Goal: Task Accomplishment & Management: Manage account settings

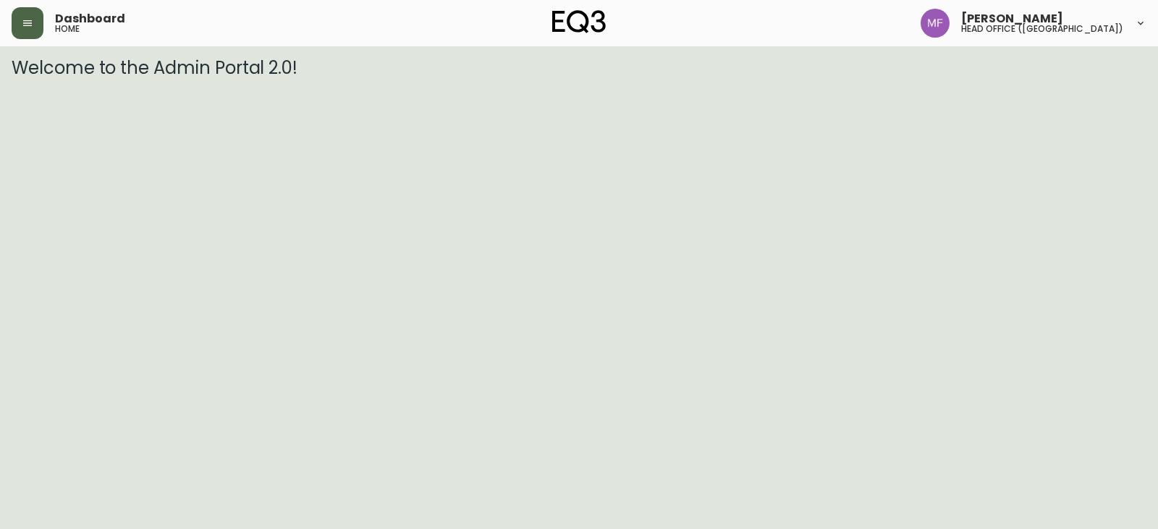
click at [38, 27] on button "button" at bounding box center [28, 23] width 32 height 32
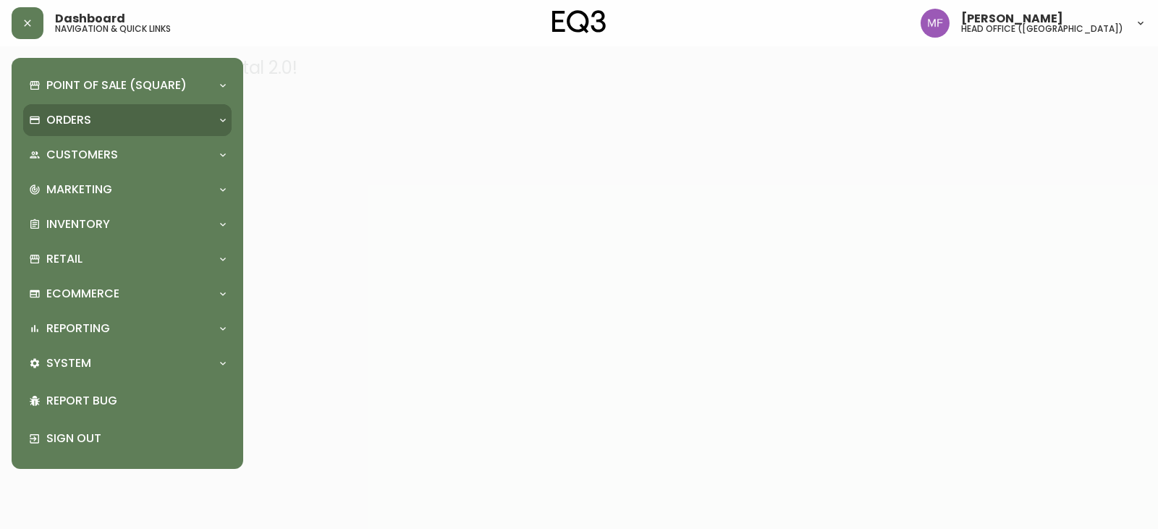
click at [85, 124] on p "Orders" at bounding box center [68, 120] width 45 height 16
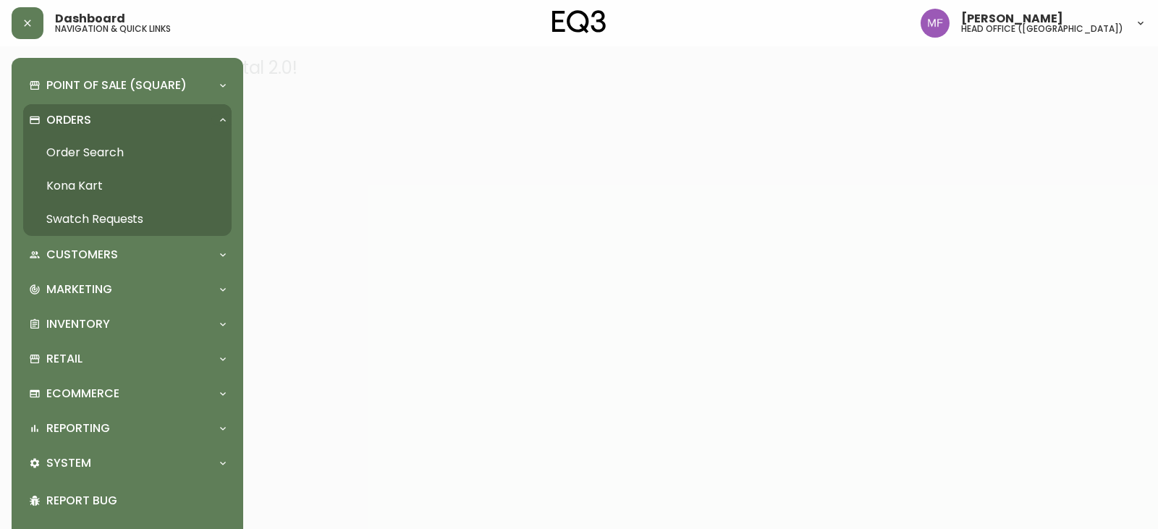
drag, startPoint x: 97, startPoint y: 151, endPoint x: 104, endPoint y: 147, distance: 8.1
click at [97, 151] on link "Order Search" at bounding box center [127, 152] width 208 height 33
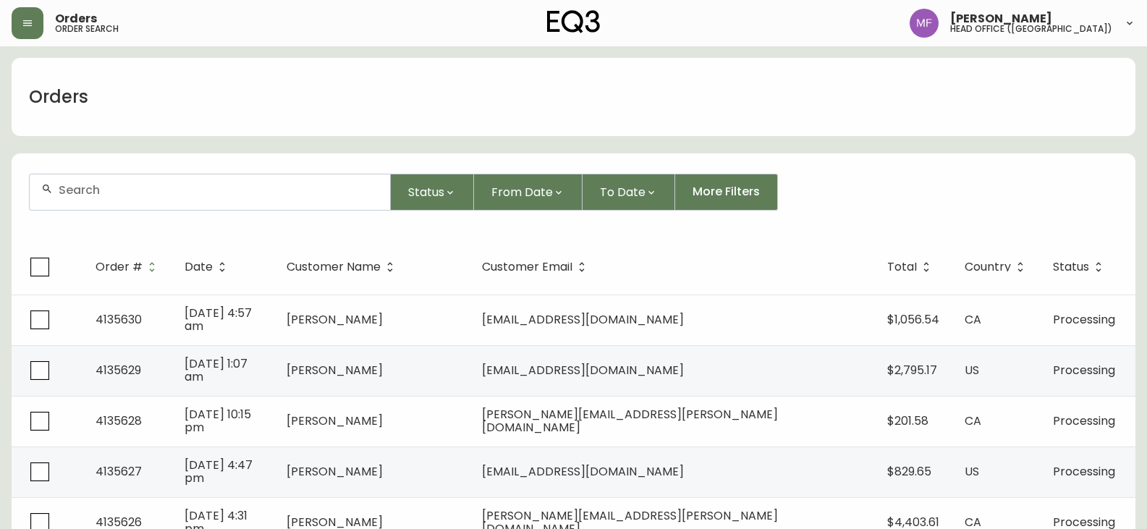
click at [75, 190] on input "text" at bounding box center [219, 190] width 320 height 14
type input "alana zander"
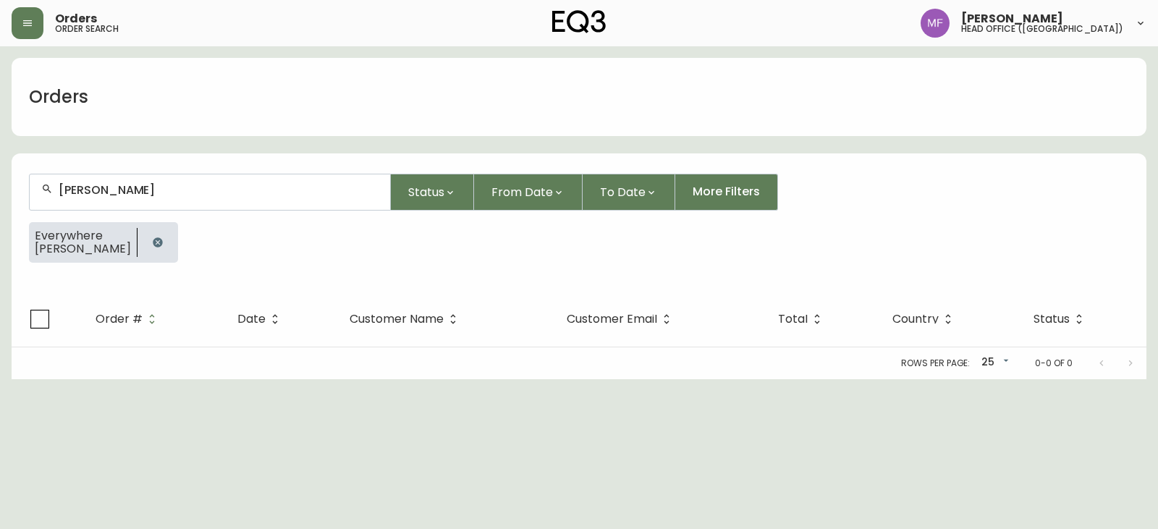
click at [147, 245] on button "button" at bounding box center [157, 242] width 29 height 29
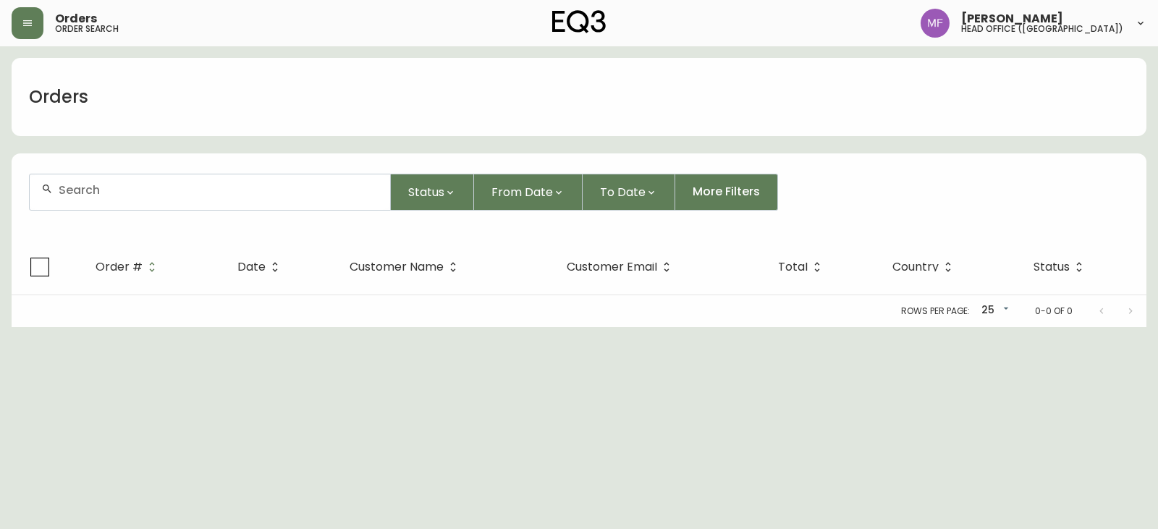
click at [143, 196] on input "text" at bounding box center [219, 190] width 320 height 14
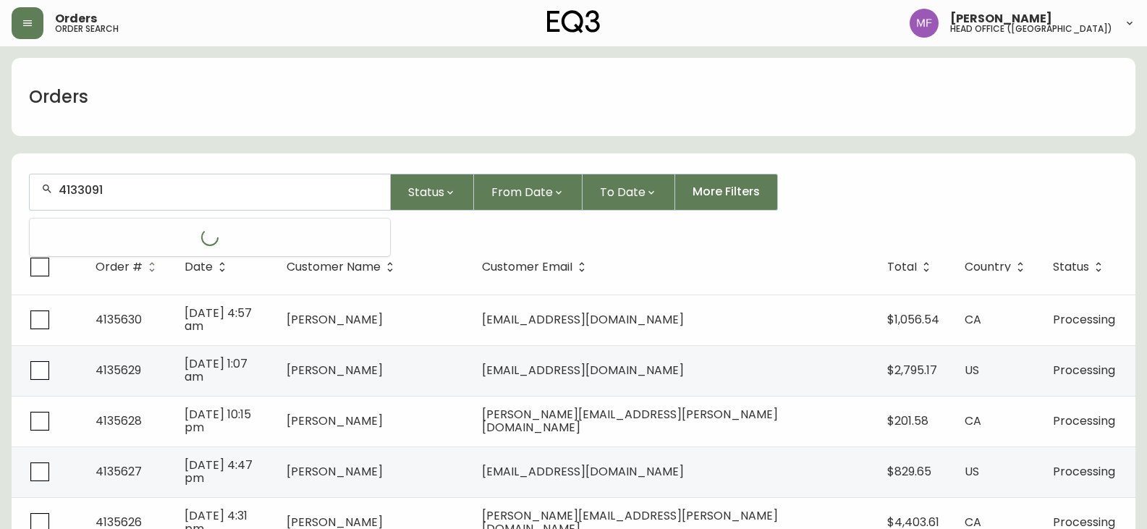
type input "4133091"
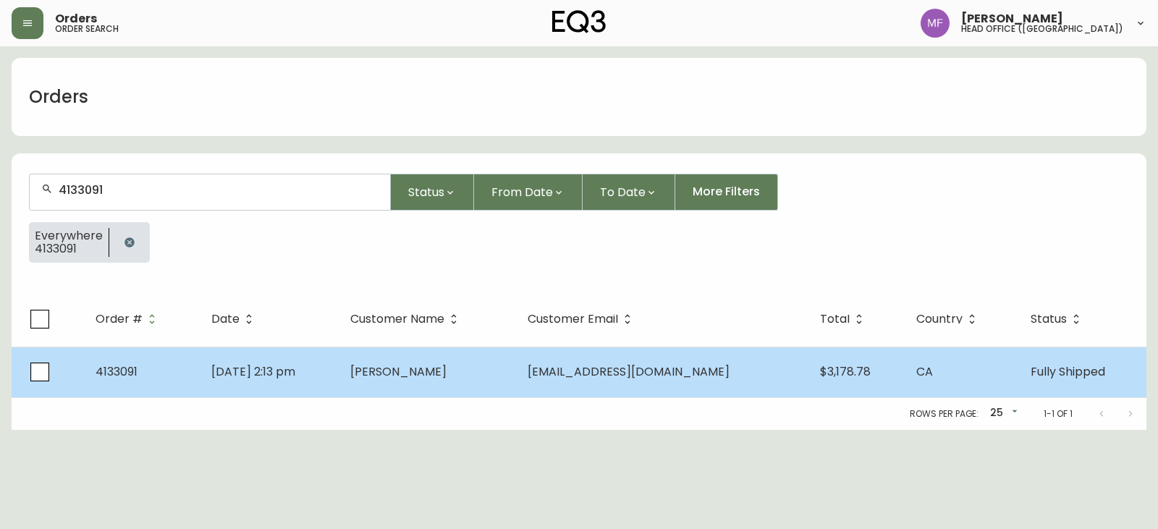
click at [408, 363] on td "Tury Aljaqobi" at bounding box center [427, 372] width 177 height 51
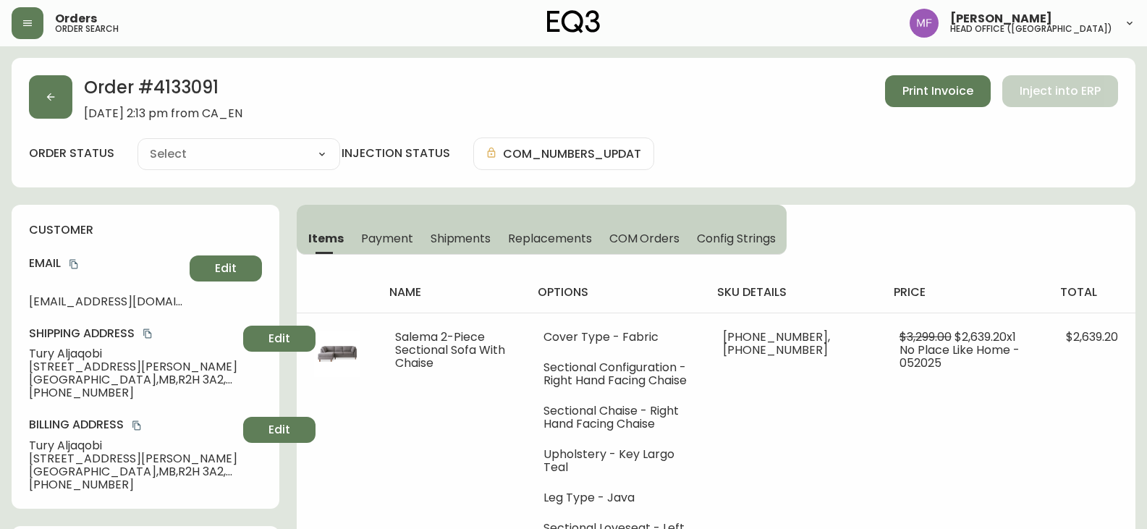
type input "Fully Shipped"
select select "FULLY_SHIPPED"
drag, startPoint x: 383, startPoint y: 235, endPoint x: 374, endPoint y: 235, distance: 8.7
click at [383, 235] on span "Payment" at bounding box center [387, 238] width 52 height 15
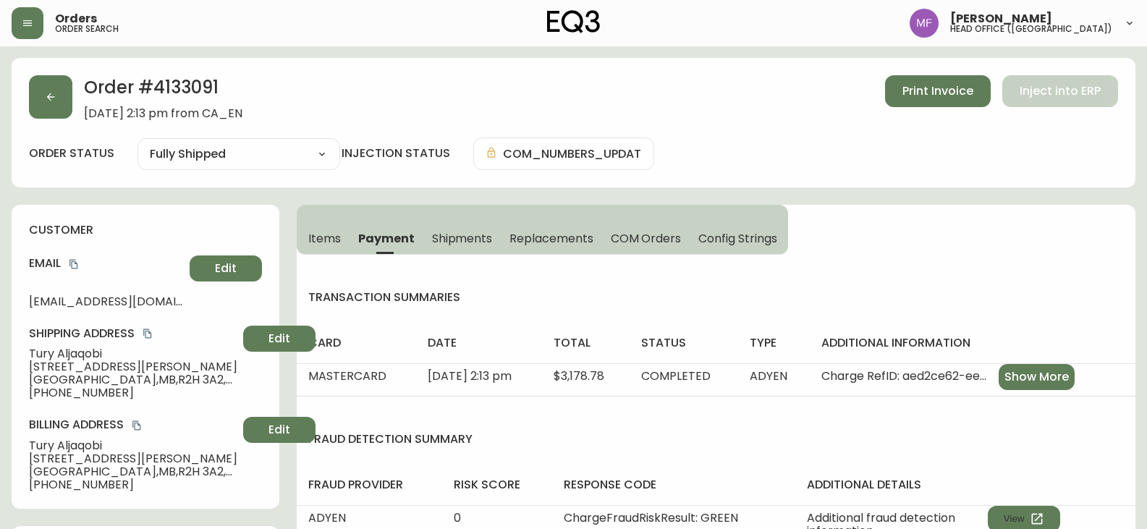
click at [311, 237] on span "Items" at bounding box center [324, 238] width 33 height 15
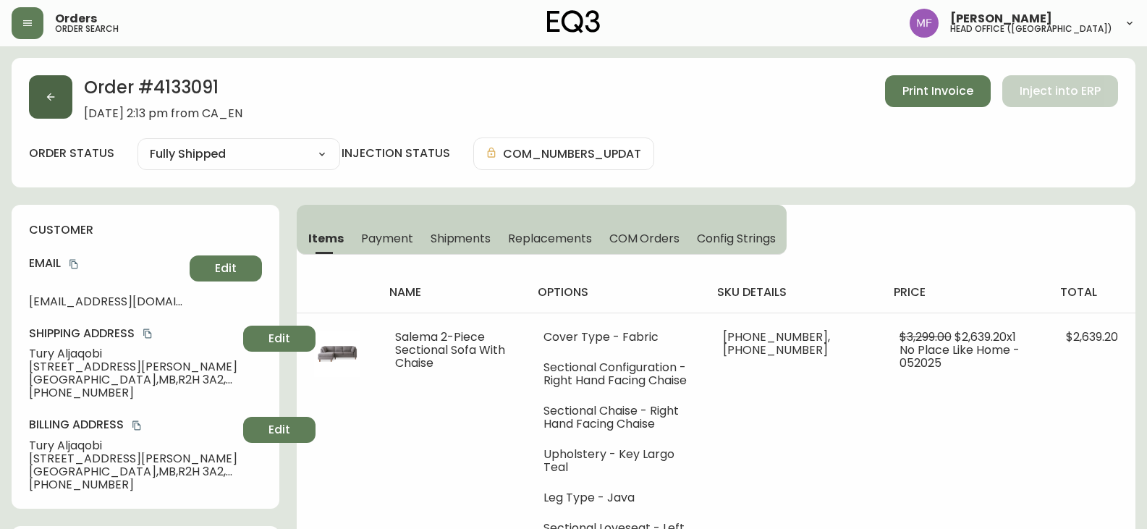
click at [66, 109] on button "button" at bounding box center [50, 96] width 43 height 43
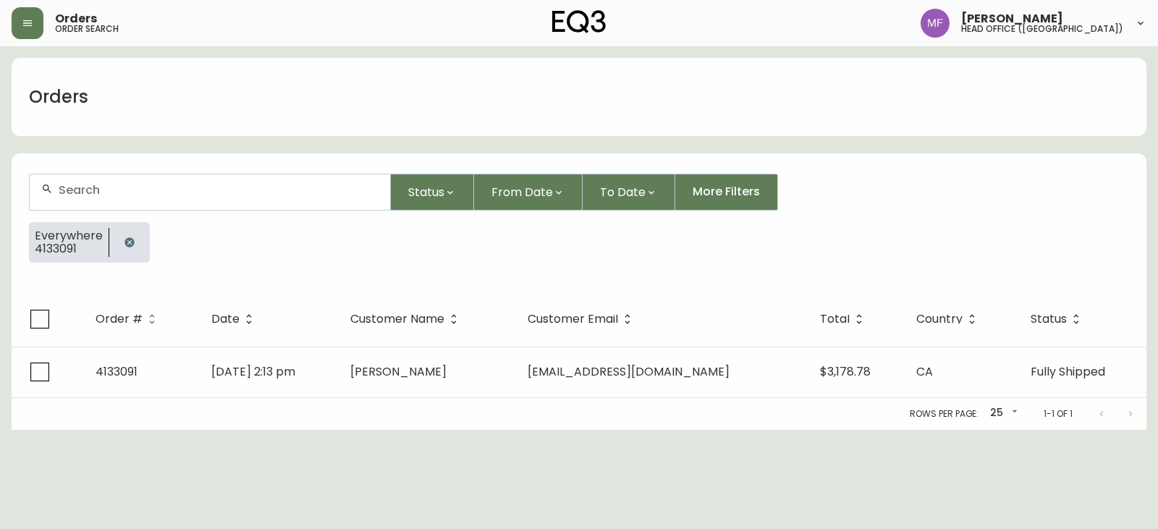
click at [133, 241] on icon "button" at bounding box center [130, 243] width 12 height 12
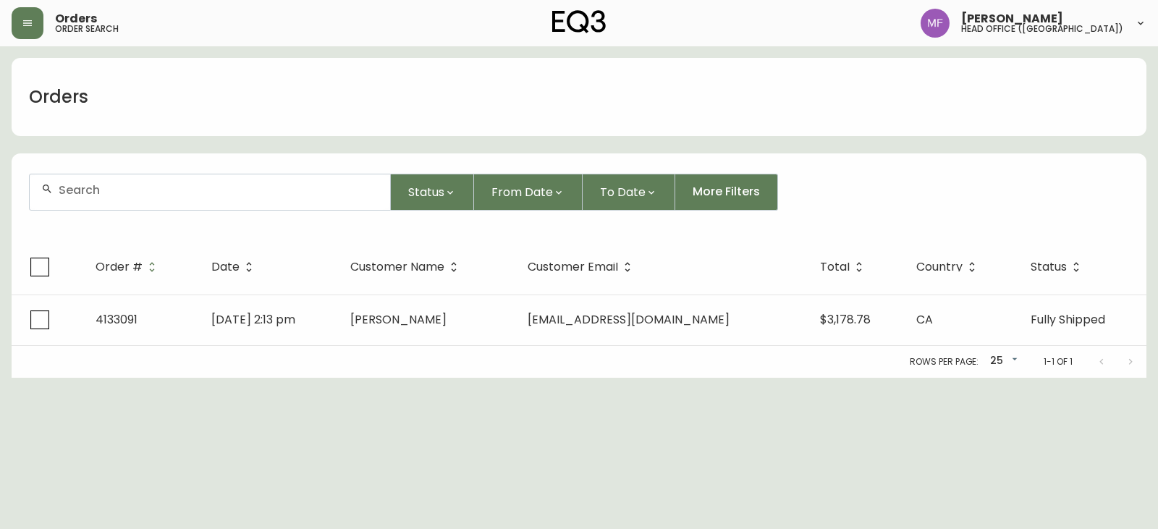
click at [137, 207] on div at bounding box center [210, 191] width 360 height 35
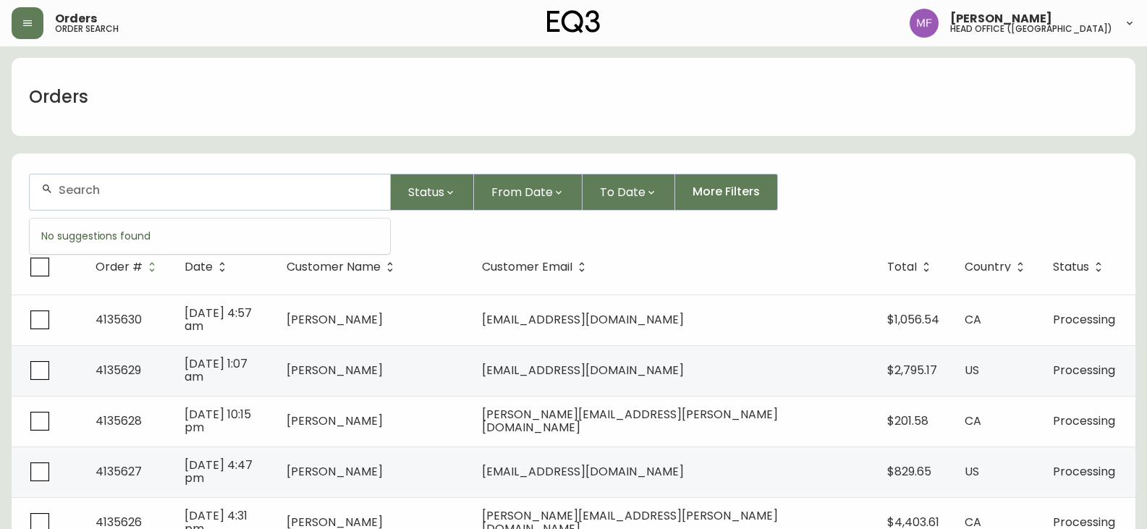
click at [143, 190] on input "text" at bounding box center [219, 190] width 320 height 14
type input "4133423"
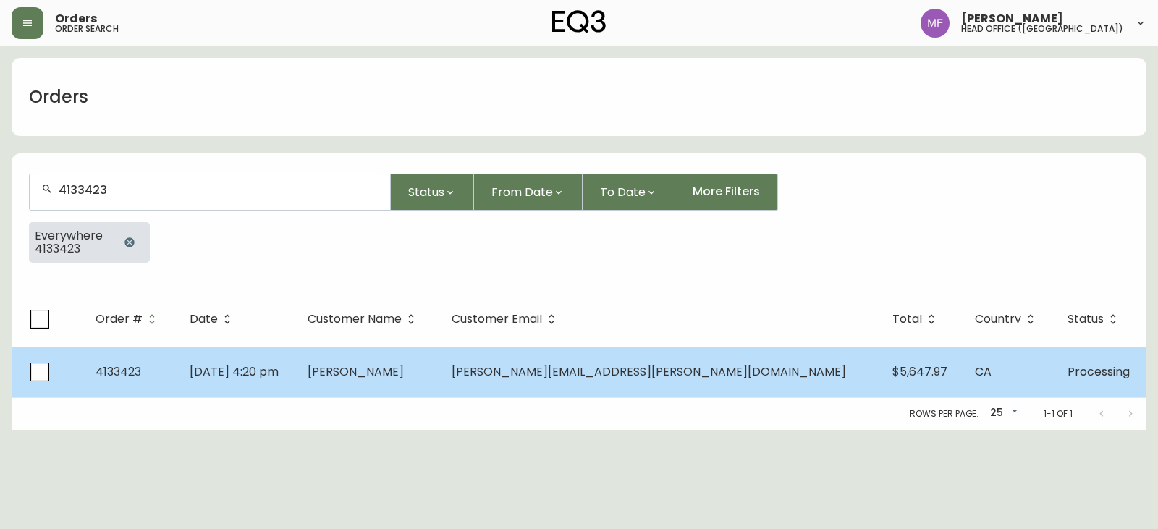
click at [439, 382] on td "Brett Kane" at bounding box center [367, 372] width 143 height 51
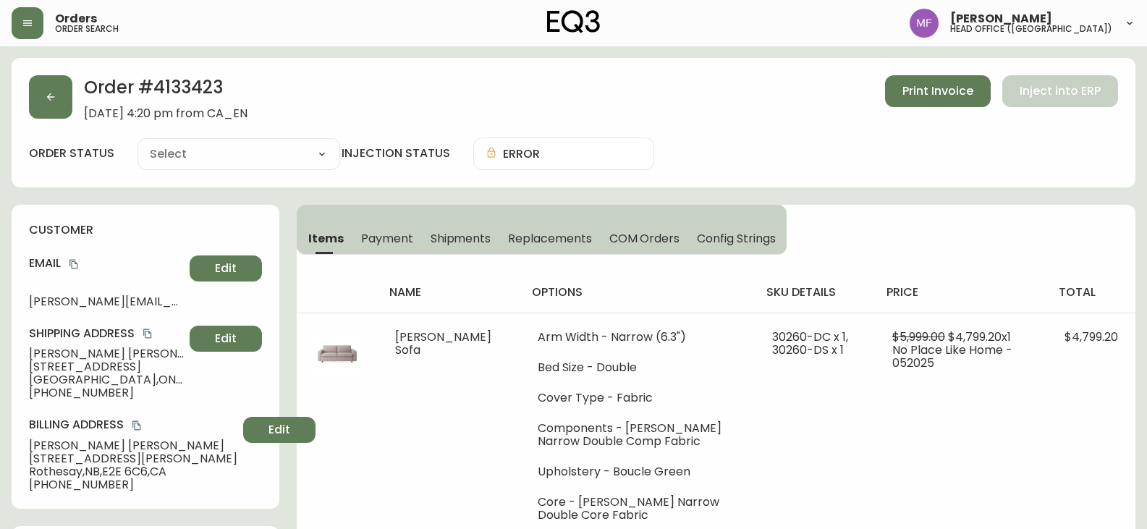
type input "Processing"
select select "PROCESSING"
click at [46, 105] on button "button" at bounding box center [50, 96] width 43 height 43
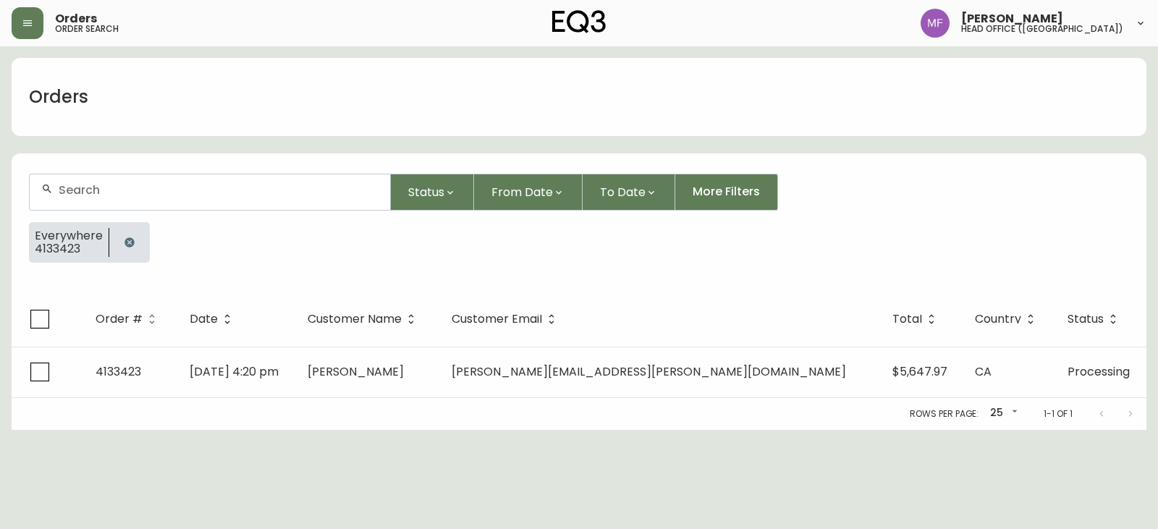
click at [128, 241] on icon "button" at bounding box center [128, 241] width 9 height 9
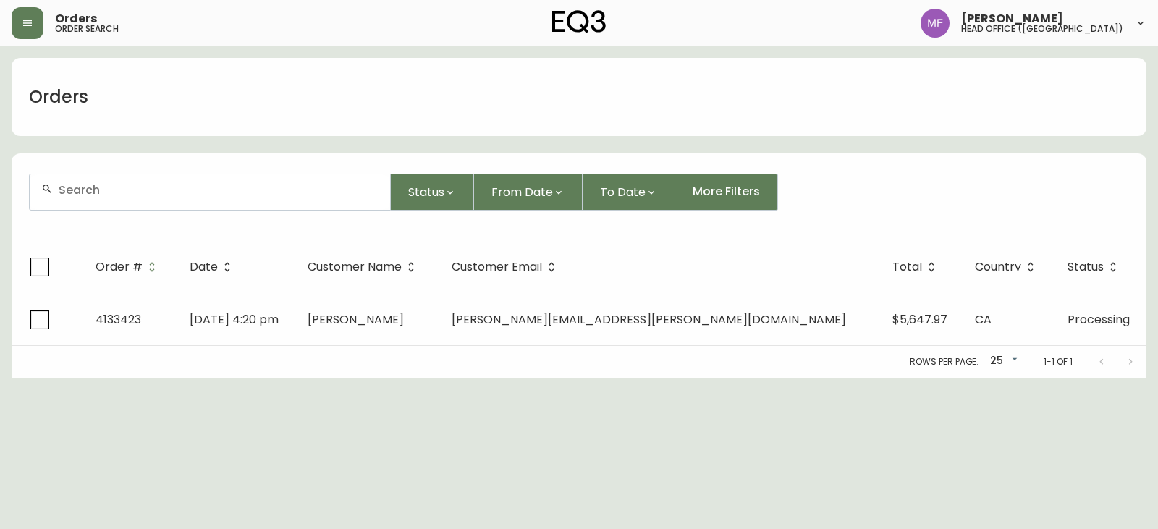
click at [128, 203] on div at bounding box center [210, 191] width 360 height 35
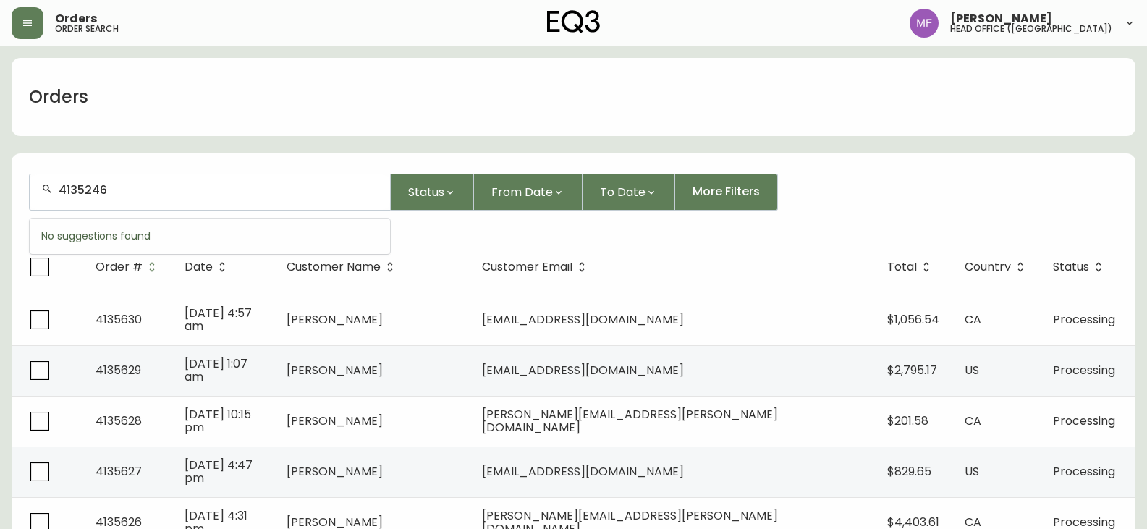
type input "4135246"
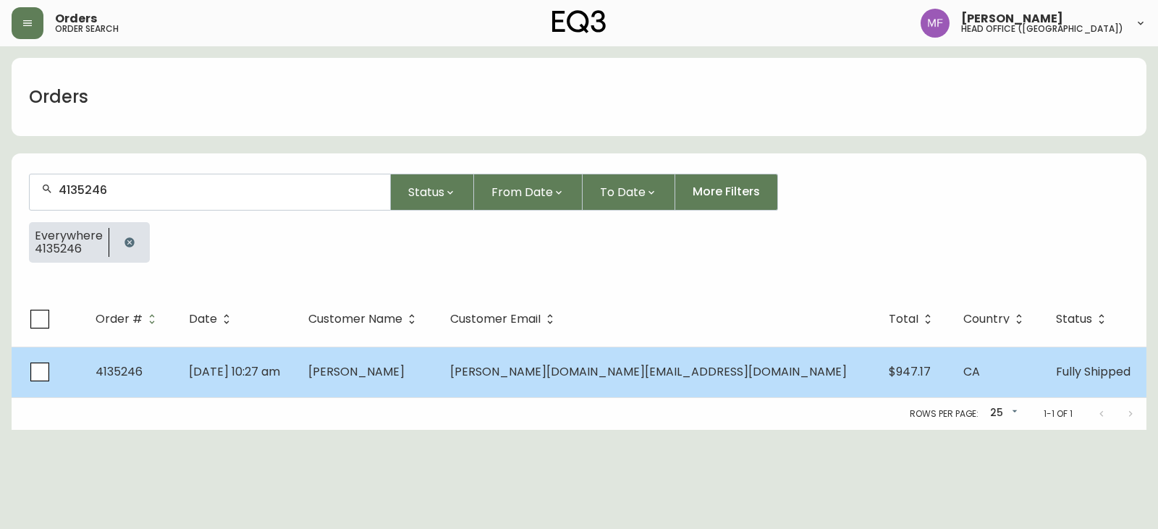
click at [439, 354] on td "[PERSON_NAME]" at bounding box center [368, 372] width 142 height 51
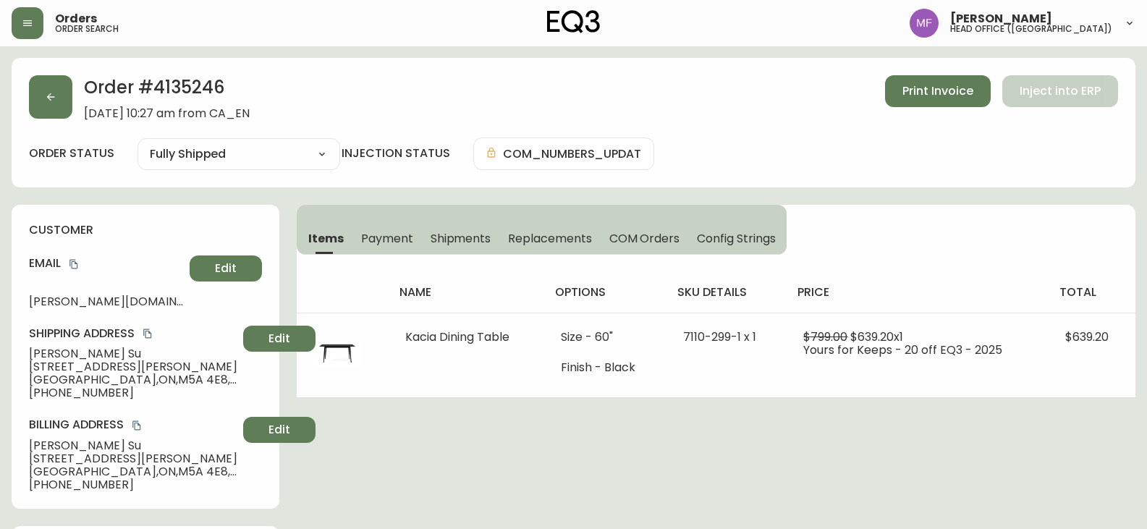
type input "Fully Shipped"
select select "FULLY_SHIPPED"
click at [211, 93] on h2 "Order # 4135246" at bounding box center [167, 91] width 166 height 32
copy h2 "4135246"
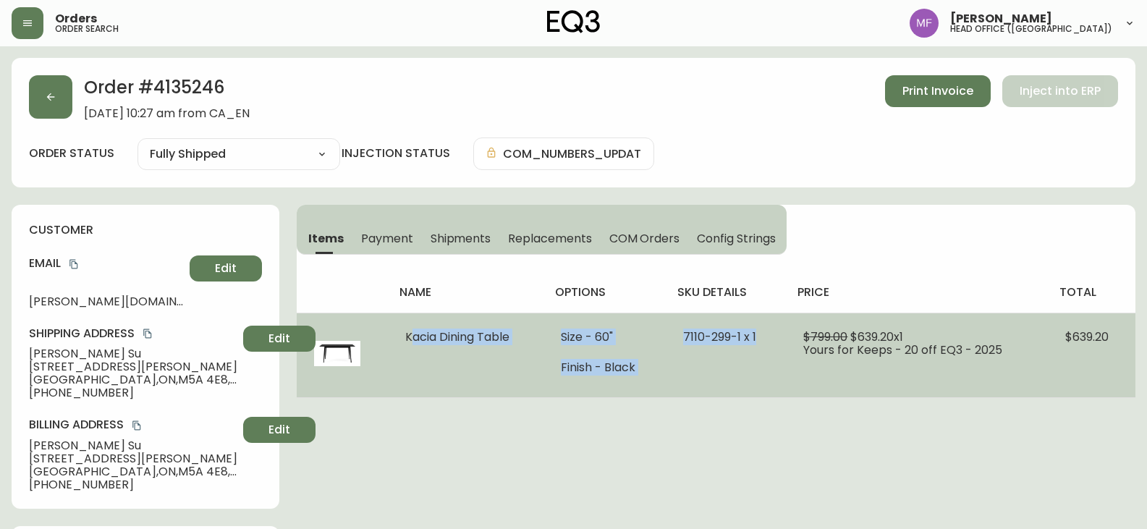
drag, startPoint x: 401, startPoint y: 339, endPoint x: 758, endPoint y: 350, distance: 356.9
click at [758, 350] on tr "Kacia Dining Table Size - 60" Finish - Black 7110-299-1 x 1 $799.00 $639.20 x 1…" at bounding box center [716, 355] width 839 height 85
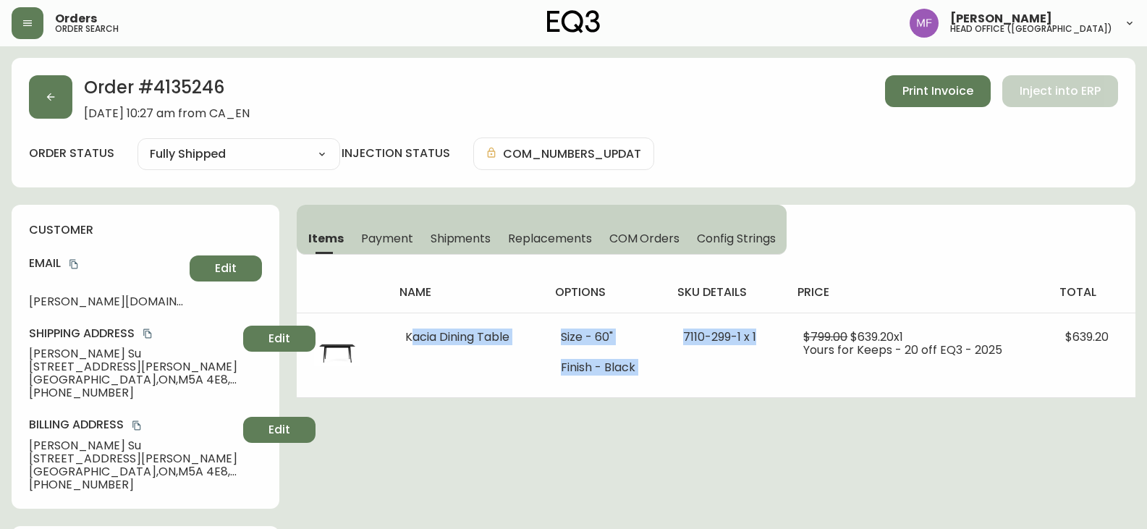
copy tr "Kacia Dining Table Size - 60" Finish - Black 7110-299-1 x 1"
click at [169, 89] on h2 "Order # 4135246" at bounding box center [167, 91] width 166 height 32
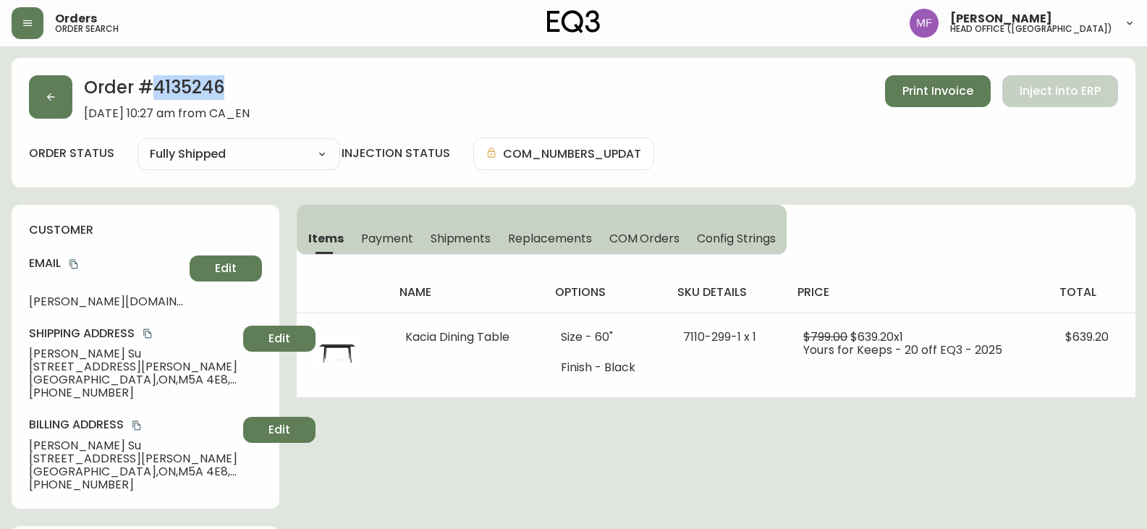
click at [169, 89] on h2 "Order # 4135246" at bounding box center [167, 91] width 166 height 32
copy h2 "4135246"
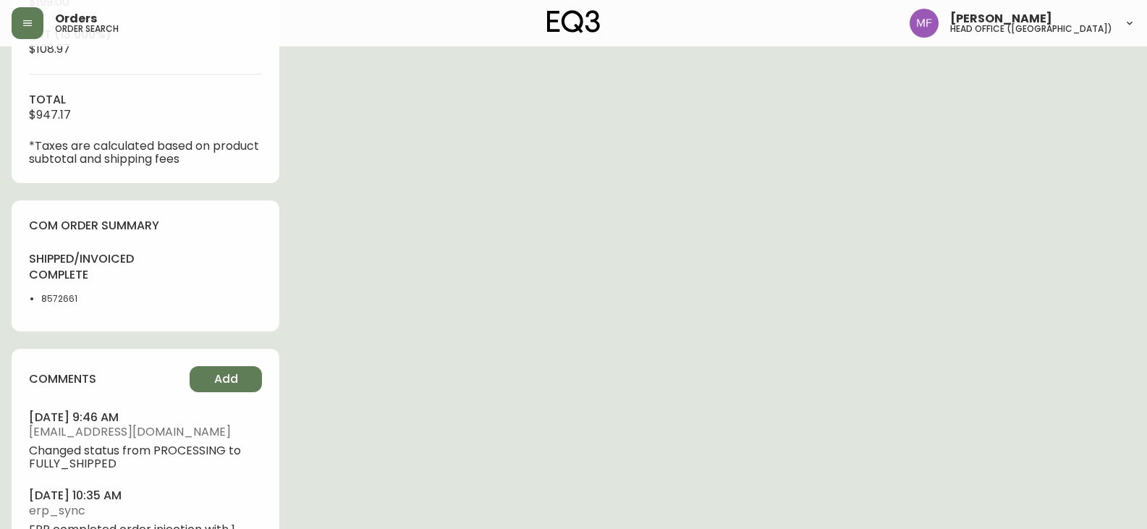
scroll to position [651, 0]
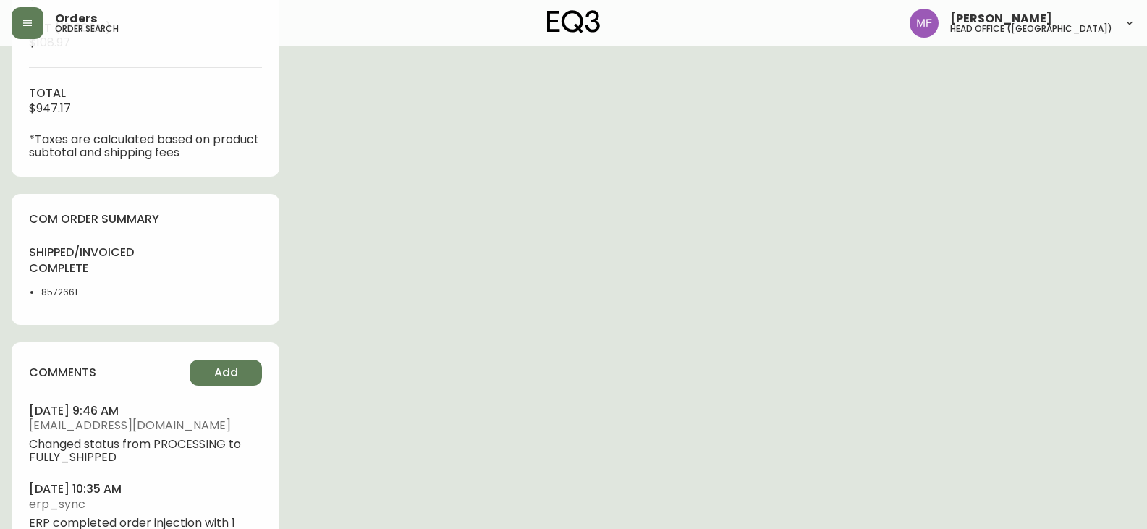
click at [51, 294] on li "8572661" at bounding box center [89, 292] width 96 height 13
copy li "8572661"
click at [600, 275] on div "Order # 4135246 September 10, 2025 at 10:27 am from CA_EN Print Invoice Inject …" at bounding box center [574, 3] width 1124 height 1193
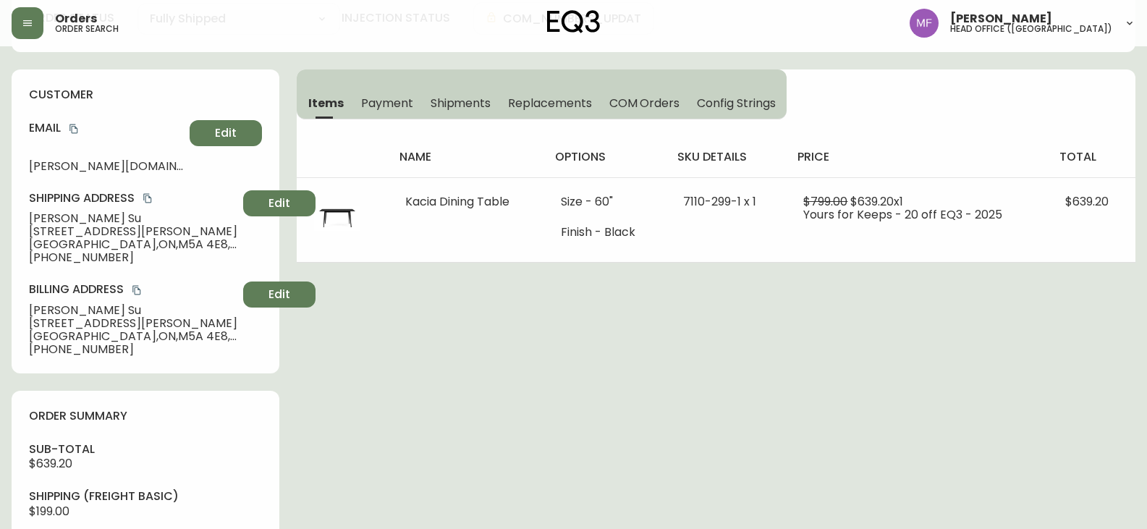
scroll to position [0, 0]
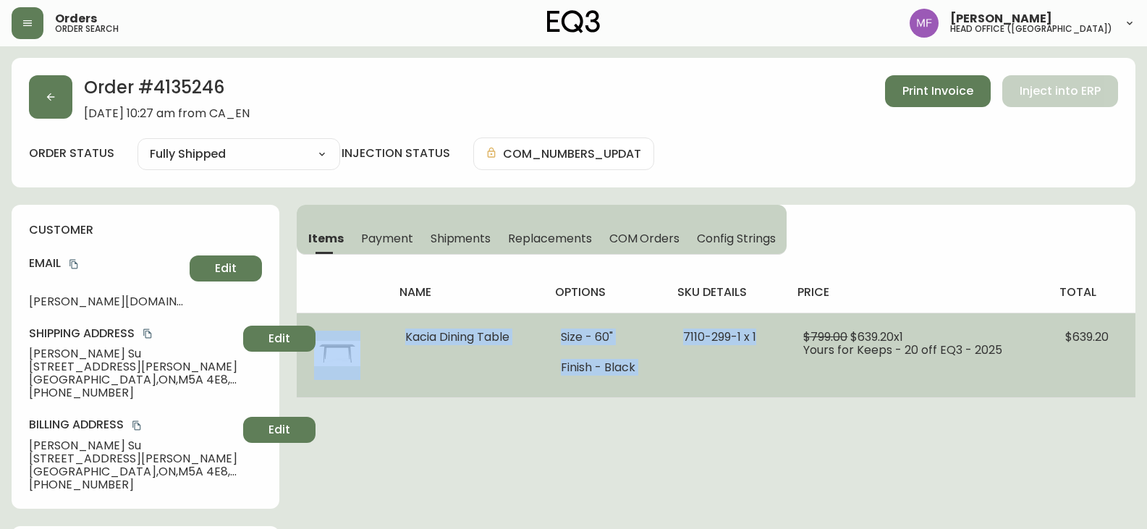
drag, startPoint x: 384, startPoint y: 331, endPoint x: 779, endPoint y: 342, distance: 395.3
click at [779, 342] on tr "Kacia Dining Table Size - 60" Finish - Black 7110-299-1 x 1 $799.00 $639.20 x 1…" at bounding box center [716, 355] width 839 height 85
copy tr "Kacia Dining Table Size - 60" Finish - Black 7110-299-1 x 1"
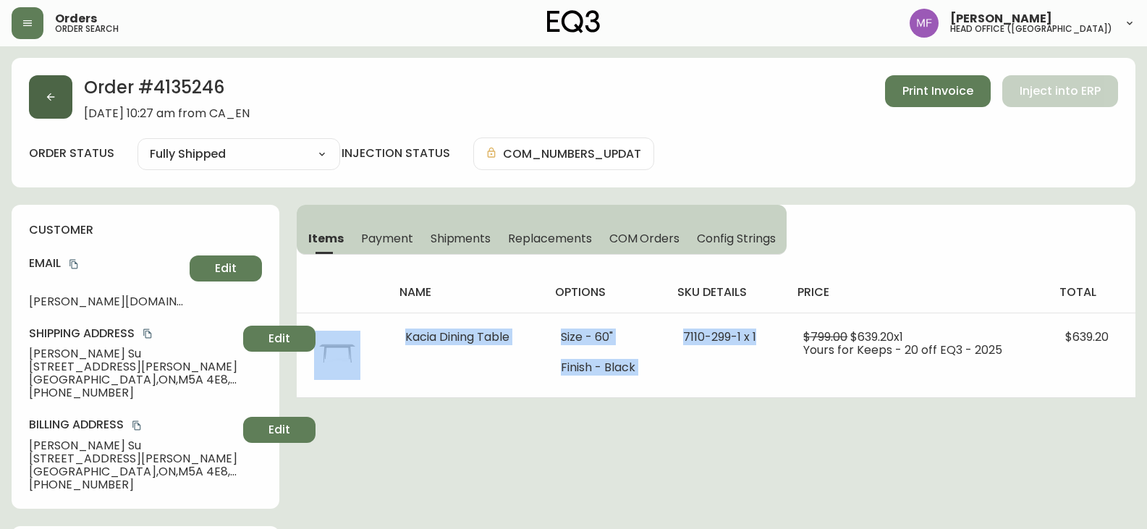
click at [48, 96] on icon "button" at bounding box center [51, 97] width 8 height 8
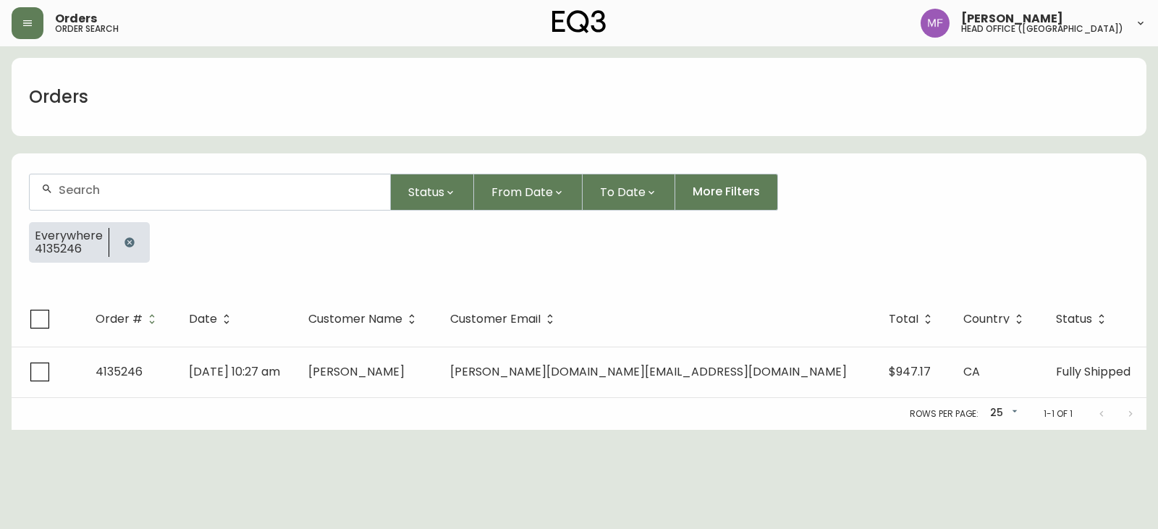
drag, startPoint x: 130, startPoint y: 240, endPoint x: 127, endPoint y: 221, distance: 19.8
click at [130, 241] on icon "button" at bounding box center [128, 241] width 9 height 9
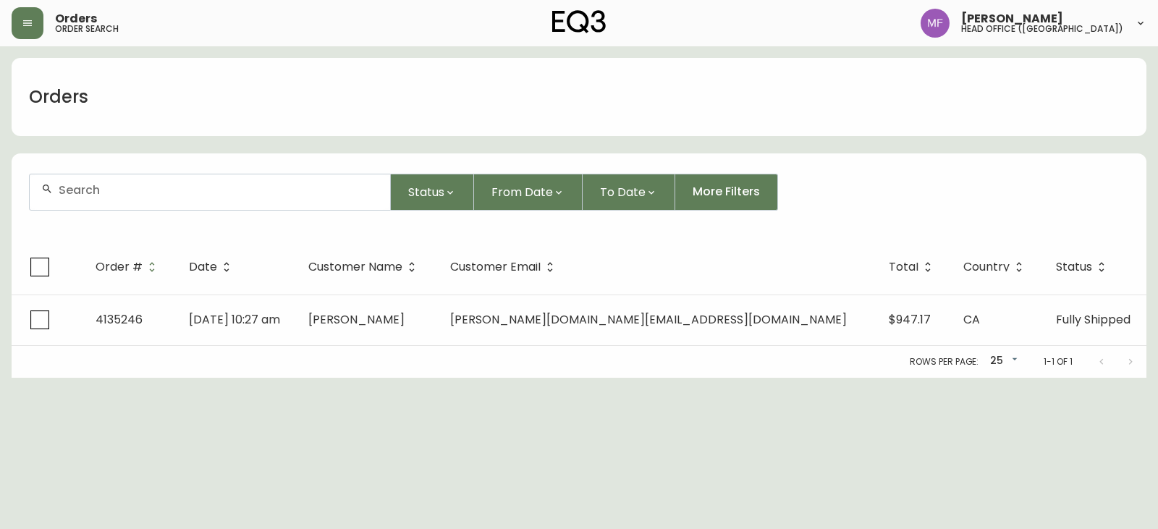
click at [119, 192] on input "text" at bounding box center [219, 190] width 320 height 14
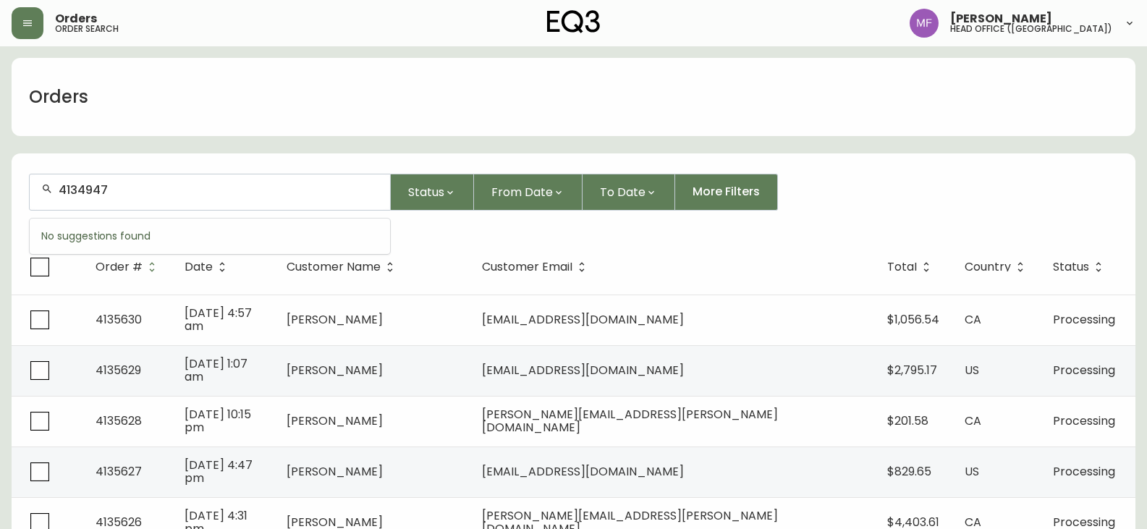
type input "4134947"
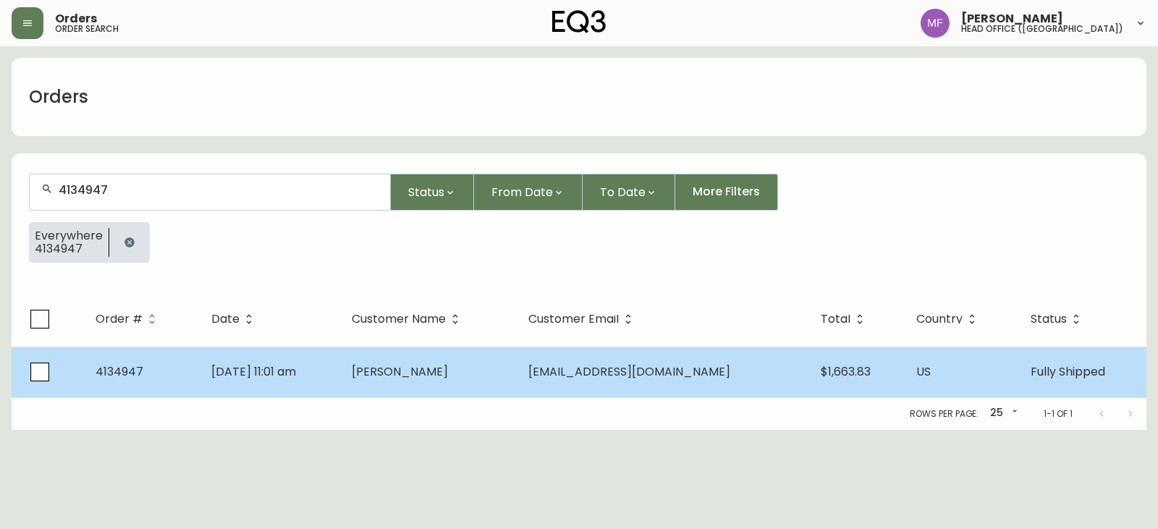
click at [427, 365] on span "Denise Roy-Desrosiers" at bounding box center [400, 371] width 96 height 17
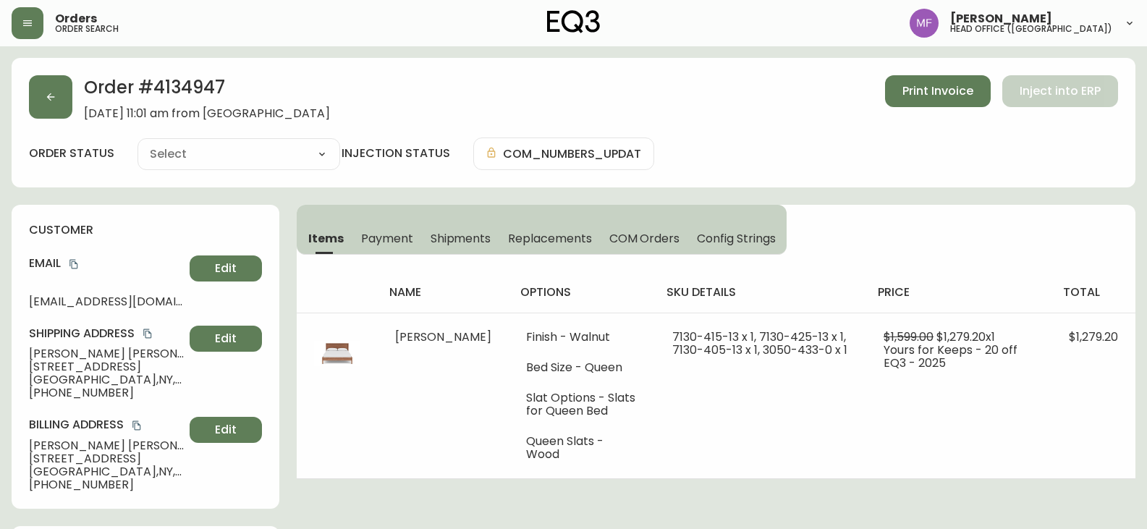
type input "Fully Shipped"
select select "FULLY_SHIPPED"
click at [56, 105] on button "button" at bounding box center [50, 96] width 43 height 43
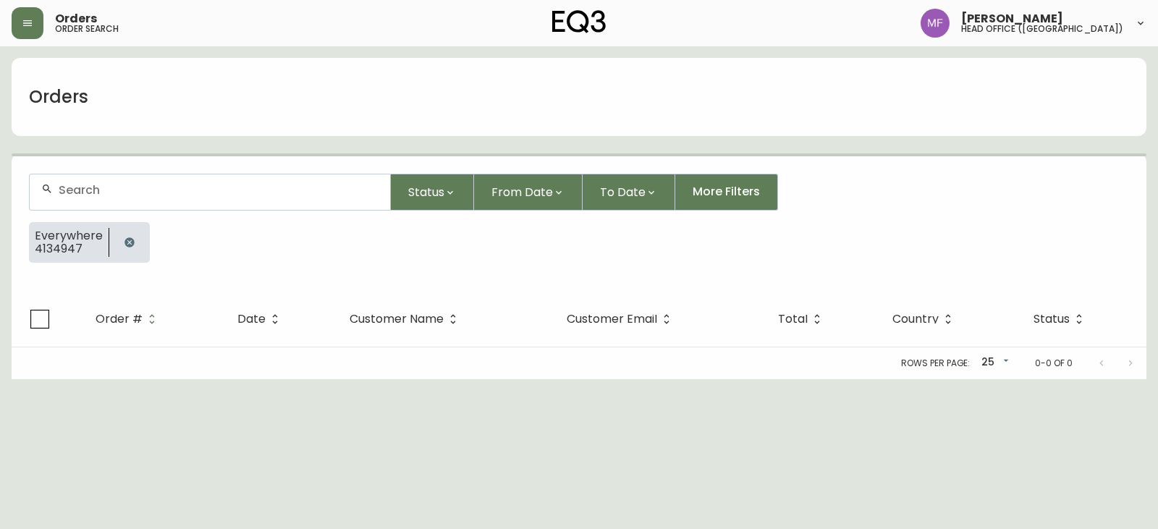
click at [126, 237] on icon "button" at bounding box center [130, 243] width 12 height 12
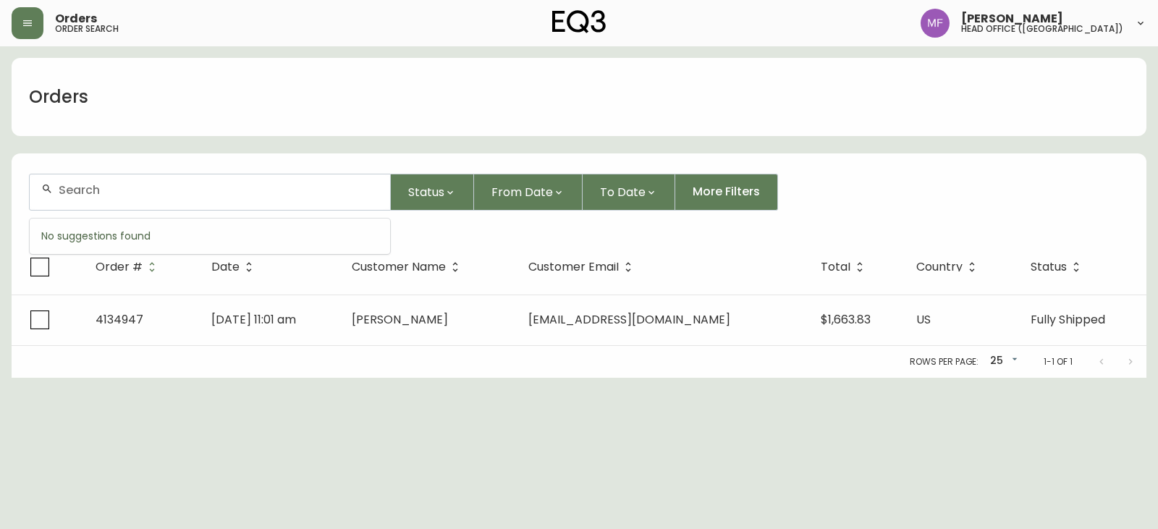
click at [126, 192] on input "text" at bounding box center [219, 190] width 320 height 14
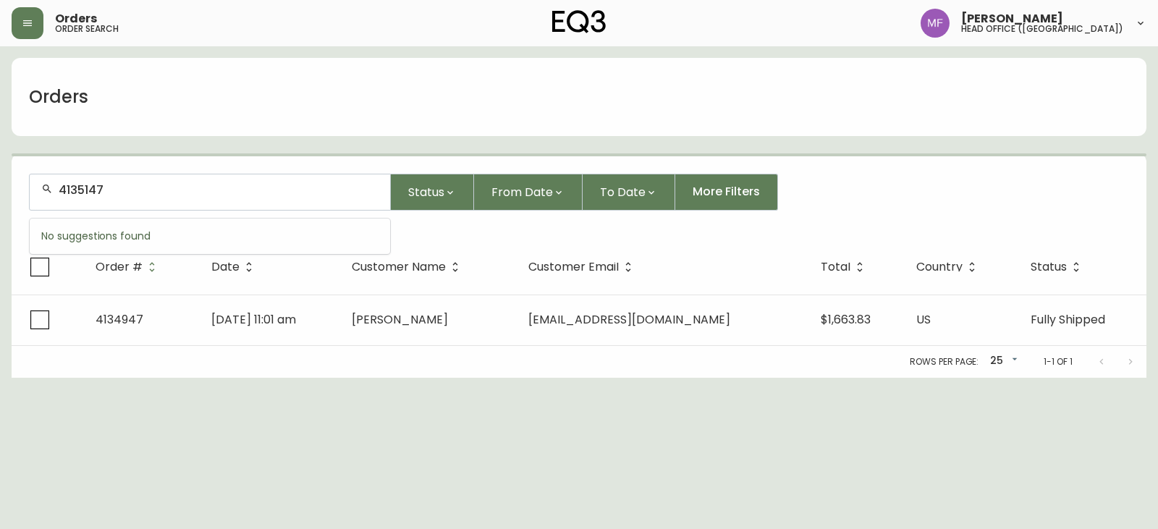
type input "4135147"
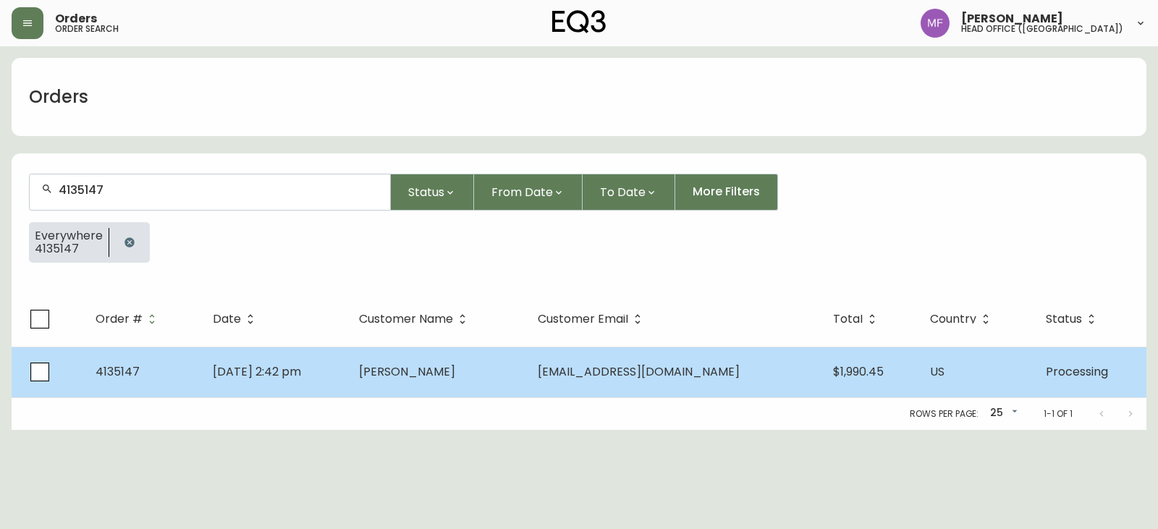
click at [455, 371] on span "[PERSON_NAME]" at bounding box center [407, 371] width 96 height 17
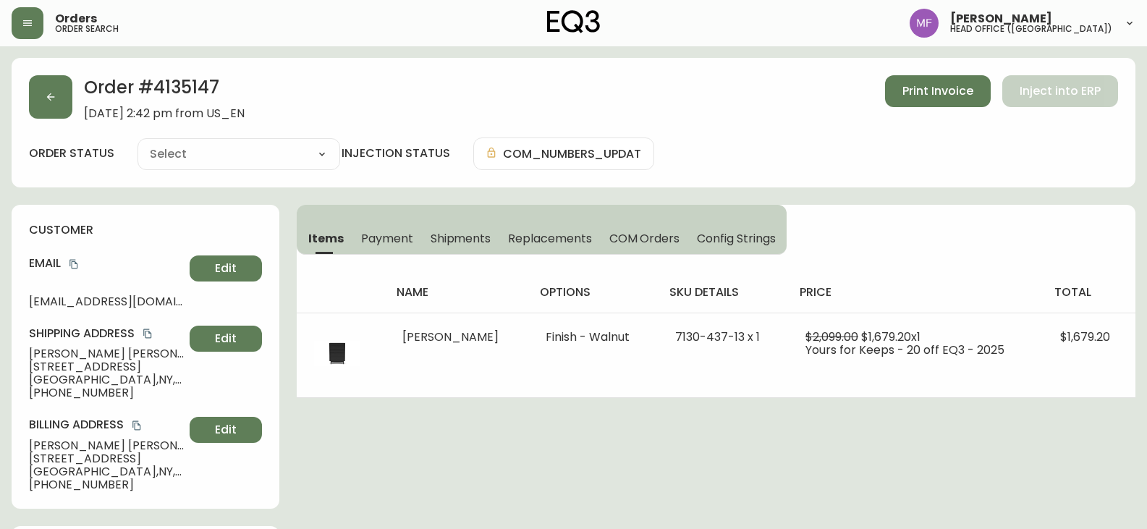
type input "Processing"
select select "PROCESSING"
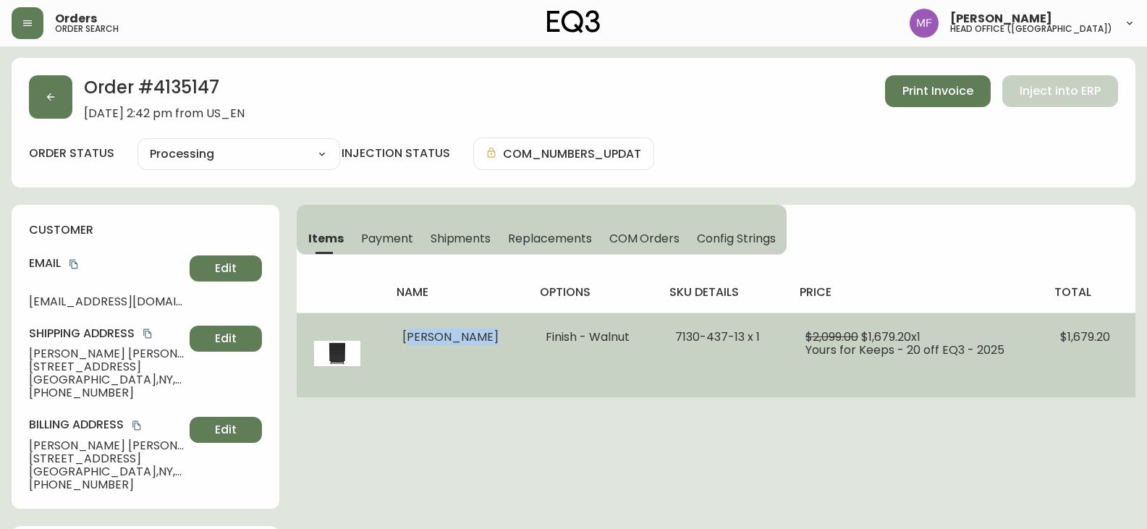
drag, startPoint x: 475, startPoint y: 337, endPoint x: 409, endPoint y: 336, distance: 65.9
click at [409, 336] on td "[PERSON_NAME]" at bounding box center [456, 355] width 143 height 85
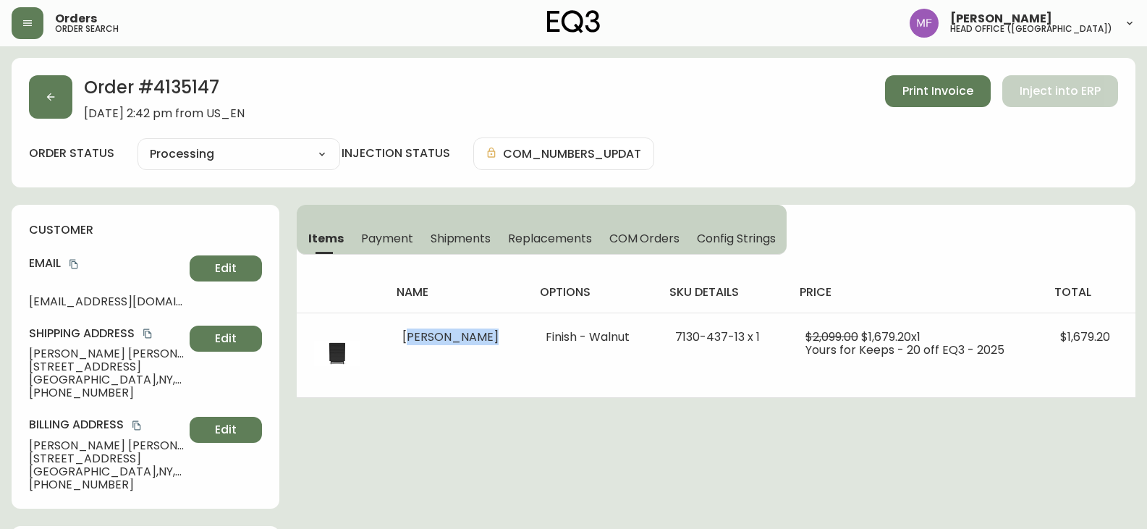
copy span "[PERSON_NAME]"
click at [192, 84] on h2 "Order # 4135147" at bounding box center [164, 91] width 161 height 32
copy h2 "4135147"
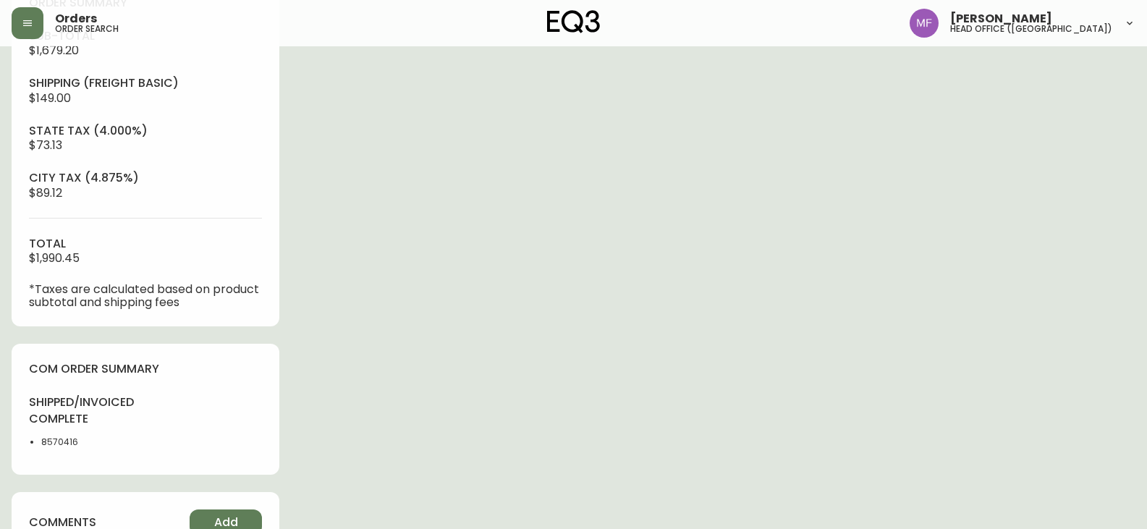
scroll to position [690, 0]
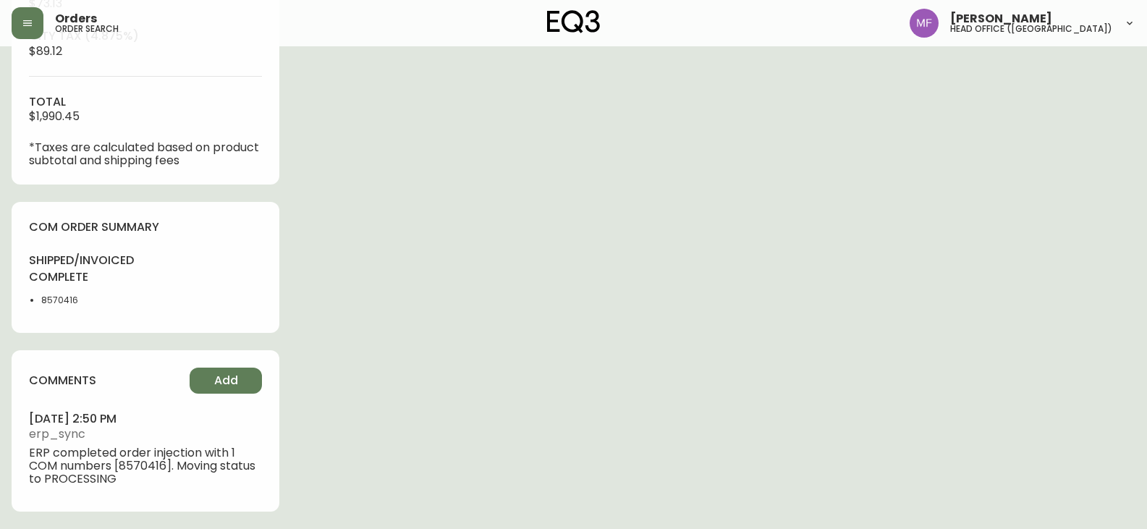
click at [59, 297] on li "8570416" at bounding box center [89, 300] width 96 height 13
copy li "8570416"
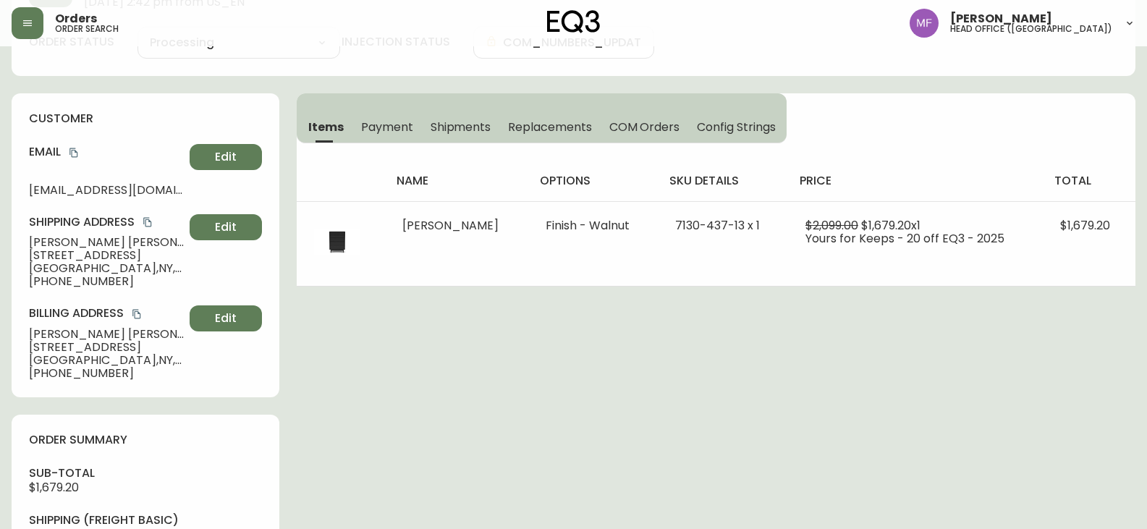
scroll to position [39, 0]
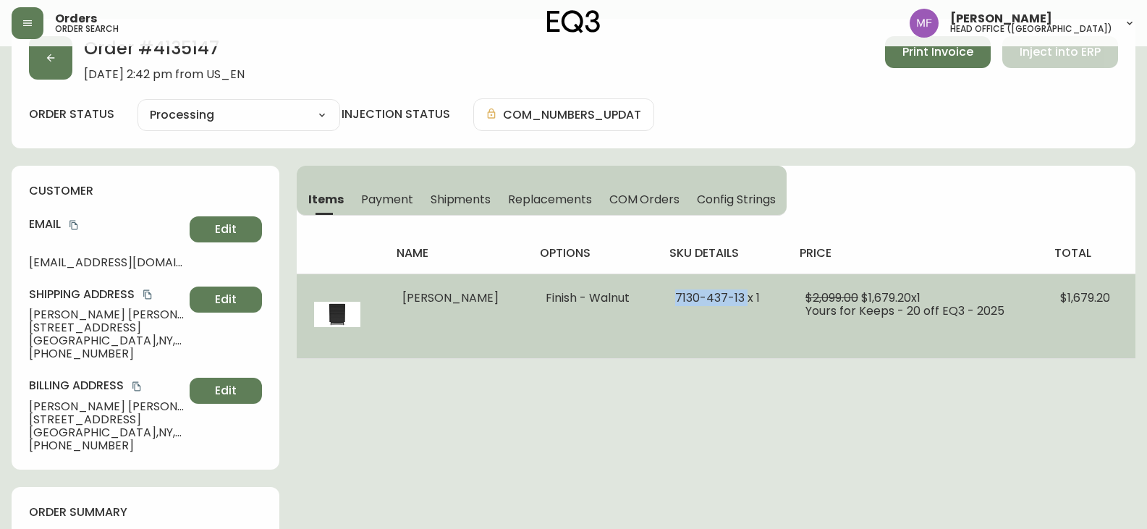
drag, startPoint x: 662, startPoint y: 297, endPoint x: 734, endPoint y: 304, distance: 72.0
click at [734, 304] on td "7130-437-13 x 1" at bounding box center [723, 316] width 130 height 85
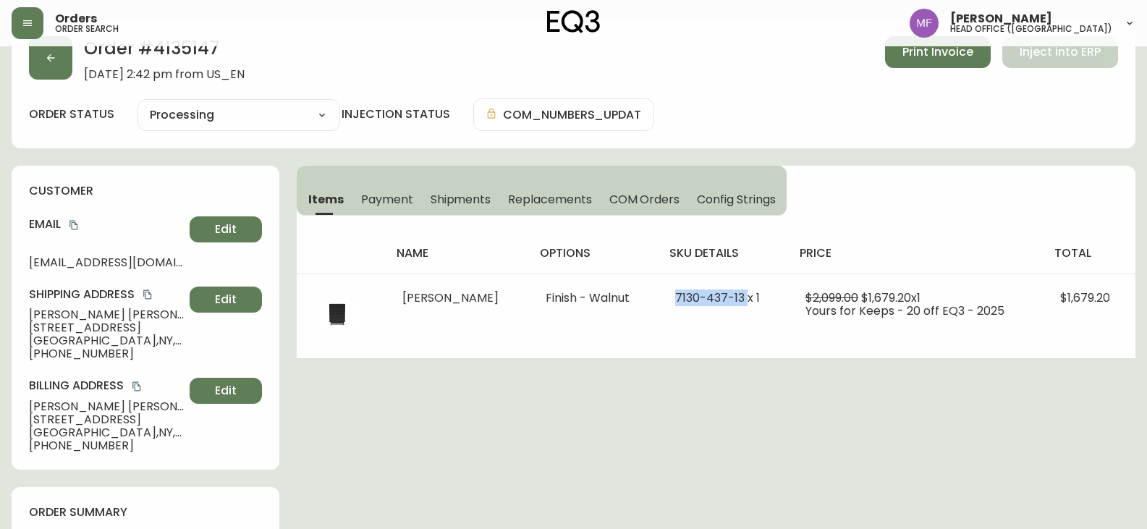
copy span "7130-437-13"
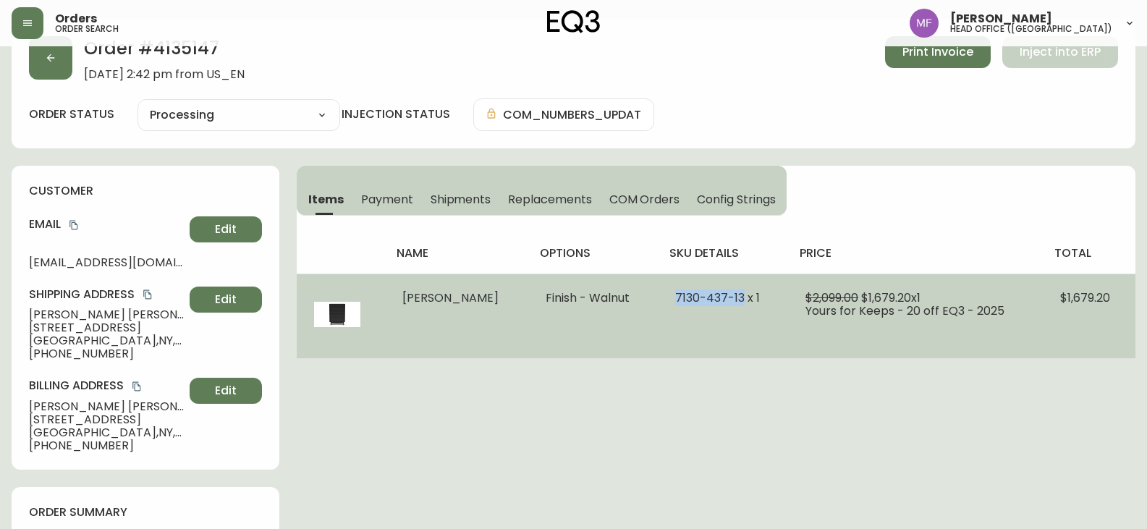
drag, startPoint x: 733, startPoint y: 298, endPoint x: 637, endPoint y: 299, distance: 96.3
click at [637, 299] on tr "Marcel Chest Finish - Walnut 7130-437-13 x 1 $2,099.00 $1,679.20 x 1 Yours for …" at bounding box center [716, 316] width 839 height 85
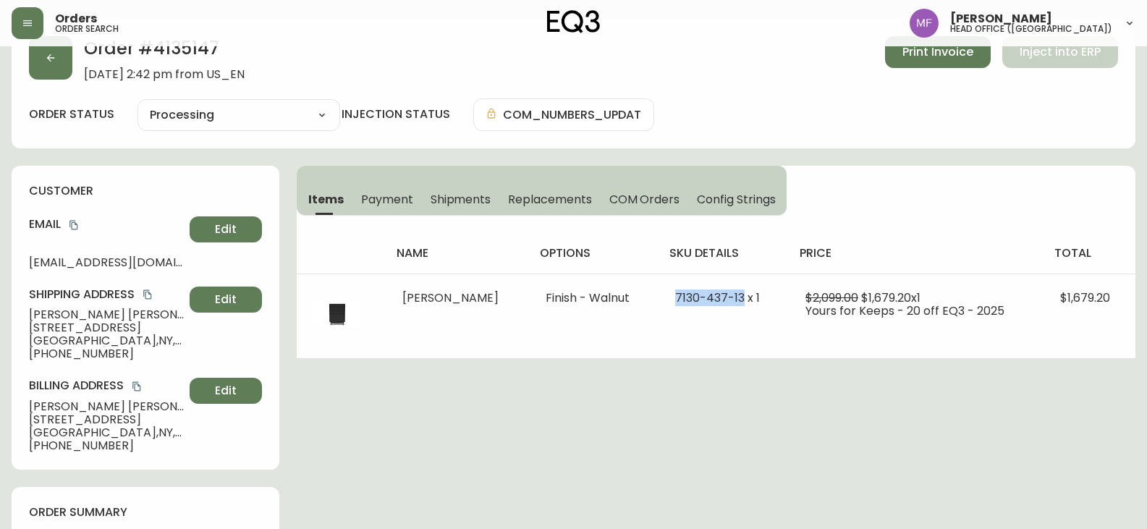
copy tr "7130-437-13"
click at [185, 56] on h2 "Order # 4135147" at bounding box center [164, 52] width 161 height 32
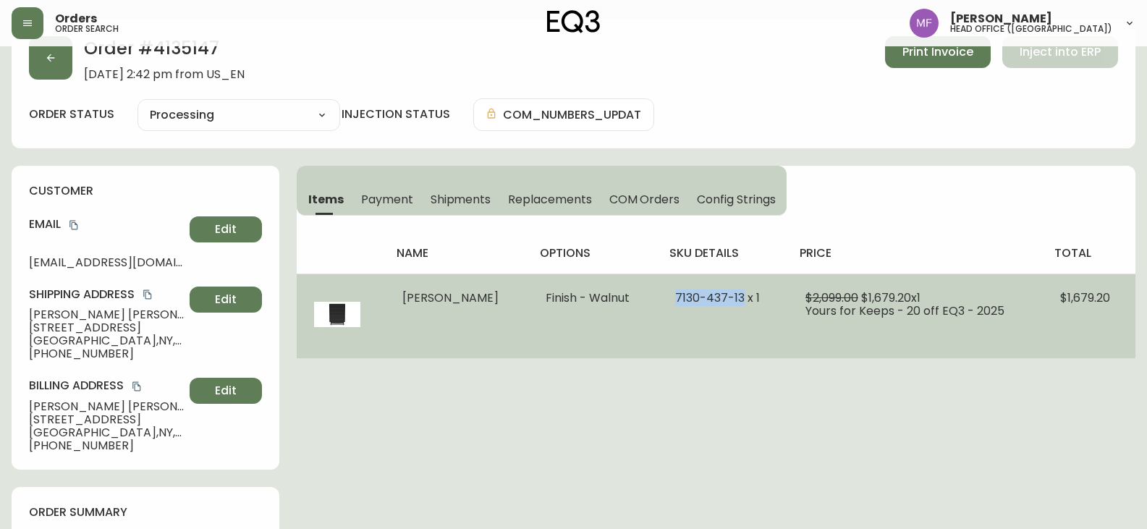
drag, startPoint x: 732, startPoint y: 297, endPoint x: 633, endPoint y: 297, distance: 99.1
click at [633, 297] on tr "Marcel Chest Finish - Walnut 7130-437-13 x 1 $2,099.00 $1,679.20 x 1 Yours for …" at bounding box center [716, 316] width 839 height 85
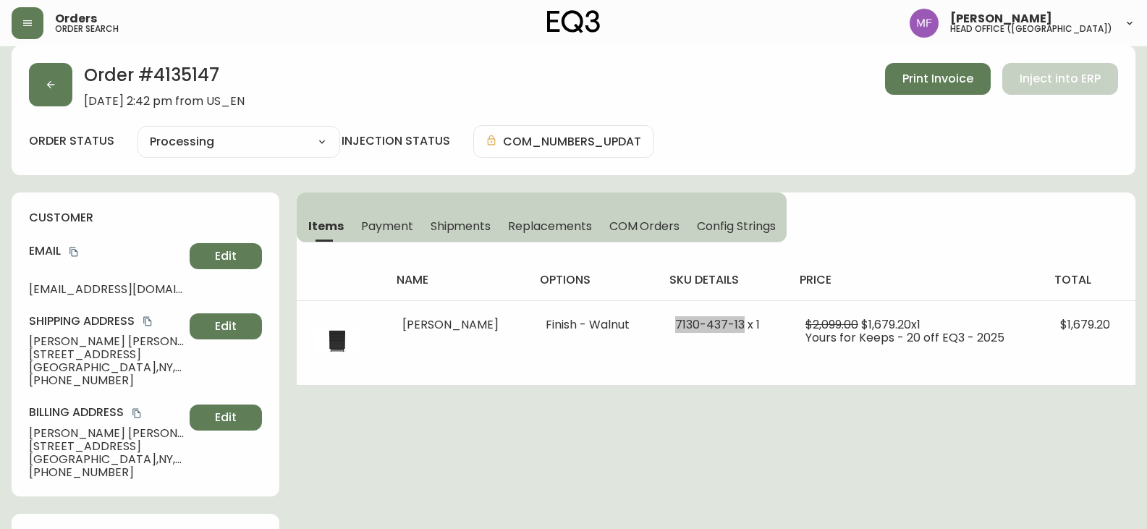
scroll to position [0, 0]
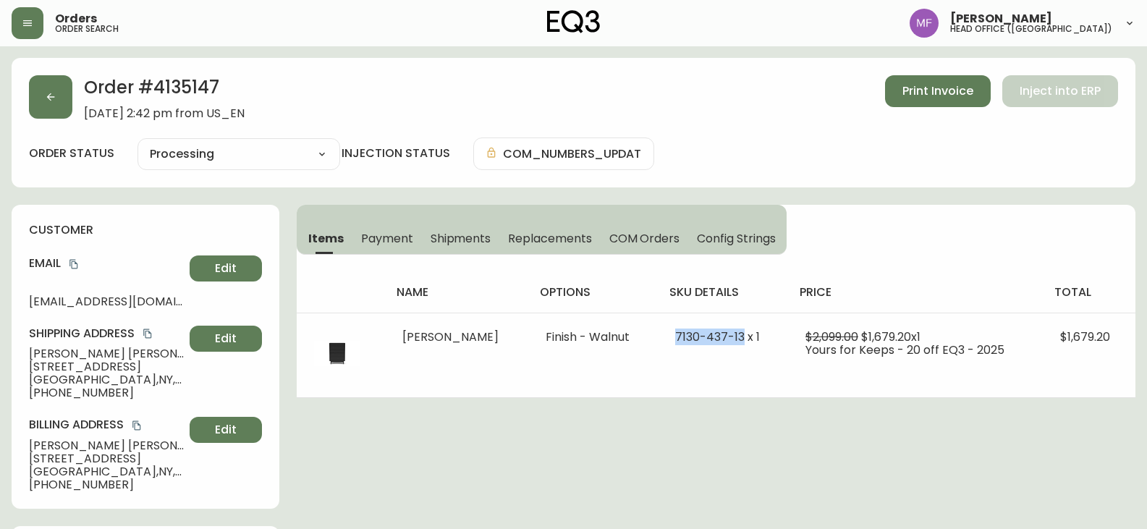
click at [168, 101] on h2 "Order # 4135147" at bounding box center [164, 91] width 161 height 32
click at [172, 88] on h2 "Order # 4135147" at bounding box center [164, 91] width 161 height 32
click at [192, 88] on h2 "Order # 4135147" at bounding box center [164, 91] width 161 height 32
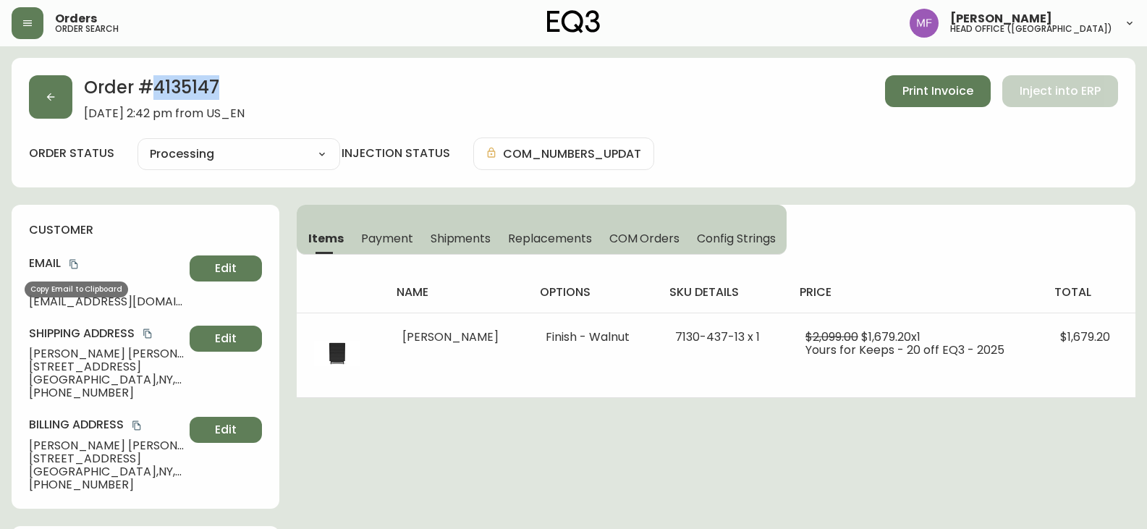
drag, startPoint x: 74, startPoint y: 265, endPoint x: 85, endPoint y: 263, distance: 11.7
click at [85, 263] on h4 "Email" at bounding box center [106, 263] width 155 height 16
click at [77, 265] on icon "copy" at bounding box center [74, 264] width 10 height 10
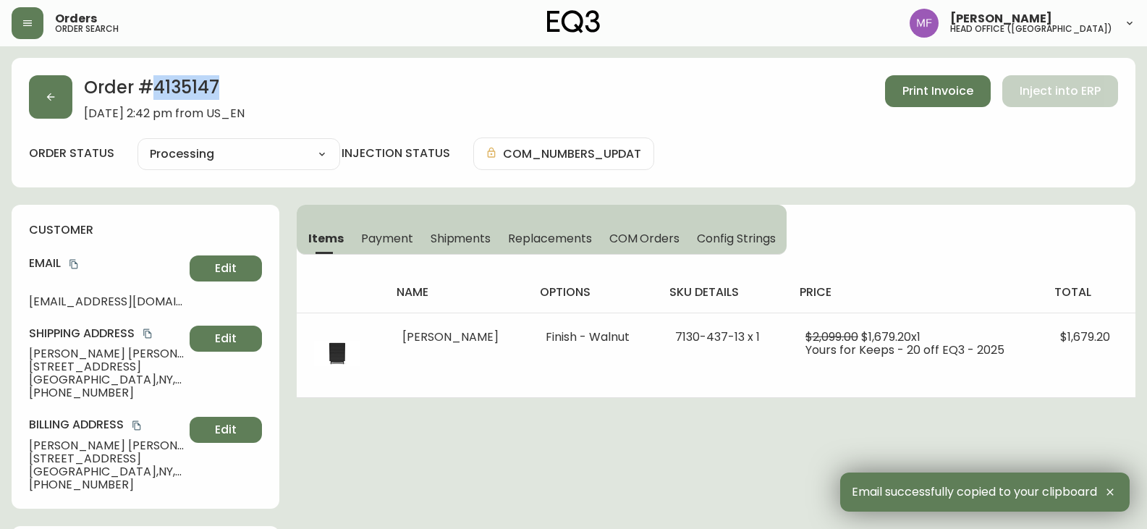
drag, startPoint x: 167, startPoint y: 352, endPoint x: 32, endPoint y: 353, distance: 135.3
click at [32, 353] on span "Eric Jaramillo-Martinez" at bounding box center [106, 353] width 155 height 13
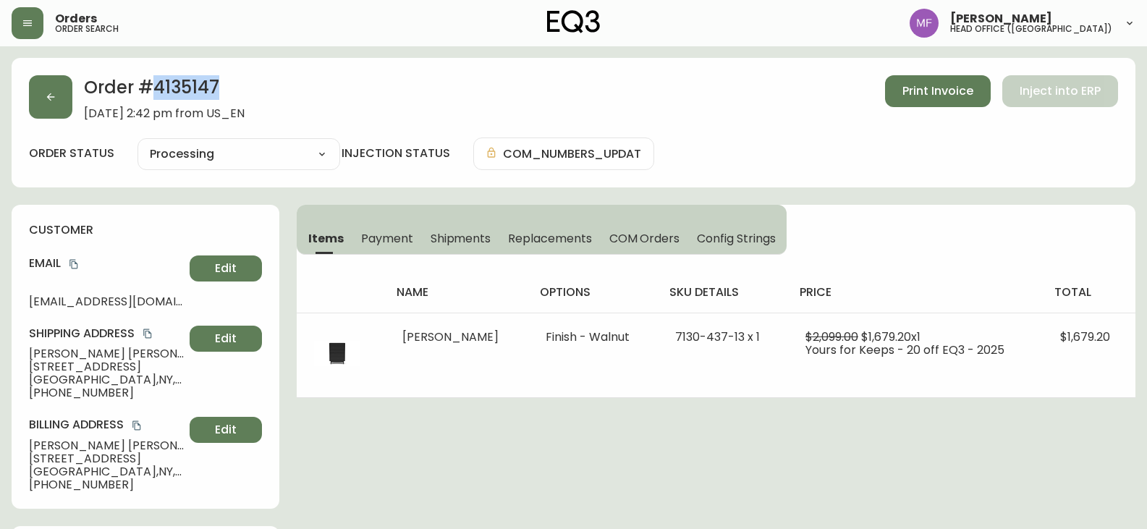
drag, startPoint x: 159, startPoint y: 368, endPoint x: 44, endPoint y: 363, distance: 115.2
click at [44, 363] on span "[STREET_ADDRESS]" at bounding box center [106, 366] width 155 height 13
click at [103, 378] on span "Brooklyn , NY , 11211 , US" at bounding box center [106, 379] width 155 height 13
drag, startPoint x: 169, startPoint y: 365, endPoint x: 19, endPoint y: 365, distance: 150.5
click at [19, 365] on div "customer Email ericjaramillo617@gmail.com Edit Shipping Address Eric Jaramillo-…" at bounding box center [146, 357] width 268 height 304
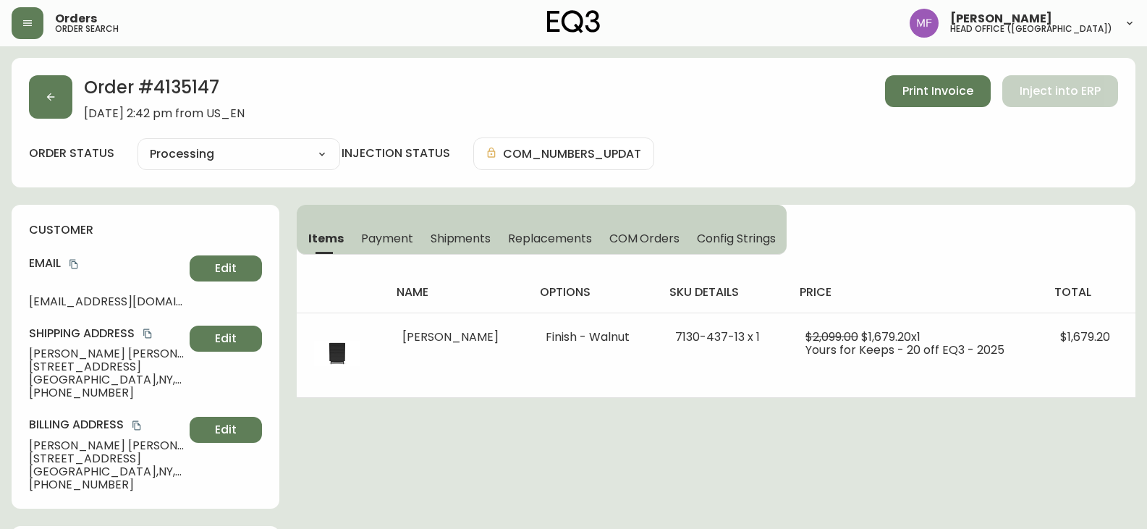
click at [110, 381] on span "Brooklyn , NY , 11211 , US" at bounding box center [106, 379] width 155 height 13
drag, startPoint x: 125, startPoint y: 392, endPoint x: 43, endPoint y: 394, distance: 82.5
click at [43, 394] on span "[PHONE_NUMBER]" at bounding box center [106, 392] width 155 height 13
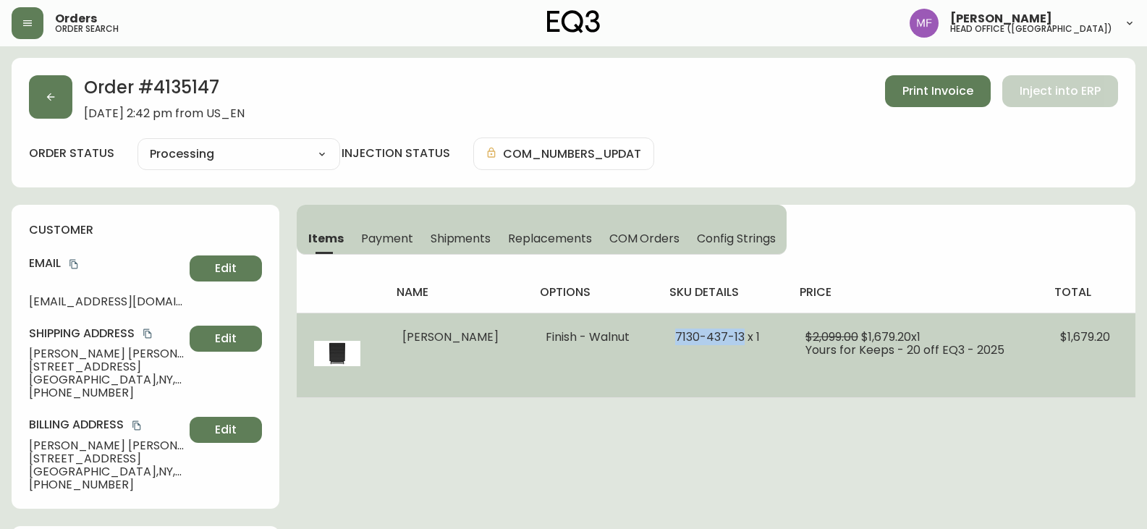
drag, startPoint x: 732, startPoint y: 342, endPoint x: 666, endPoint y: 339, distance: 66.0
click at [675, 339] on span "7130-437-13 x 1" at bounding box center [717, 337] width 85 height 17
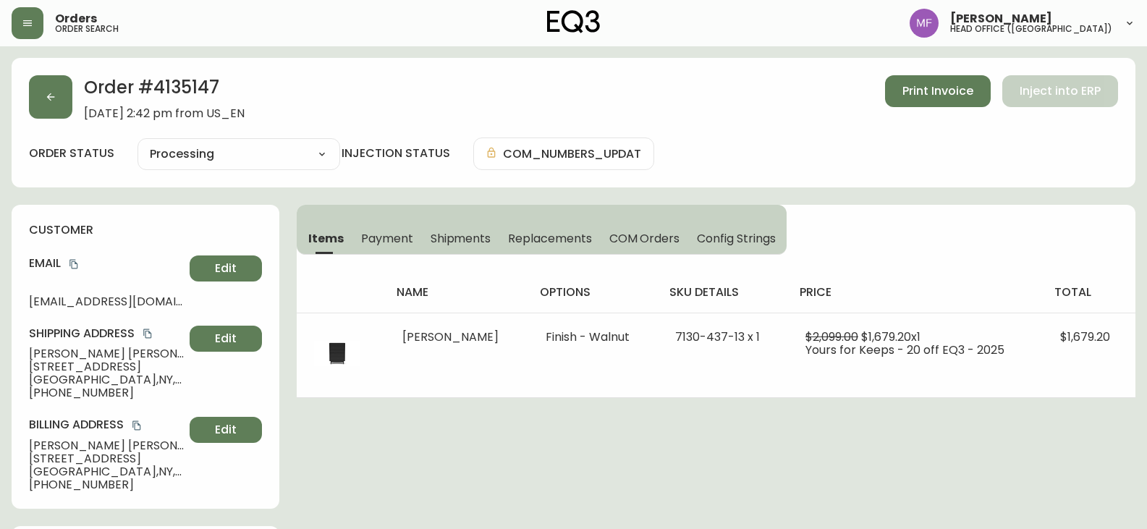
click at [168, 87] on h2 "Order # 4135147" at bounding box center [164, 91] width 161 height 32
drag, startPoint x: 168, startPoint y: 87, endPoint x: 355, endPoint y: 104, distance: 188.2
click at [169, 88] on h2 "Order # 4135147" at bounding box center [164, 91] width 161 height 32
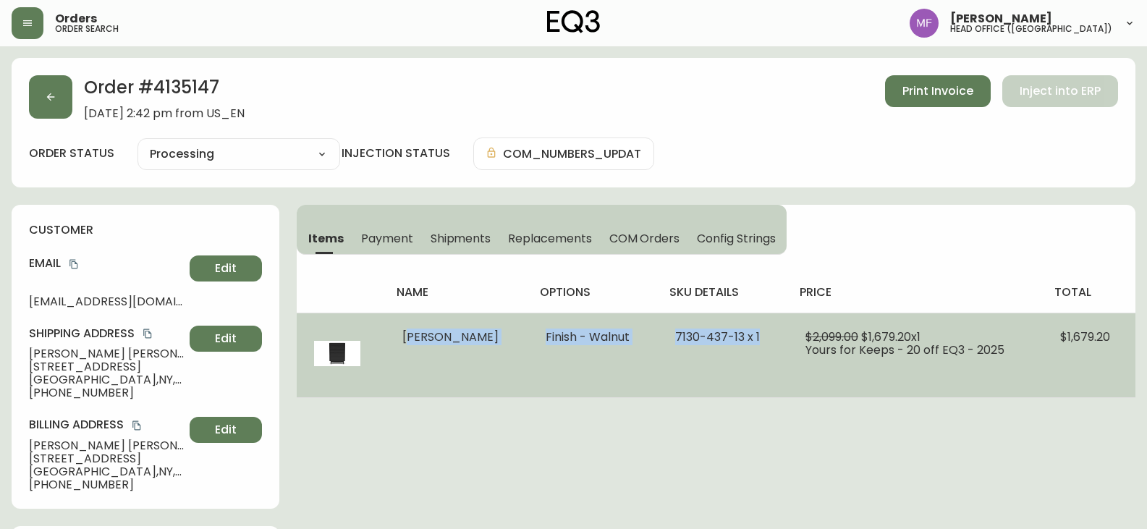
drag, startPoint x: 394, startPoint y: 338, endPoint x: 763, endPoint y: 337, distance: 369.1
click at [763, 337] on tr "Marcel Chest Finish - Walnut 7130-437-13 x 1 $2,099.00 $1,679.20 x 1 Yours for …" at bounding box center [716, 355] width 839 height 85
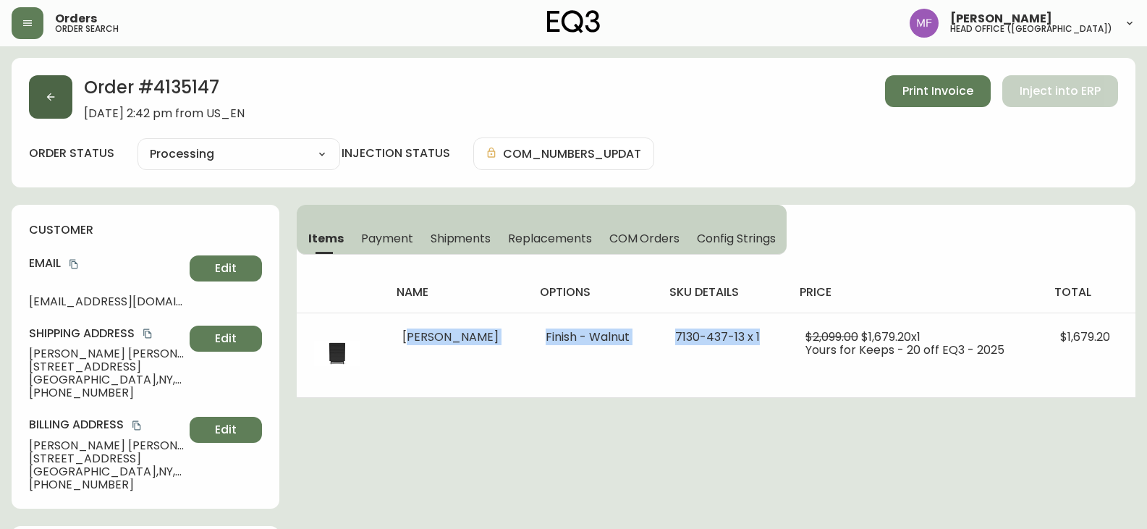
click at [56, 109] on button "button" at bounding box center [50, 96] width 43 height 43
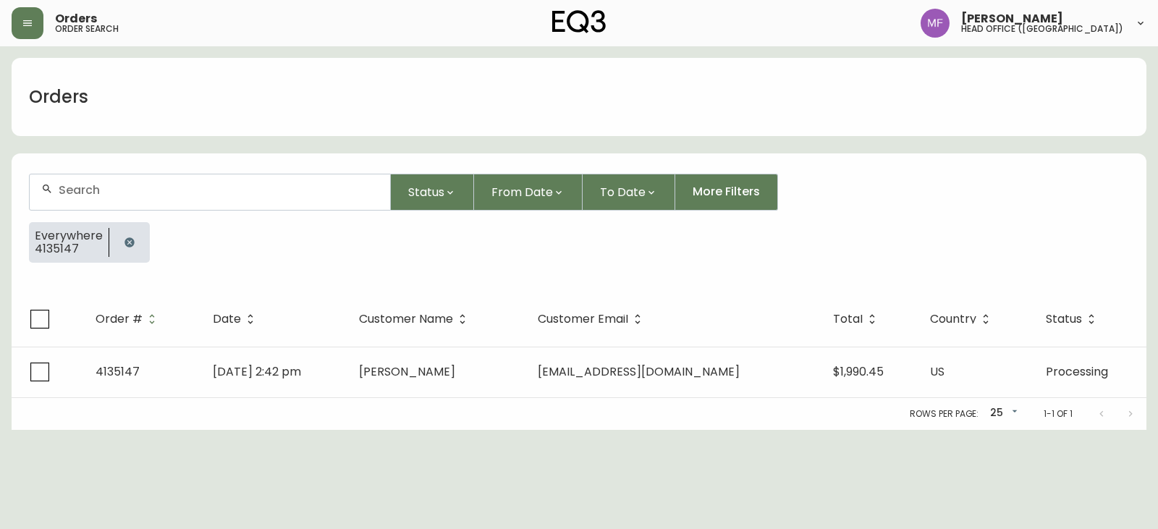
click at [127, 250] on button "button" at bounding box center [129, 242] width 29 height 29
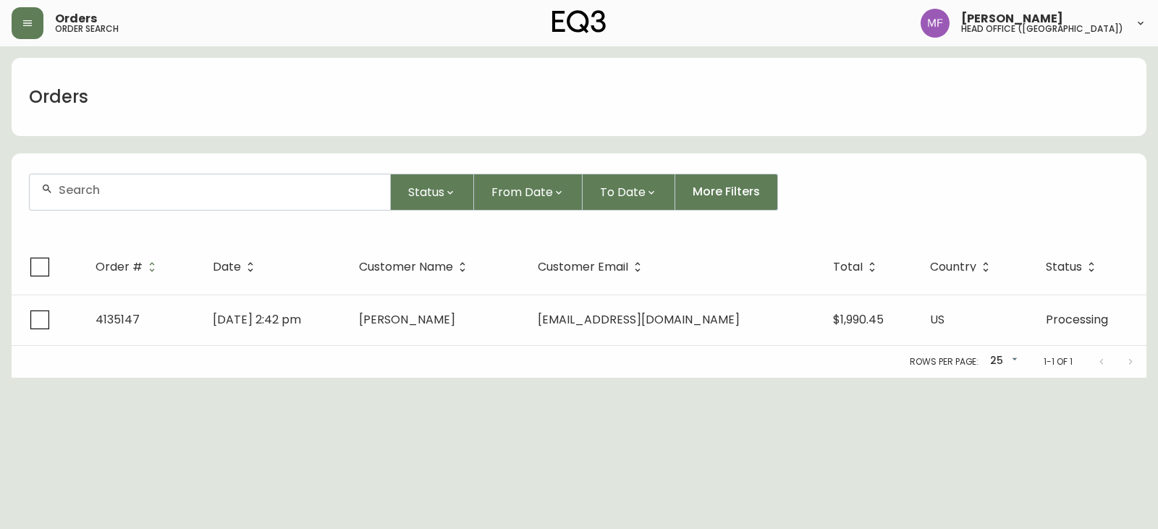
click at [125, 200] on div at bounding box center [210, 191] width 360 height 35
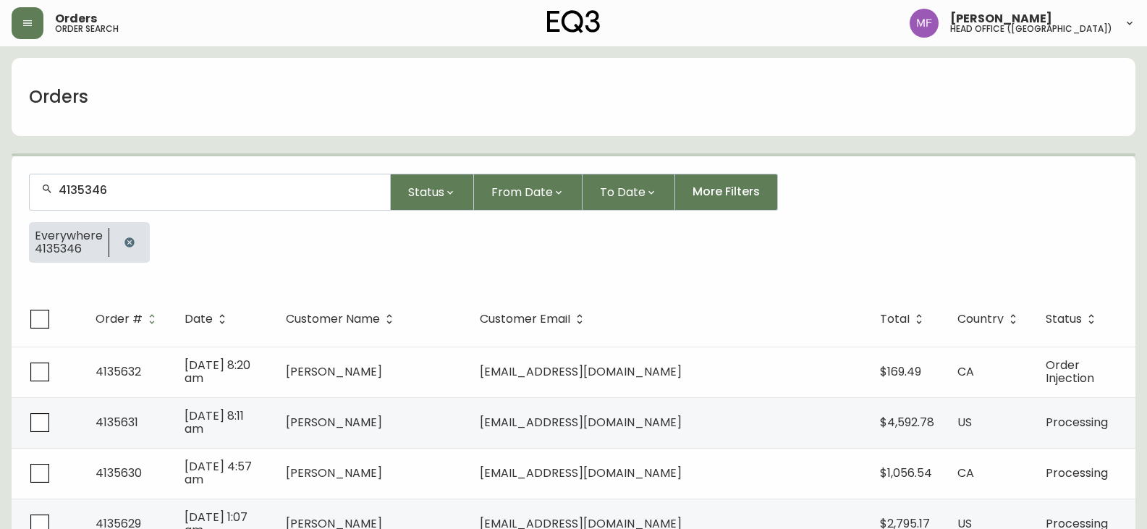
type input "4135346"
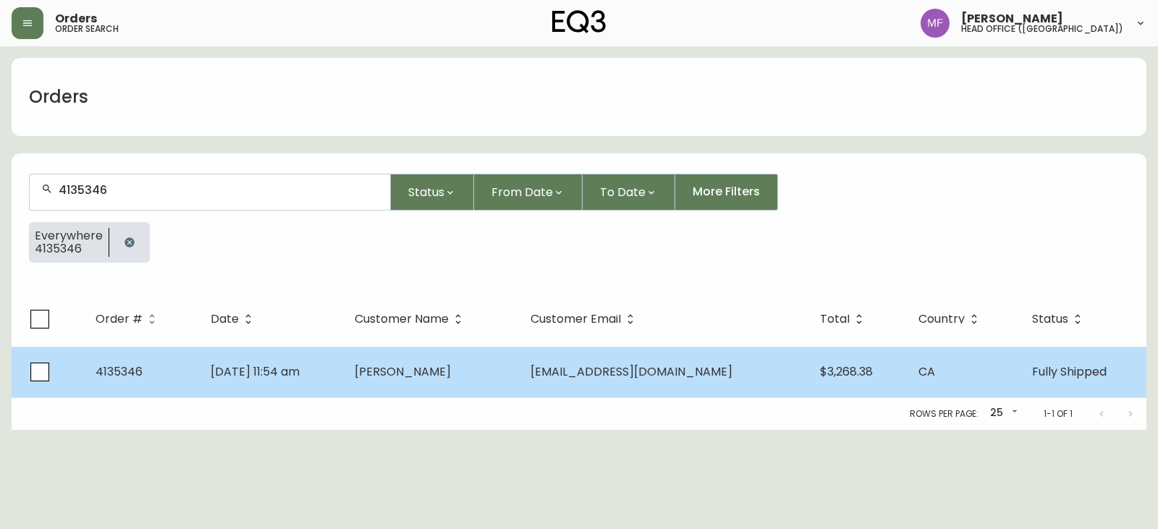
click at [496, 389] on td "Patrick Martin" at bounding box center [430, 372] width 175 height 51
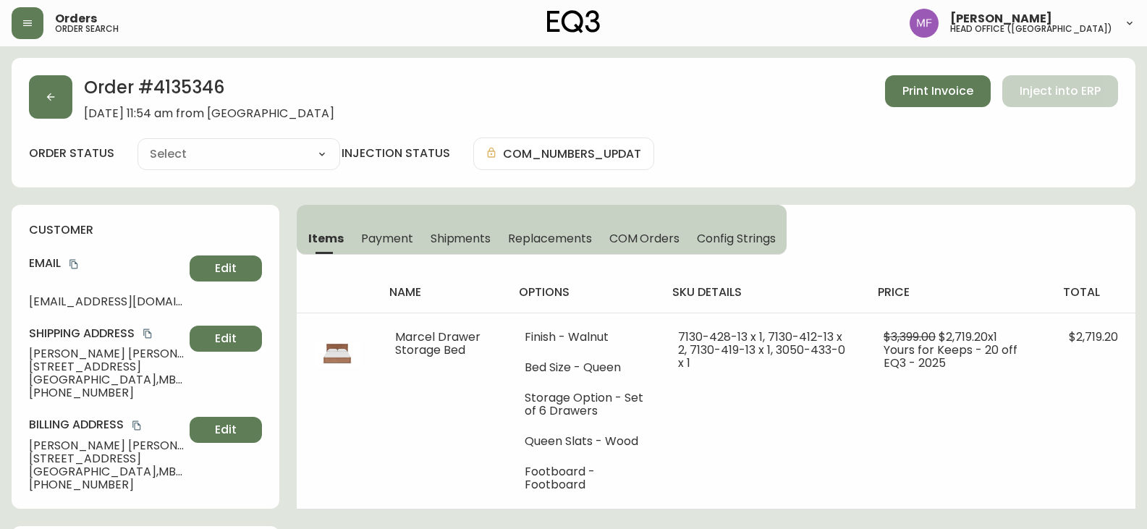
type input "Fully Shipped"
select select "FULLY_SHIPPED"
click at [49, 101] on icon "button" at bounding box center [51, 97] width 12 height 12
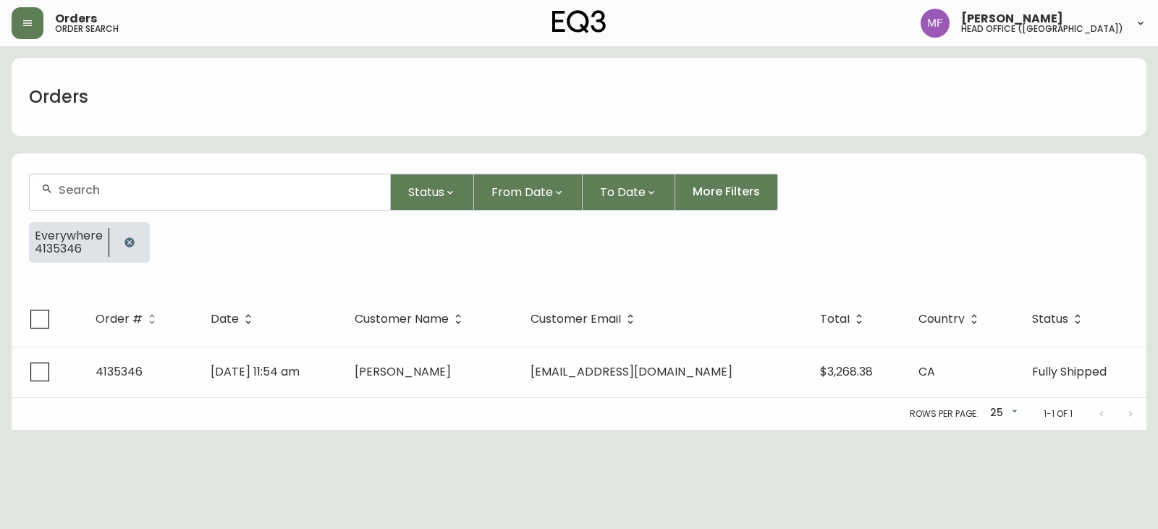
click at [138, 237] on button "button" at bounding box center [129, 242] width 29 height 29
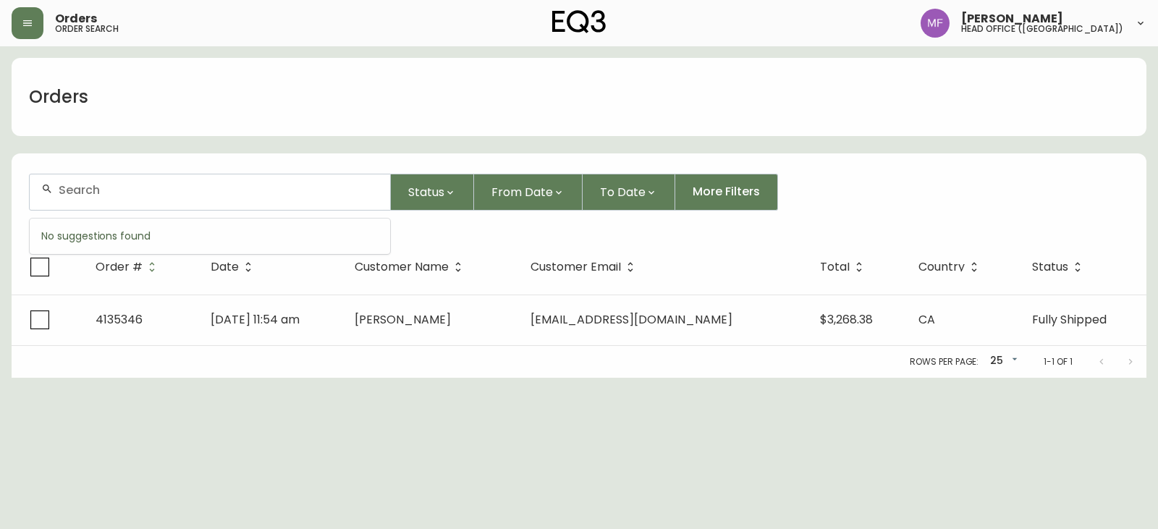
click at [118, 187] on input "text" at bounding box center [219, 190] width 320 height 14
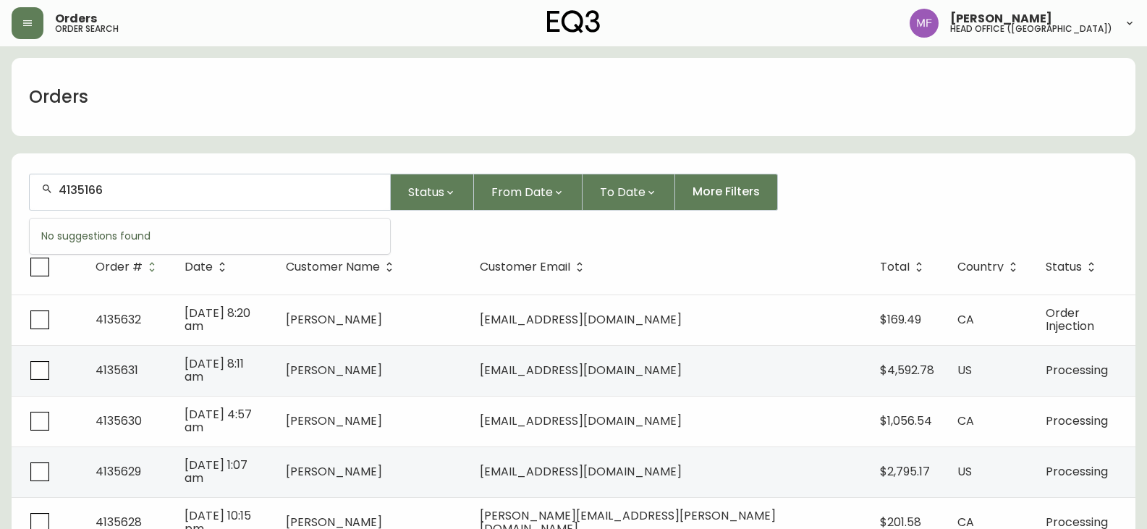
type input "4135166"
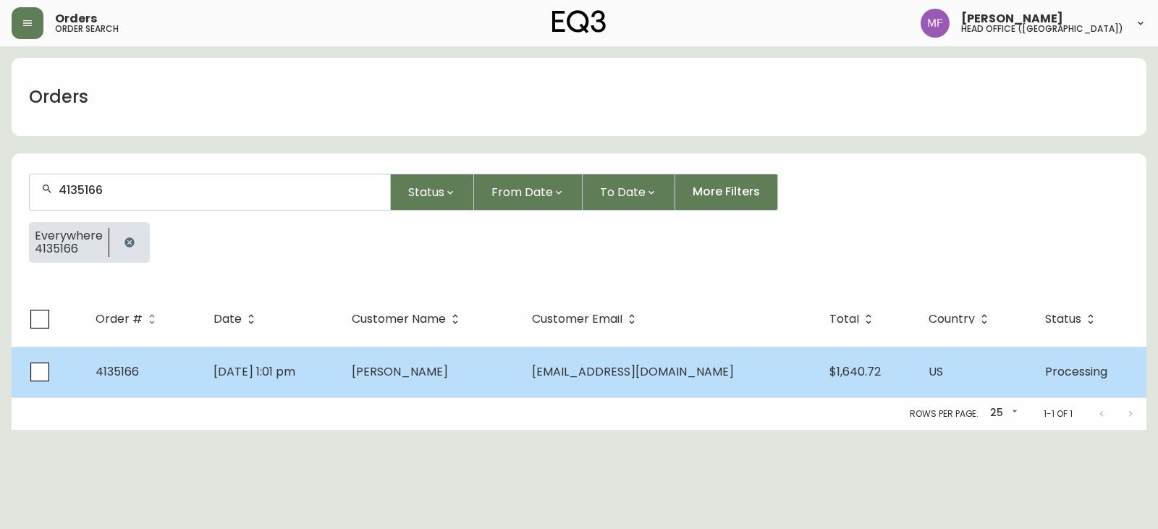
click at [341, 382] on td "Sep 07 2025, 1:01 pm" at bounding box center [271, 372] width 139 height 51
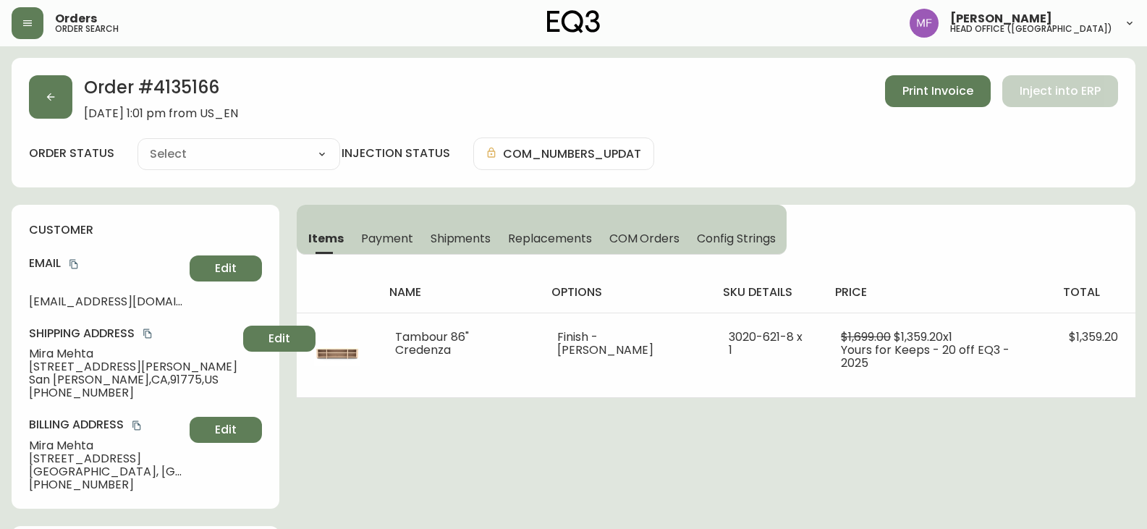
type input "Processing"
select select "PROCESSING"
click at [54, 101] on icon "button" at bounding box center [51, 97] width 12 height 12
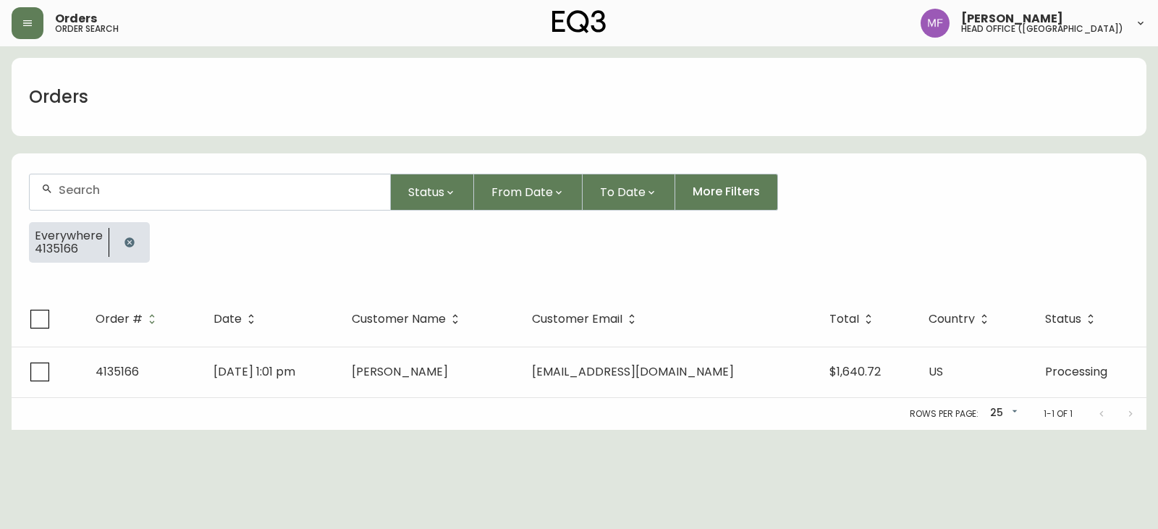
click at [128, 239] on icon "button" at bounding box center [128, 241] width 9 height 9
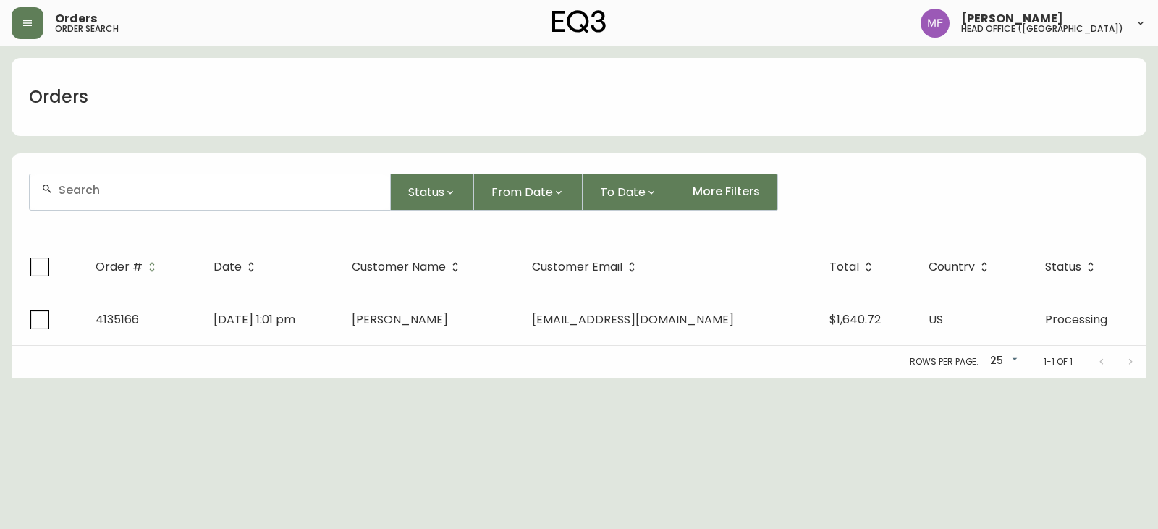
click at [126, 192] on input "text" at bounding box center [219, 190] width 320 height 14
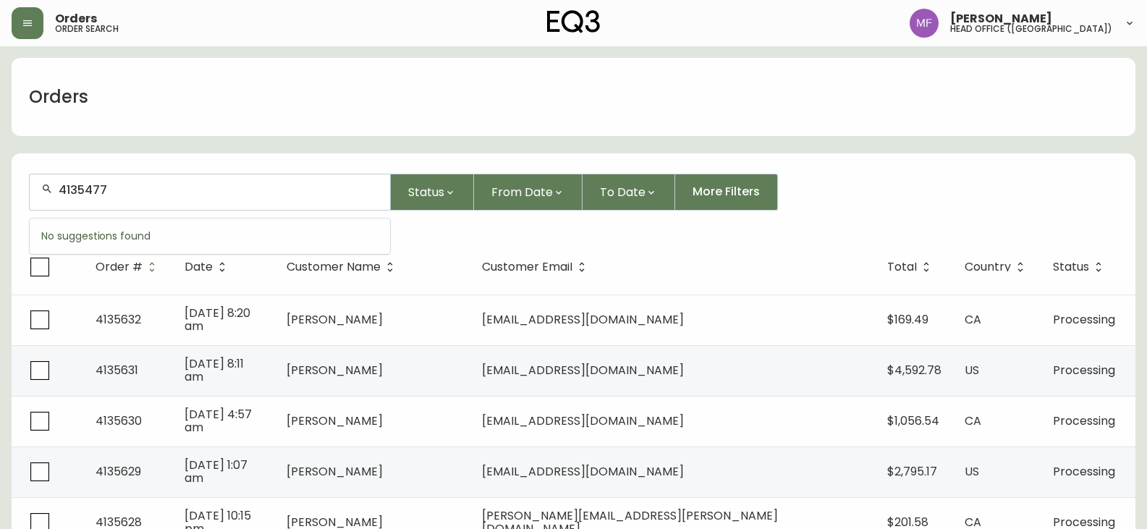
type input "4135477"
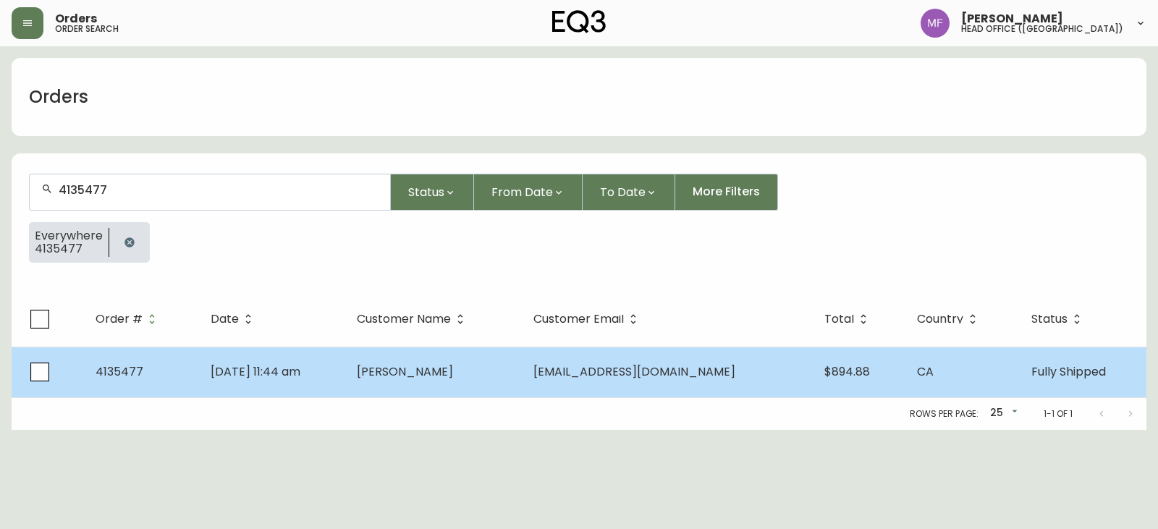
click at [471, 359] on td "James Wall" at bounding box center [433, 372] width 176 height 51
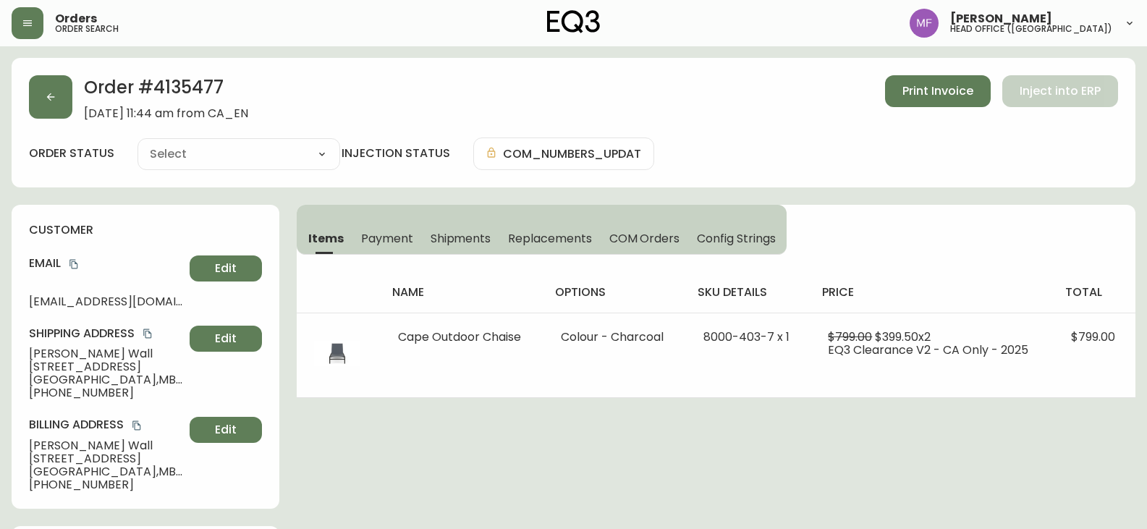
type input "Fully Shipped"
select select "FULLY_SHIPPED"
click at [50, 106] on button "button" at bounding box center [50, 96] width 43 height 43
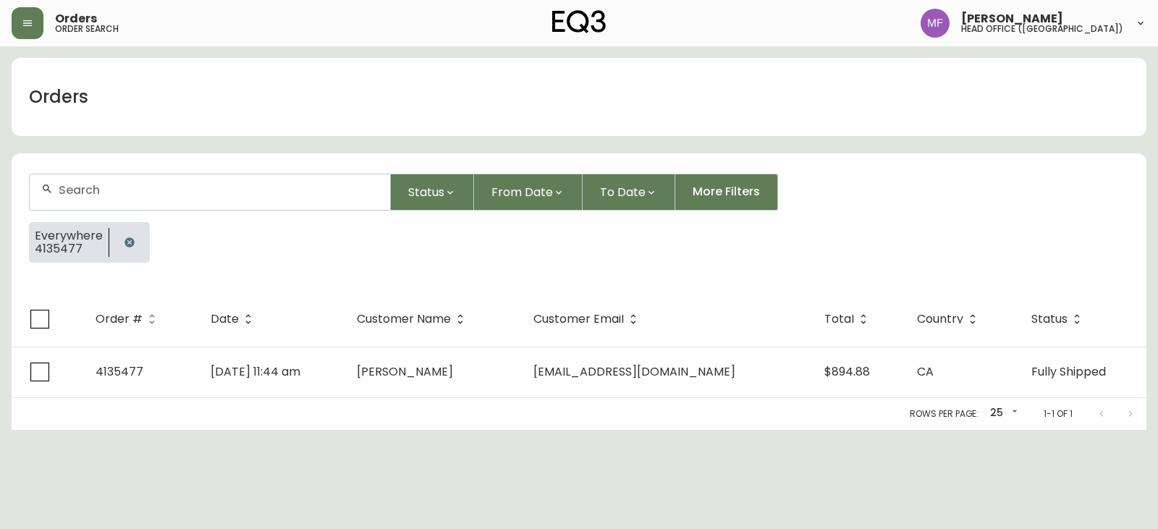
click at [130, 230] on button "button" at bounding box center [129, 242] width 29 height 29
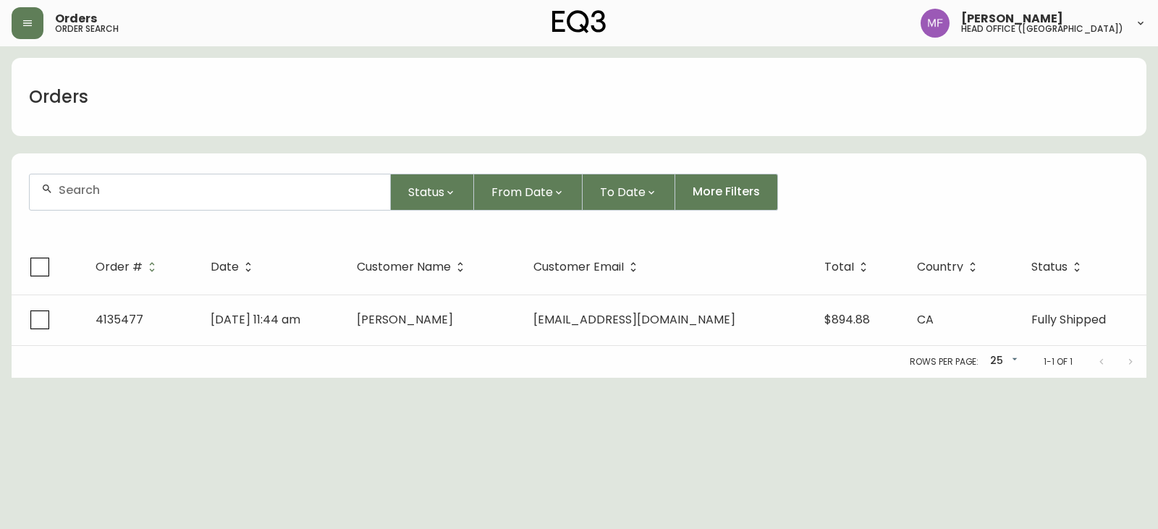
click at [130, 183] on input "text" at bounding box center [219, 190] width 320 height 14
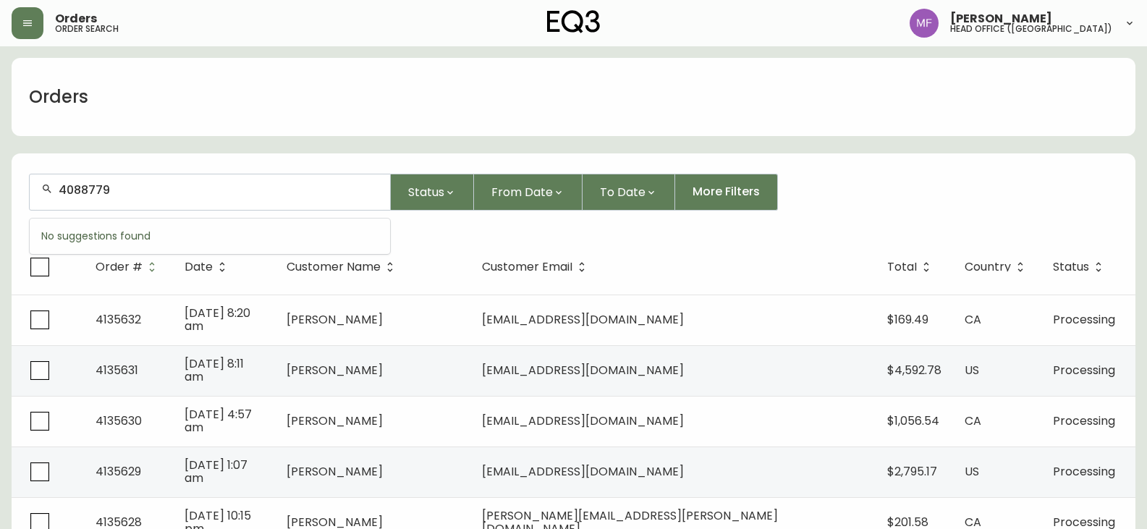
type input "4088779"
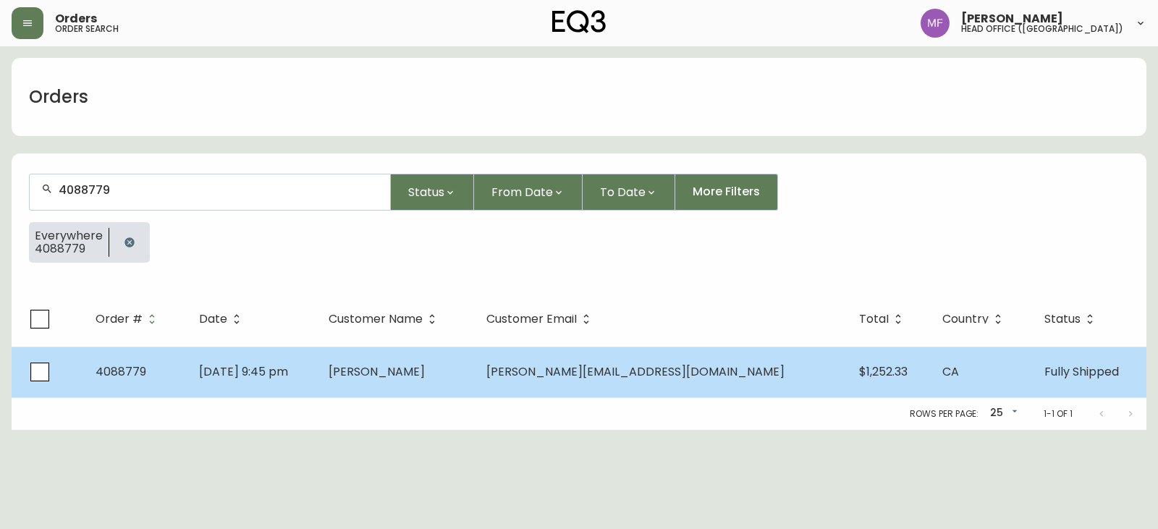
click at [475, 373] on td "Agatha Rek" at bounding box center [396, 372] width 158 height 51
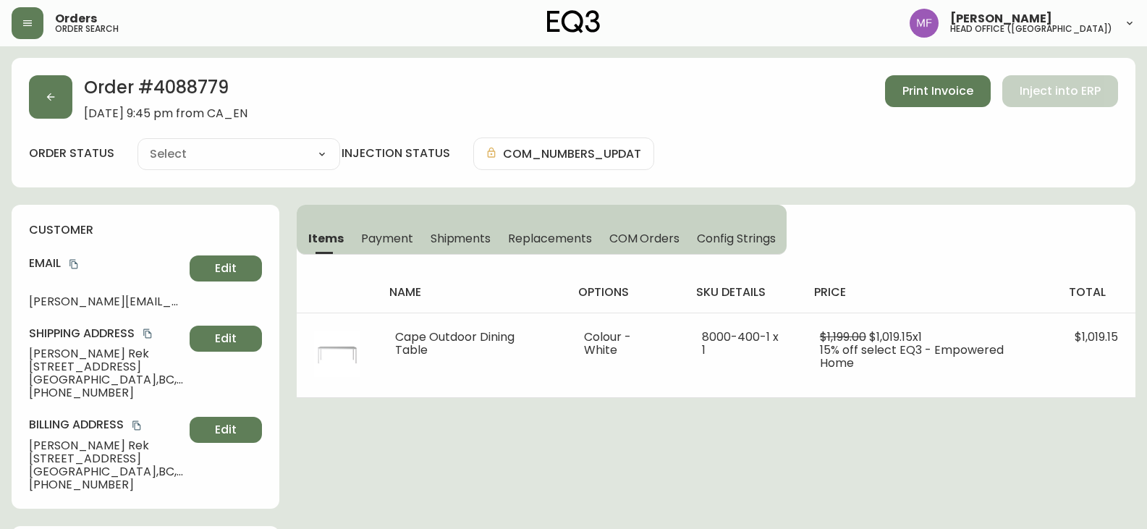
type input "Fully Shipped"
select select "FULLY_SHIPPED"
click at [167, 87] on h2 "Order # 4088779" at bounding box center [166, 91] width 164 height 32
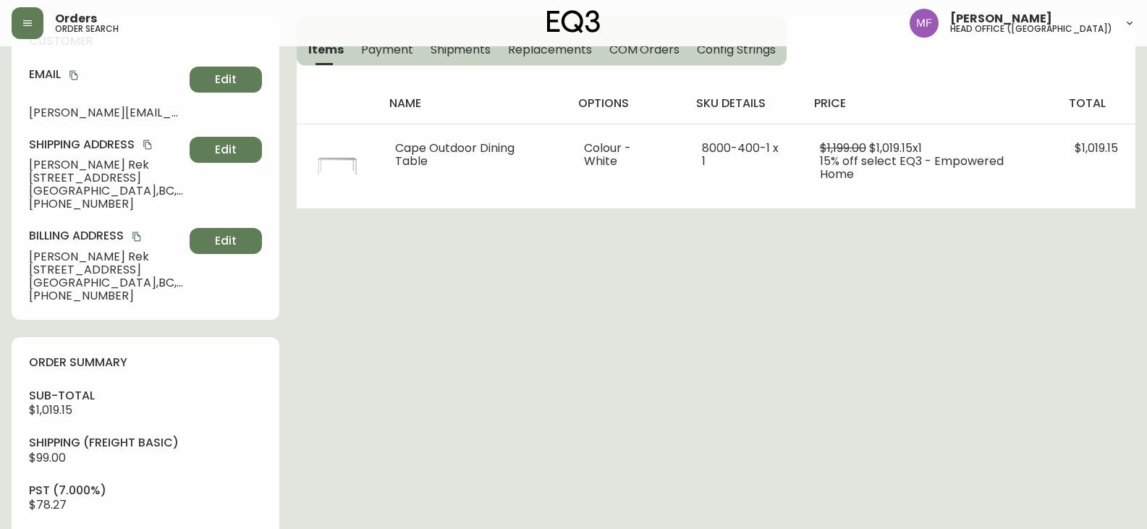
scroll to position [507, 0]
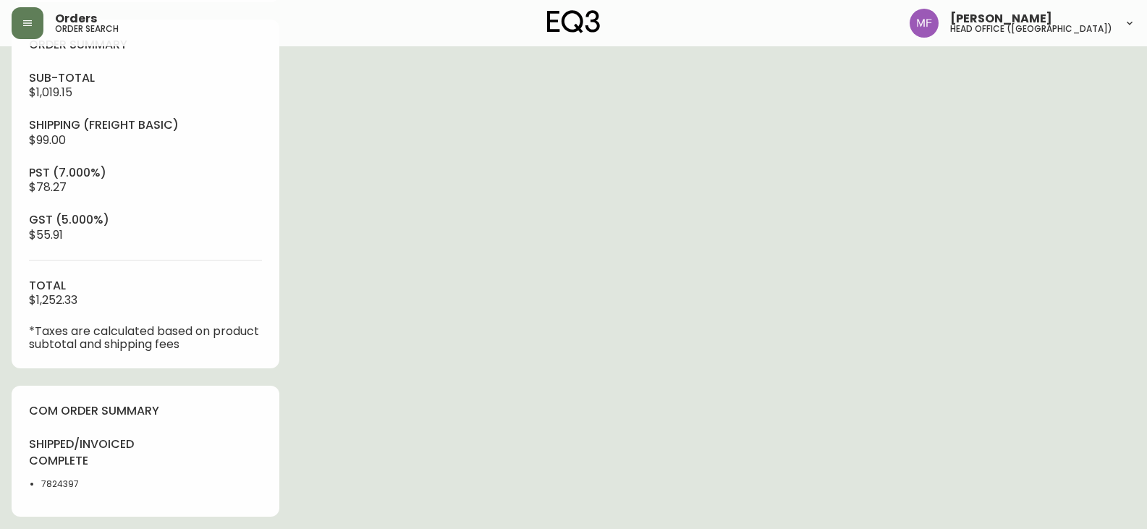
click at [51, 478] on li "7824397" at bounding box center [89, 484] width 96 height 13
click at [346, 402] on div "Order # 4088779 April 24, 2022 at 9:45 pm from CA_EN Print Invoice Inject into …" at bounding box center [574, 171] width 1124 height 1240
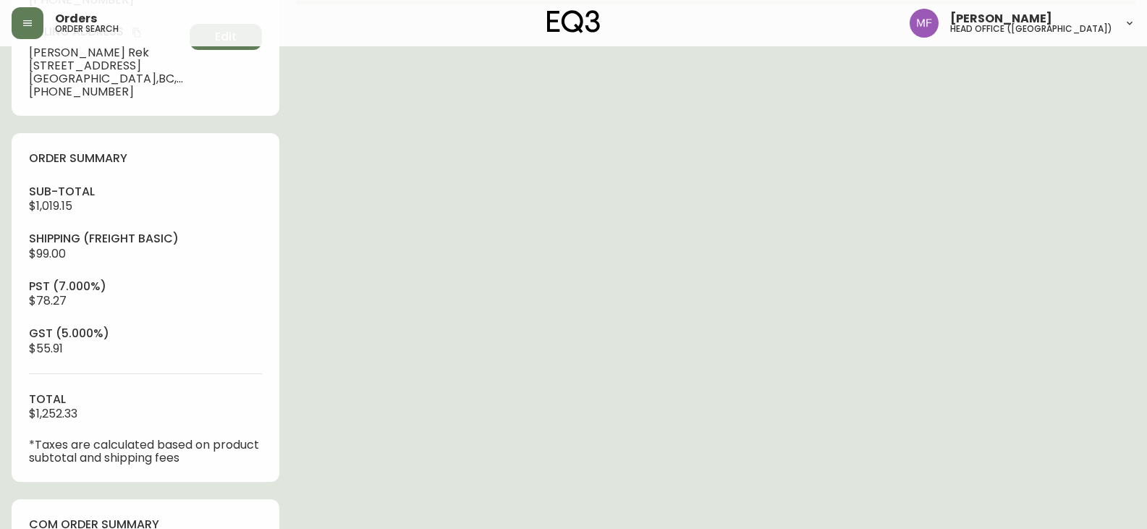
scroll to position [0, 0]
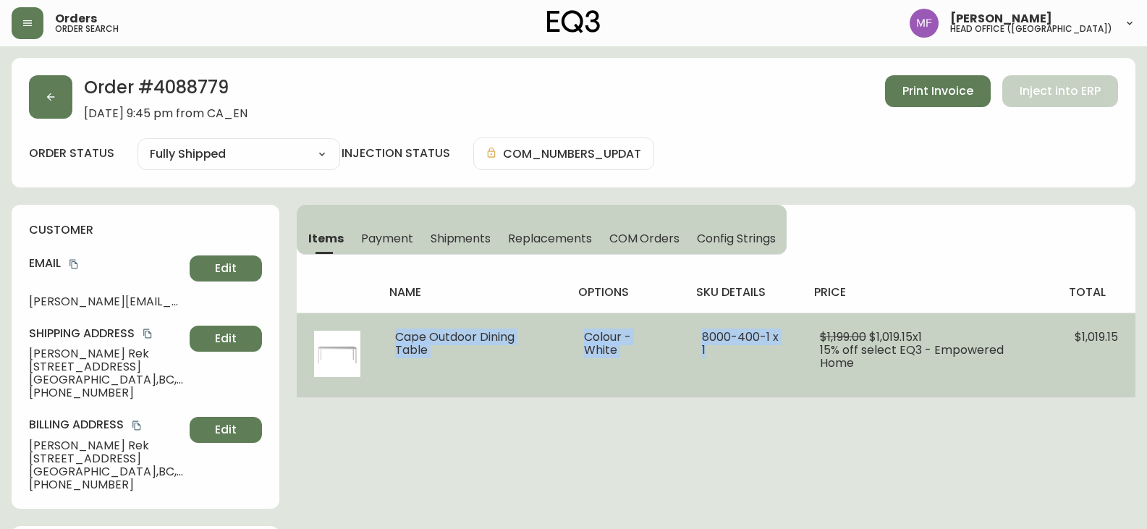
drag, startPoint x: 392, startPoint y: 336, endPoint x: 776, endPoint y: 364, distance: 385.3
click at [776, 364] on tr "Cape Outdoor Dining Table Colour - White 8000-400-1 x 1 $1,199.00 $1,019.15 x 1…" at bounding box center [716, 355] width 839 height 85
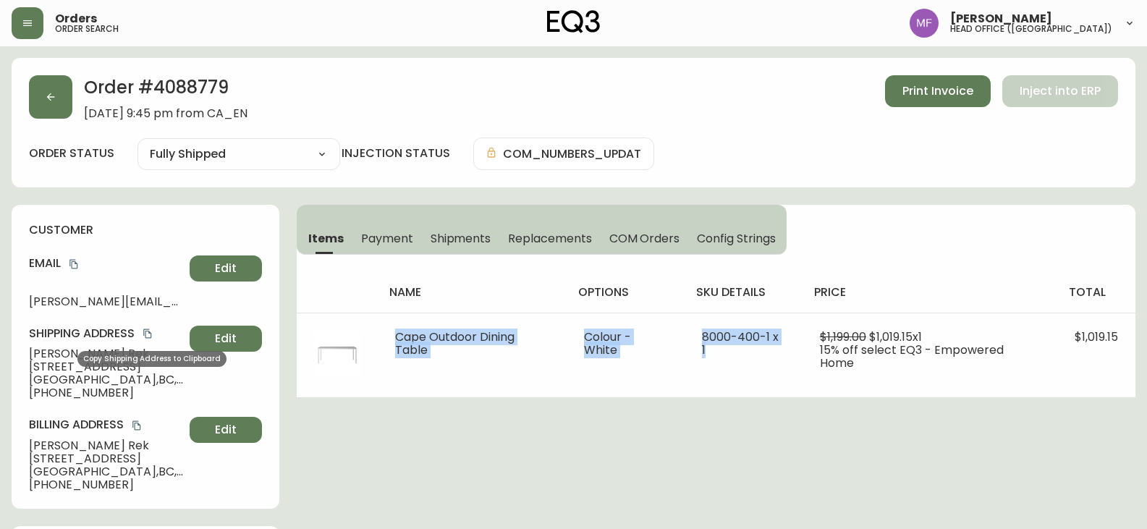
click at [149, 333] on icon "copy" at bounding box center [148, 334] width 10 height 10
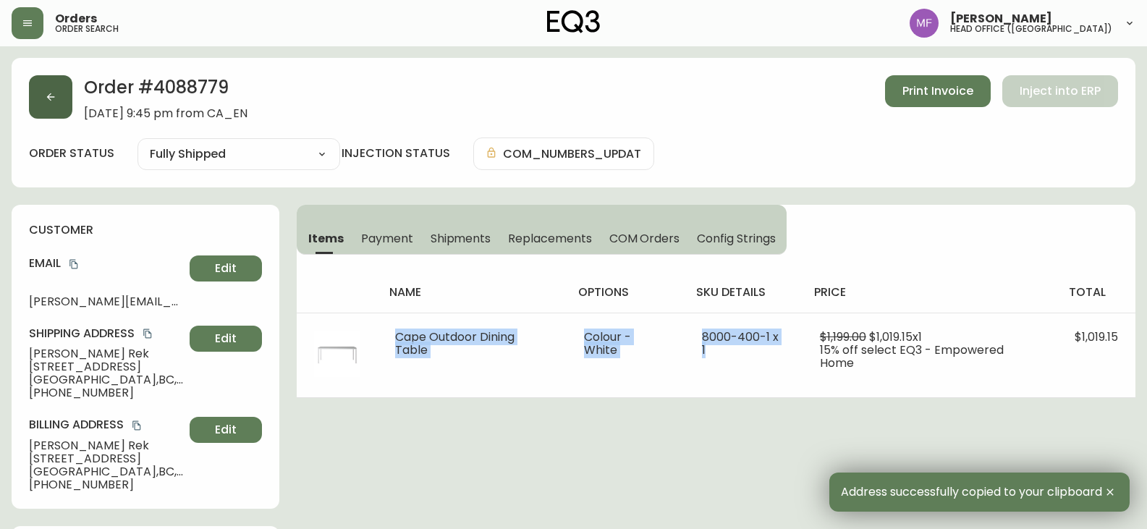
click at [32, 101] on button "button" at bounding box center [50, 96] width 43 height 43
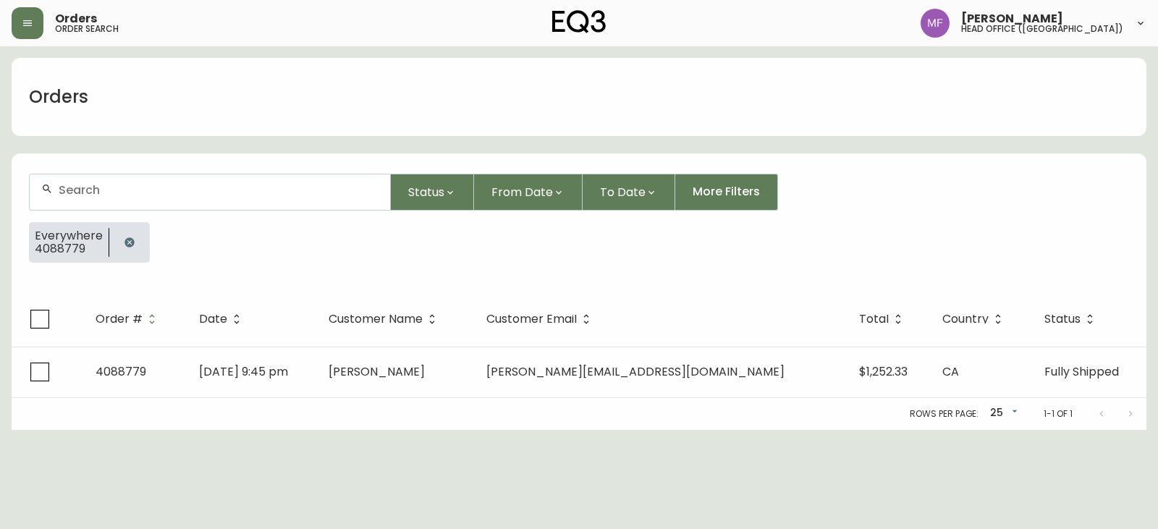
click at [113, 237] on div at bounding box center [129, 242] width 41 height 41
click at [126, 237] on icon "button" at bounding box center [130, 243] width 12 height 12
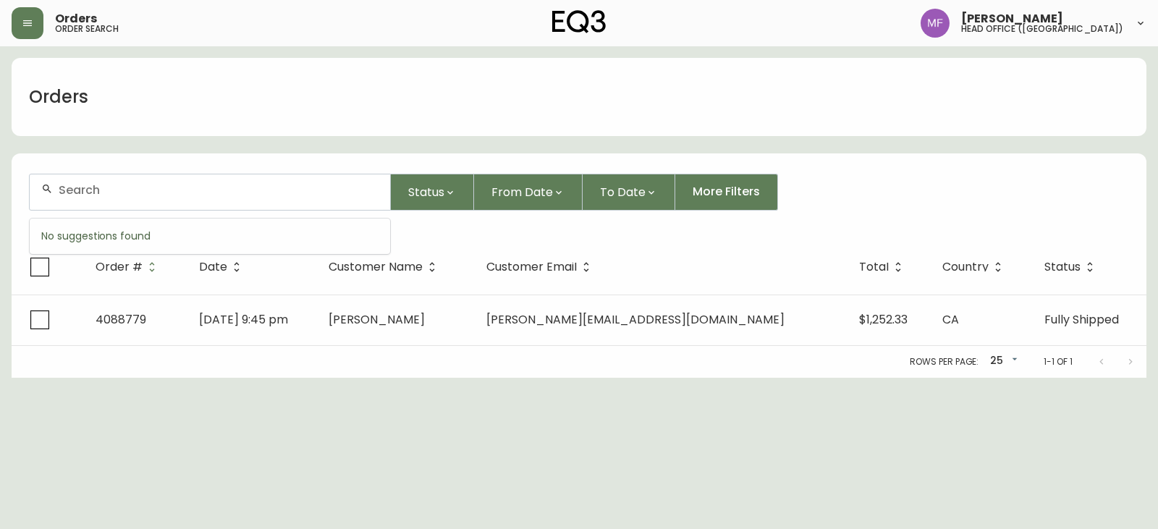
click at [125, 194] on input "text" at bounding box center [219, 190] width 320 height 14
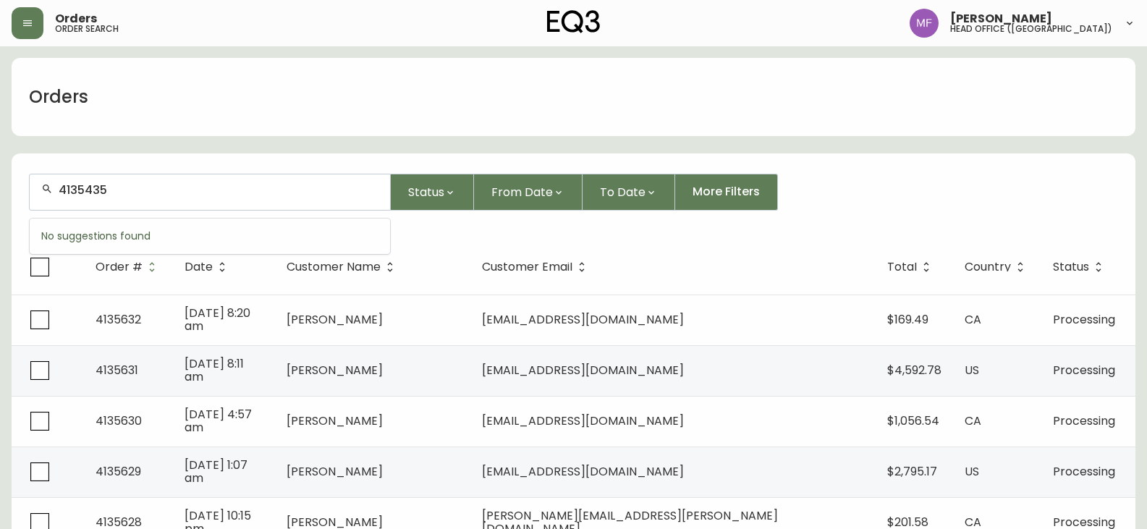
type input "4135435"
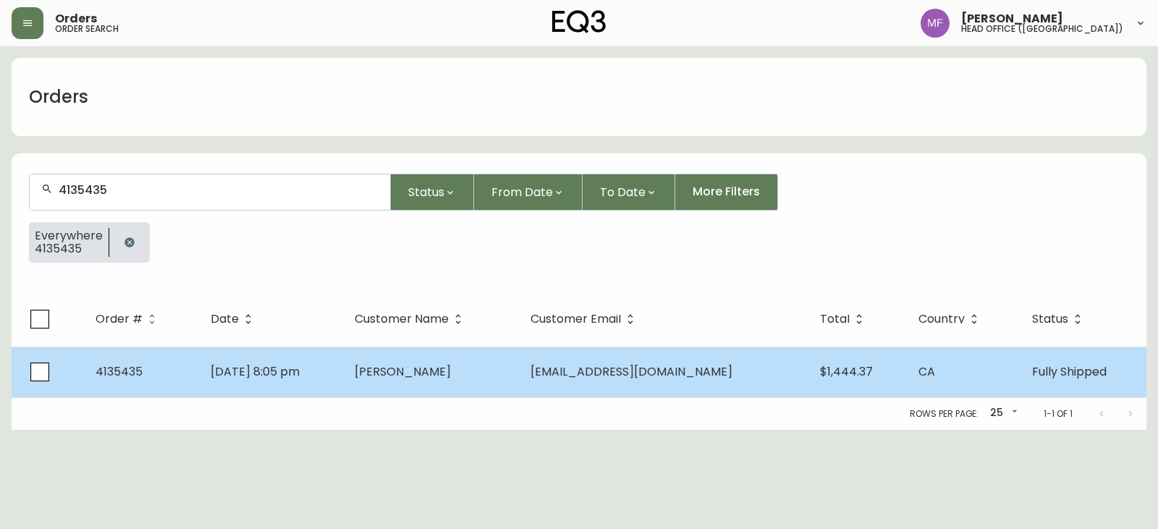
click at [448, 380] on td "Erin Haid" at bounding box center [430, 372] width 175 height 51
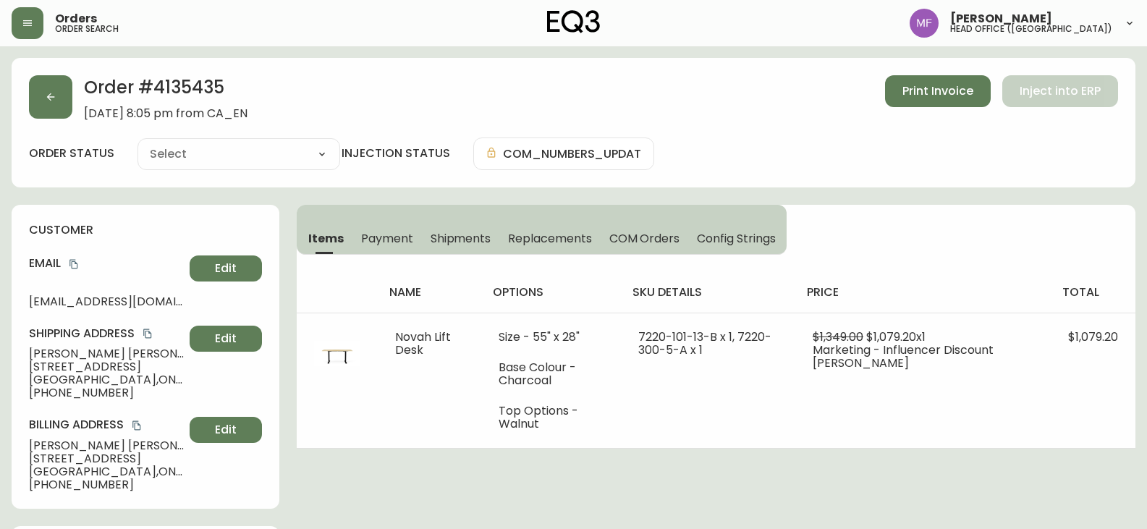
type input "Fully Shipped"
select select "FULLY_SHIPPED"
click at [467, 247] on button "Shipments" at bounding box center [461, 238] width 78 height 32
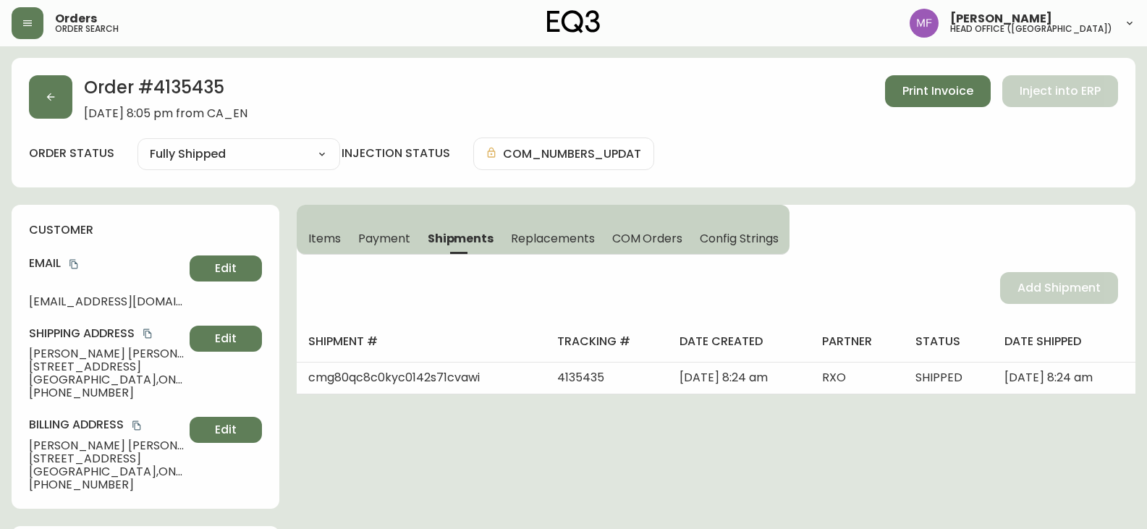
click at [331, 242] on span "Items" at bounding box center [324, 238] width 33 height 15
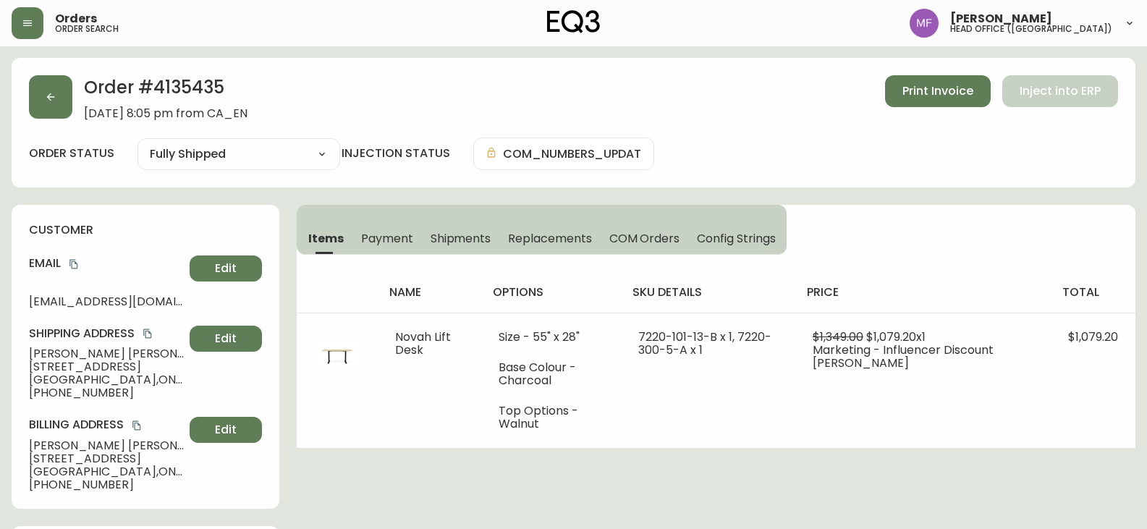
click at [174, 82] on h2 "Order # 4135435" at bounding box center [166, 91] width 164 height 32
click at [206, 91] on h2 "Order # 4135435" at bounding box center [166, 91] width 164 height 32
drag, startPoint x: 150, startPoint y: 333, endPoint x: 483, endPoint y: 301, distance: 335.1
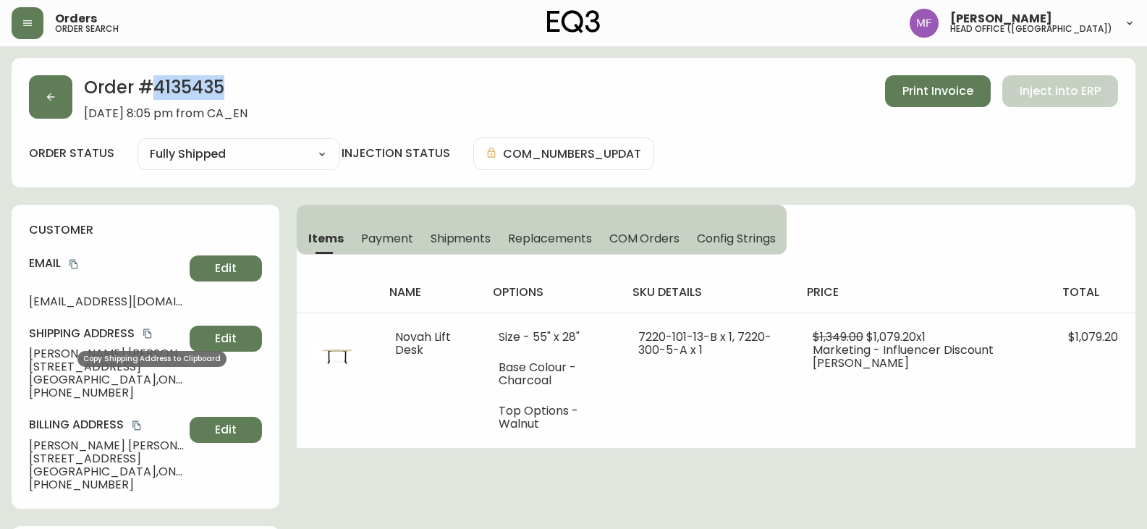
click at [150, 333] on icon "copy" at bounding box center [148, 334] width 10 height 10
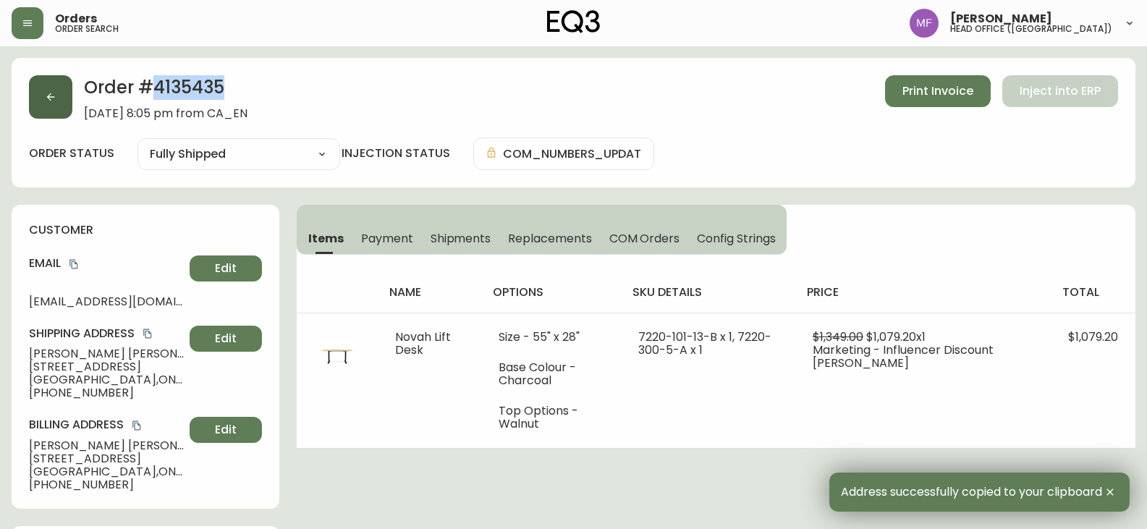
click at [68, 106] on button "button" at bounding box center [50, 96] width 43 height 43
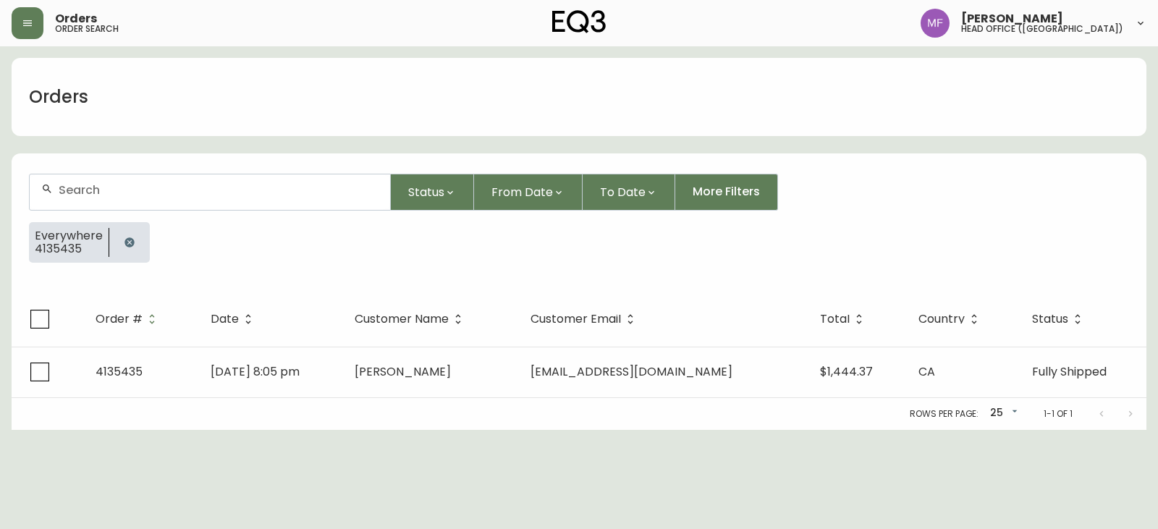
click at [128, 232] on button "button" at bounding box center [129, 242] width 29 height 29
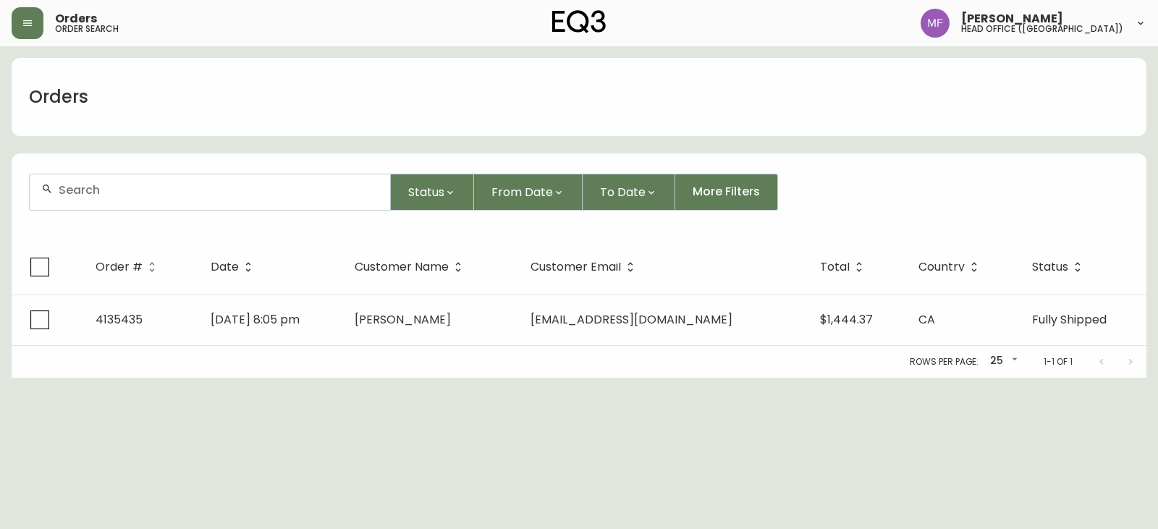
click at [124, 197] on div at bounding box center [210, 191] width 360 height 35
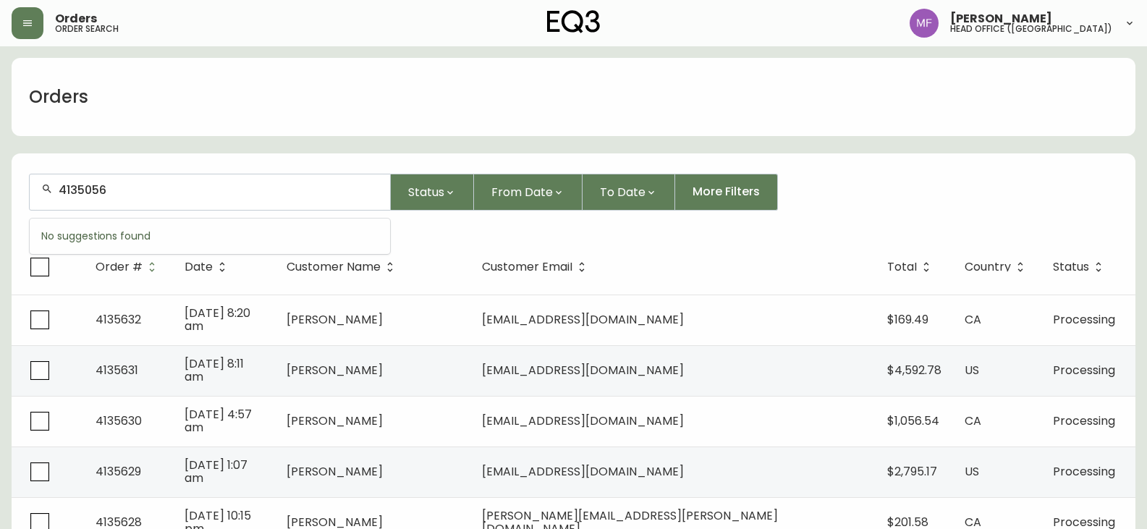
type input "4135056"
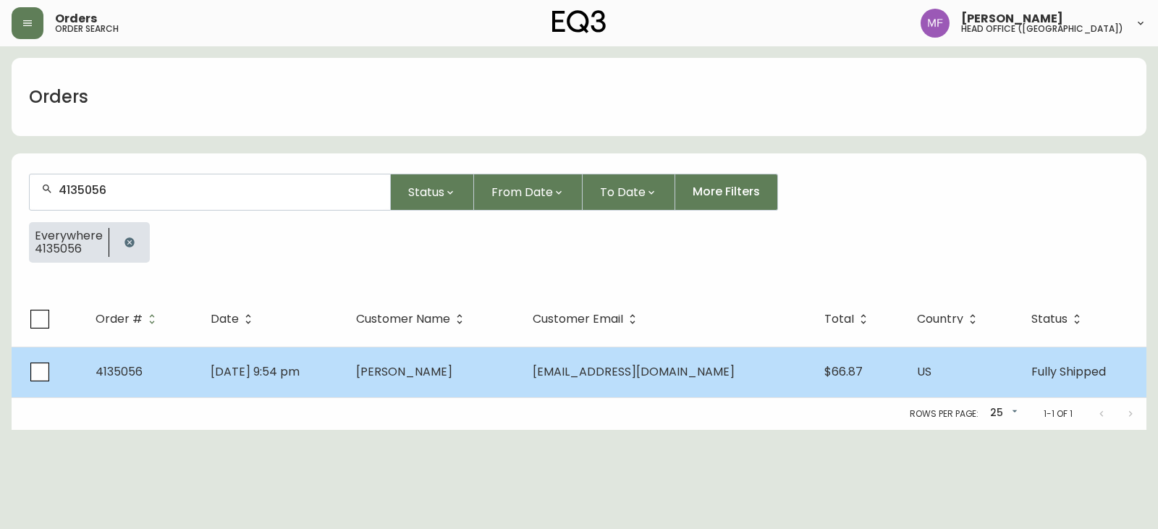
click at [483, 392] on td "[PERSON_NAME]" at bounding box center [432, 372] width 177 height 51
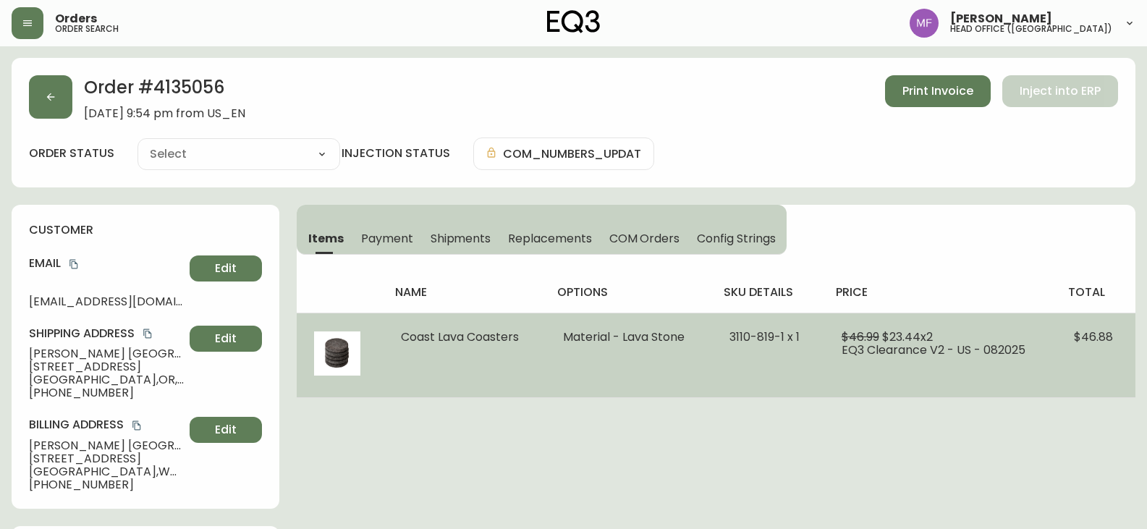
type input "Fully Shipped"
select select "FULLY_SHIPPED"
drag, startPoint x: 787, startPoint y: 339, endPoint x: 715, endPoint y: 342, distance: 72.4
click at [715, 342] on td "3110-819-1 x 1" at bounding box center [767, 355] width 111 height 85
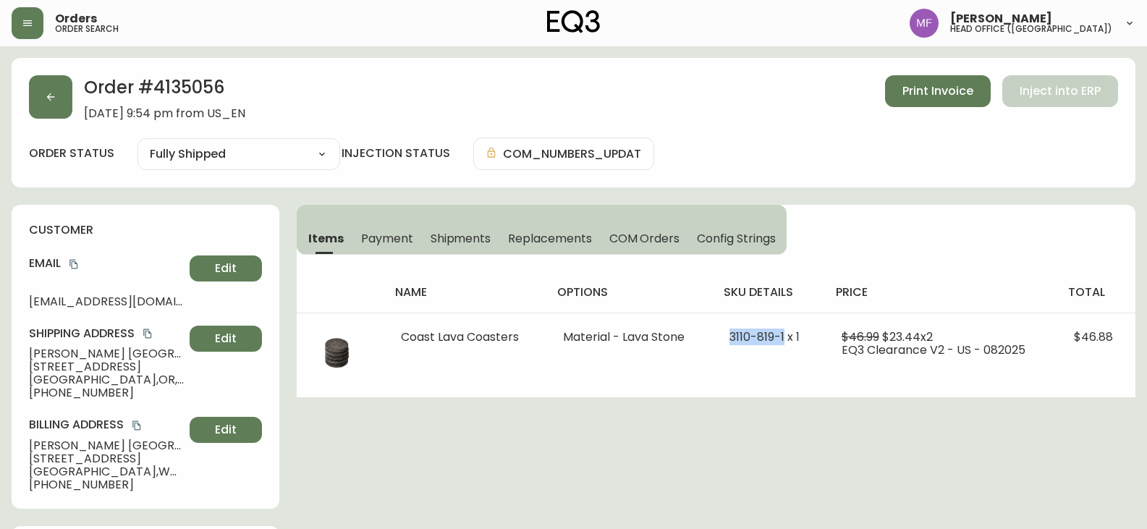
click at [188, 97] on h2 "Order # 4135056" at bounding box center [164, 91] width 161 height 32
click at [182, 94] on h2 "Order # 4135056" at bounding box center [164, 91] width 161 height 32
click at [182, 93] on h2 "Order # 4135056" at bounding box center [164, 91] width 161 height 32
drag, startPoint x: 73, startPoint y: 264, endPoint x: 286, endPoint y: 262, distance: 212.8
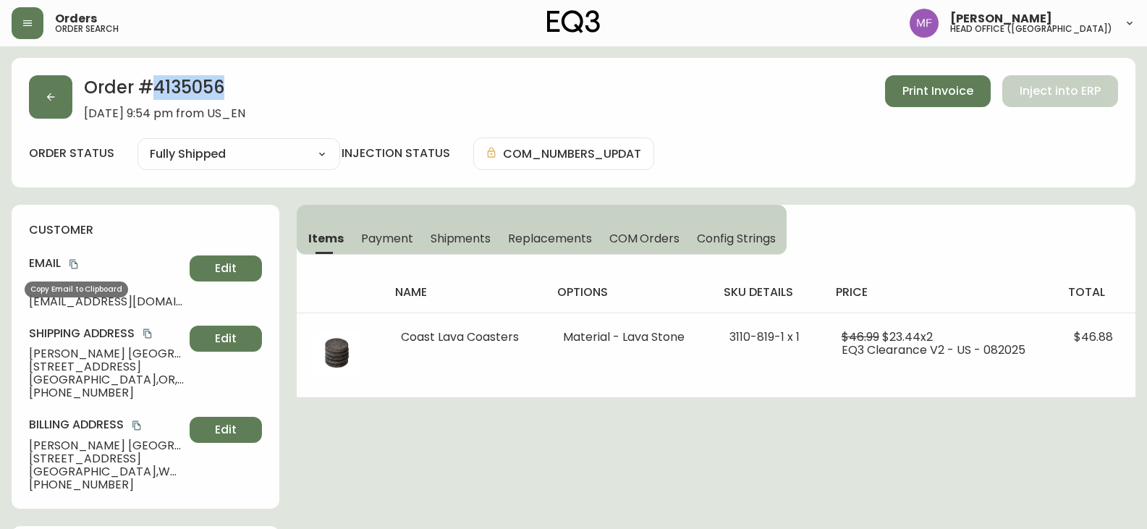
click at [74, 263] on icon "copy" at bounding box center [74, 264] width 10 height 10
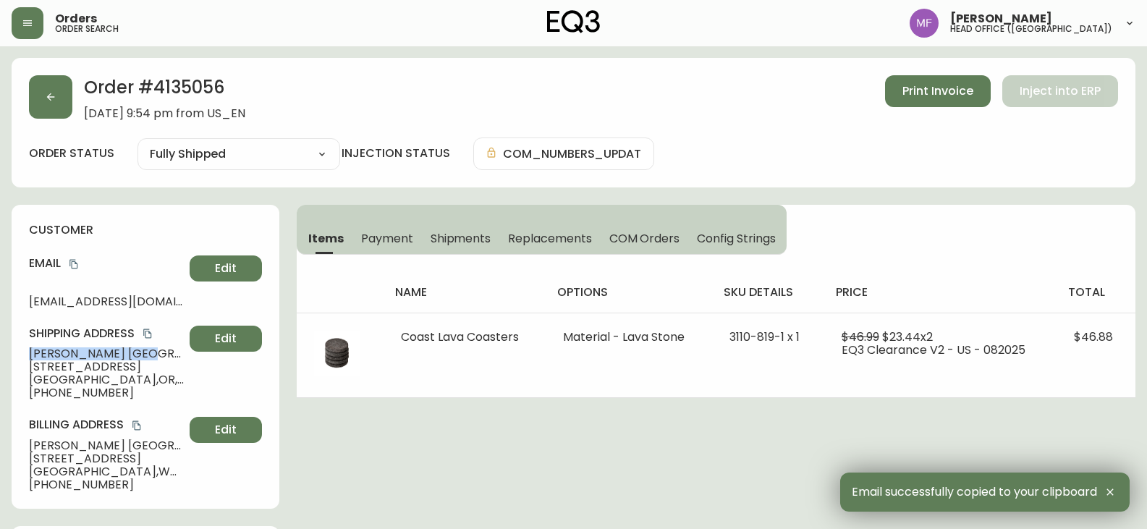
drag, startPoint x: 82, startPoint y: 354, endPoint x: 0, endPoint y: 356, distance: 81.8
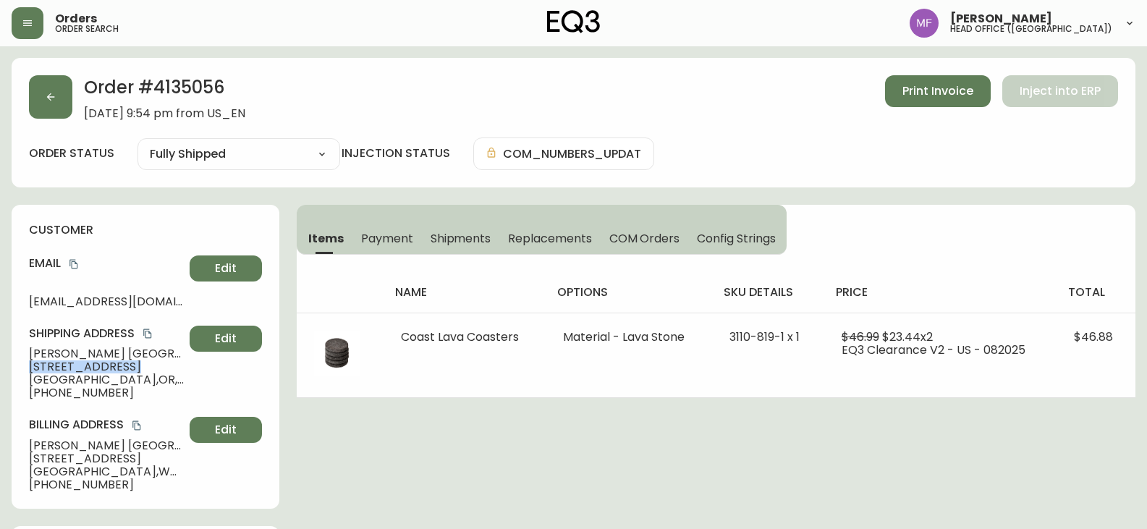
drag, startPoint x: 128, startPoint y: 370, endPoint x: 30, endPoint y: 370, distance: 97.7
click at [30, 370] on span "5635 NE 17th Ave" at bounding box center [106, 366] width 155 height 13
click at [124, 377] on span "Portland , OR , 97211 , US" at bounding box center [106, 379] width 155 height 13
drag, startPoint x: 114, startPoint y: 389, endPoint x: 42, endPoint y: 394, distance: 71.8
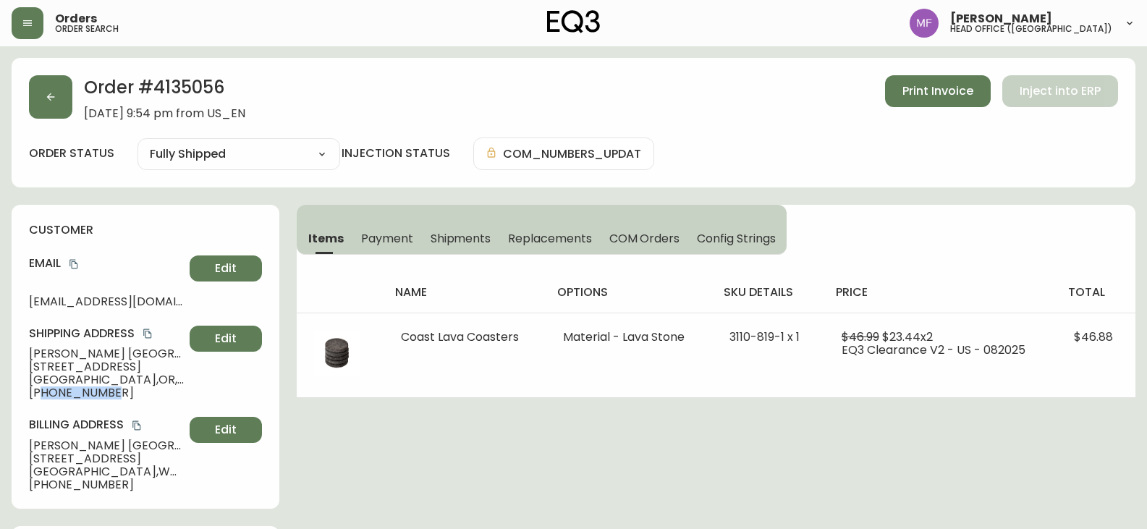
click at [42, 394] on span "+14088357498" at bounding box center [106, 392] width 155 height 13
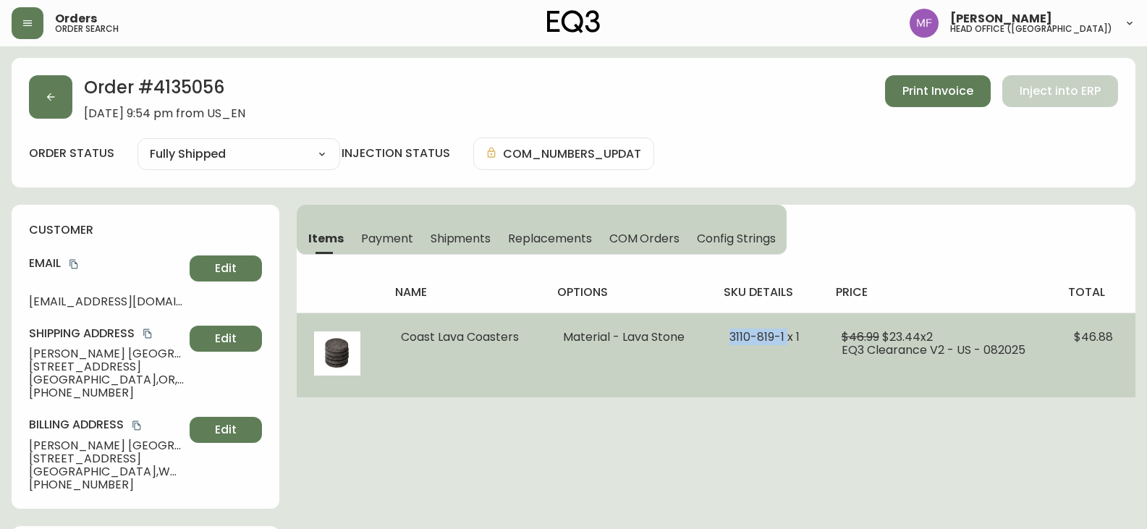
drag, startPoint x: 788, startPoint y: 336, endPoint x: 729, endPoint y: 337, distance: 58.6
click at [729, 337] on span "3110-819-1 x 1" at bounding box center [764, 337] width 70 height 17
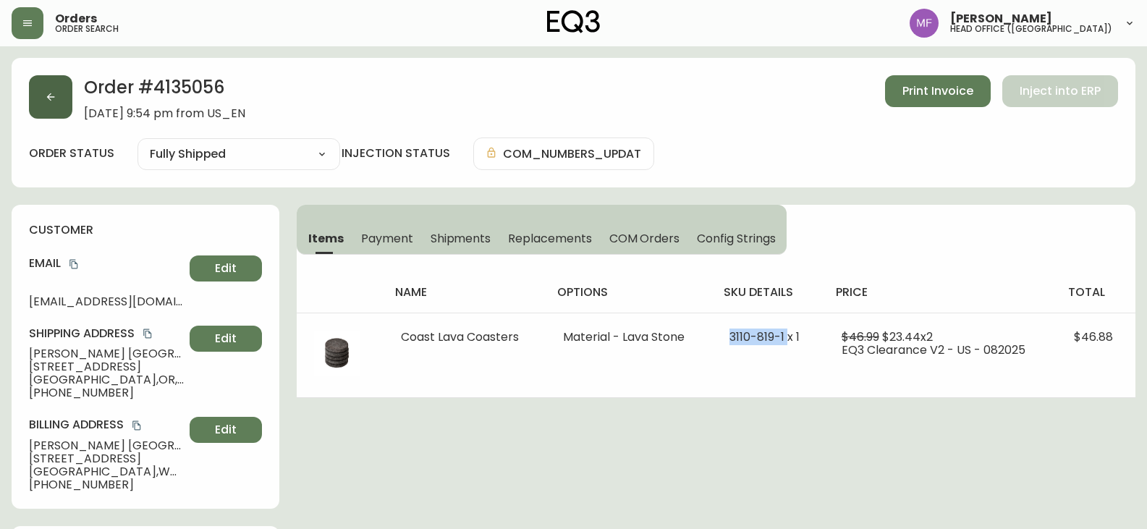
click at [60, 108] on button "button" at bounding box center [50, 96] width 43 height 43
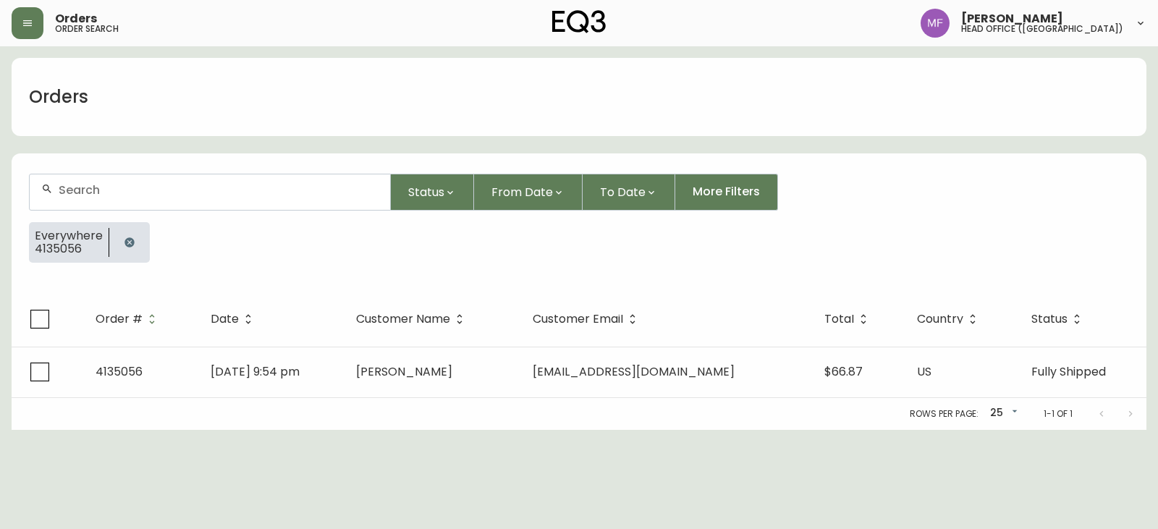
click at [120, 240] on button "button" at bounding box center [129, 242] width 29 height 29
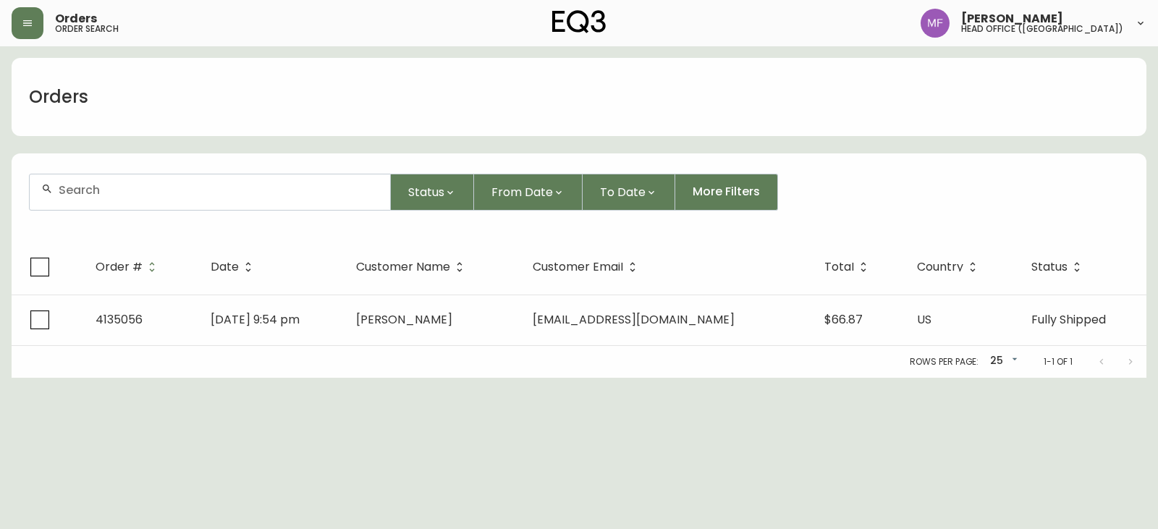
click at [106, 177] on div at bounding box center [210, 191] width 360 height 35
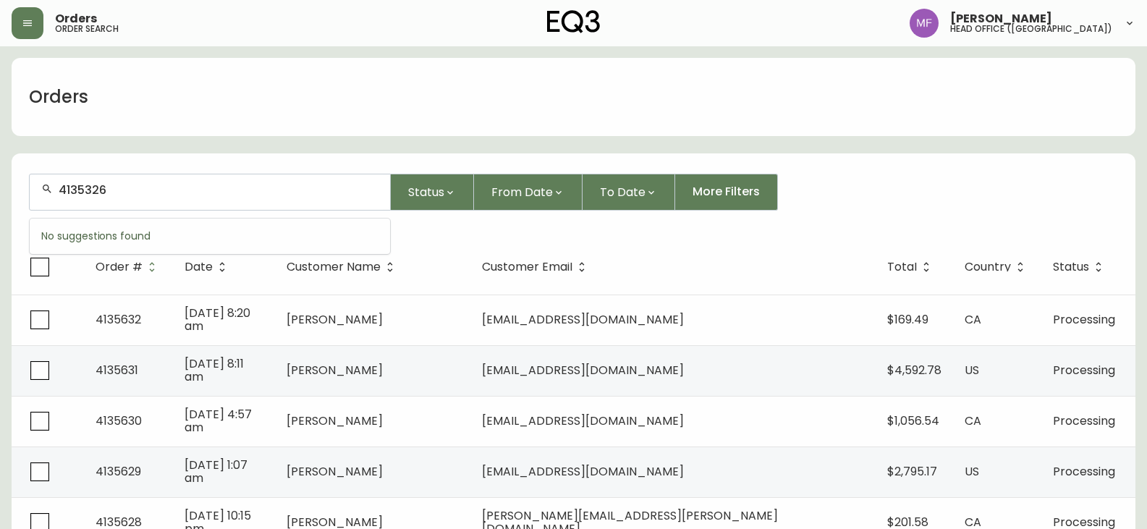
type input "4135326"
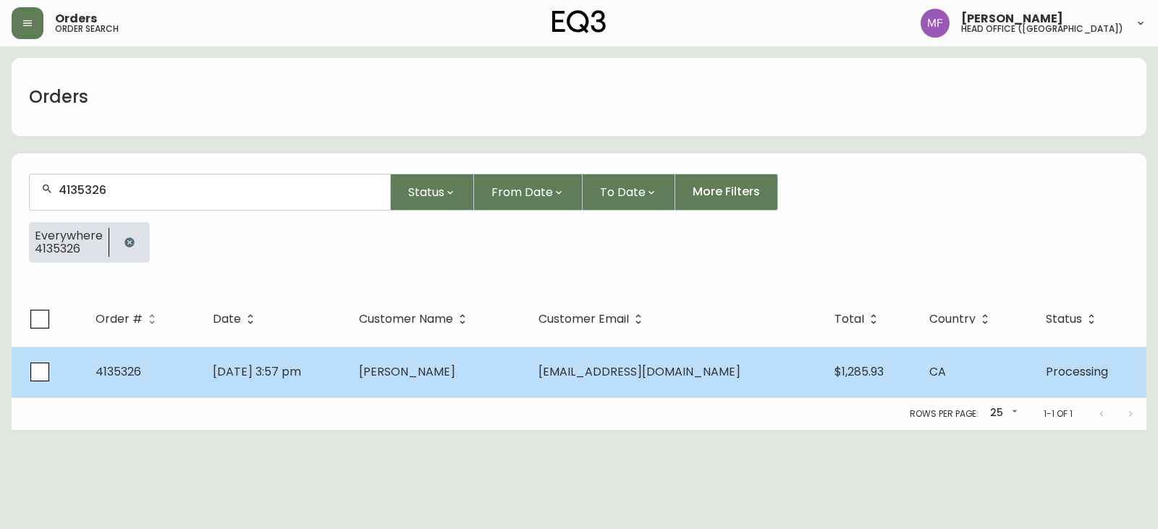
click at [455, 364] on td "Jin Kim" at bounding box center [436, 372] width 179 height 51
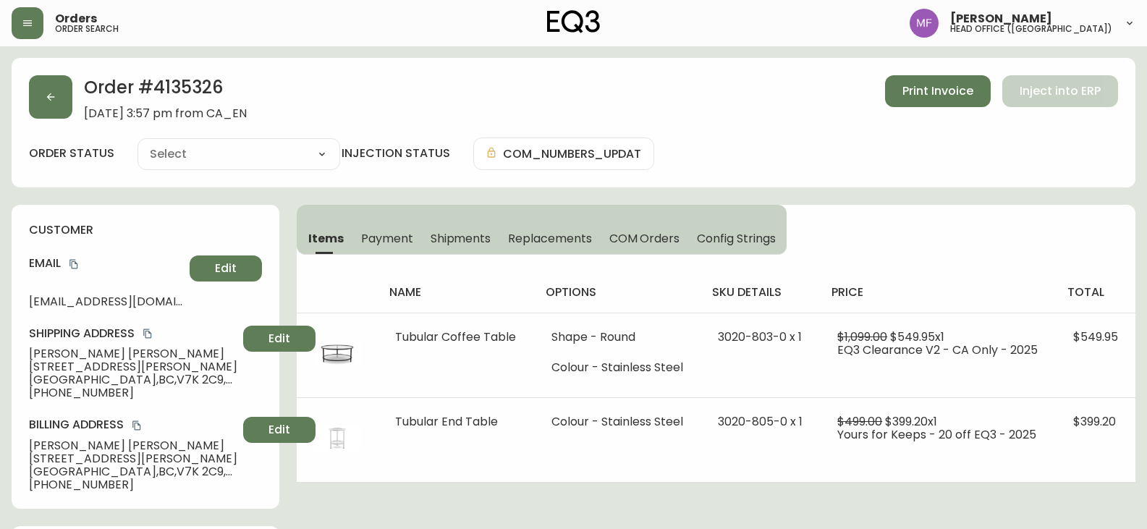
type input "Processing"
select select "PROCESSING"
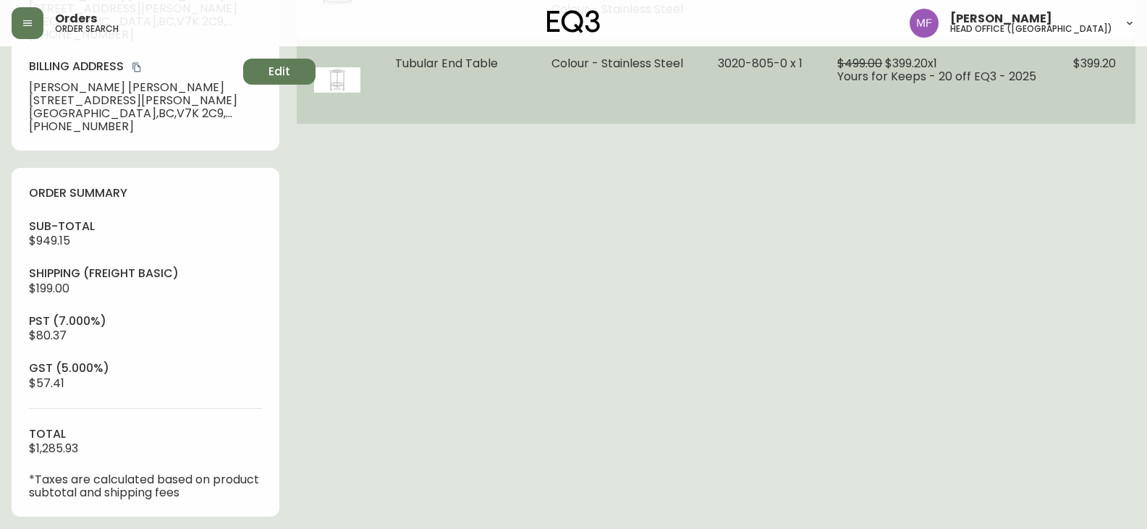
scroll to position [362, 0]
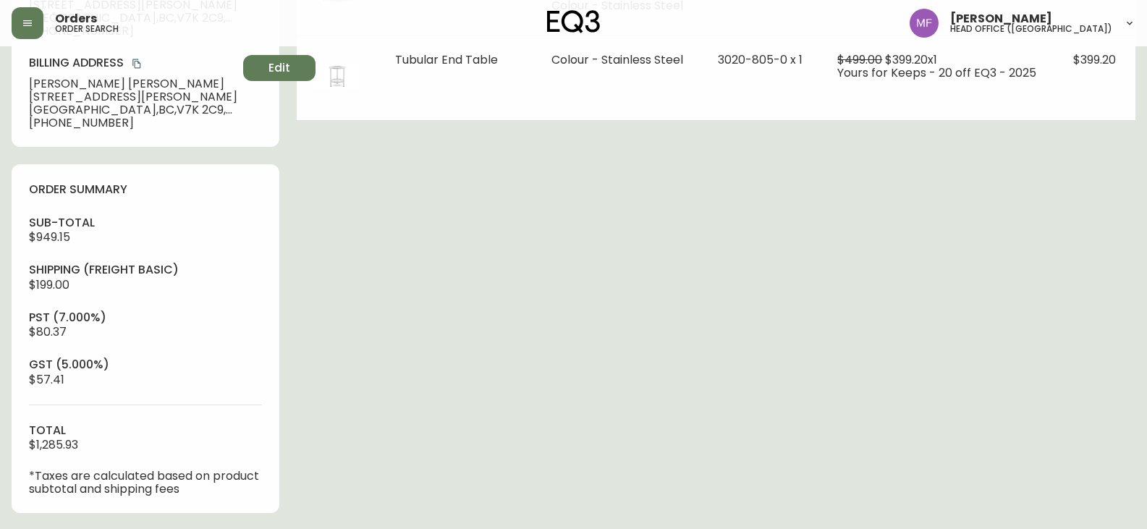
click at [736, 307] on div "Order # 4135326 September 13, 2025 at 3:57 pm from CA_EN Print Invoice Inject i…" at bounding box center [574, 268] width 1124 height 1145
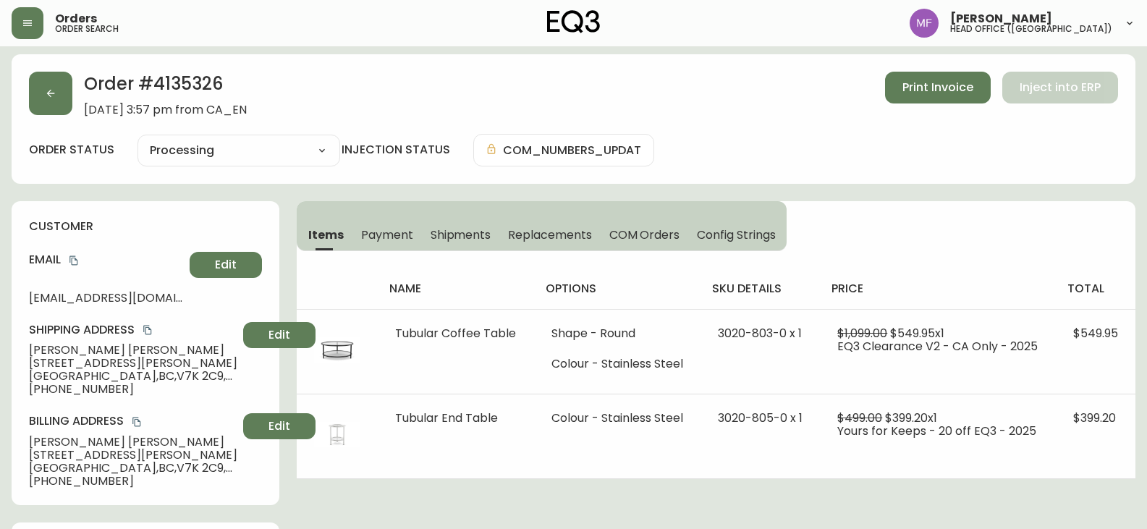
scroll to position [0, 0]
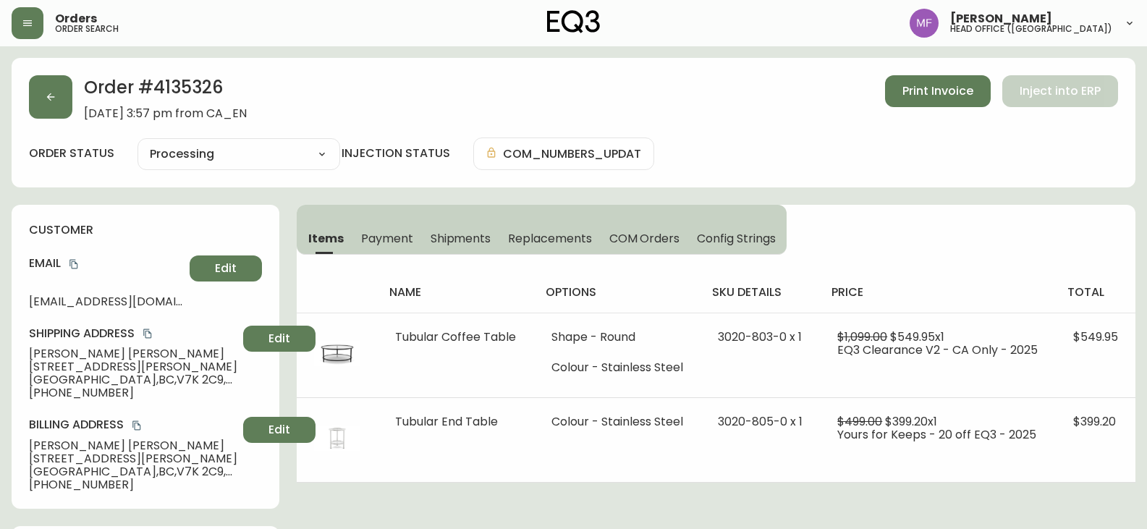
click at [181, 85] on h2 "Order # 4135326" at bounding box center [165, 91] width 163 height 32
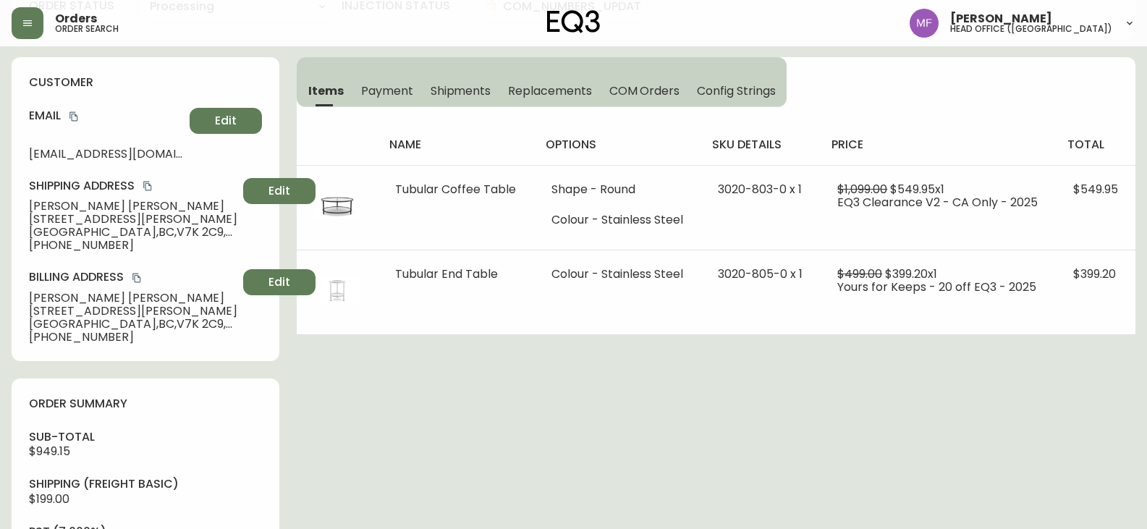
scroll to position [362, 0]
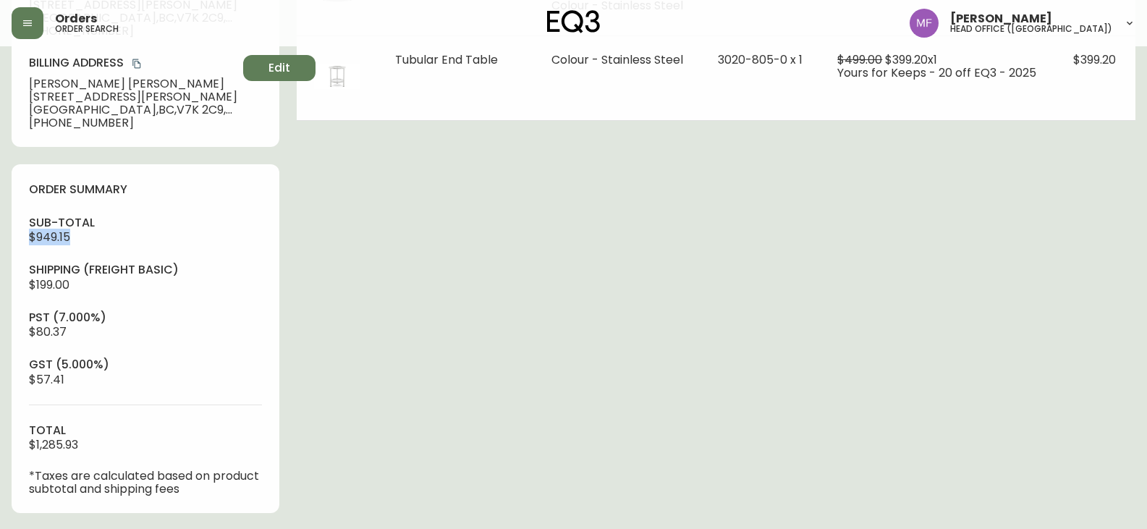
drag, startPoint x: 75, startPoint y: 240, endPoint x: 11, endPoint y: 239, distance: 63.7
click at [11, 239] on main "Order # 4135326 September 13, 2025 at 3:57 pm from CA_EN Print Invoice Inject i…" at bounding box center [573, 262] width 1147 height 1156
drag, startPoint x: 103, startPoint y: 446, endPoint x: 6, endPoint y: 448, distance: 97.7
click at [6, 448] on main "Order # 4135326 September 13, 2025 at 3:57 pm from CA_EN Print Invoice Inject i…" at bounding box center [573, 262] width 1147 height 1156
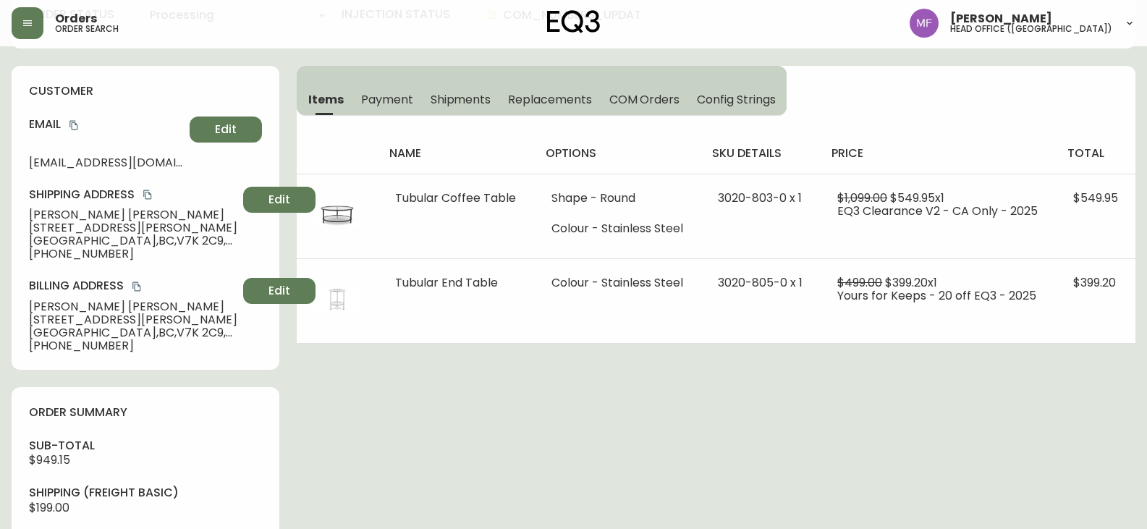
scroll to position [0, 0]
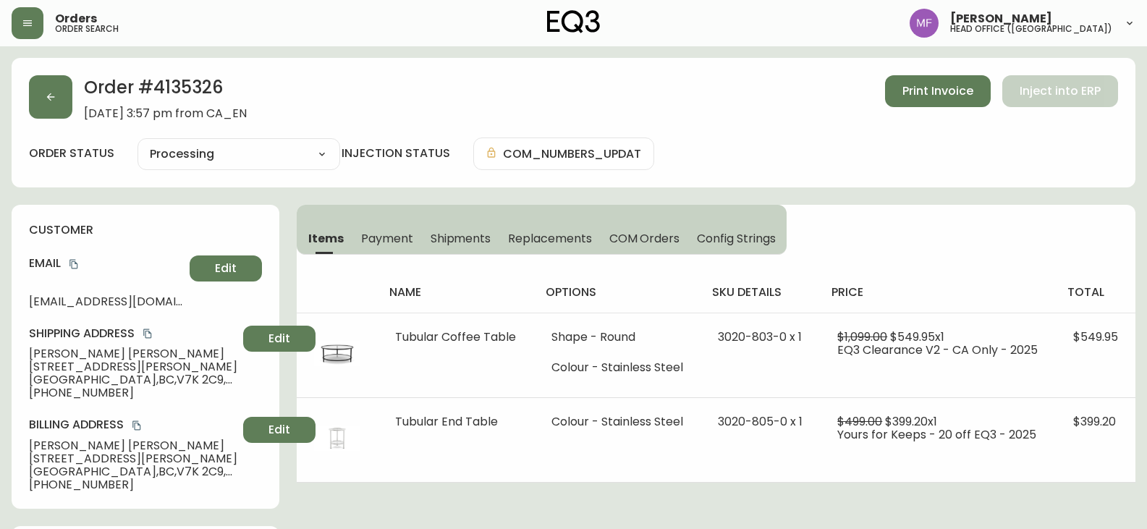
drag, startPoint x: 394, startPoint y: 236, endPoint x: 405, endPoint y: 250, distance: 18.1
click at [394, 236] on span "Payment" at bounding box center [387, 238] width 52 height 15
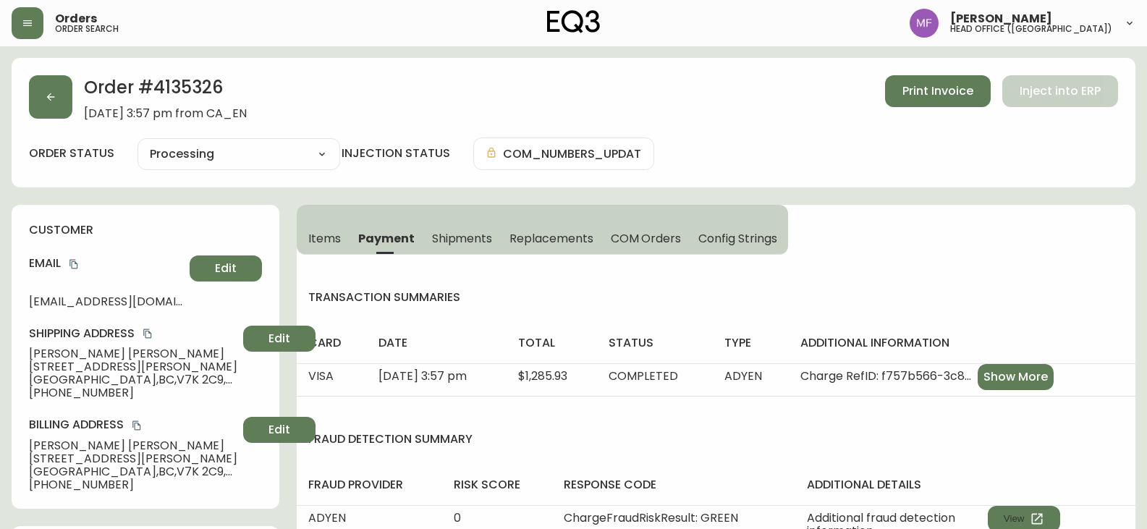
click at [308, 240] on button "Items" at bounding box center [323, 238] width 53 height 32
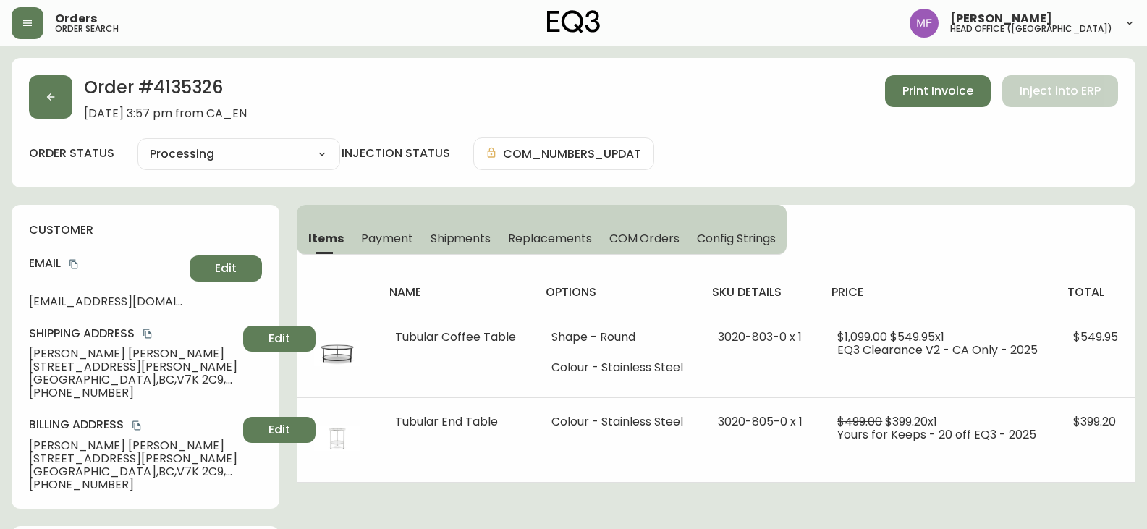
drag, startPoint x: 866, startPoint y: 183, endPoint x: 851, endPoint y: 190, distance: 16.5
drag, startPoint x: 851, startPoint y: 190, endPoint x: 785, endPoint y: 227, distance: 75.8
click at [785, 227] on button "Config Strings" at bounding box center [737, 238] width 98 height 32
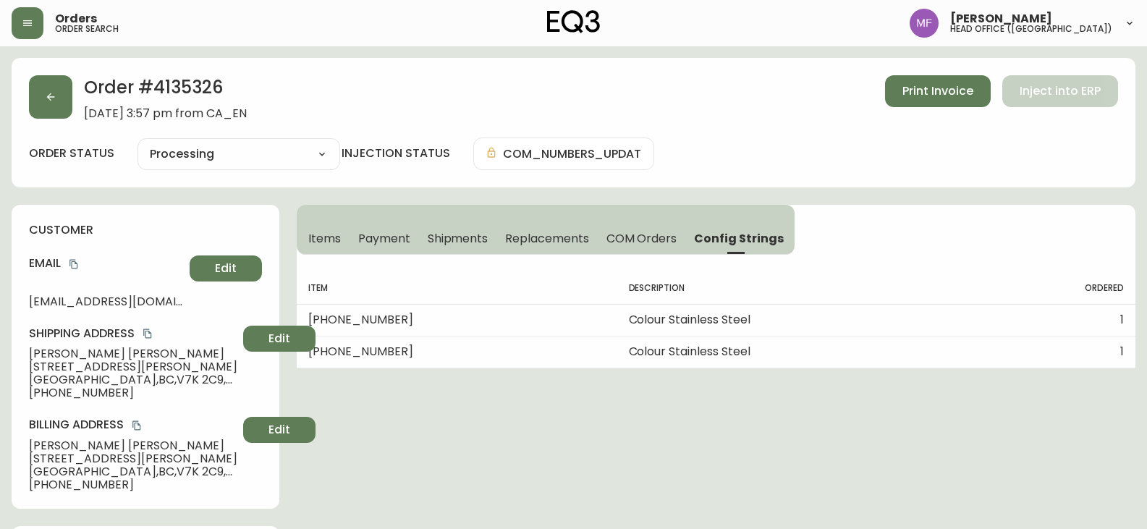
click at [816, 250] on div "Items Payment Shipments Replacements COM Orders Config Strings Item Description…" at bounding box center [716, 287] width 839 height 164
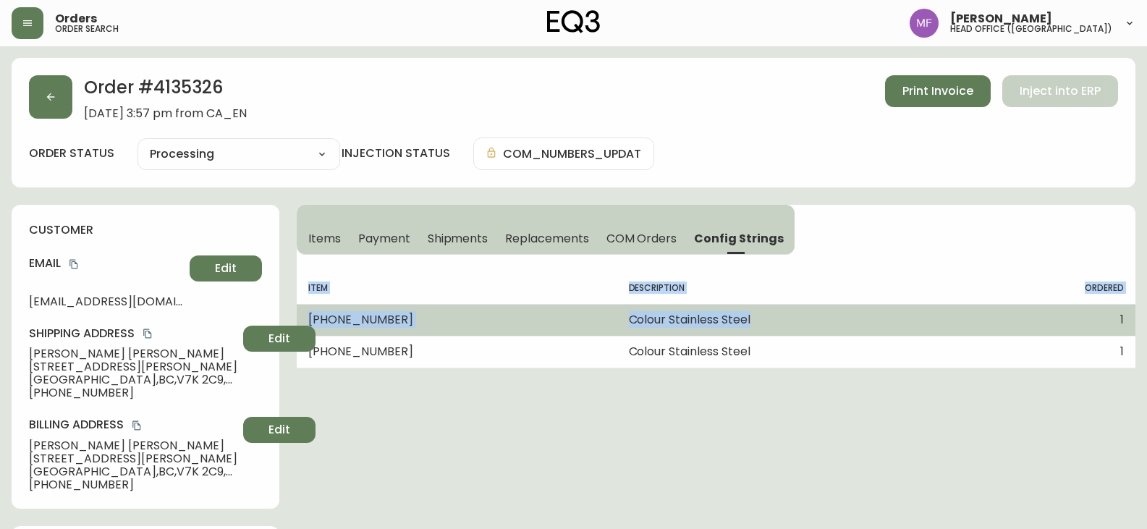
drag, startPoint x: 808, startPoint y: 254, endPoint x: 925, endPoint y: 313, distance: 131.4
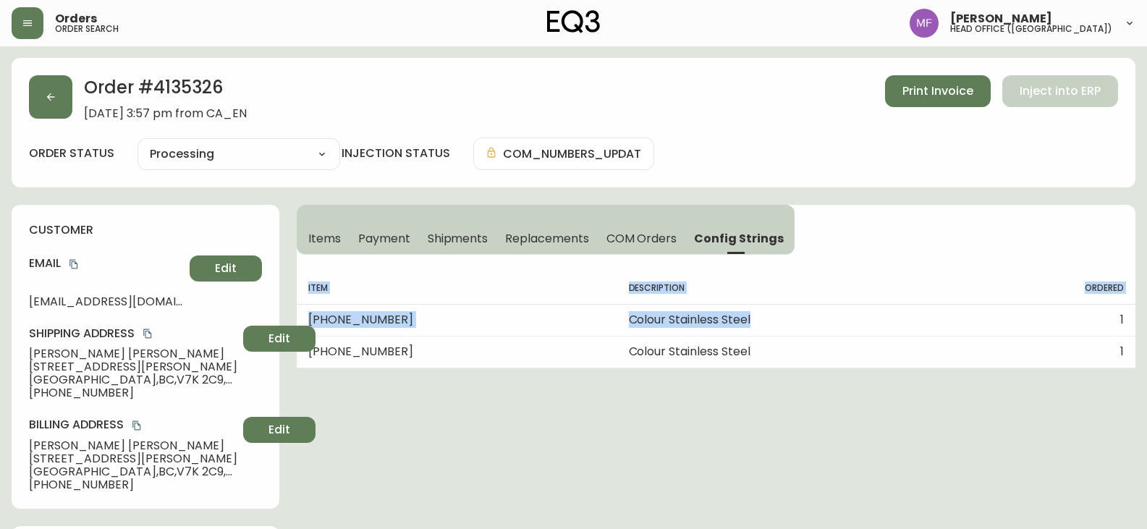
click at [312, 252] on button "Items" at bounding box center [323, 238] width 53 height 32
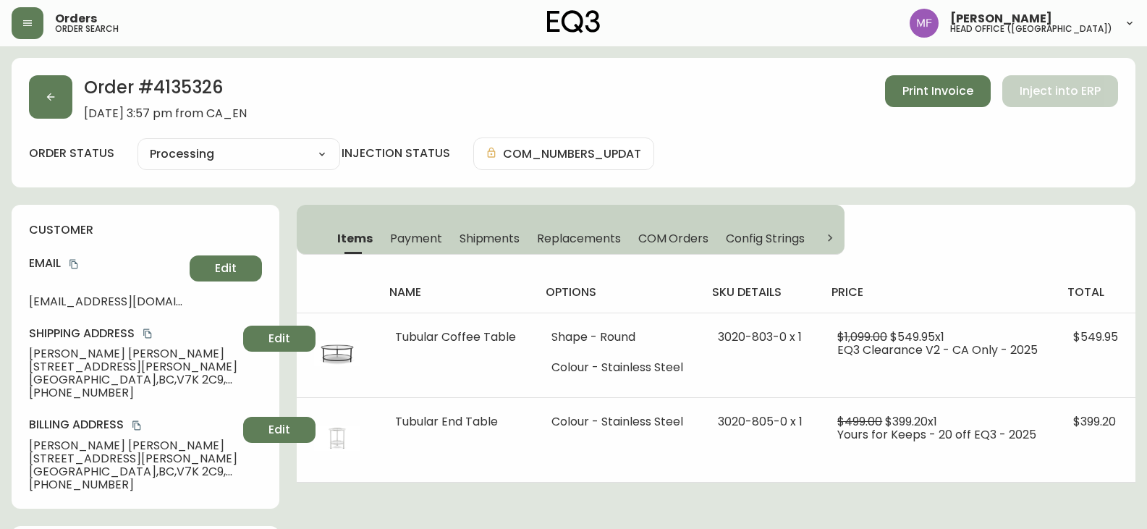
click at [26, 114] on div "Order # 4135326 September 13, 2025 at 3:57 pm from CA_EN Print Invoice Inject i…" at bounding box center [574, 123] width 1124 height 130
click at [70, 109] on button "button" at bounding box center [50, 96] width 43 height 43
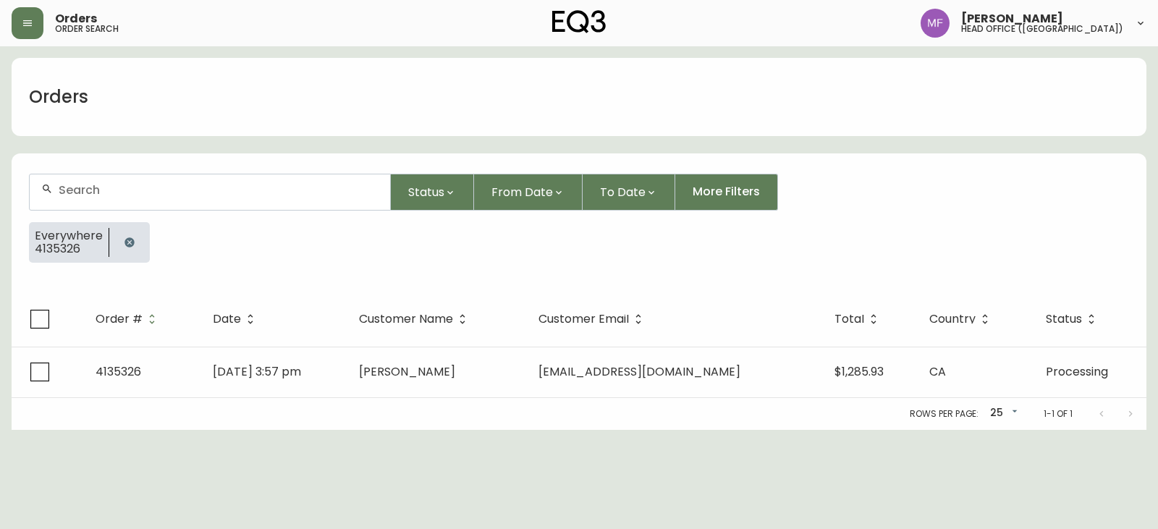
click at [115, 234] on button "button" at bounding box center [129, 242] width 29 height 29
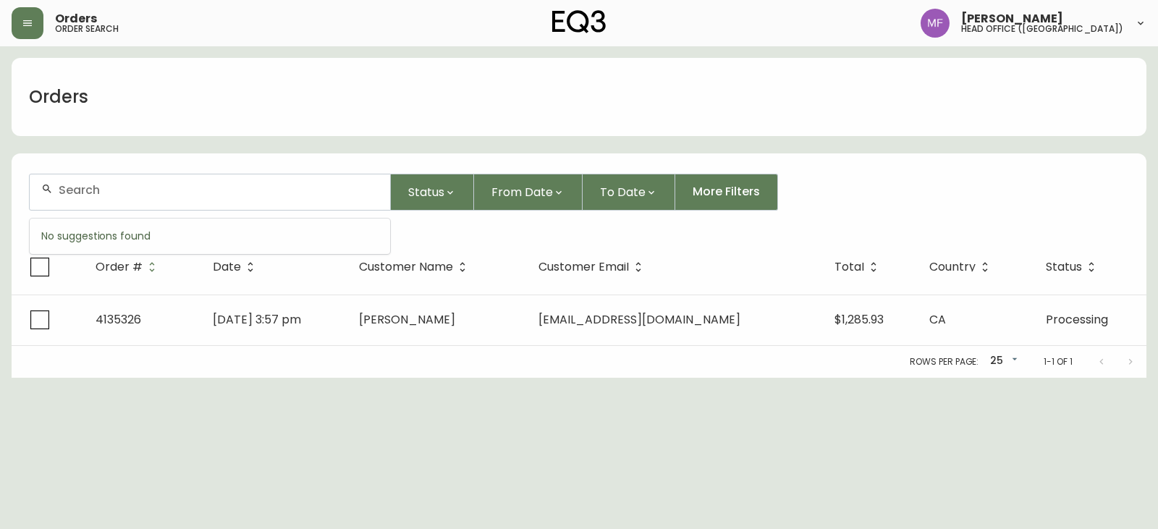
click at [125, 196] on input "text" at bounding box center [219, 190] width 320 height 14
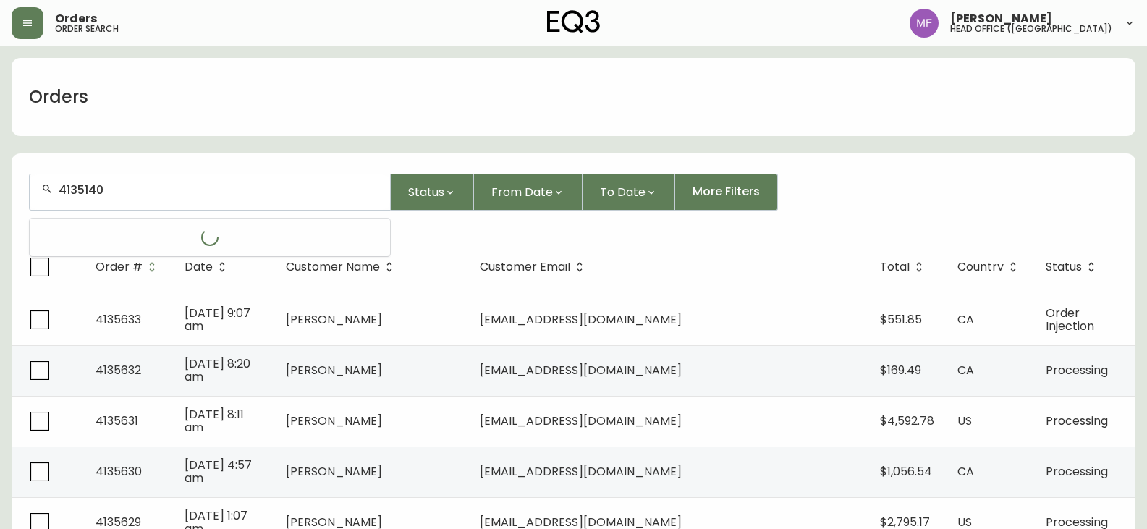
type input "4135140"
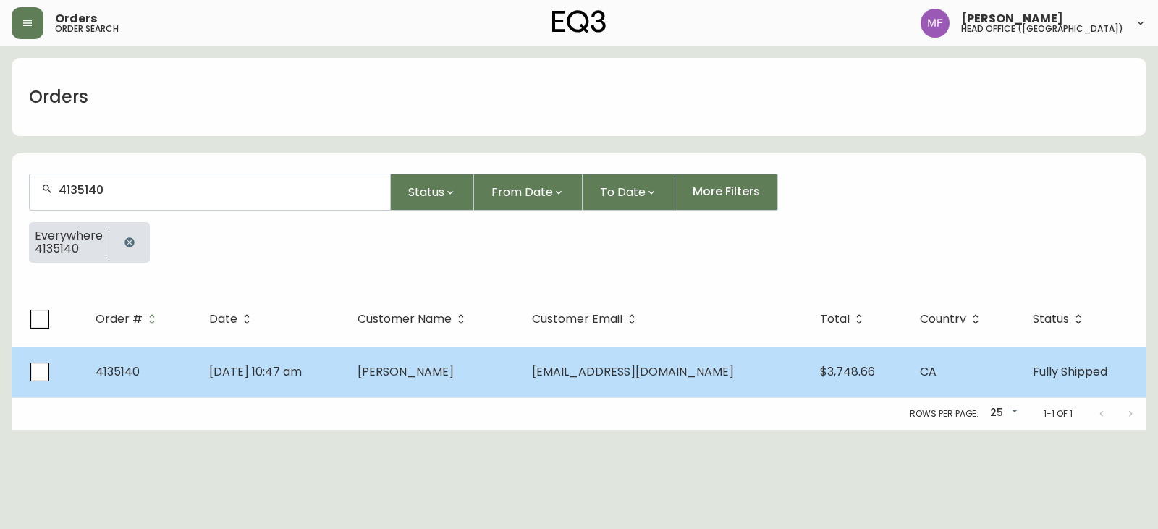
click at [346, 392] on td "Sep 06 2025, 10:47 am" at bounding box center [272, 372] width 148 height 51
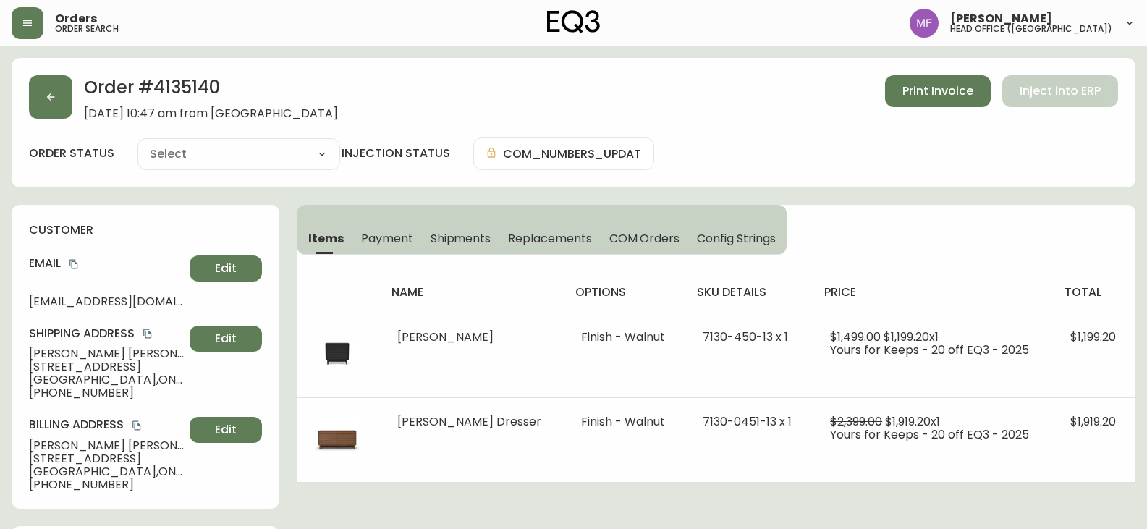
type input "Fully Shipped"
select select "FULLY_SHIPPED"
click at [177, 88] on h2 "Order # 4135140" at bounding box center [211, 91] width 254 height 32
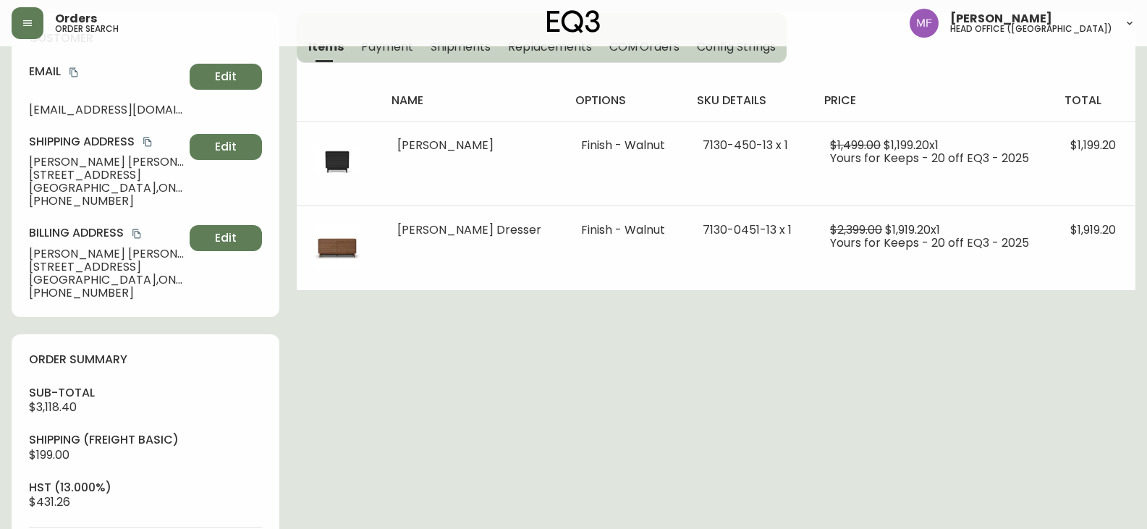
scroll to position [217, 0]
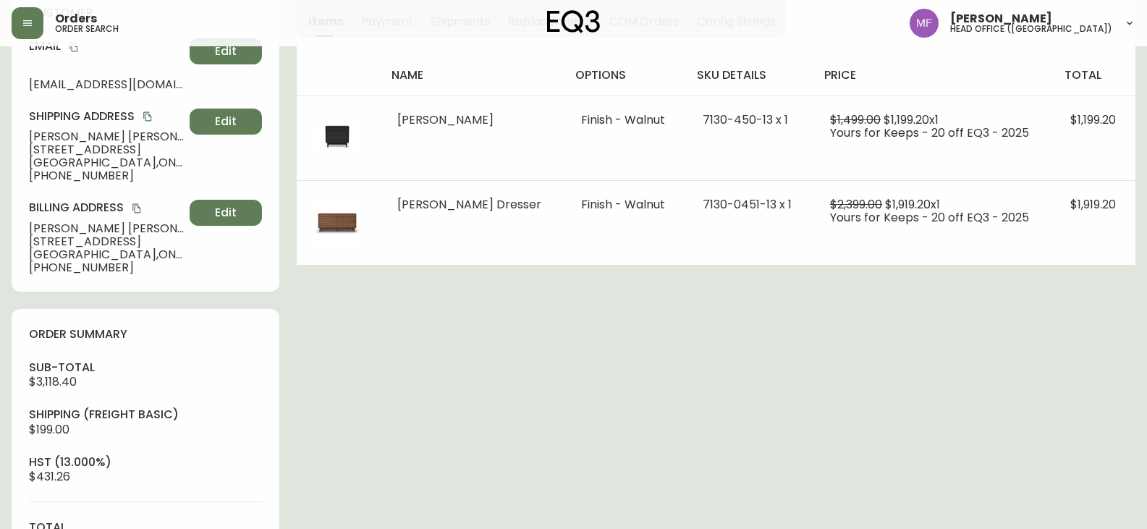
click at [680, 302] on div "Order # 4135140 September 6, 2025 at 10:47 am from CA_EN Print Invoice Inject i…" at bounding box center [574, 437] width 1124 height 1193
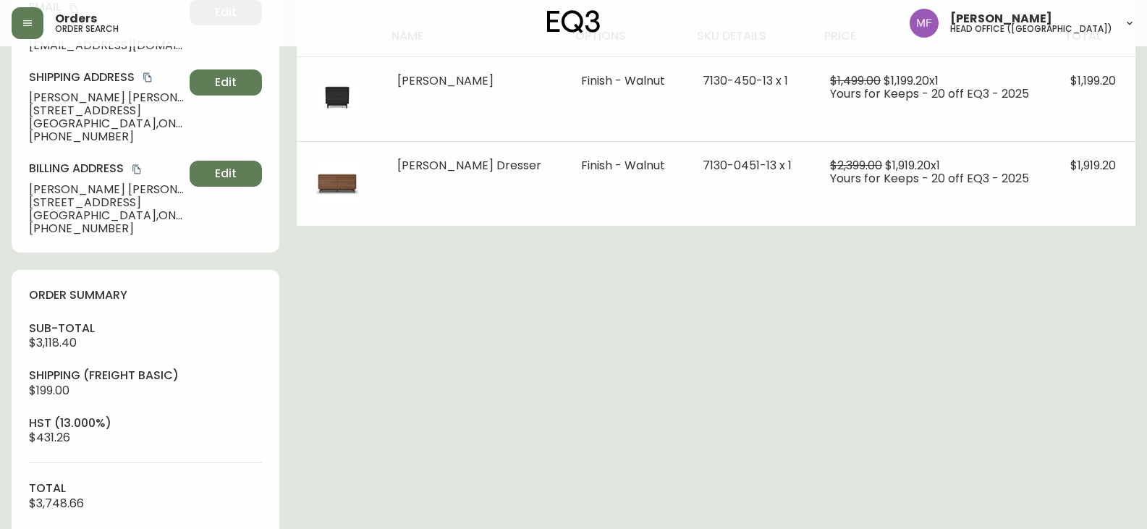
scroll to position [145, 0]
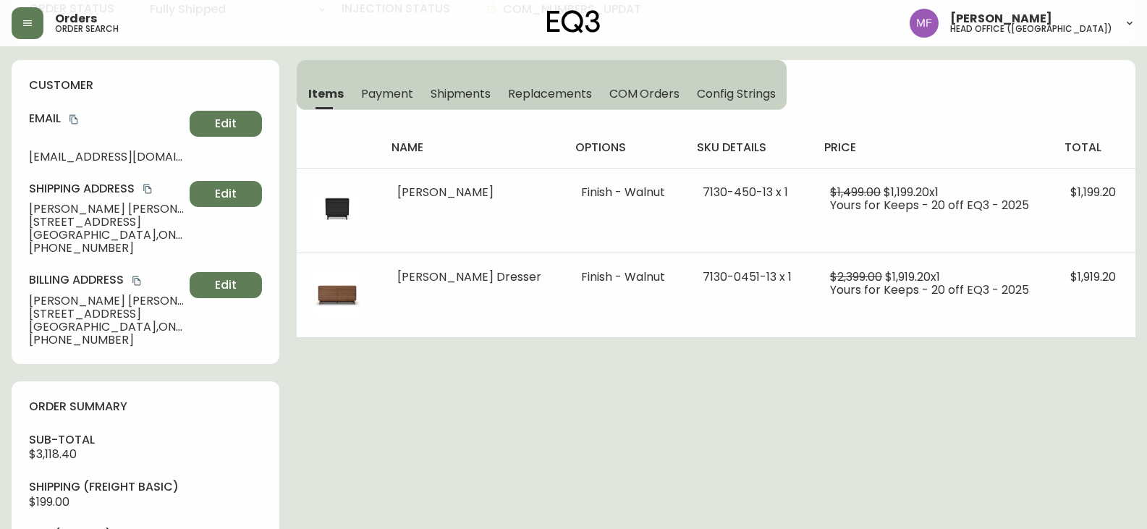
click at [456, 423] on div "Order # 4135140 September 6, 2025 at 10:47 am from CA_EN Print Invoice Inject i…" at bounding box center [574, 509] width 1124 height 1193
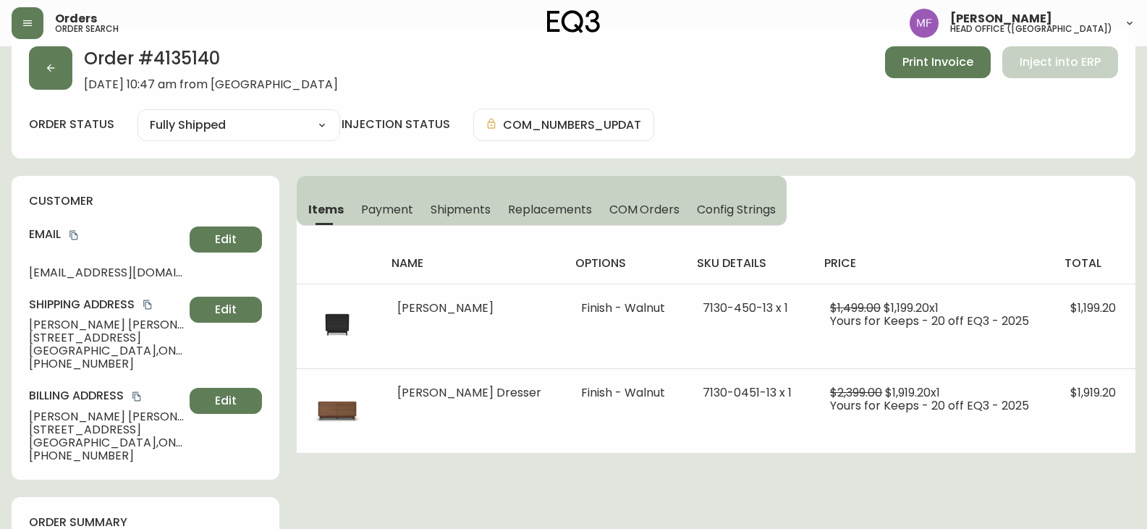
scroll to position [0, 0]
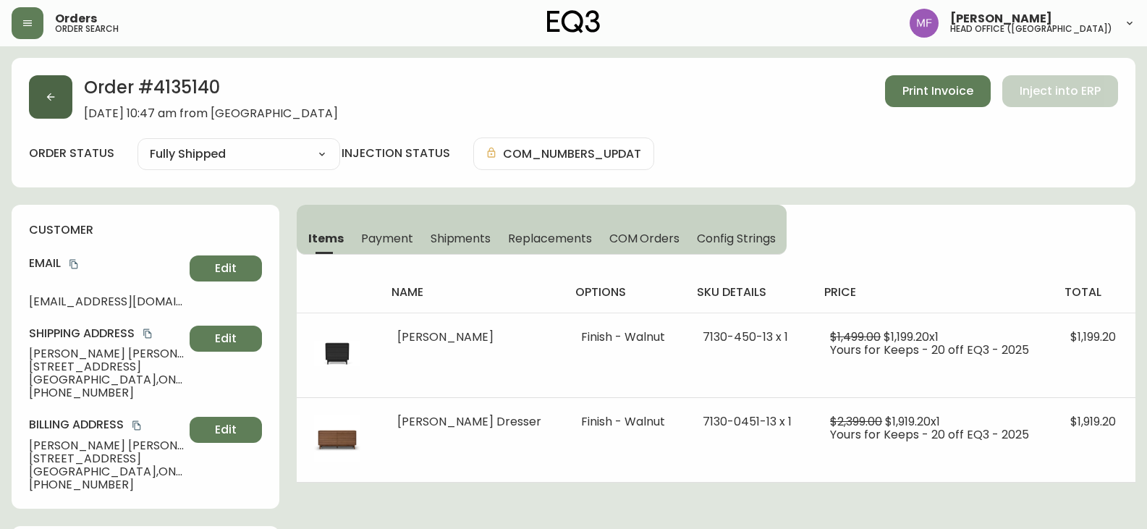
click at [57, 97] on button "button" at bounding box center [50, 96] width 43 height 43
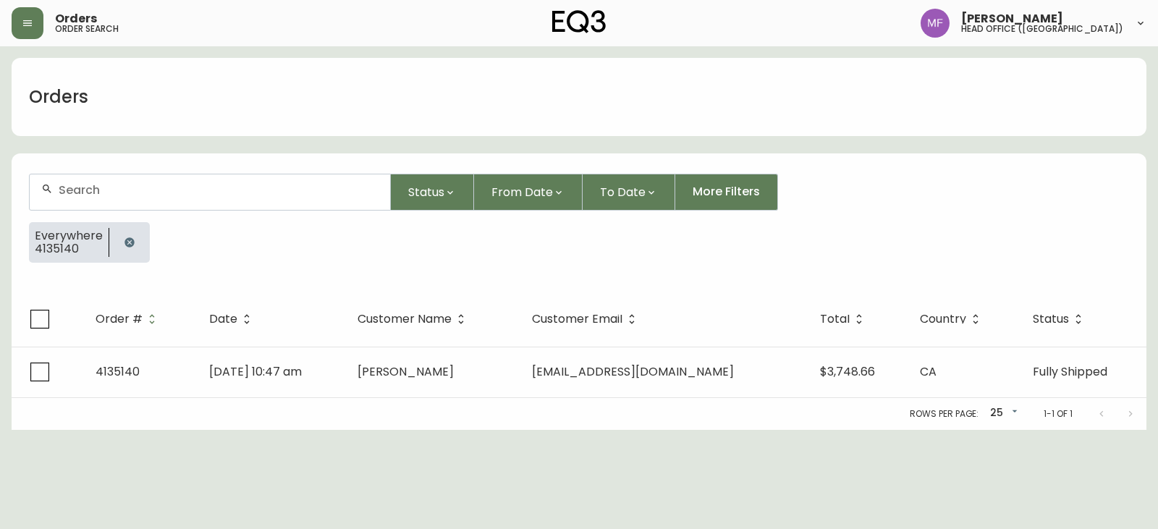
click at [137, 236] on button "button" at bounding box center [129, 242] width 29 height 29
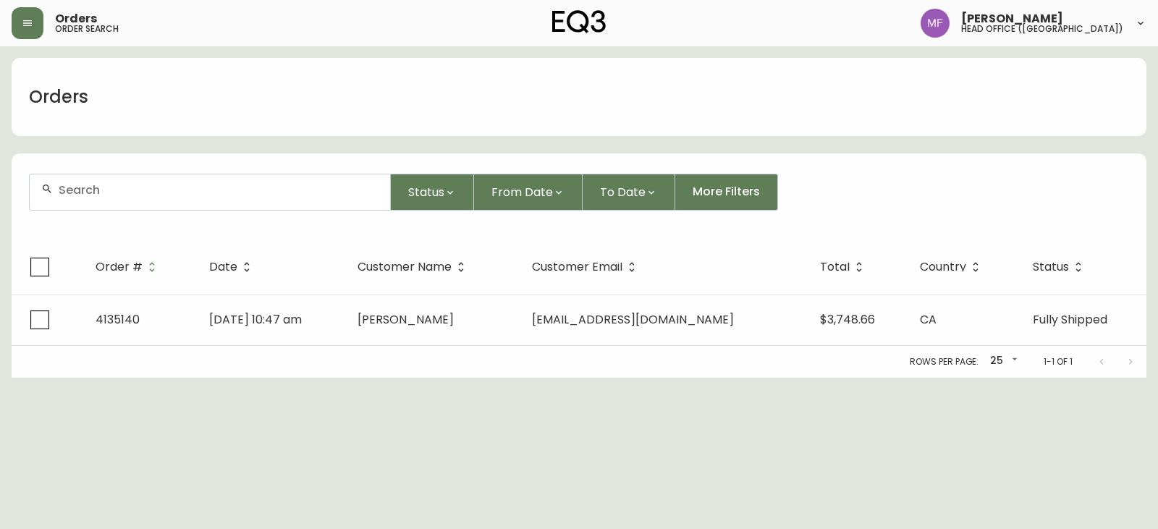
click at [125, 192] on input "text" at bounding box center [219, 190] width 320 height 14
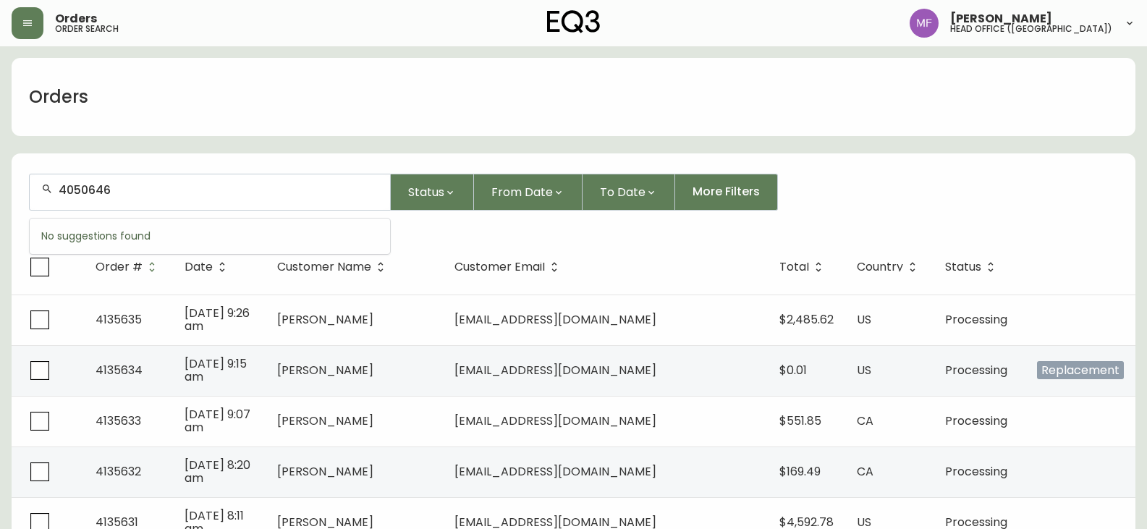
type input "4050646"
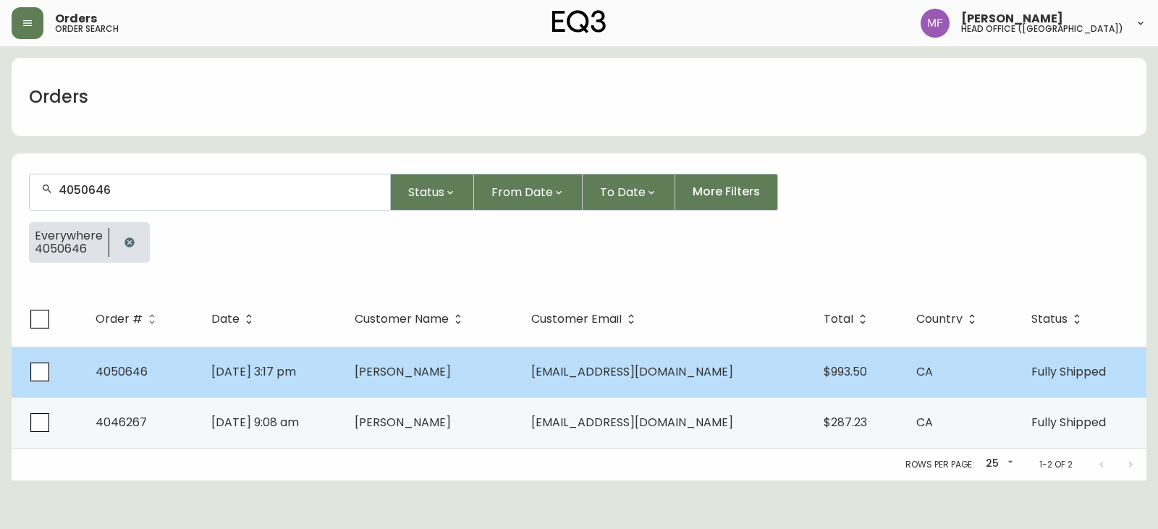
click at [520, 374] on td "Millie Kang" at bounding box center [431, 372] width 177 height 51
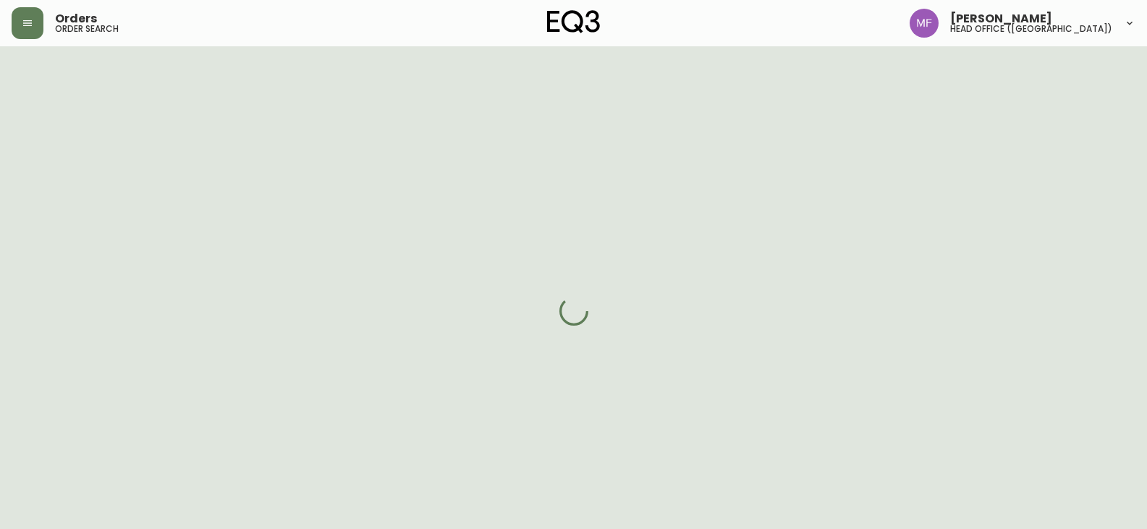
select select "FULLY_SHIPPED"
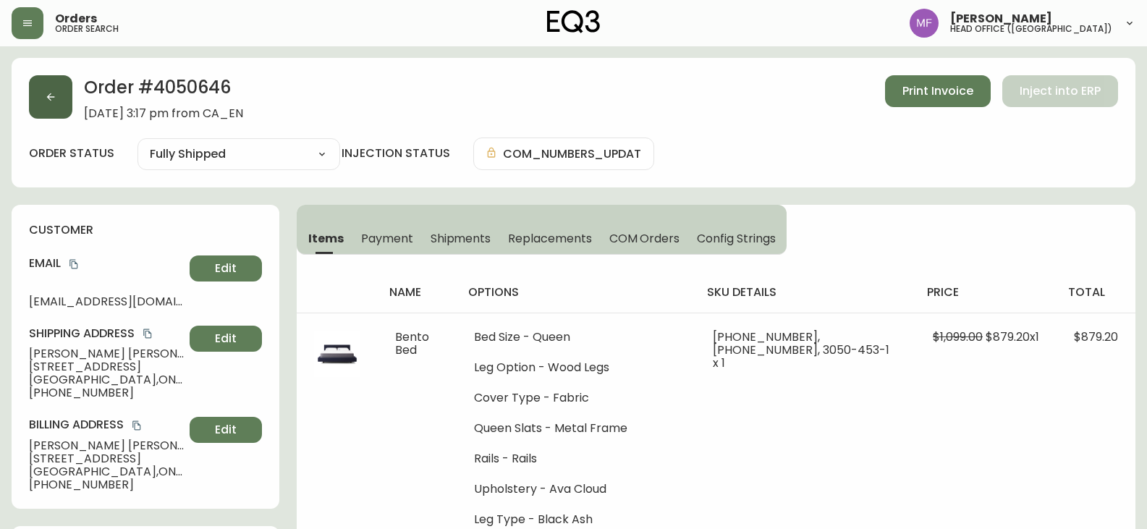
click at [38, 103] on button "button" at bounding box center [50, 96] width 43 height 43
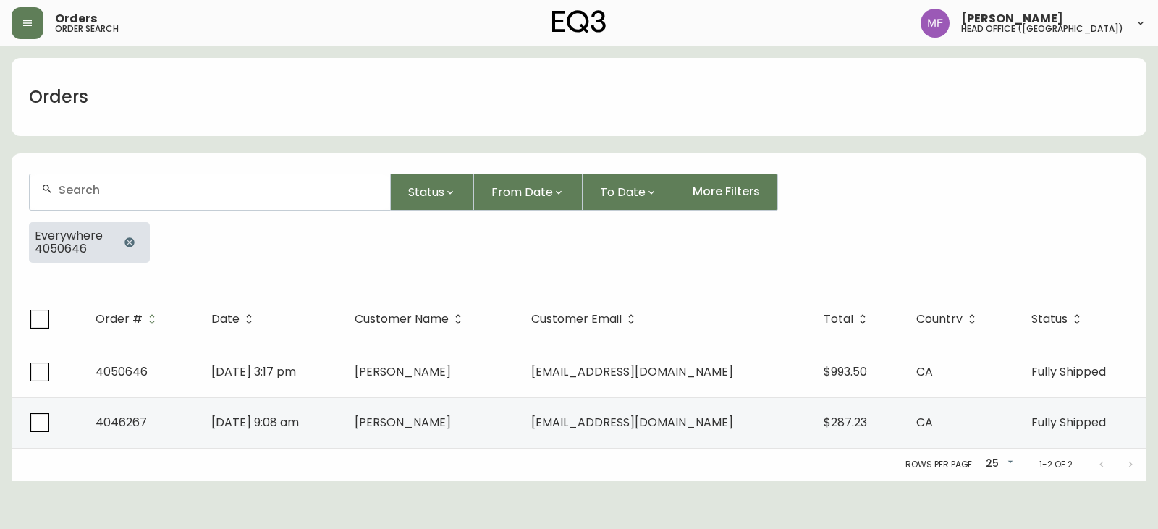
click at [133, 234] on button "button" at bounding box center [129, 242] width 29 height 29
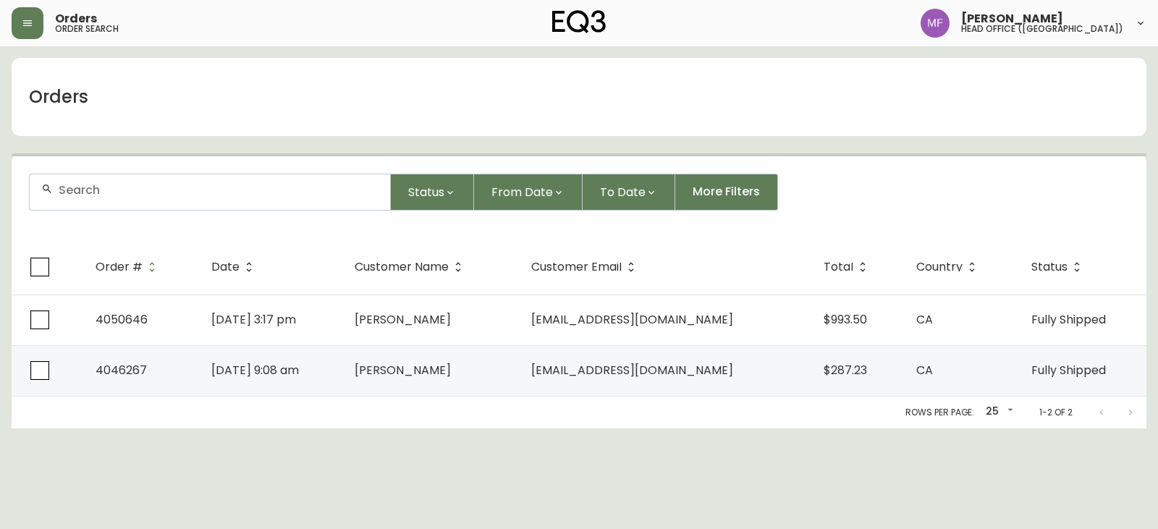
click at [119, 202] on div at bounding box center [210, 191] width 360 height 35
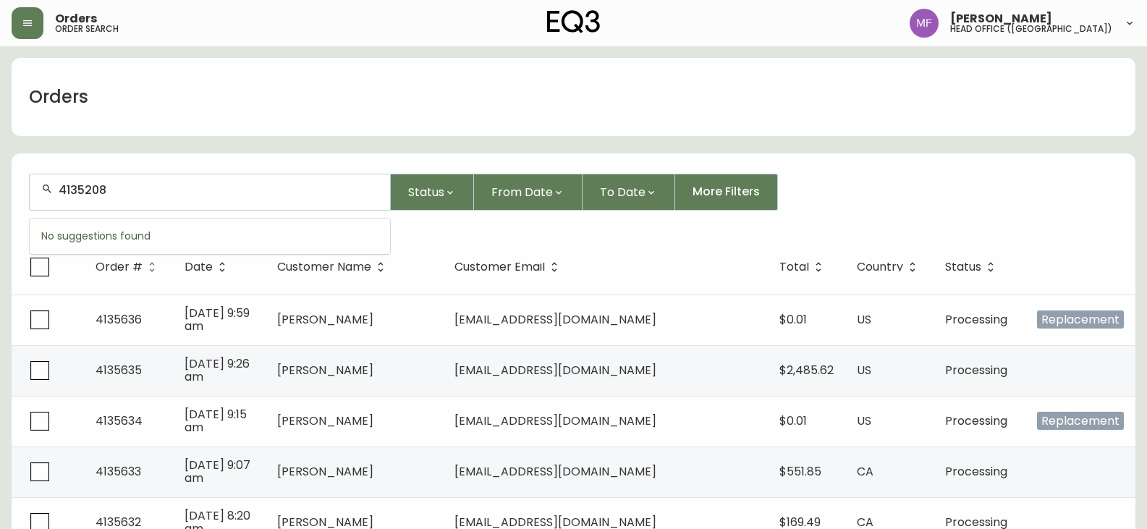
type input "4135208"
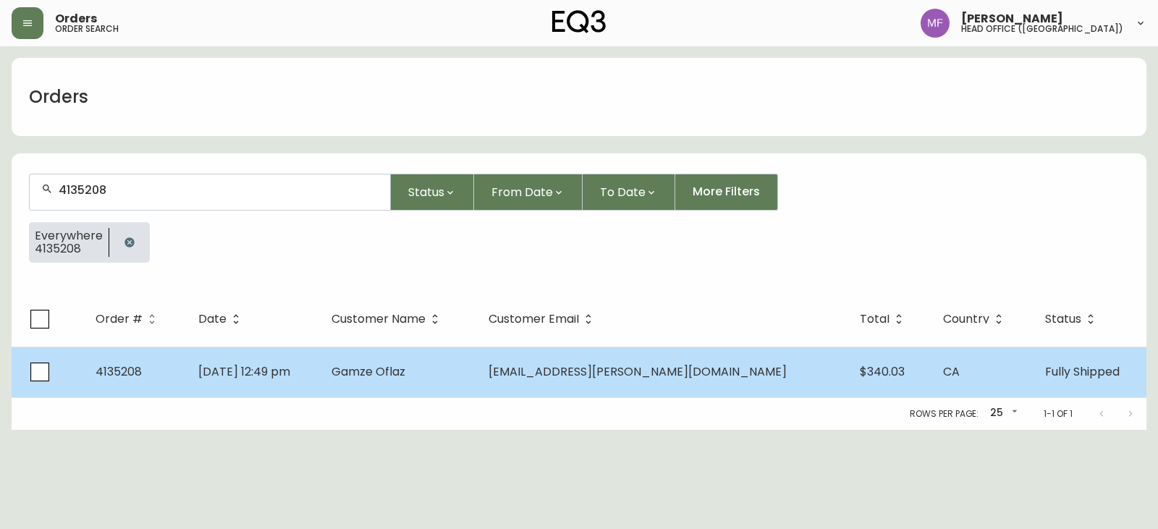
click at [412, 379] on td "Gamze Oflaz" at bounding box center [398, 372] width 157 height 51
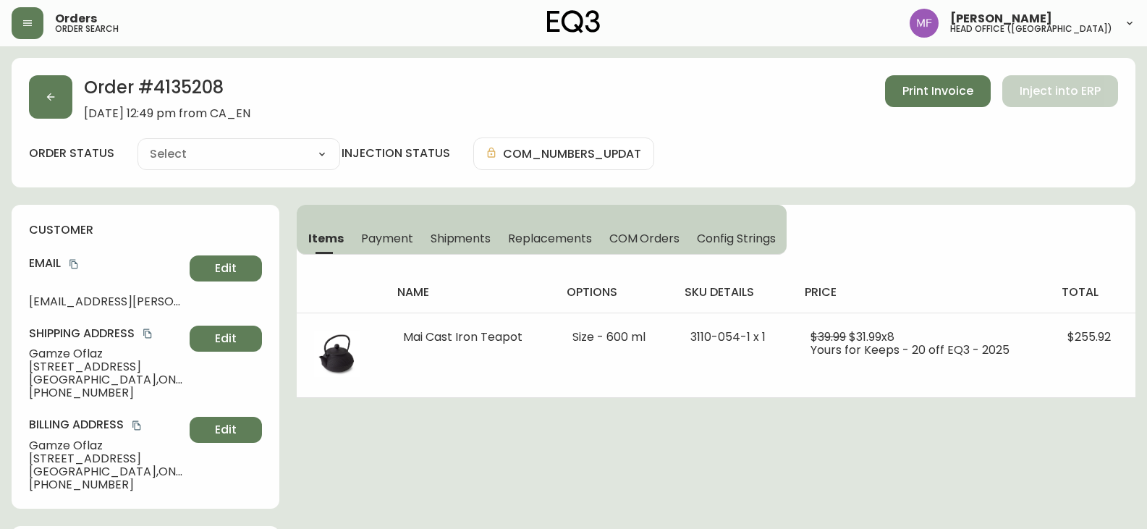
type input "Fully Shipped"
select select "FULLY_SHIPPED"
click at [213, 85] on h2 "Order # 4135208" at bounding box center [167, 91] width 166 height 32
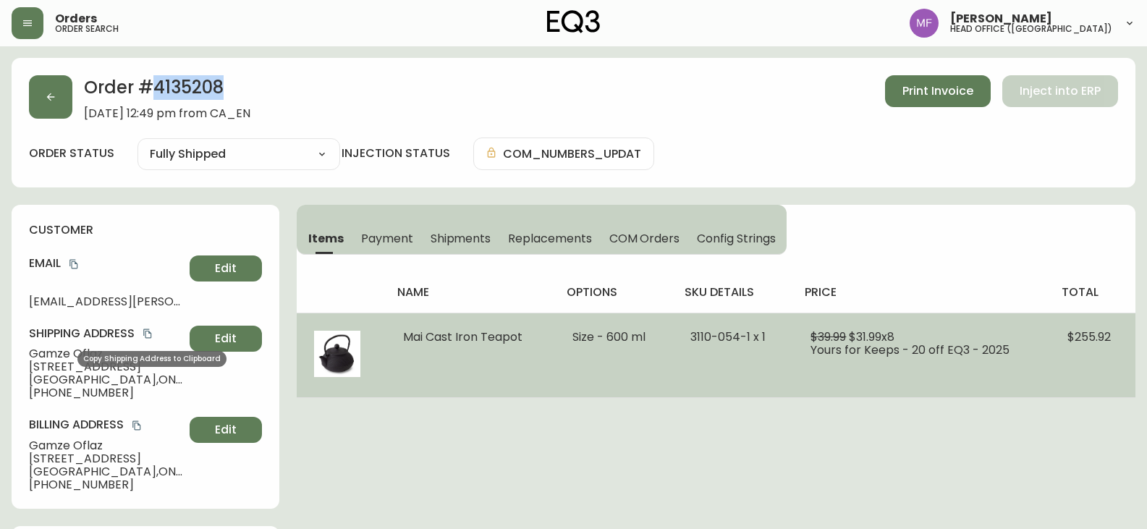
drag, startPoint x: 150, startPoint y: 336, endPoint x: 726, endPoint y: 326, distance: 576.1
click at [150, 336] on icon "copy" at bounding box center [148, 334] width 10 height 10
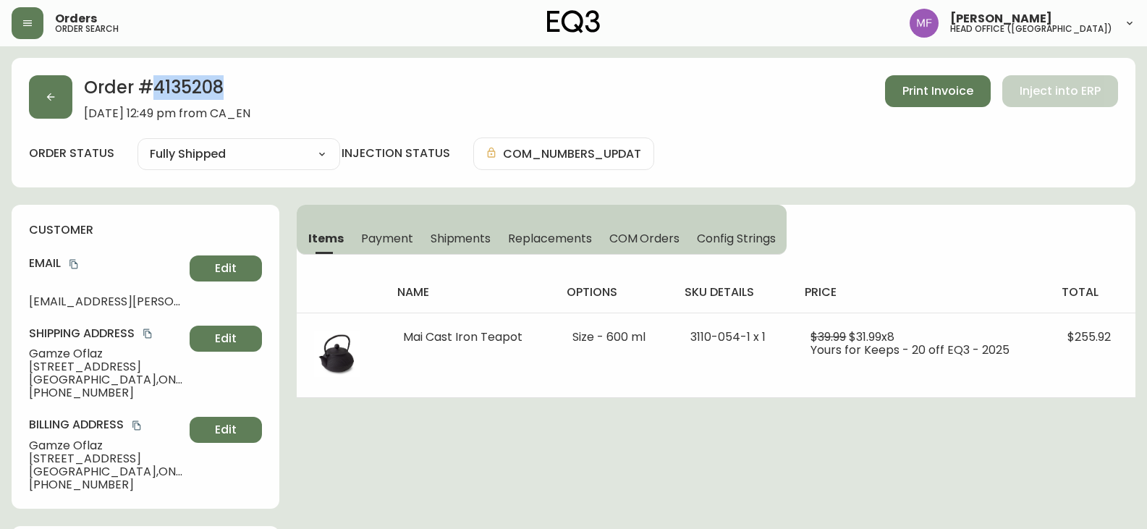
click at [208, 85] on h2 "Order # 4135208" at bounding box center [167, 91] width 166 height 32
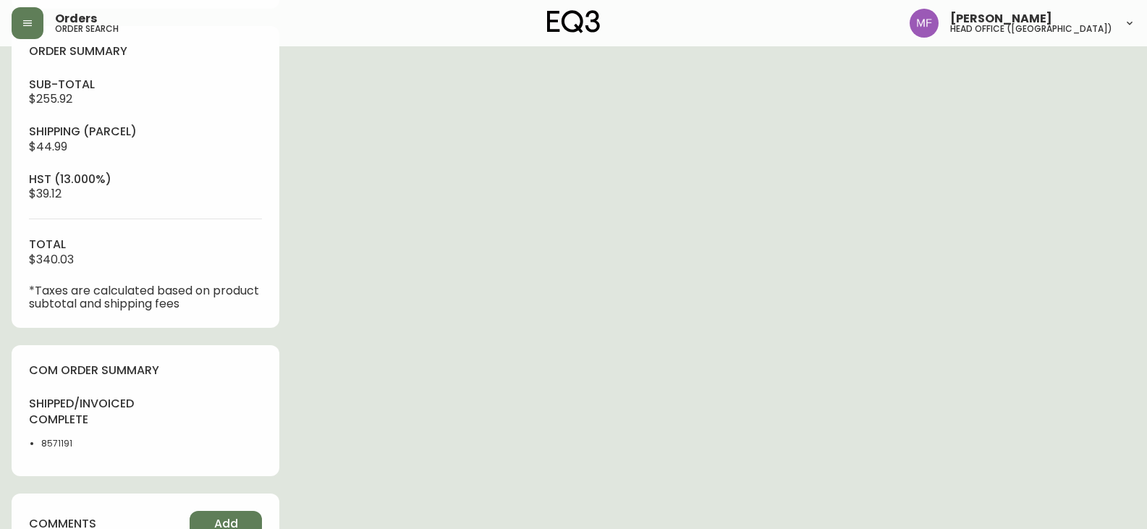
scroll to position [579, 0]
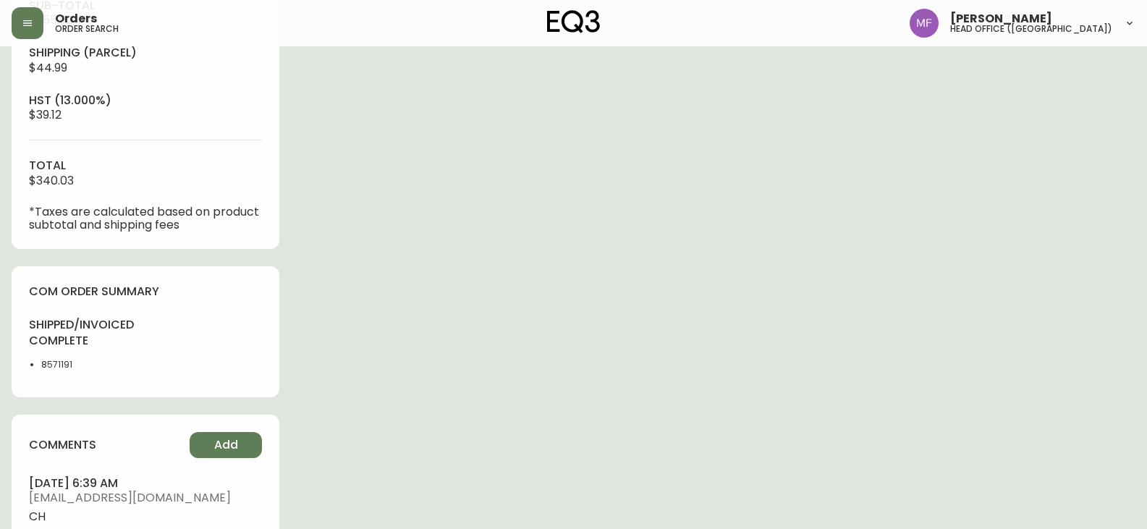
click at [46, 351] on div "shipped/invoiced complete 8571191" at bounding box center [83, 348] width 108 height 63
click at [53, 365] on li "8571191" at bounding box center [89, 364] width 96 height 13
click at [490, 339] on div "Order # 4135208 September 8, 2025 at 12:49 pm from CA_EN Print Invoice Inject i…" at bounding box center [574, 108] width 1124 height 1258
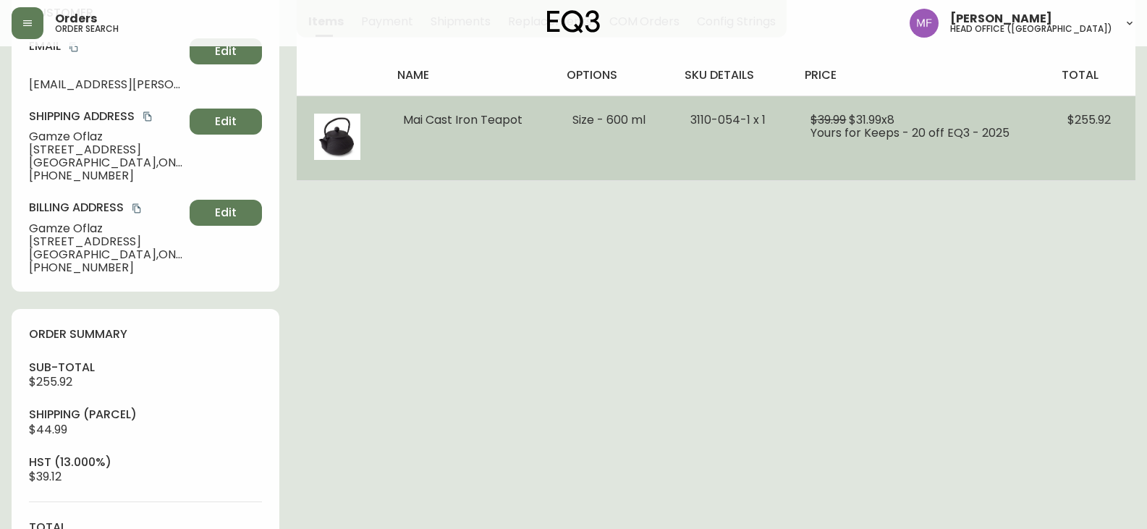
scroll to position [0, 0]
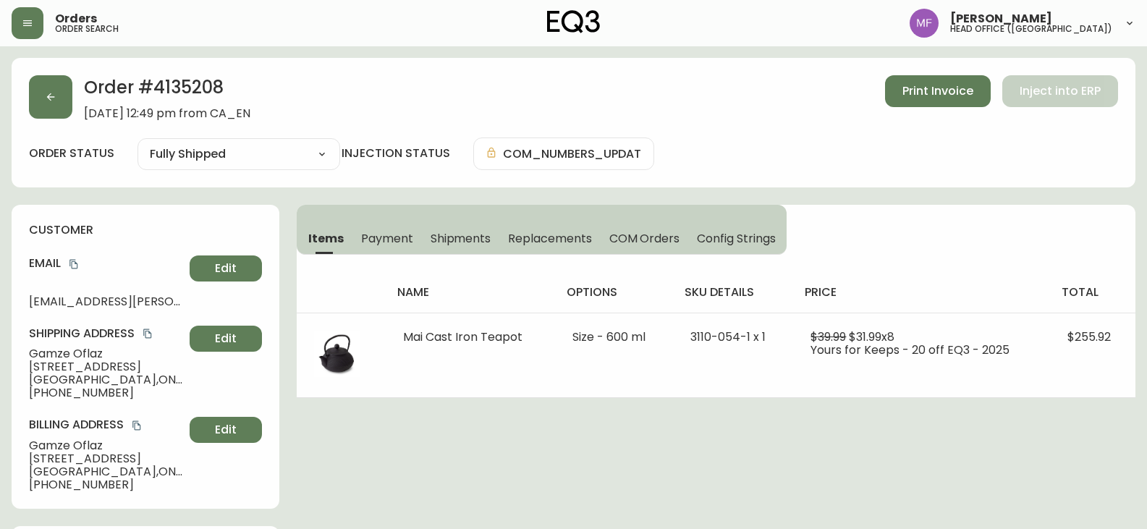
drag, startPoint x: 436, startPoint y: 236, endPoint x: 428, endPoint y: 238, distance: 7.6
click at [436, 236] on span "Shipments" at bounding box center [461, 238] width 61 height 15
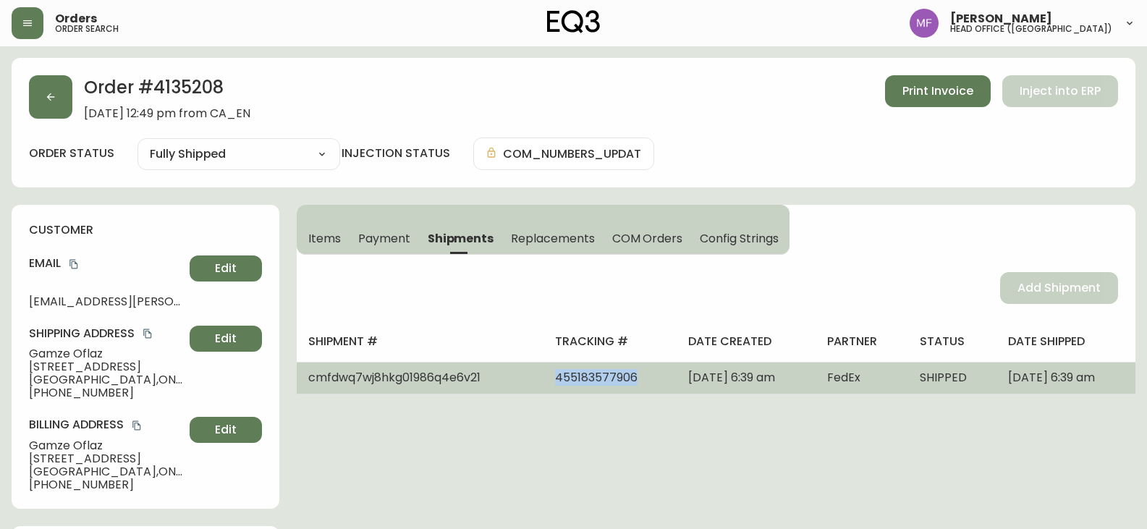
drag, startPoint x: 588, startPoint y: 385, endPoint x: 506, endPoint y: 385, distance: 82.5
click at [543, 385] on td "455183577906" at bounding box center [609, 378] width 133 height 32
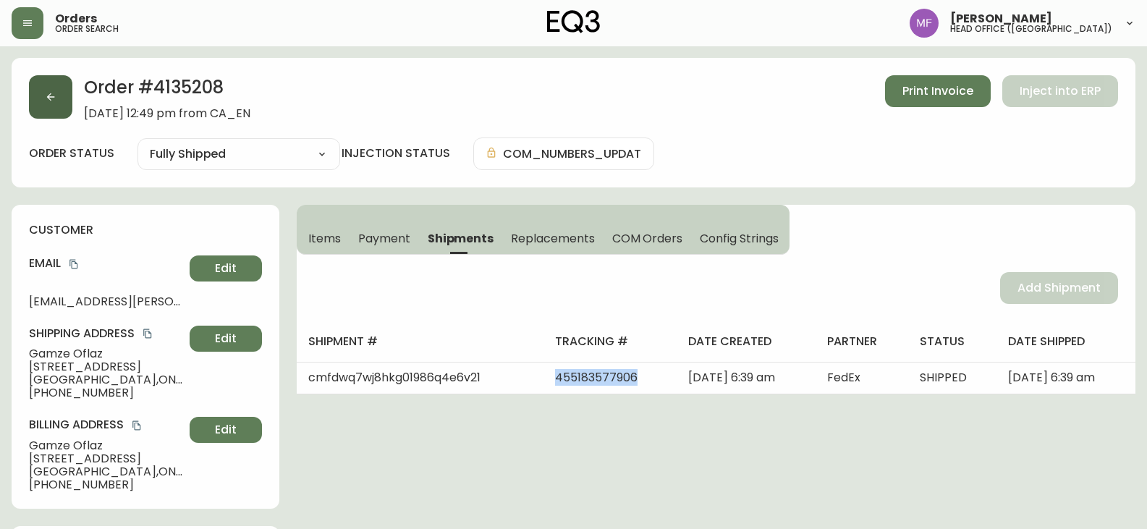
click at [58, 105] on button "button" at bounding box center [50, 96] width 43 height 43
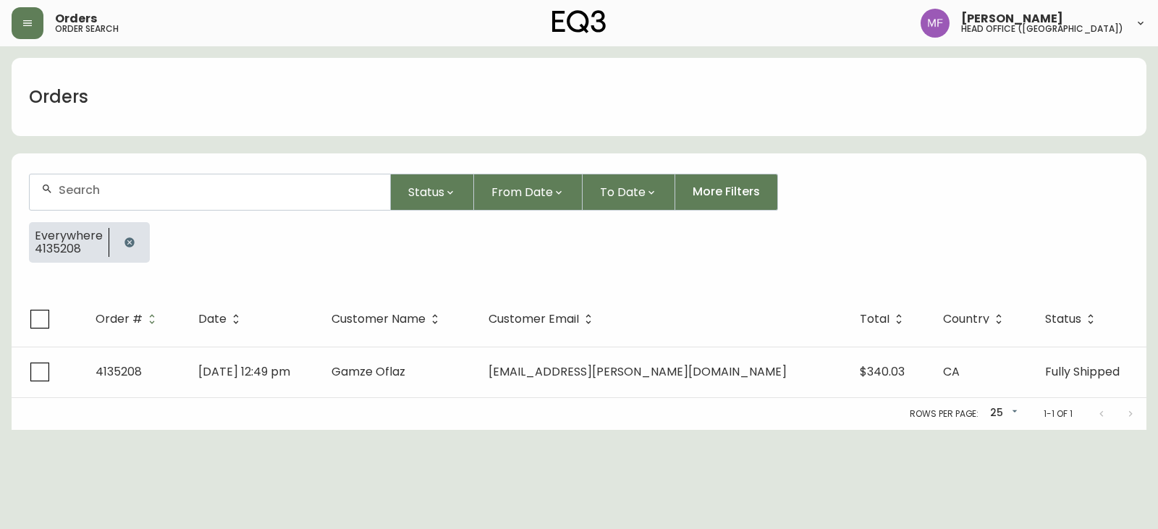
click at [115, 232] on div at bounding box center [129, 242] width 41 height 41
click at [133, 245] on icon "button" at bounding box center [130, 243] width 12 height 12
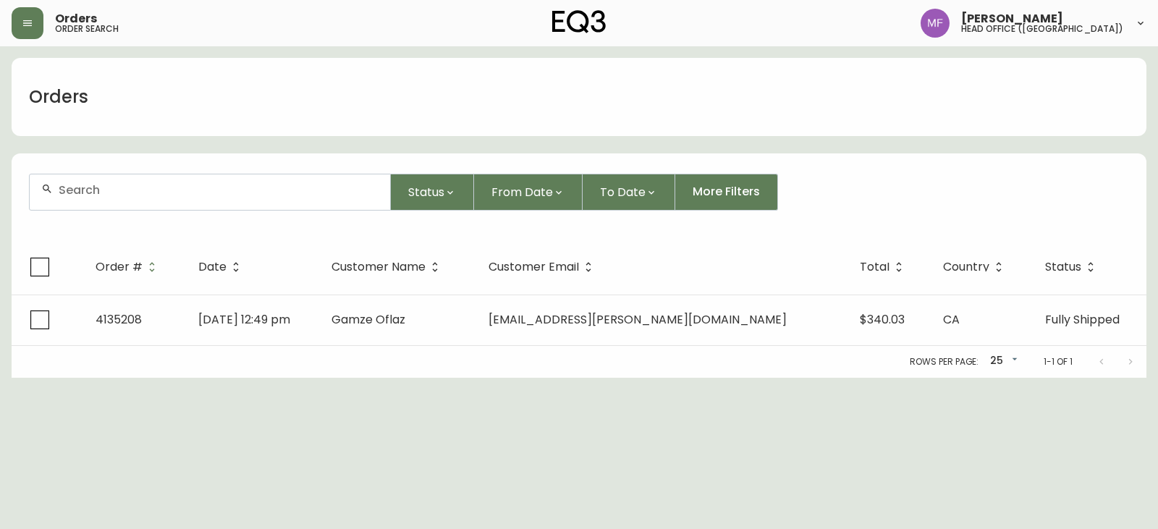
click at [120, 202] on div at bounding box center [210, 191] width 360 height 35
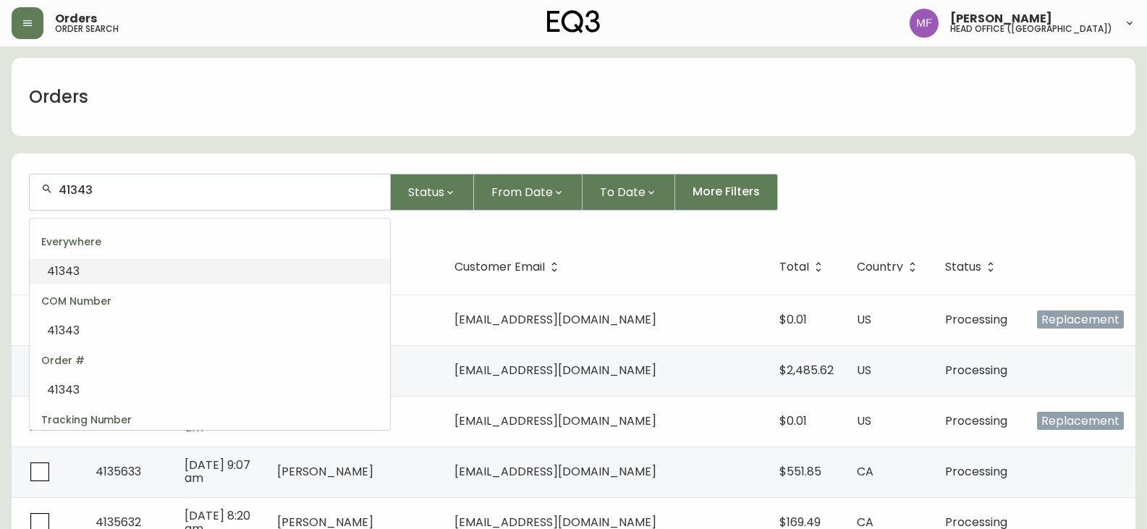
scroll to position [94, 0]
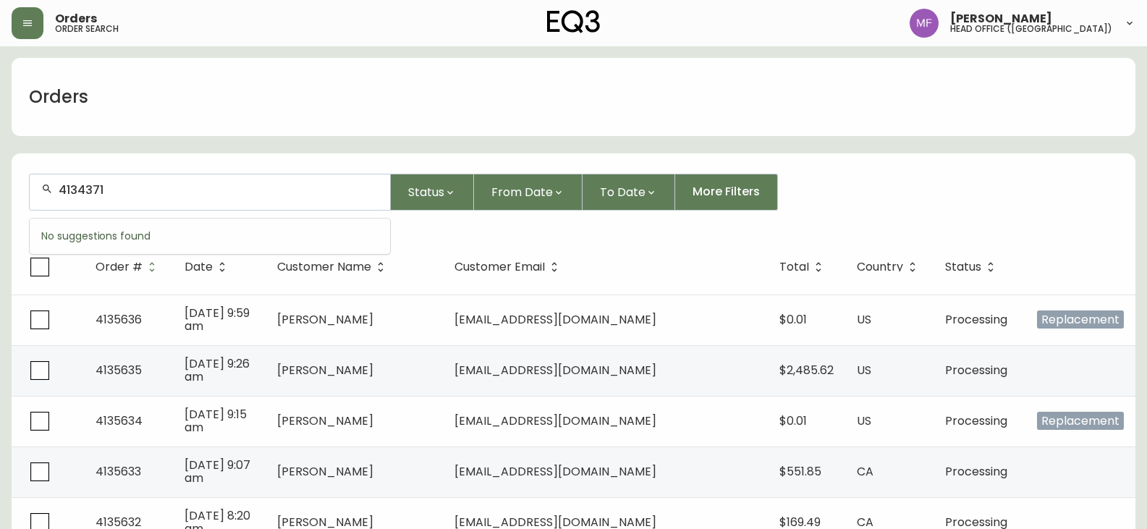
type input "4134371"
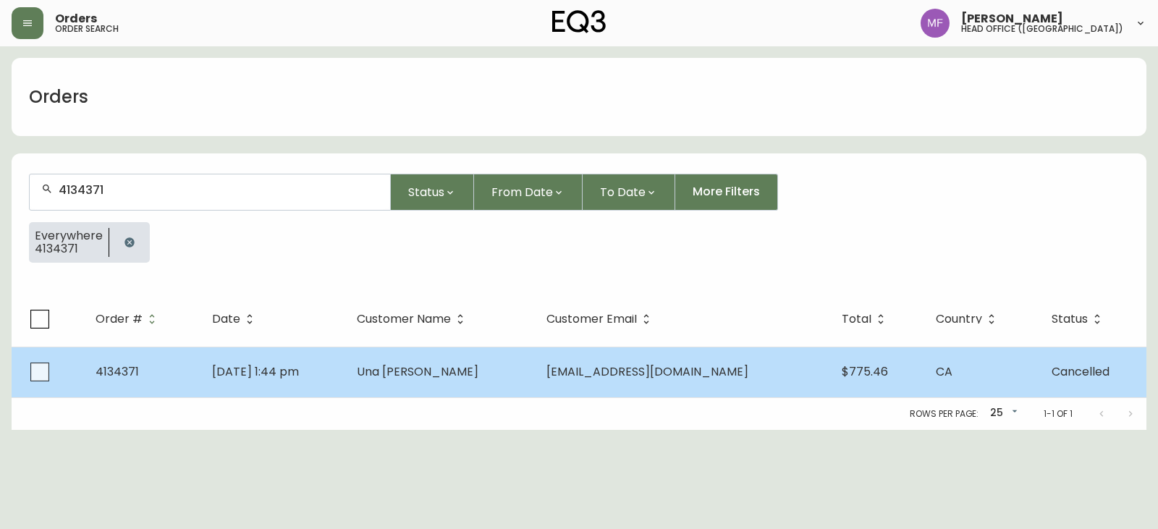
click at [535, 390] on td "Una Esden-Tempski" at bounding box center [440, 372] width 190 height 51
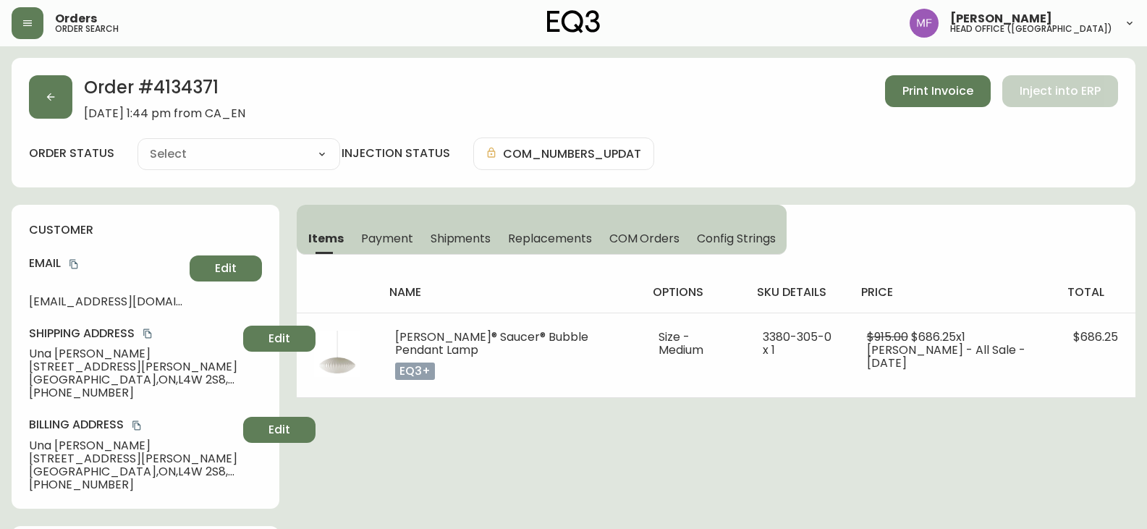
type input "Cancelled"
select select "CANCELLED"
click at [384, 245] on span "Payment" at bounding box center [387, 238] width 52 height 15
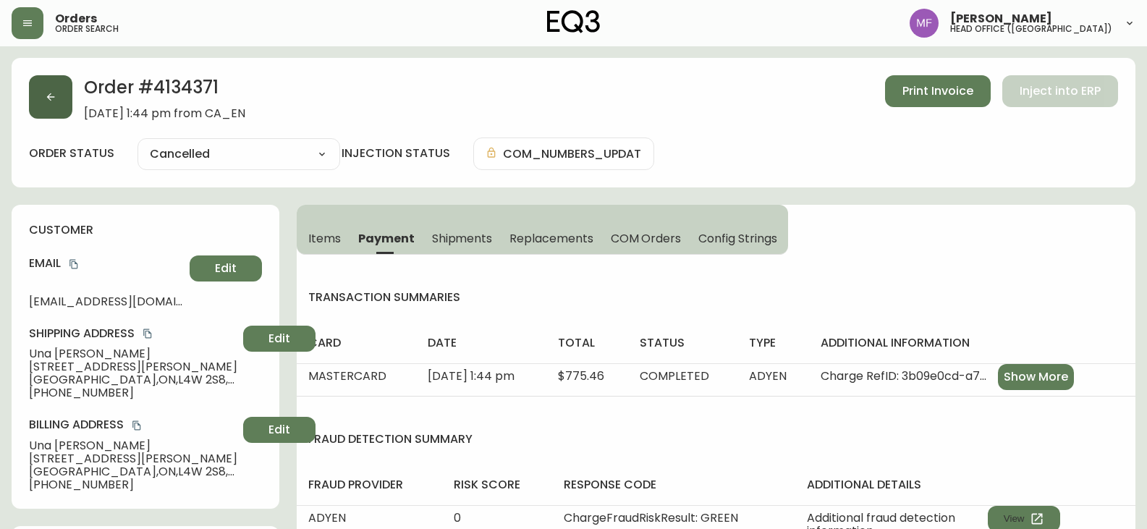
click at [63, 103] on button "button" at bounding box center [50, 96] width 43 height 43
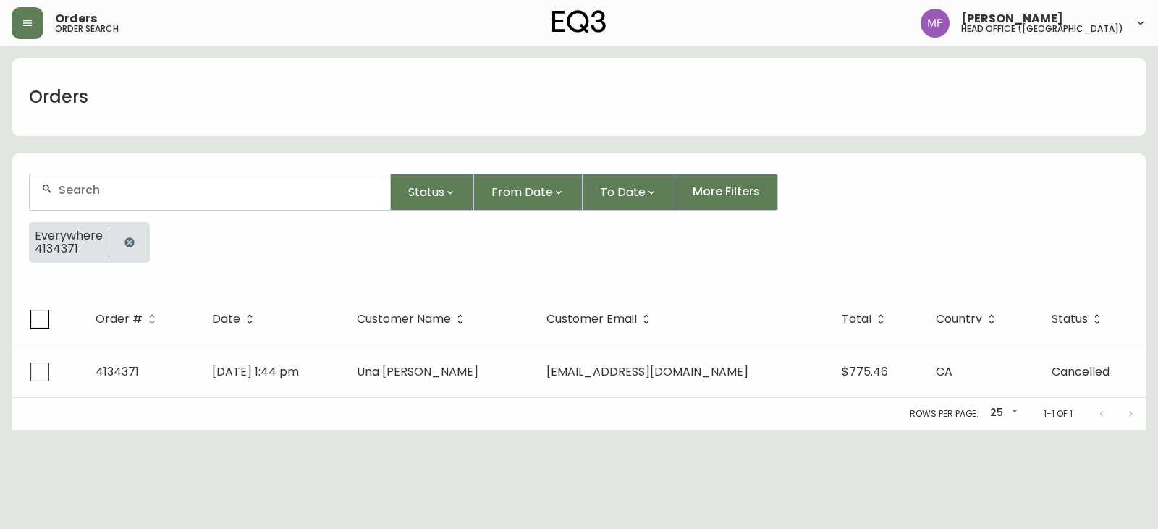
click at [120, 242] on button "button" at bounding box center [129, 242] width 29 height 29
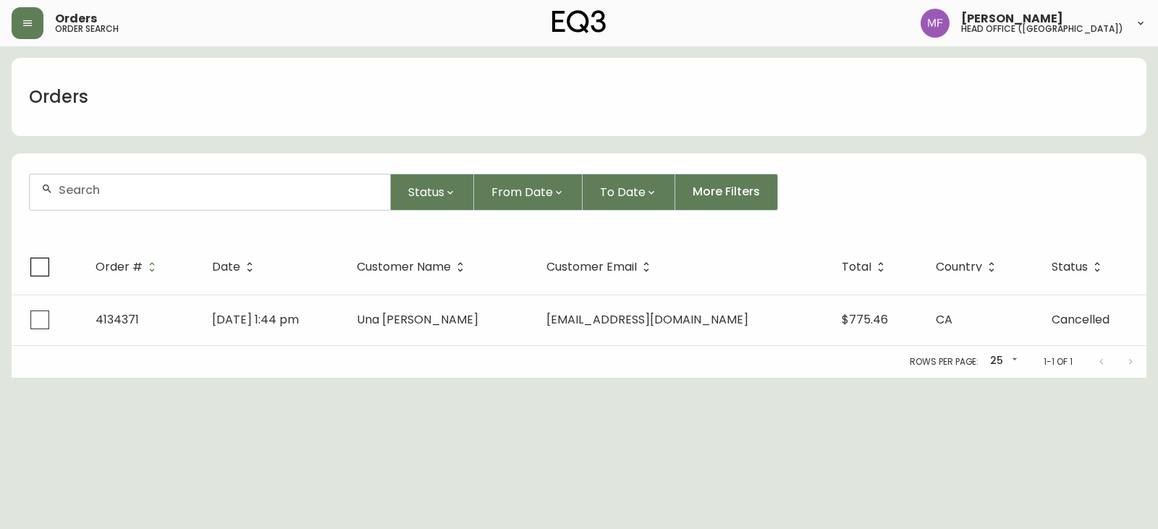
click at [110, 194] on input "text" at bounding box center [219, 190] width 320 height 14
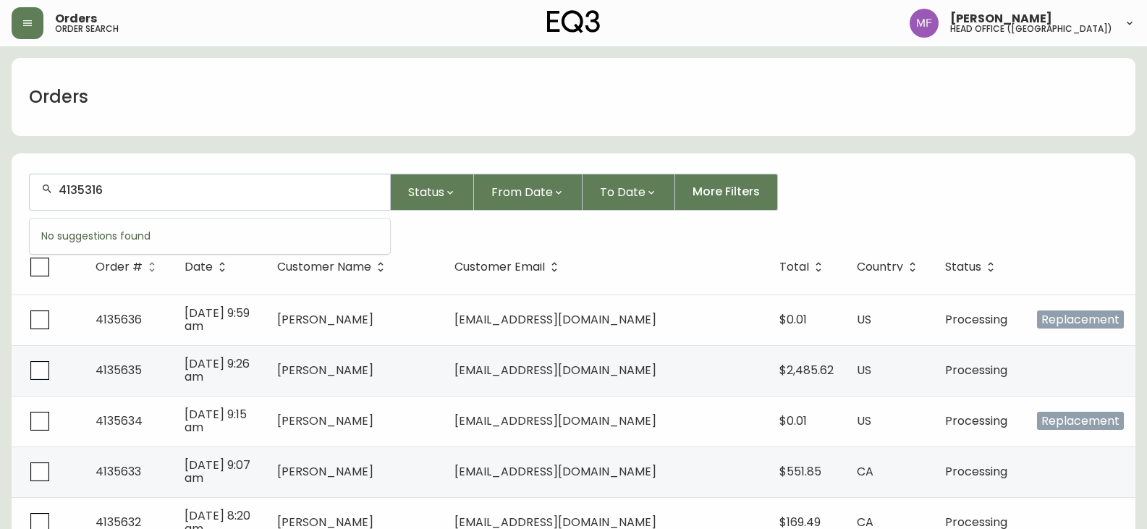
type input "4135316"
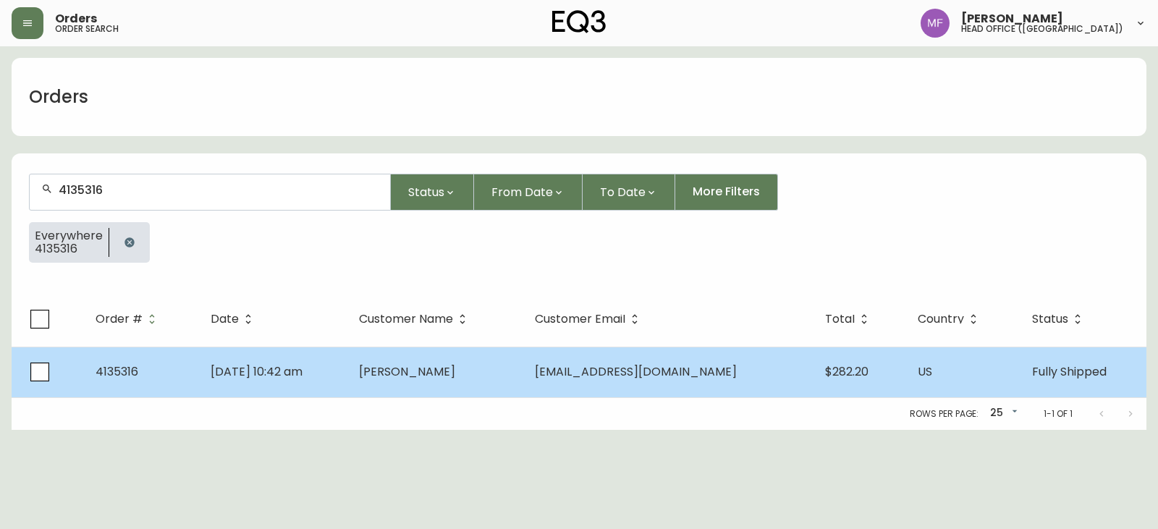
click at [302, 377] on span "Sep 13 2025, 10:42 am" at bounding box center [257, 371] width 92 height 17
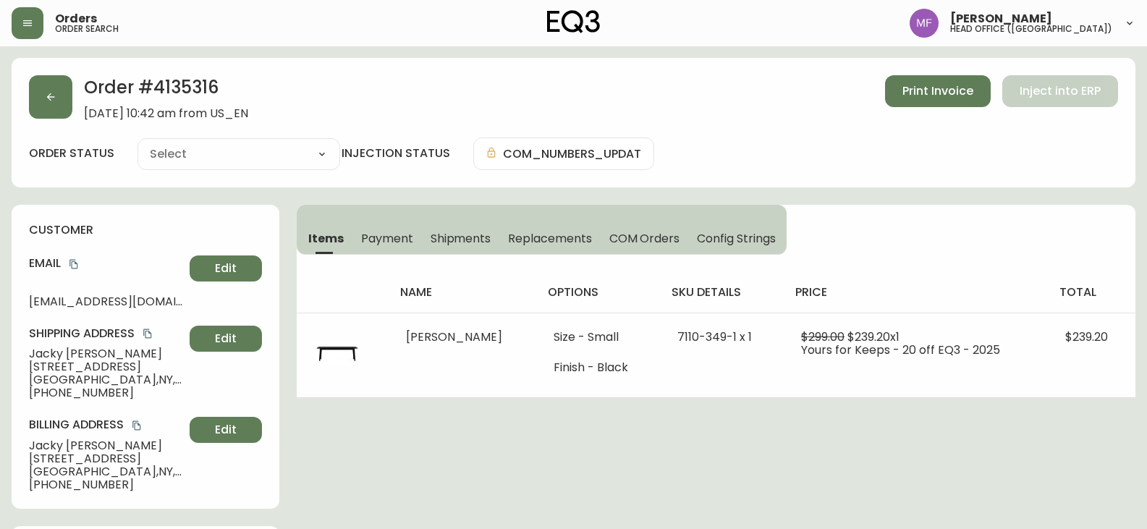
type input "Fully Shipped"
select select "FULLY_SHIPPED"
click at [452, 236] on span "Shipments" at bounding box center [461, 238] width 61 height 15
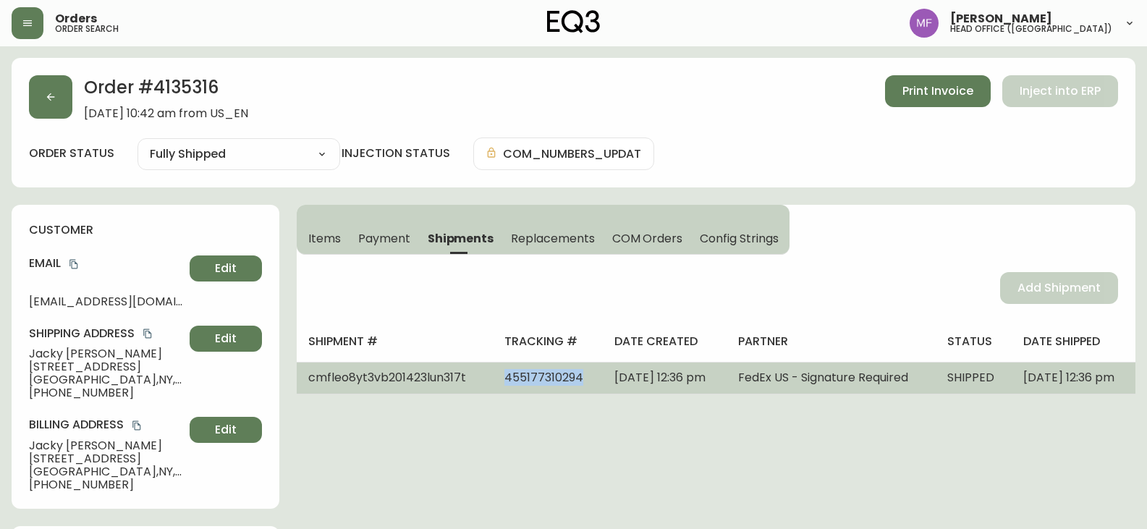
drag, startPoint x: 572, startPoint y: 381, endPoint x: 465, endPoint y: 387, distance: 106.6
click at [465, 387] on tr "cmfleo8yt3vb201423lun317t 455177310294 September 15, 2025 at 12:36 pm FedEx US …" at bounding box center [716, 378] width 839 height 32
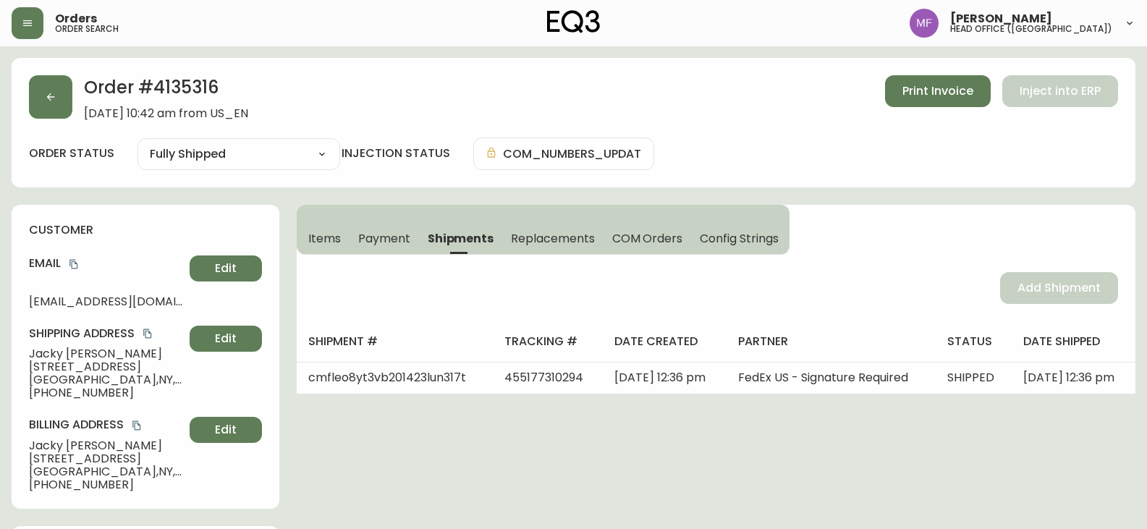
click at [173, 89] on h2 "Order # 4135316" at bounding box center [166, 91] width 164 height 32
drag, startPoint x: 117, startPoint y: 355, endPoint x: 0, endPoint y: 356, distance: 116.5
click at [215, 88] on h2 "Order # 4135316" at bounding box center [166, 91] width 164 height 32
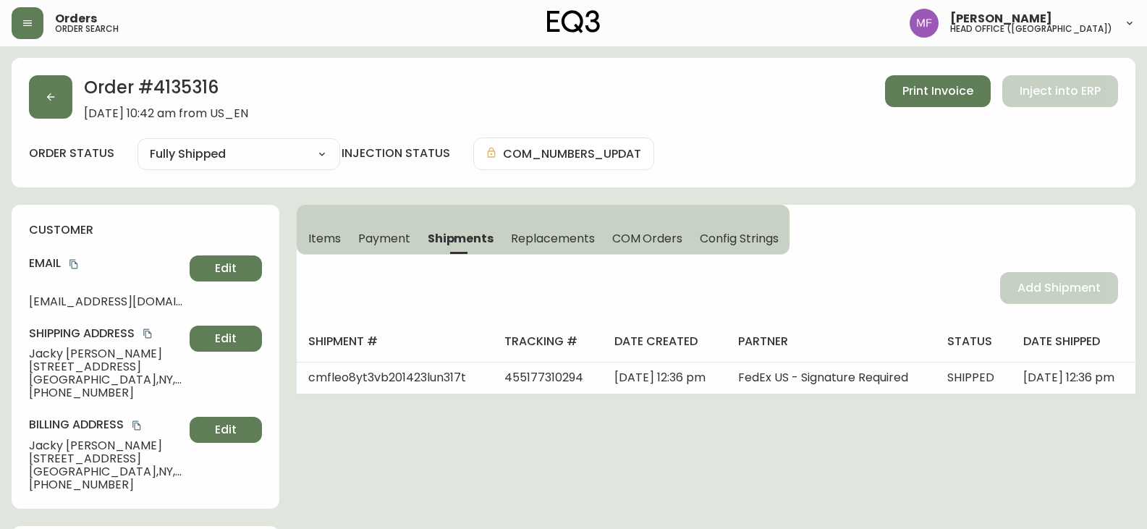
click at [215, 88] on h2 "Order # 4135316" at bounding box center [166, 91] width 164 height 32
click at [159, 84] on h2 "Order # 4135316" at bounding box center [166, 91] width 164 height 32
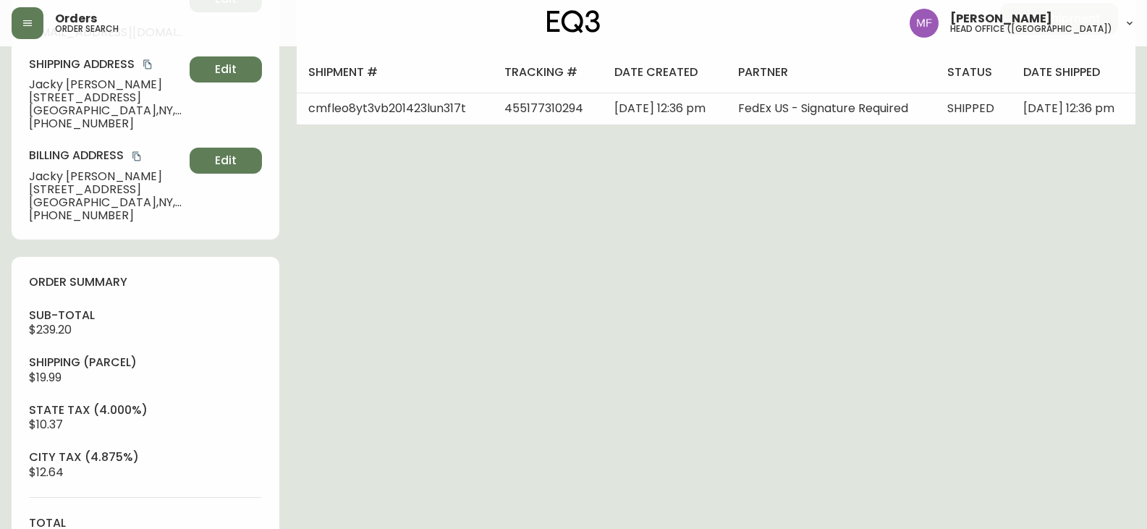
scroll to position [507, 0]
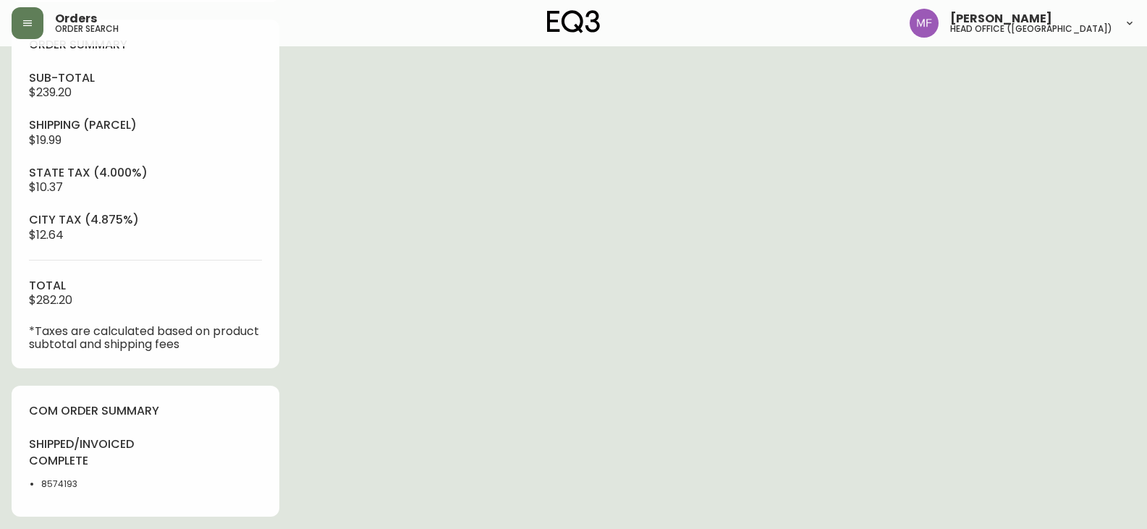
click at [69, 480] on li "8574193" at bounding box center [89, 484] width 96 height 13
click at [592, 362] on div "Order # 4135316 September 13, 2025 at 10:42 am from US_EN Print Invoice Inject …" at bounding box center [574, 204] width 1124 height 1306
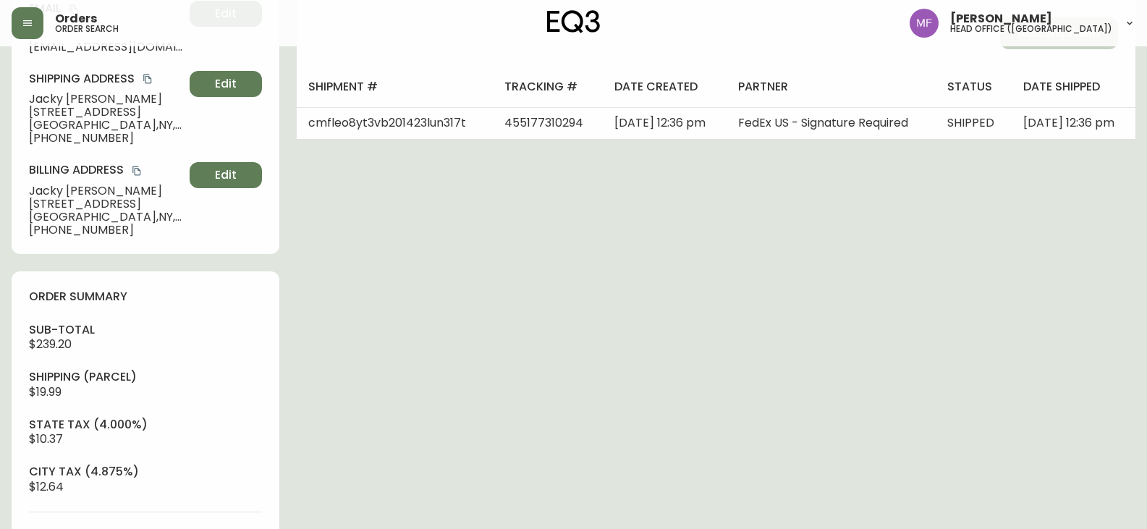
scroll to position [0, 0]
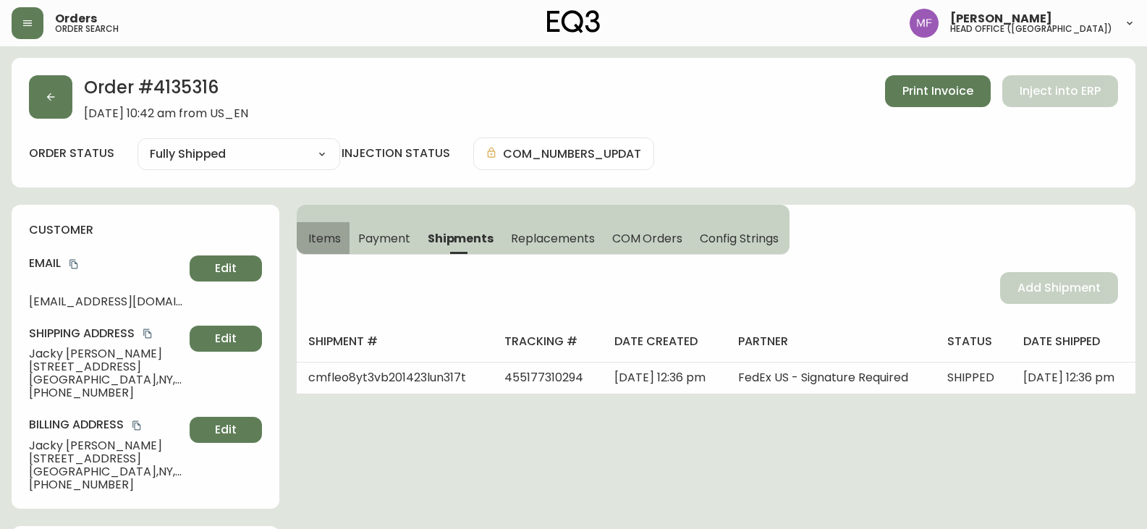
click at [334, 232] on span "Items" at bounding box center [324, 238] width 33 height 15
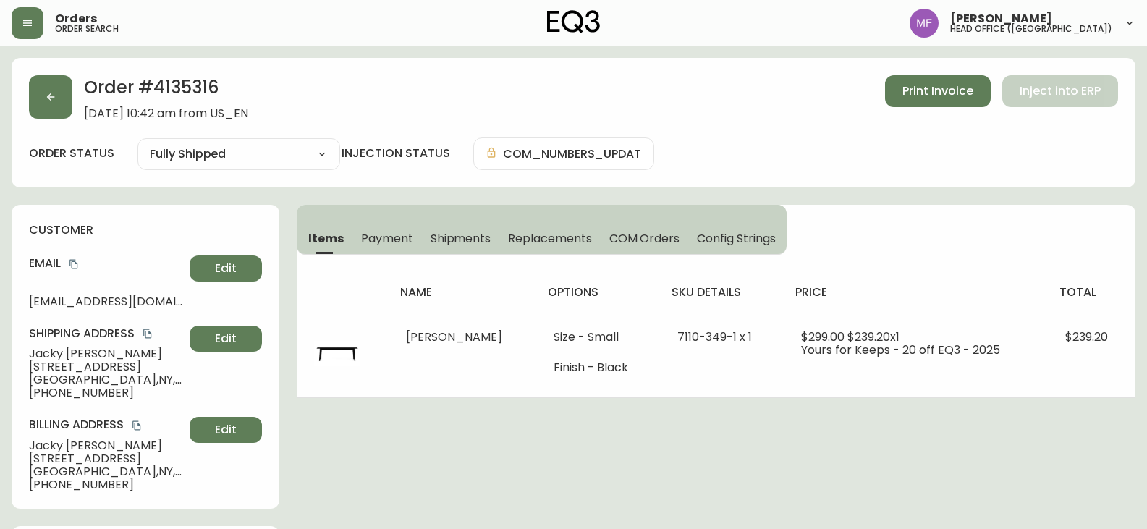
click at [489, 237] on span "Shipments" at bounding box center [461, 238] width 61 height 15
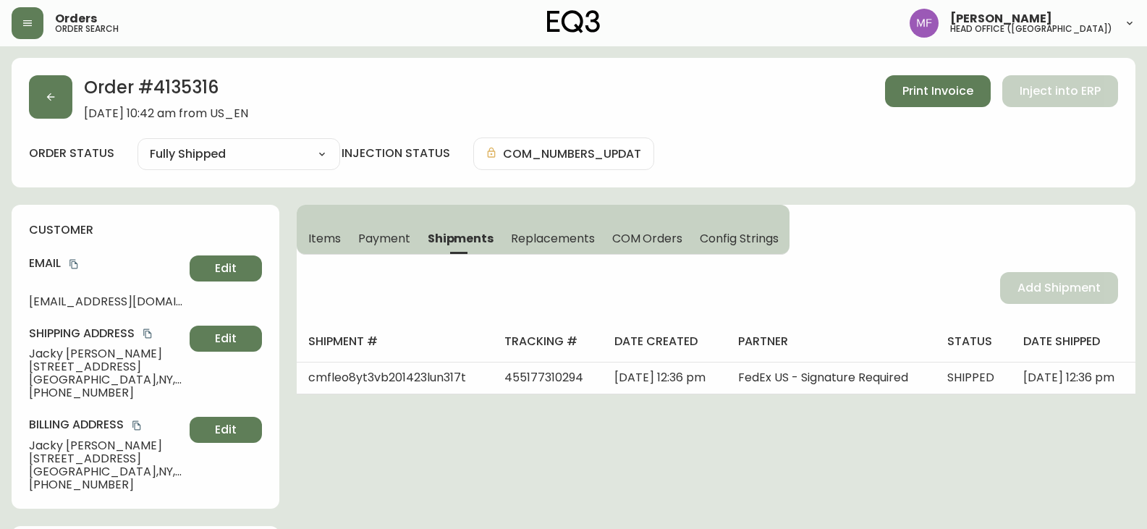
click at [329, 240] on span "Items" at bounding box center [324, 238] width 33 height 15
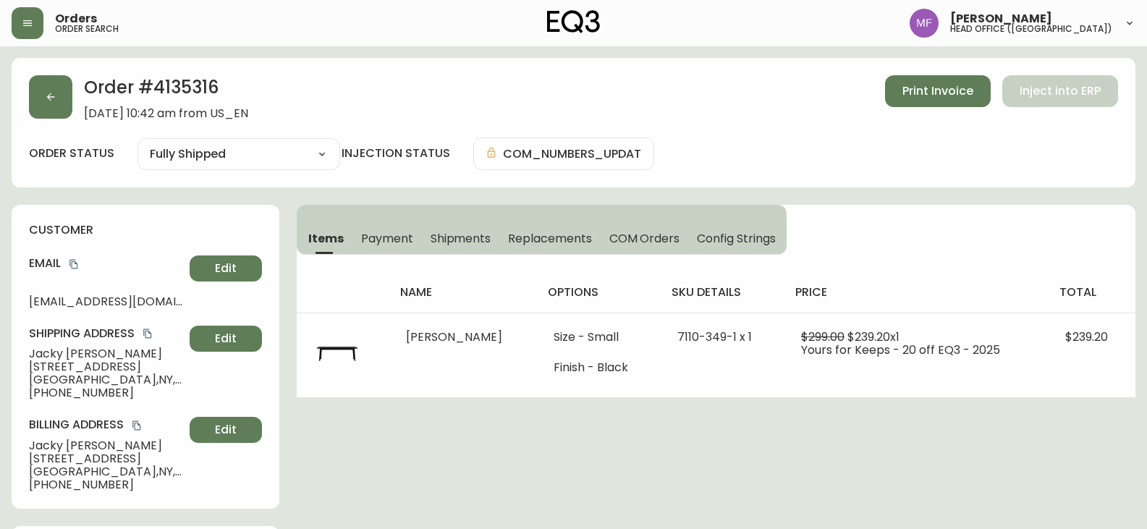
click at [182, 88] on h2 "Order # 4135316" at bounding box center [166, 91] width 164 height 32
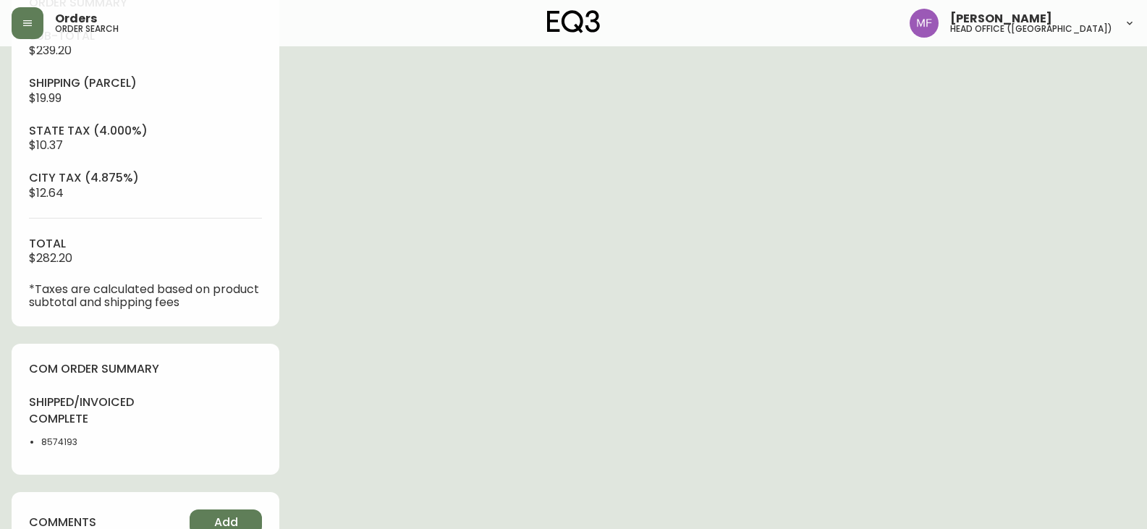
scroll to position [796, 0]
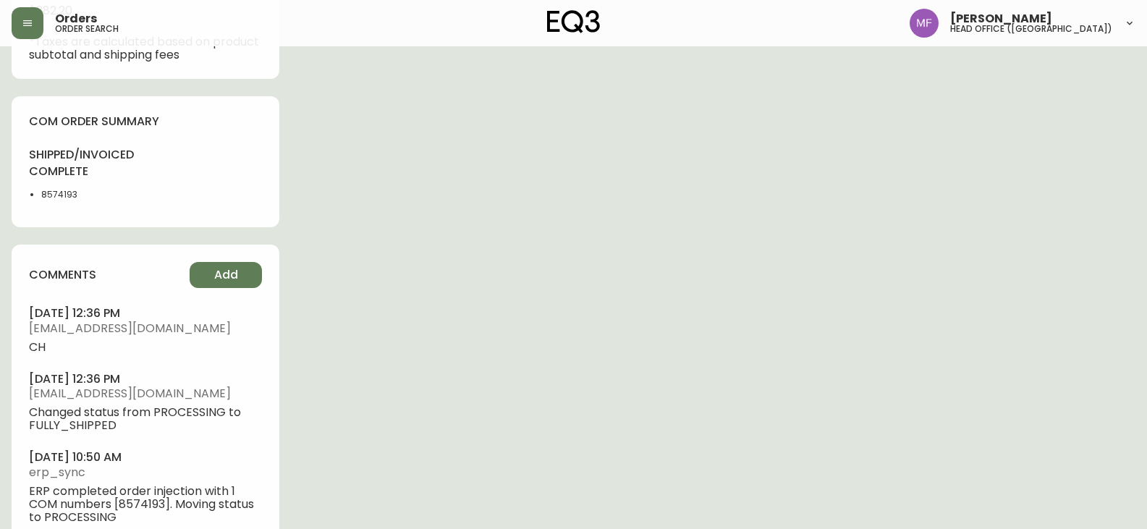
click at [63, 196] on li "8574193" at bounding box center [89, 194] width 96 height 13
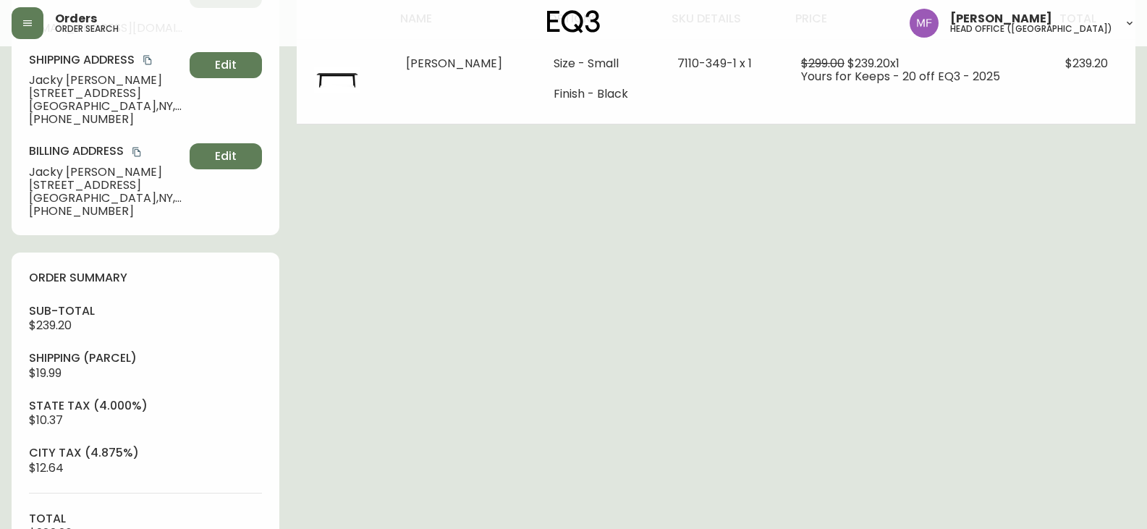
scroll to position [0, 0]
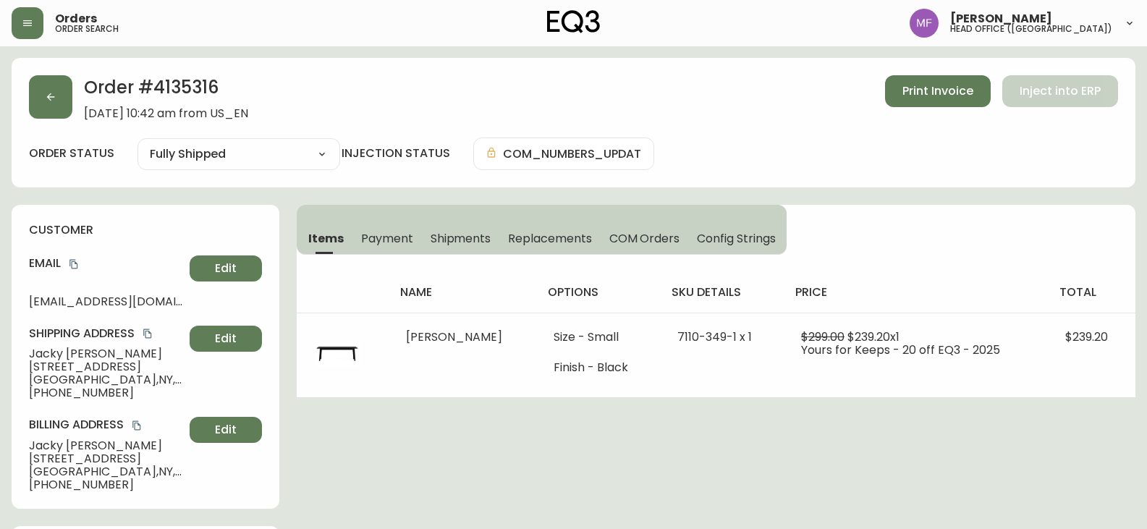
click at [460, 225] on button "Shipments" at bounding box center [461, 238] width 78 height 32
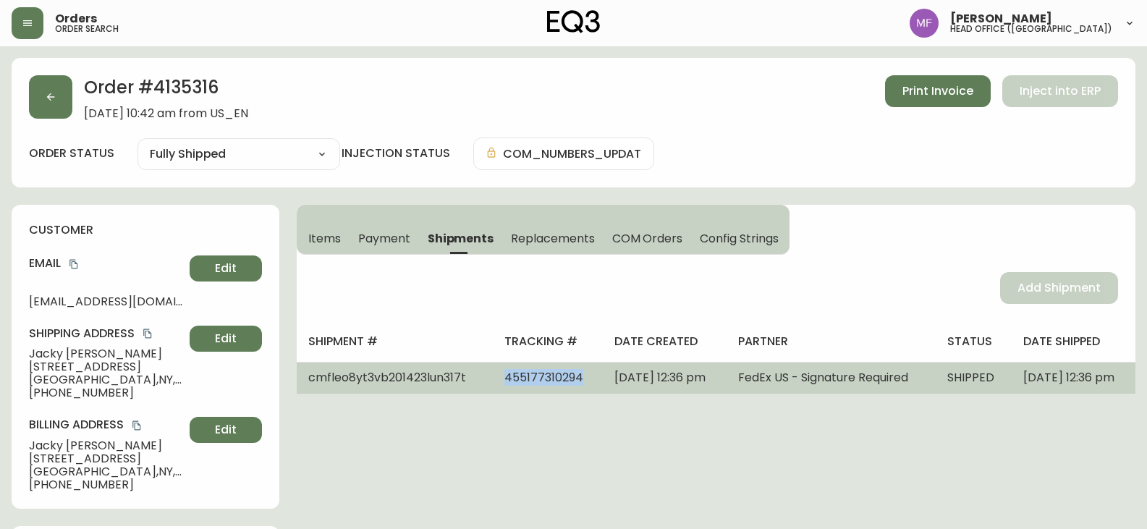
drag, startPoint x: 567, startPoint y: 387, endPoint x: 488, endPoint y: 389, distance: 78.2
click at [493, 389] on td "455177310294" at bounding box center [548, 378] width 111 height 32
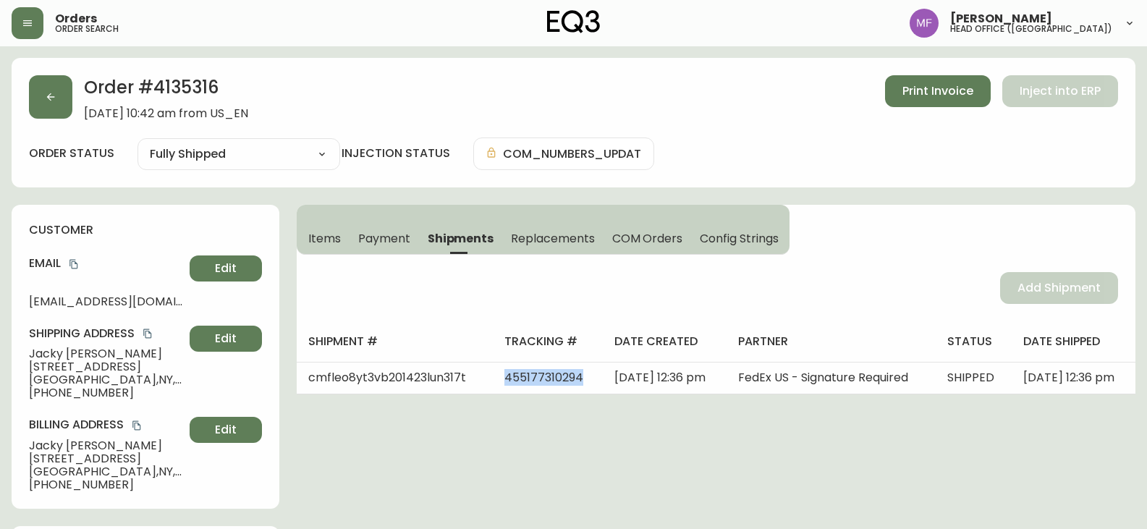
click at [309, 234] on span "Items" at bounding box center [324, 238] width 33 height 15
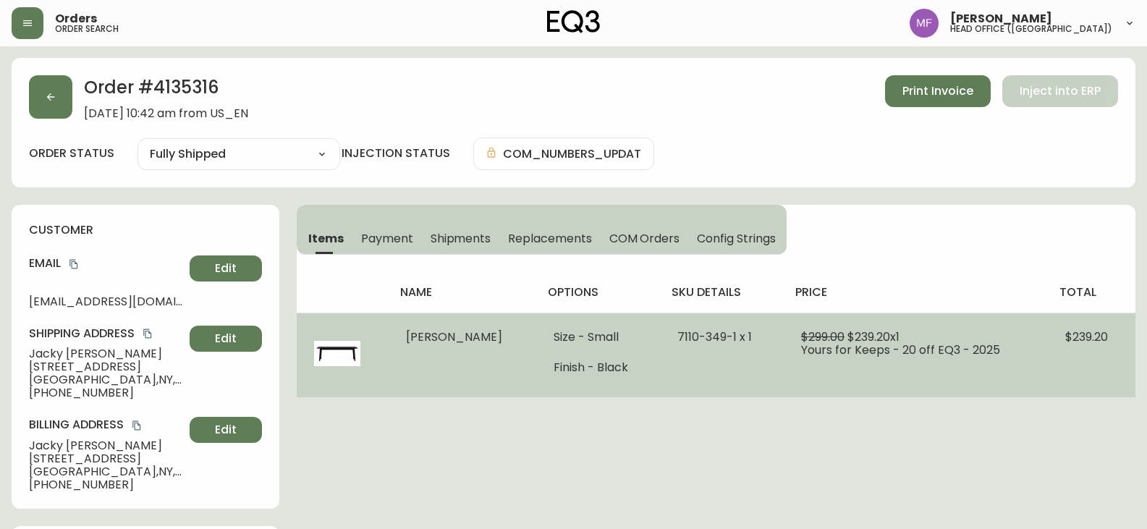
click at [681, 393] on td "7110-349-1 x 1" at bounding box center [722, 355] width 124 height 85
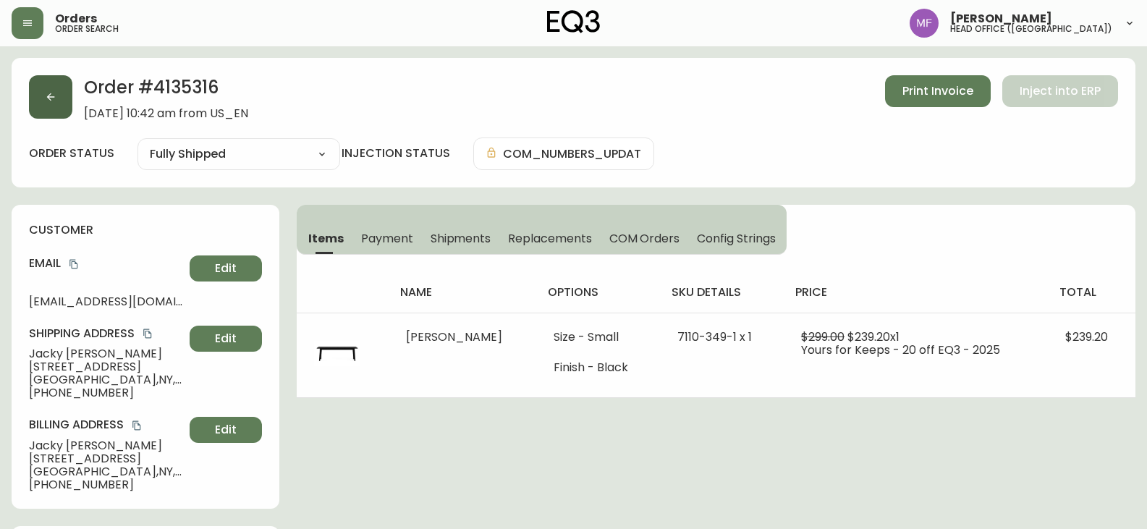
click at [66, 108] on button "button" at bounding box center [50, 96] width 43 height 43
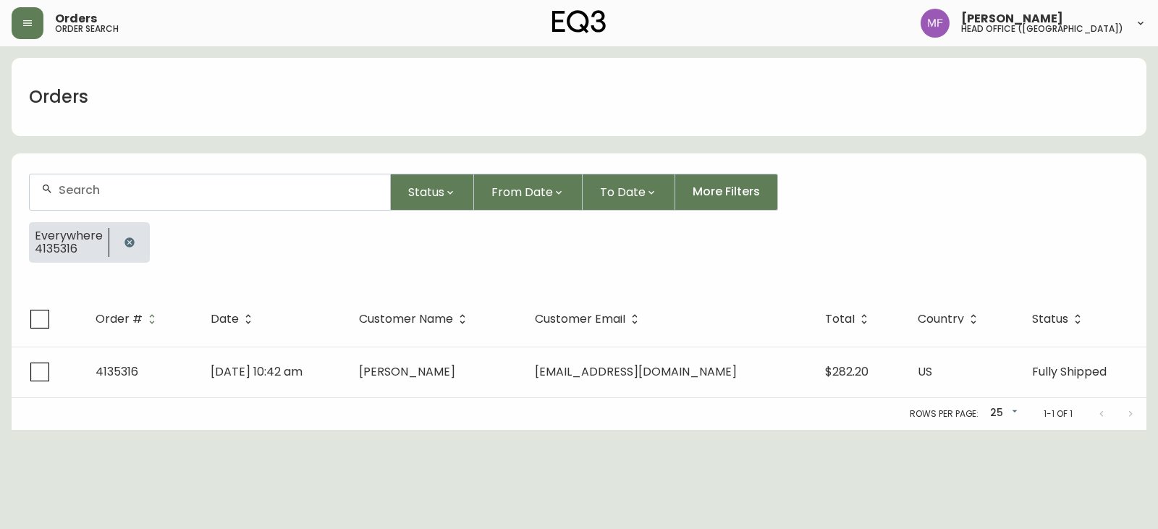
click at [116, 244] on button "button" at bounding box center [129, 242] width 29 height 29
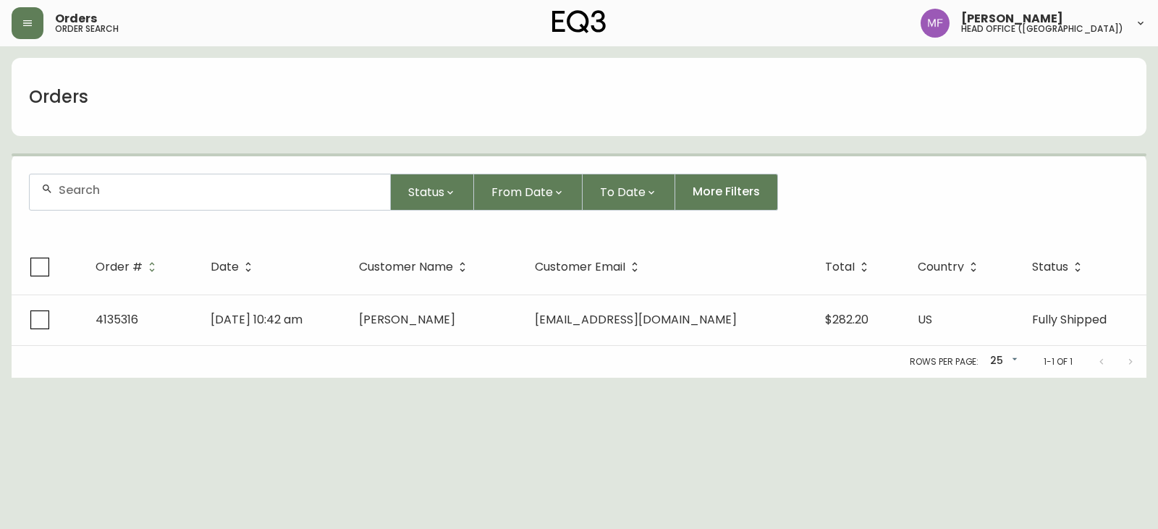
click at [112, 206] on div at bounding box center [210, 191] width 360 height 35
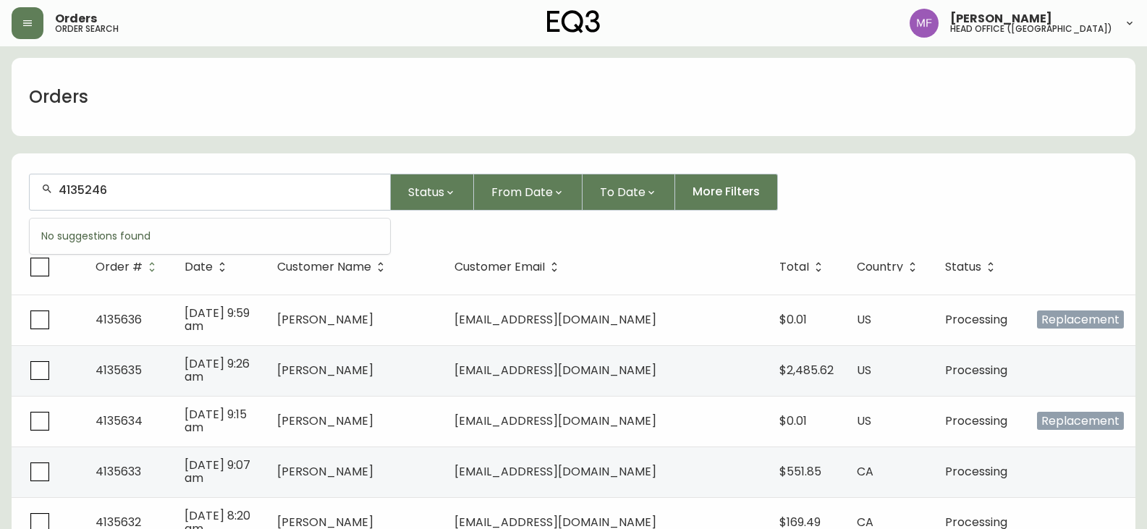
type input "4135246"
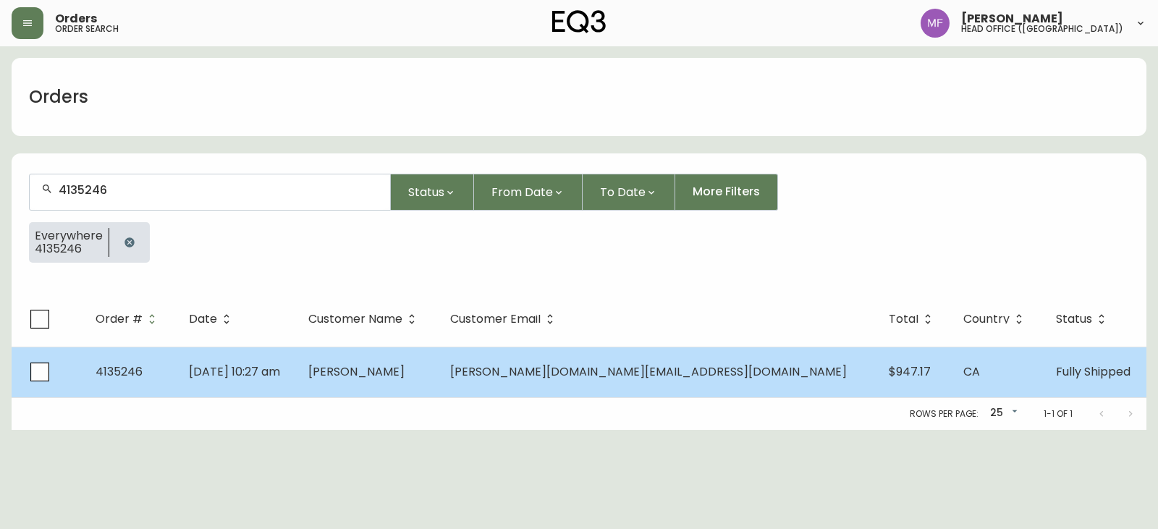
click at [297, 358] on td "Sep 10 2025, 10:27 am" at bounding box center [236, 372] width 119 height 51
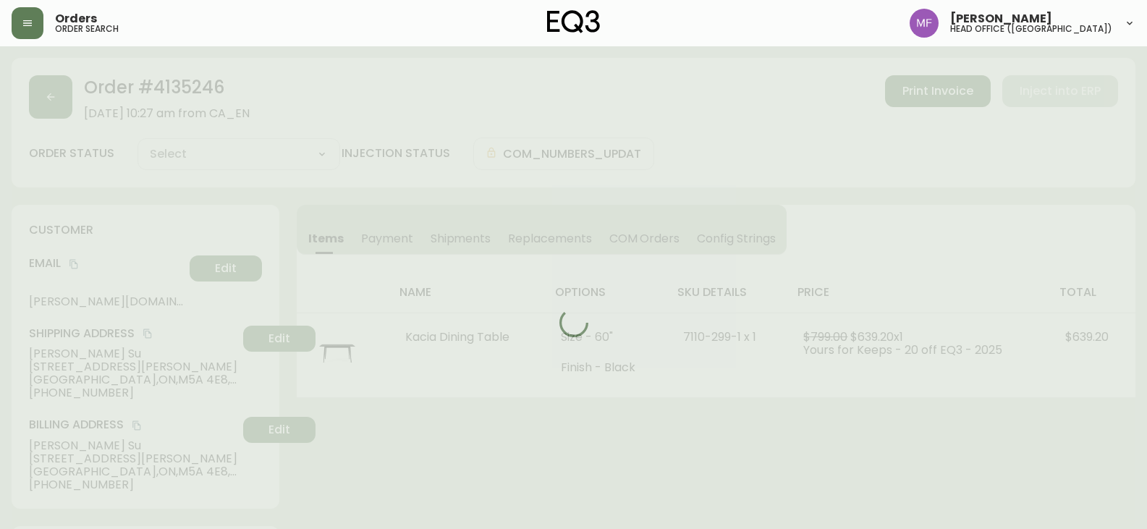
type input "Fully Shipped"
select select "FULLY_SHIPPED"
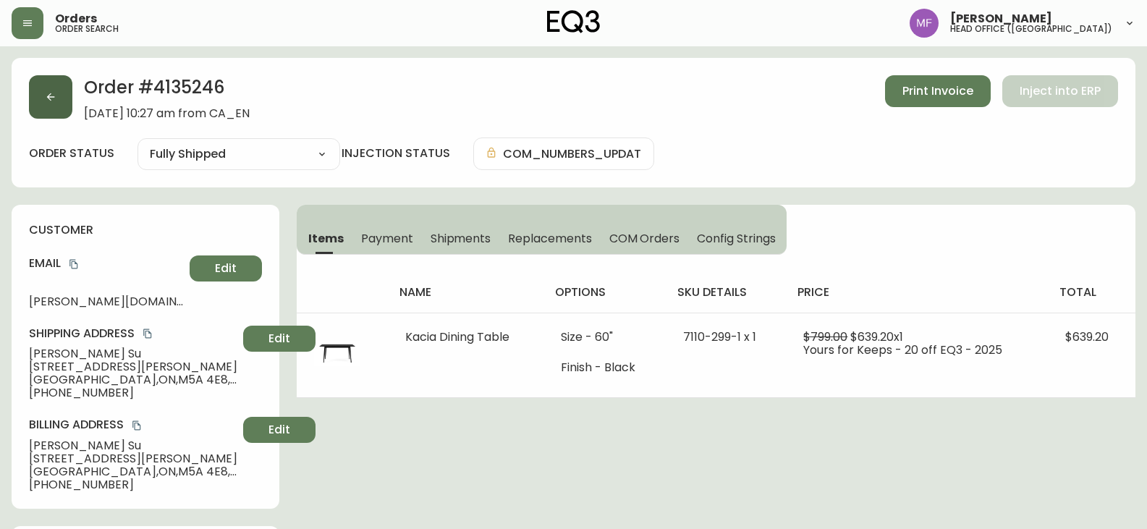
click at [51, 96] on icon "button" at bounding box center [51, 97] width 12 height 12
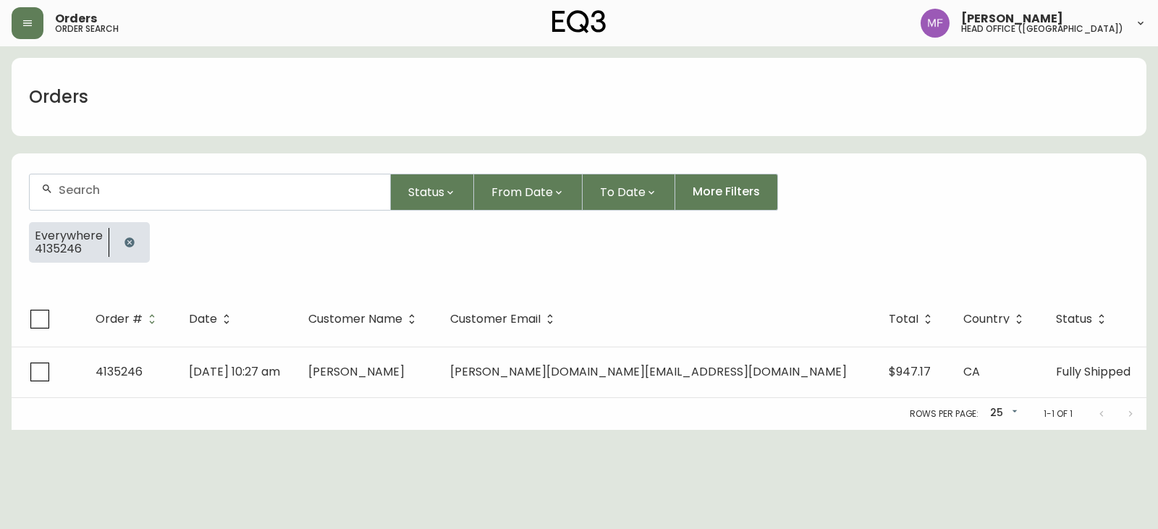
click at [132, 241] on icon "button" at bounding box center [128, 241] width 9 height 9
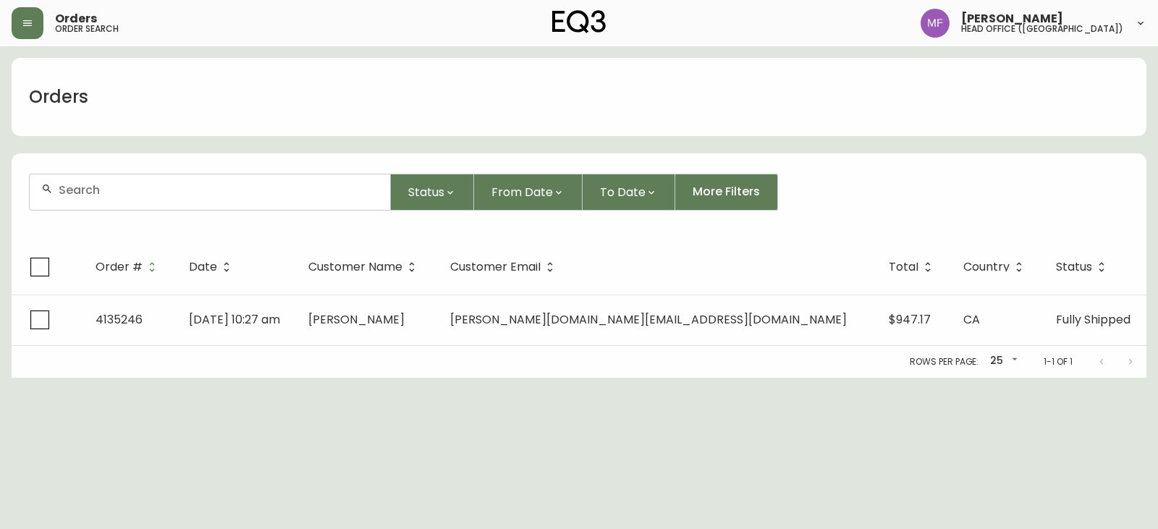
click at [132, 202] on div at bounding box center [210, 191] width 360 height 35
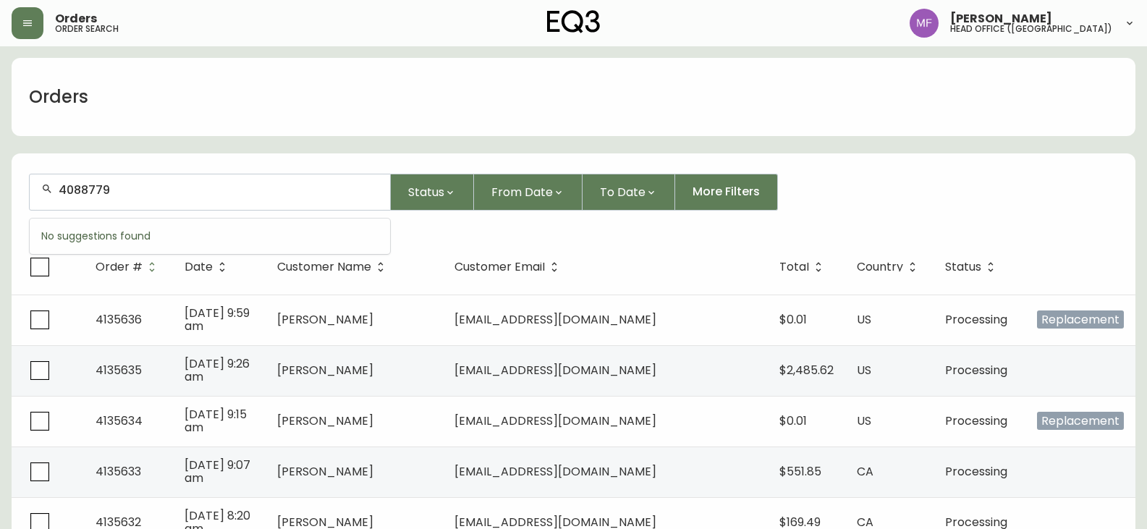
type input "4088779"
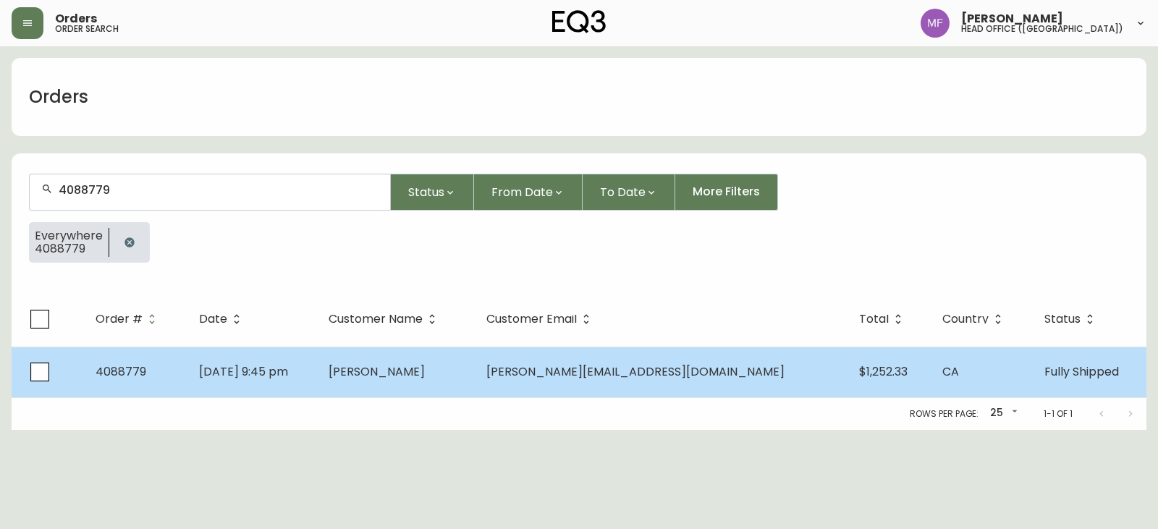
click at [475, 385] on td "Agatha Rek" at bounding box center [396, 372] width 158 height 51
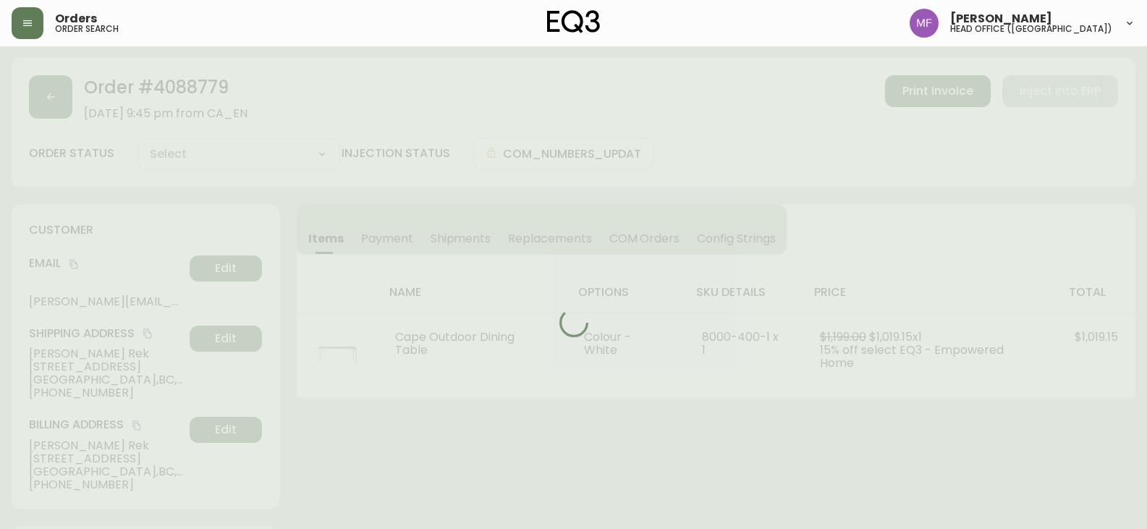
type input "Fully Shipped"
select select "FULLY_SHIPPED"
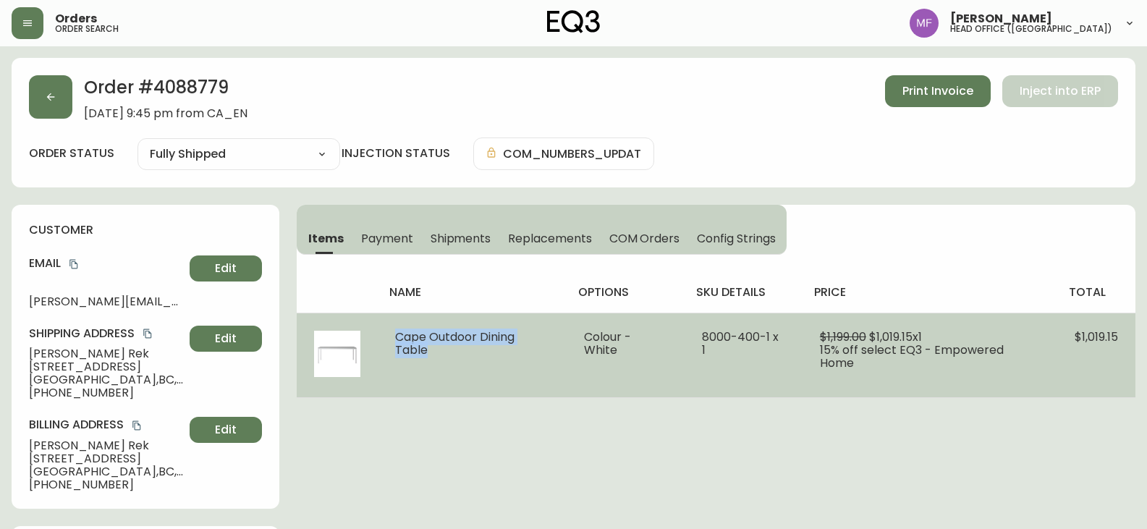
drag, startPoint x: 418, startPoint y: 348, endPoint x: 390, endPoint y: 342, distance: 28.8
click at [390, 342] on td "Cape Outdoor Dining Table" at bounding box center [472, 355] width 189 height 85
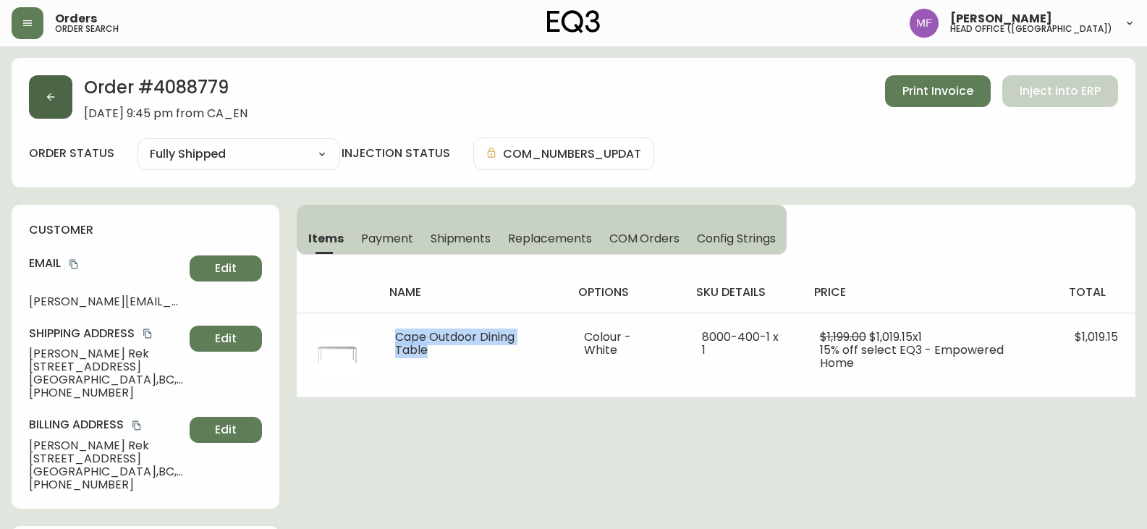
click at [64, 109] on button "button" at bounding box center [50, 96] width 43 height 43
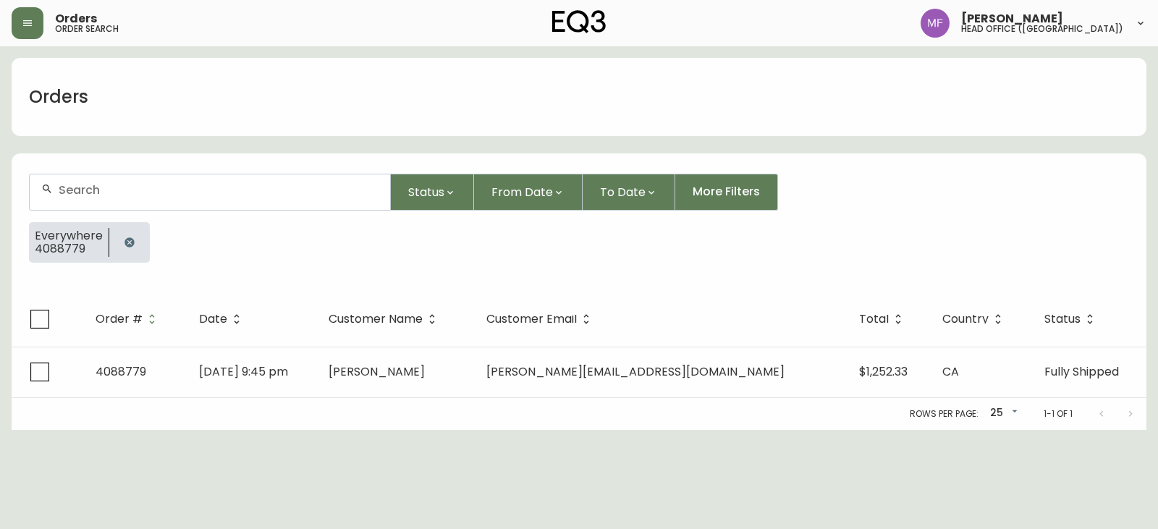
click at [127, 237] on icon "button" at bounding box center [130, 243] width 12 height 12
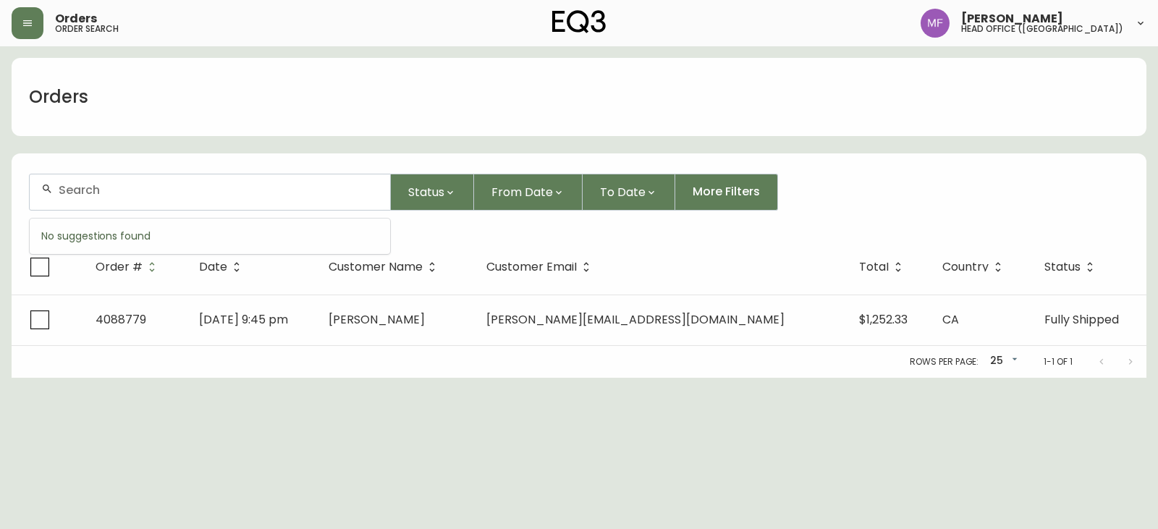
drag, startPoint x: 127, startPoint y: 194, endPoint x: 130, endPoint y: 183, distance: 11.2
click at [127, 194] on input "text" at bounding box center [219, 190] width 320 height 14
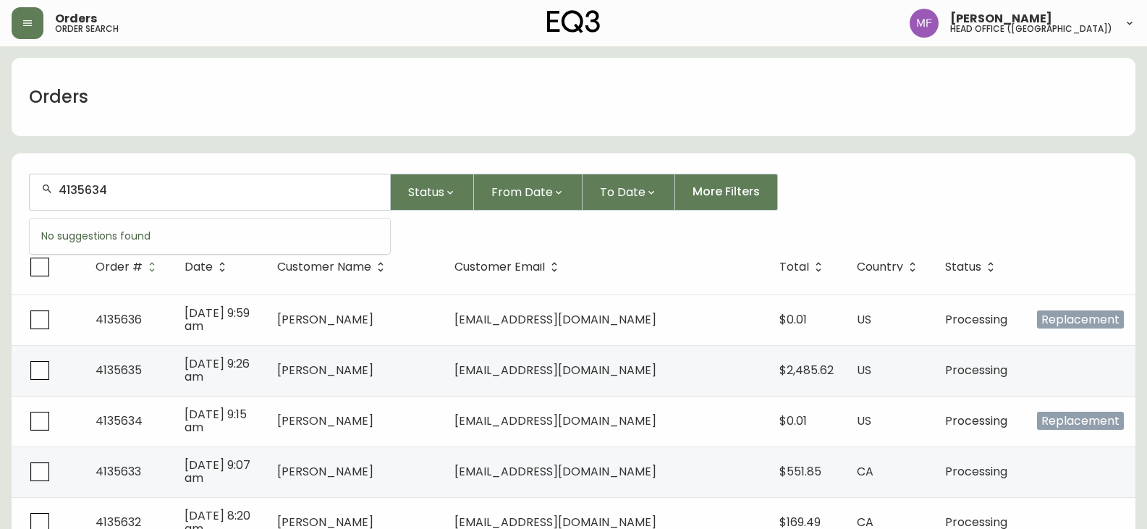
type input "4135634"
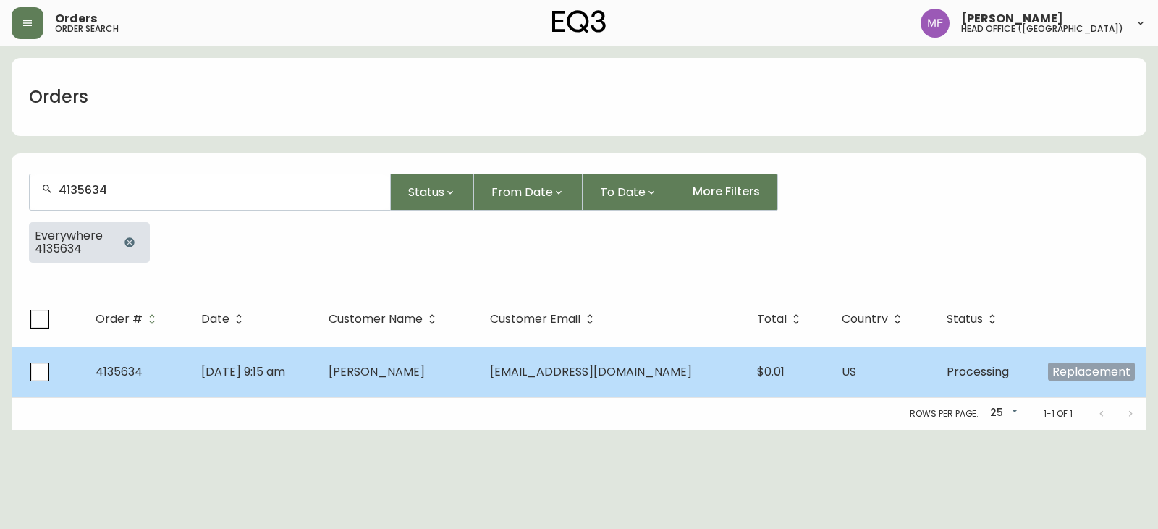
click at [617, 382] on td "[EMAIL_ADDRESS][DOMAIN_NAME]" at bounding box center [611, 372] width 267 height 51
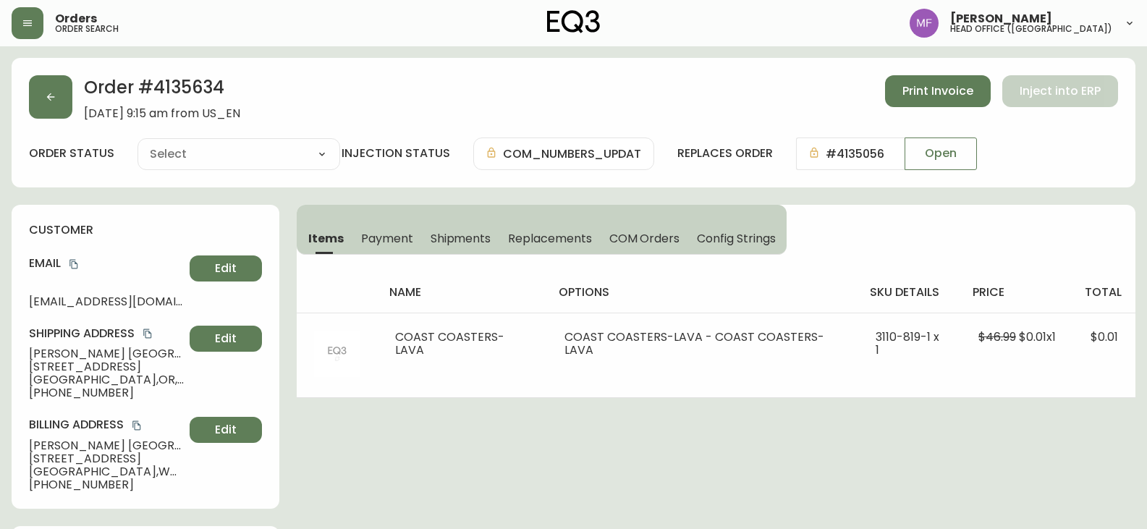
type input "Processing"
select select "PROCESSING"
click at [47, 92] on icon "button" at bounding box center [51, 97] width 12 height 12
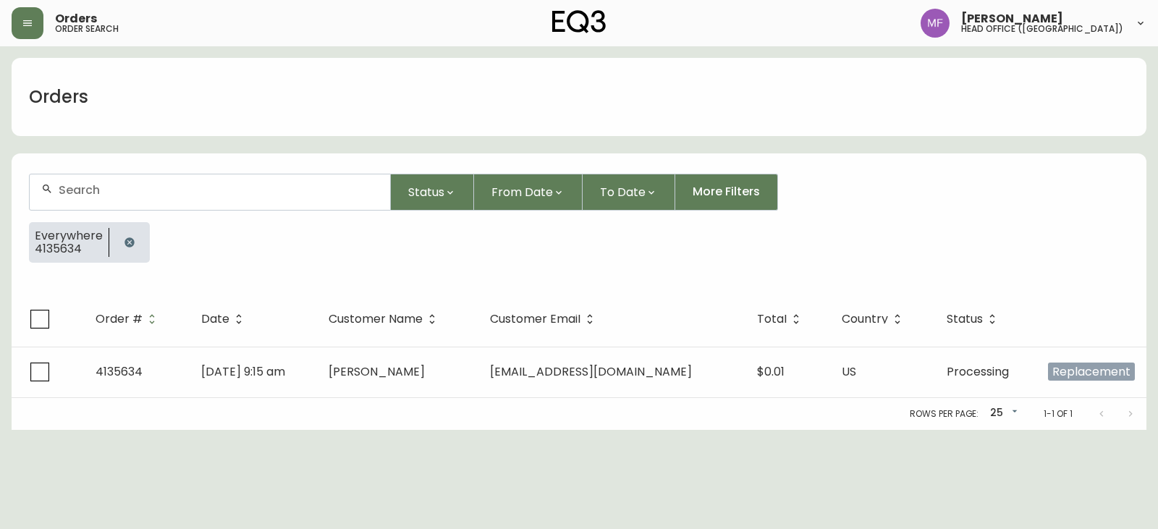
click at [124, 243] on icon "button" at bounding box center [130, 243] width 12 height 12
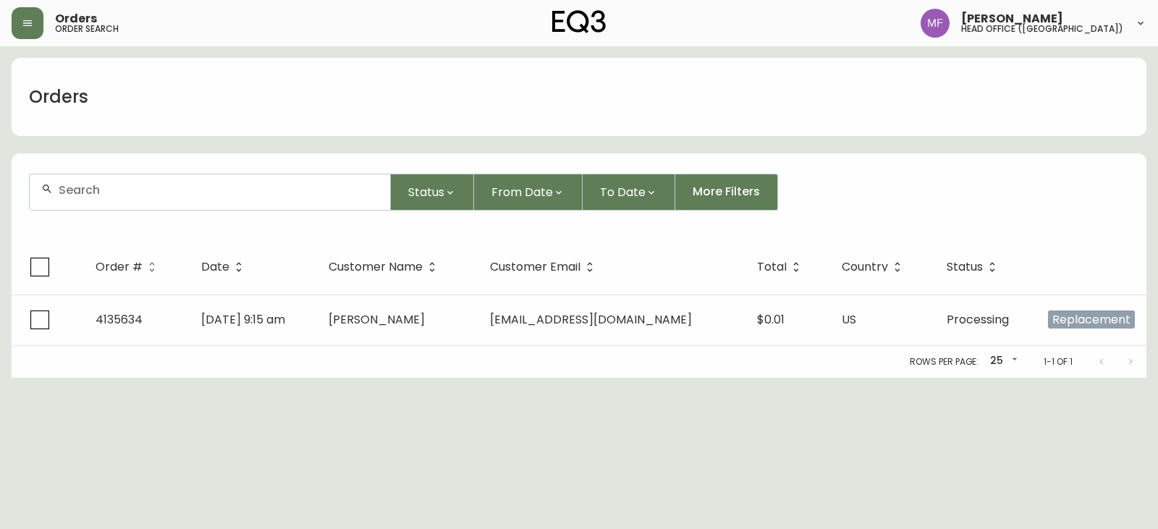
drag, startPoint x: 124, startPoint y: 199, endPoint x: 143, endPoint y: 184, distance: 24.2
click at [124, 198] on div at bounding box center [210, 191] width 360 height 35
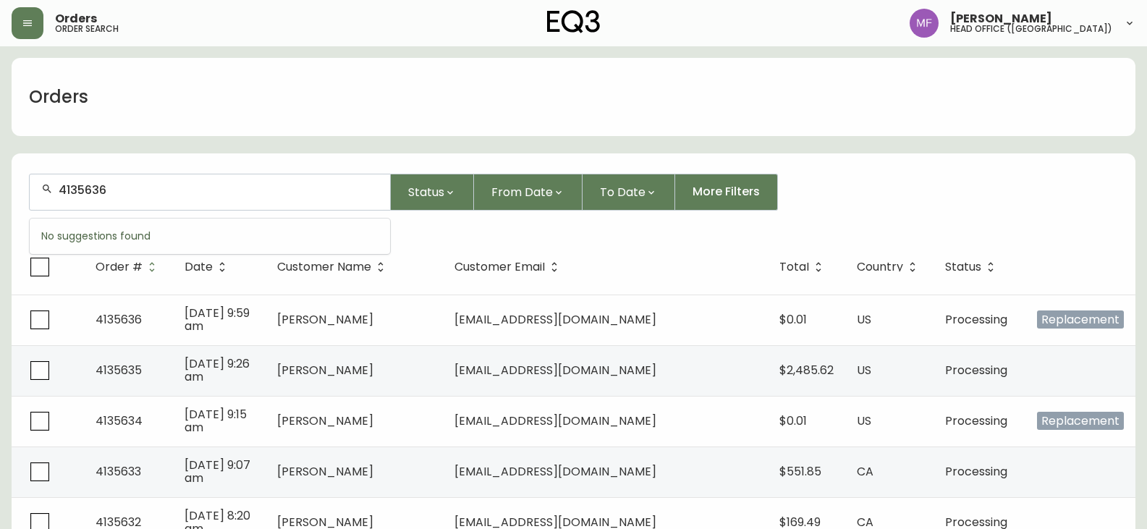
type input "4135636"
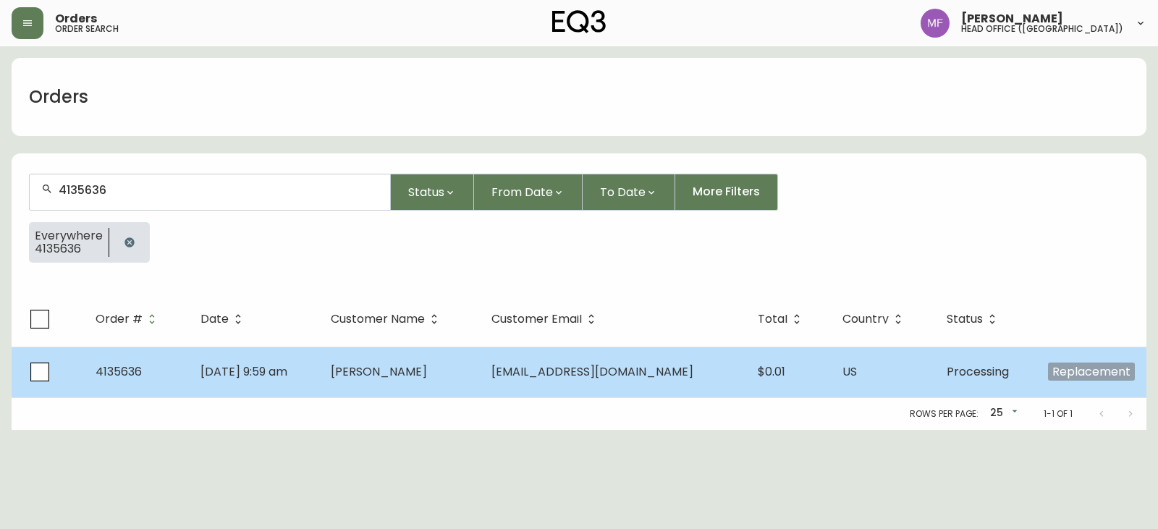
click at [442, 382] on td "[PERSON_NAME]" at bounding box center [399, 372] width 161 height 51
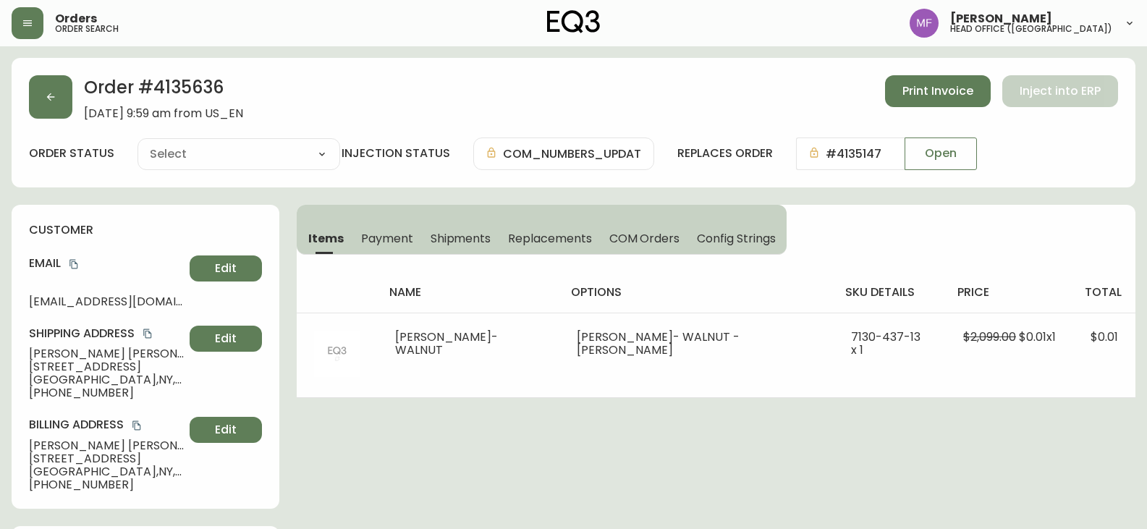
type input "Processing"
select select "PROCESSING"
click at [35, 99] on button "button" at bounding box center [50, 96] width 43 height 43
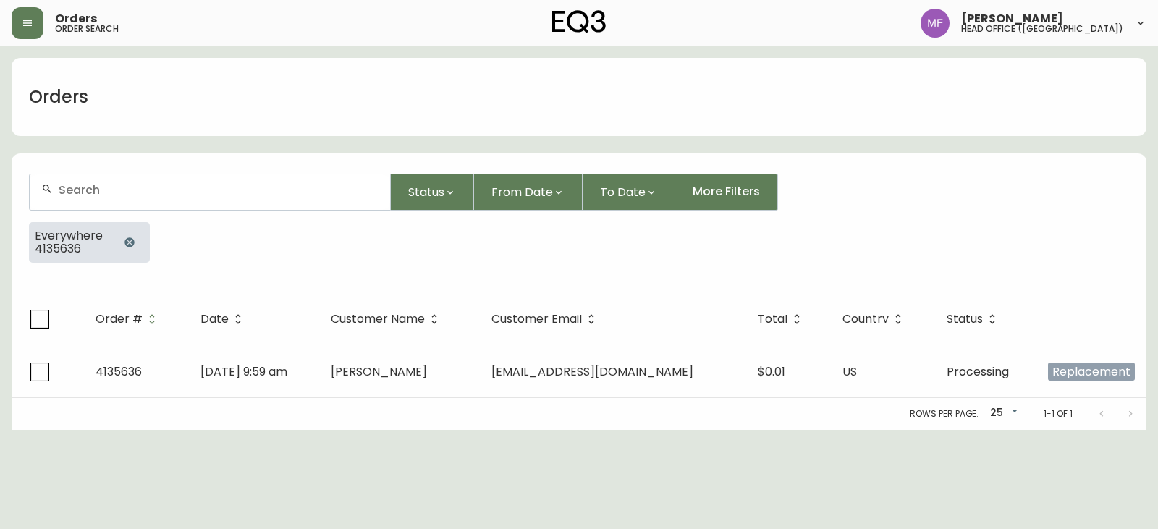
click at [127, 235] on button "button" at bounding box center [129, 242] width 29 height 29
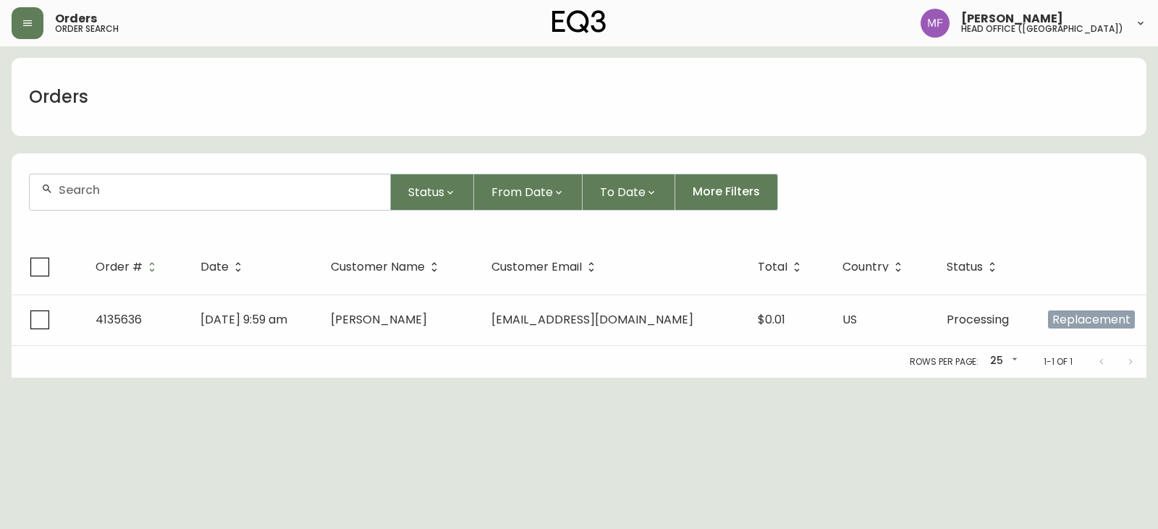
click at [122, 201] on div at bounding box center [210, 191] width 360 height 35
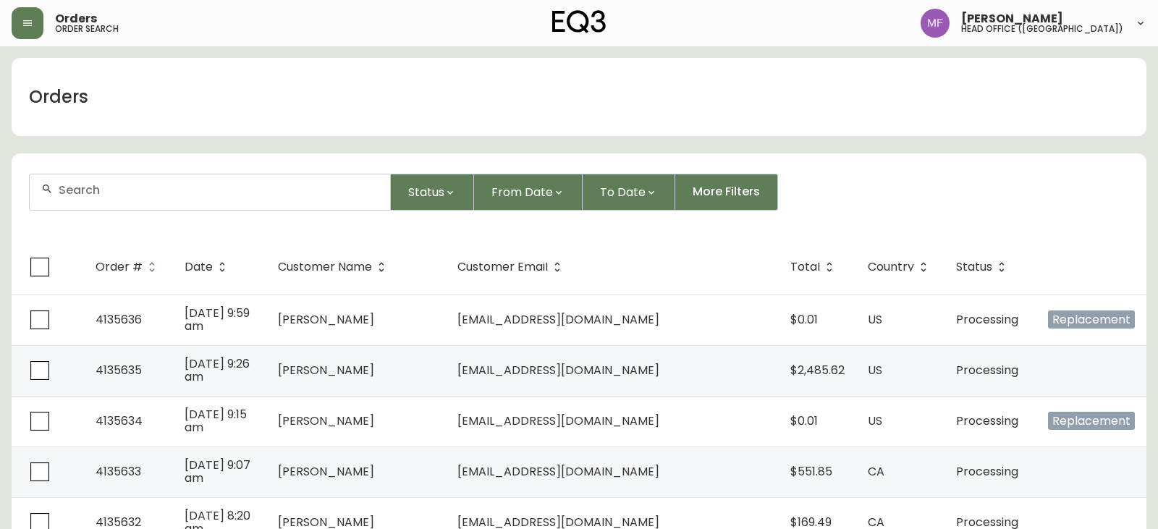
paste input "4135147"
type input "4135147"
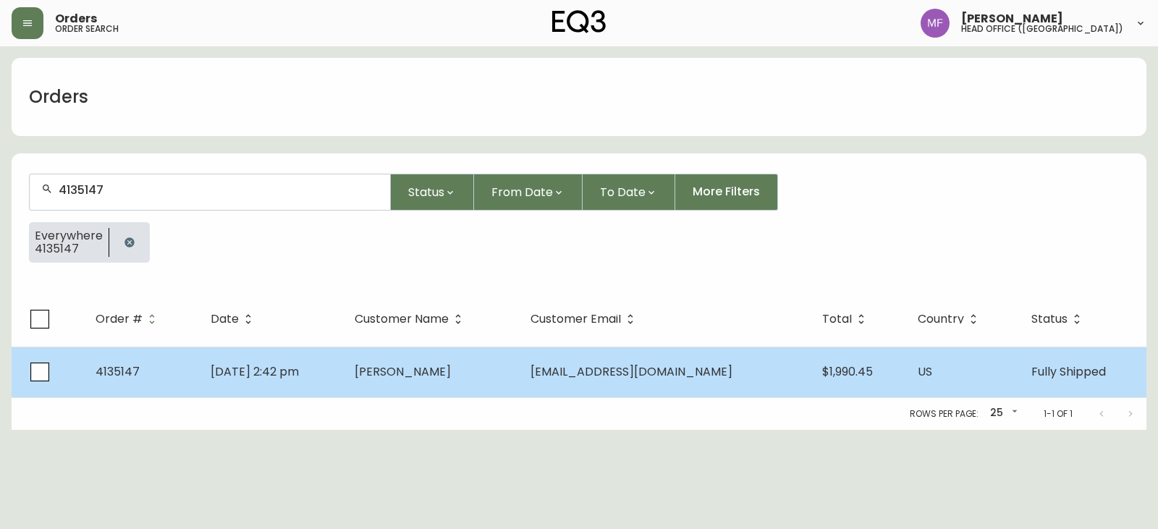
click at [296, 368] on span "[DATE] 2:42 pm" at bounding box center [255, 371] width 88 height 17
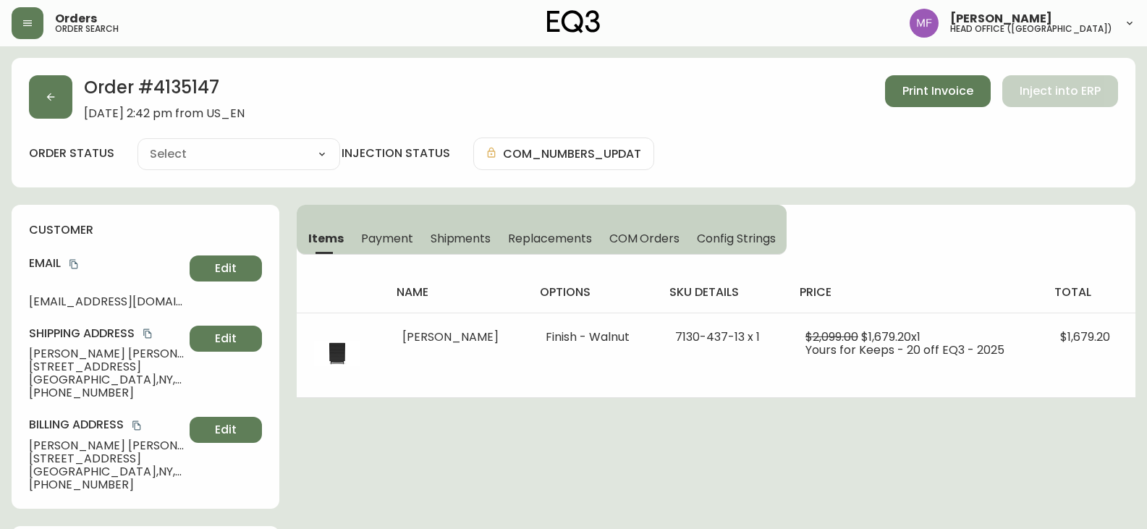
type input "Fully Shipped"
select select "FULLY_SHIPPED"
click at [441, 233] on span "Shipments" at bounding box center [461, 238] width 61 height 15
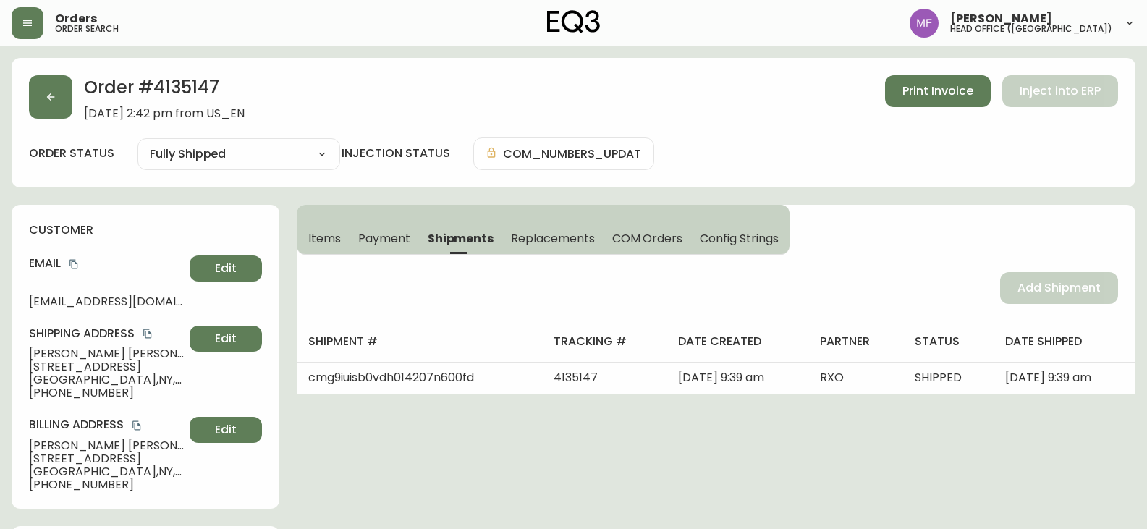
click at [323, 240] on span "Items" at bounding box center [324, 238] width 33 height 15
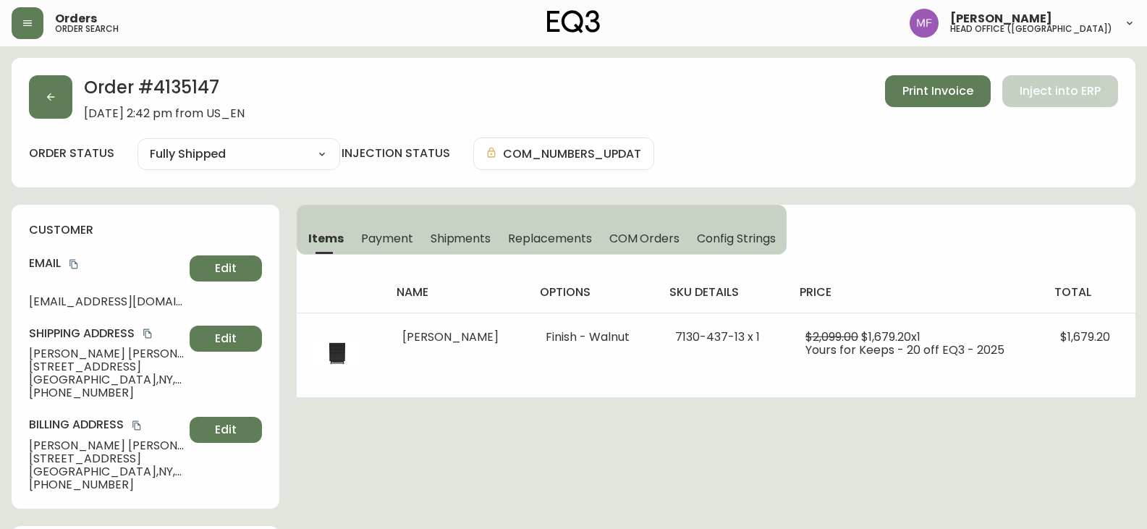
click at [88, 93] on h2 "Order # 4135147" at bounding box center [164, 91] width 161 height 32
click at [75, 98] on div "Order # 4135147 September 6, 2025 at 2:42 pm from US_EN Print Invoice Inject in…" at bounding box center [573, 97] width 1089 height 45
click at [51, 98] on icon "button" at bounding box center [51, 97] width 12 height 12
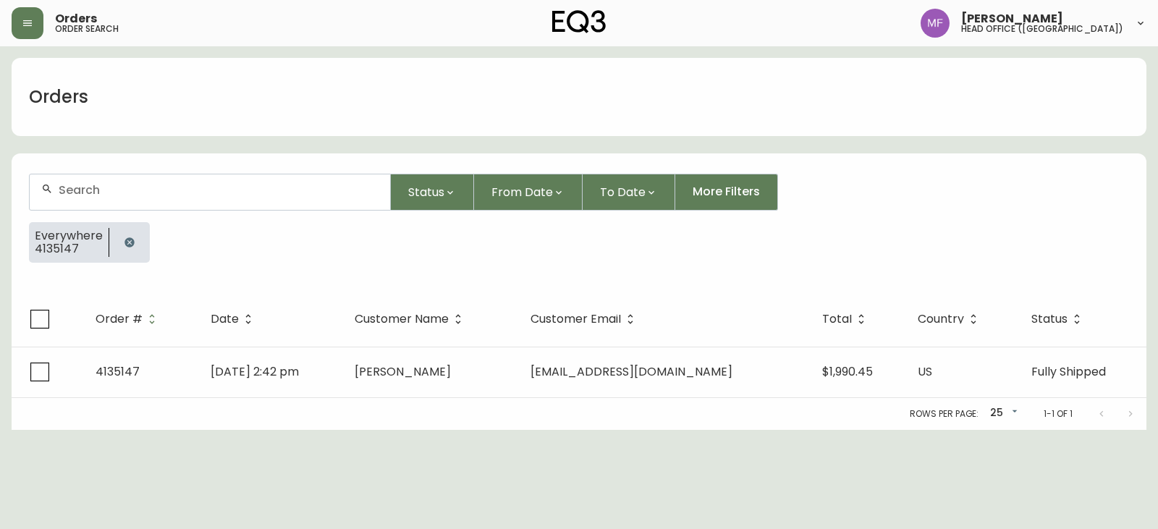
click at [140, 242] on button "button" at bounding box center [129, 242] width 29 height 29
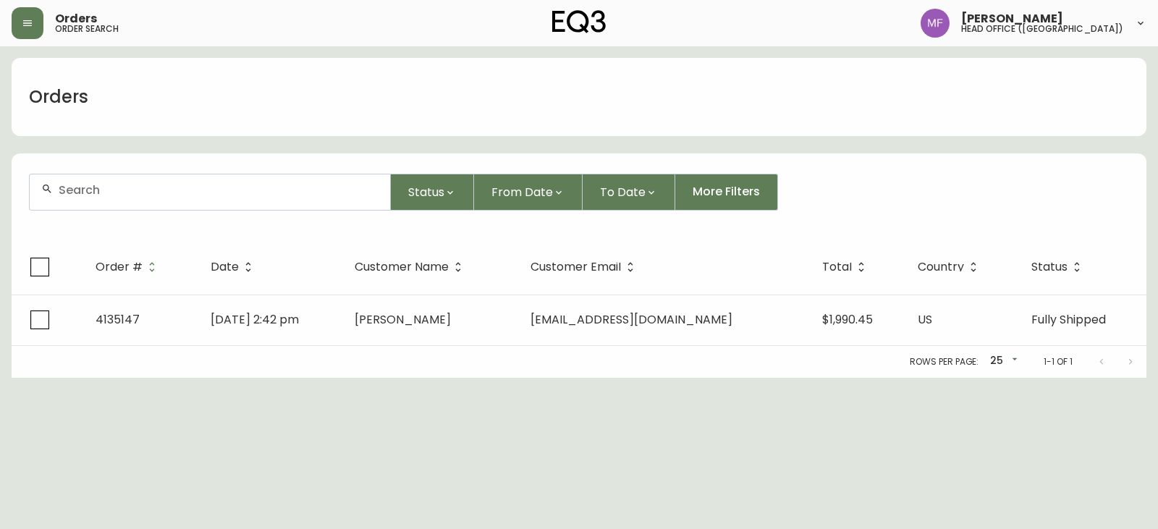
click at [119, 203] on div at bounding box center [210, 191] width 360 height 35
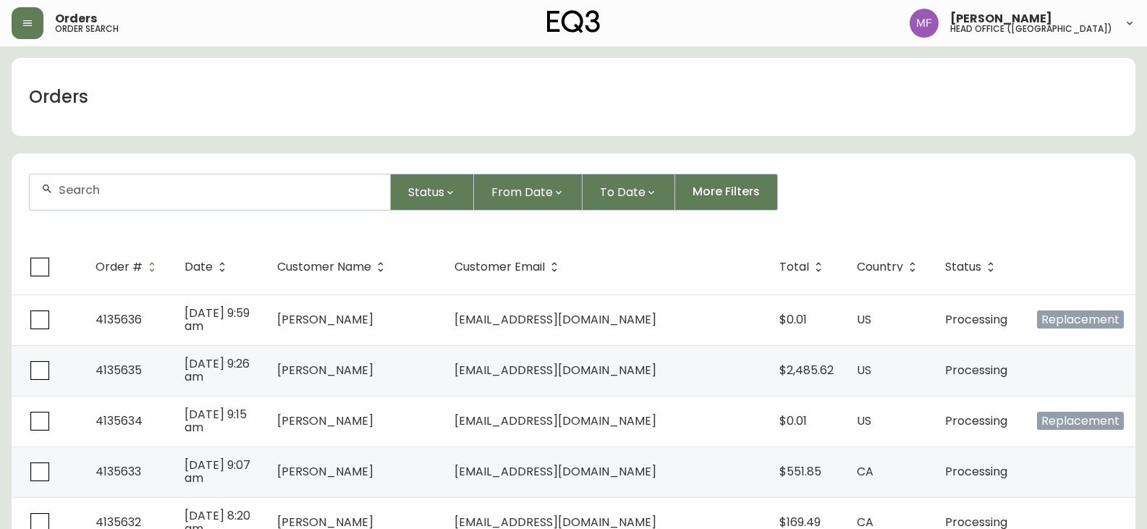
paste input "4135147"
type input "4135147"
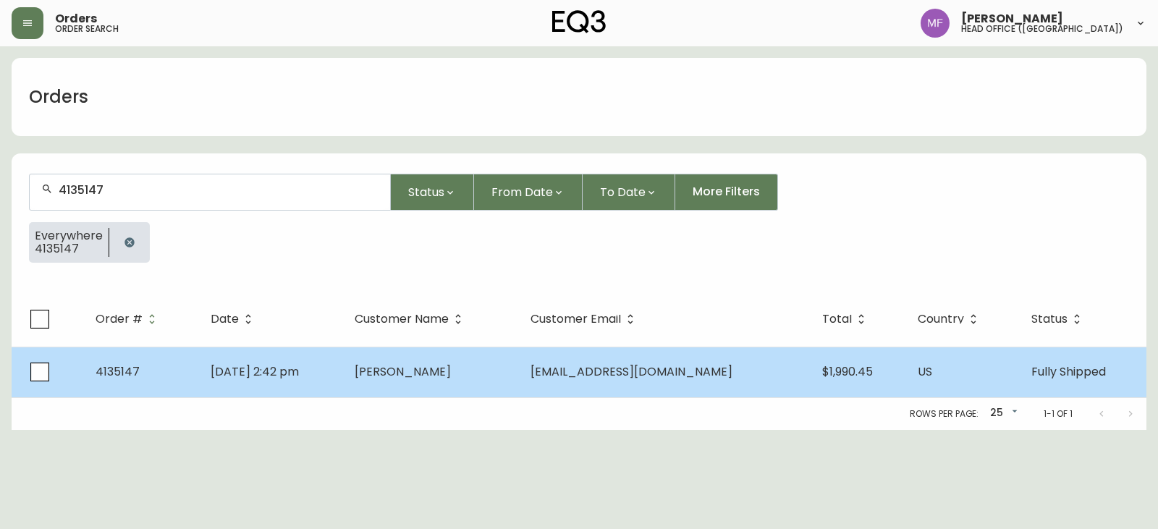
click at [406, 379] on span "[PERSON_NAME]" at bounding box center [403, 371] width 96 height 17
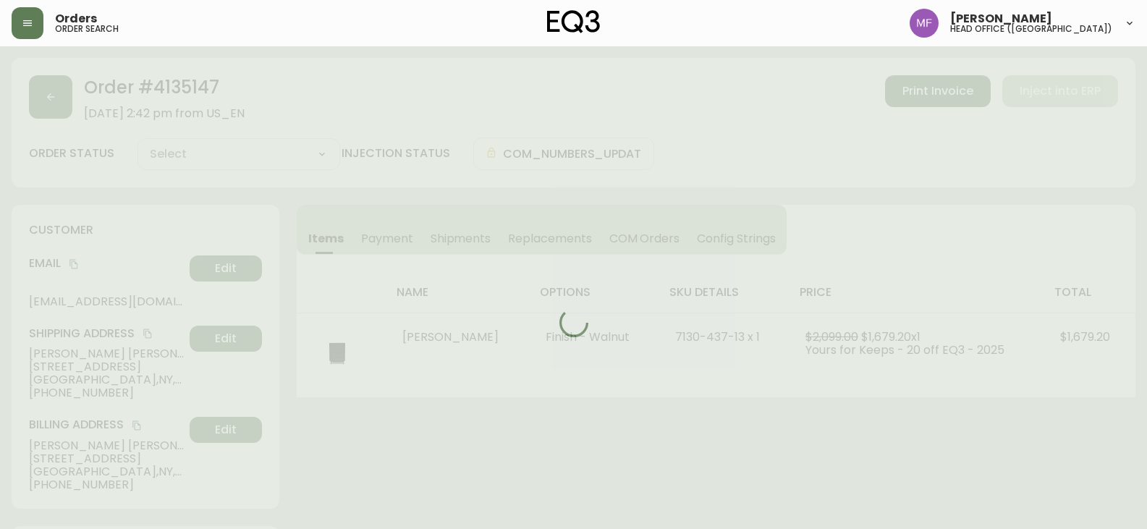
type input "Fully Shipped"
select select "FULLY_SHIPPED"
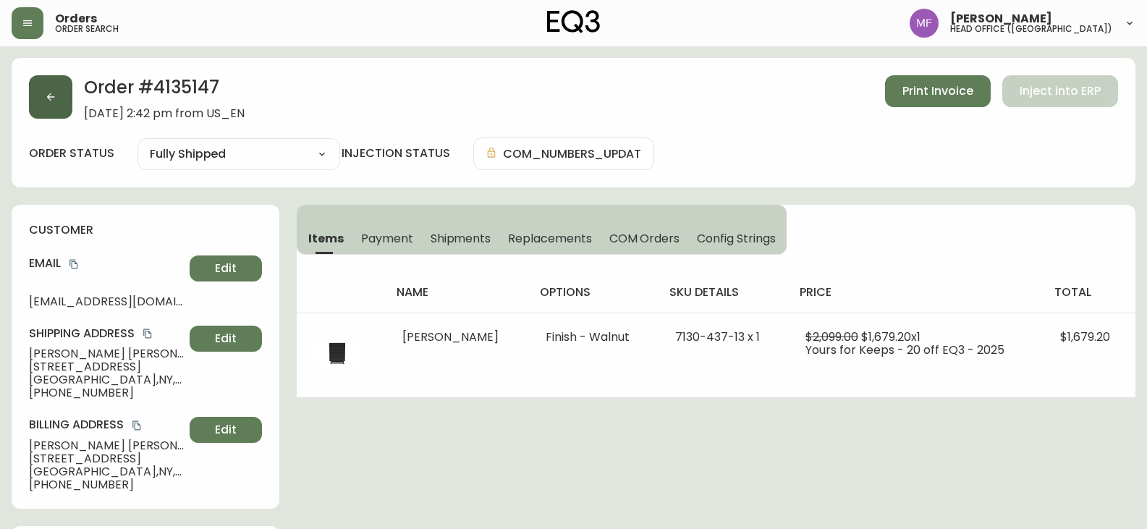
click at [53, 88] on button "button" at bounding box center [50, 96] width 43 height 43
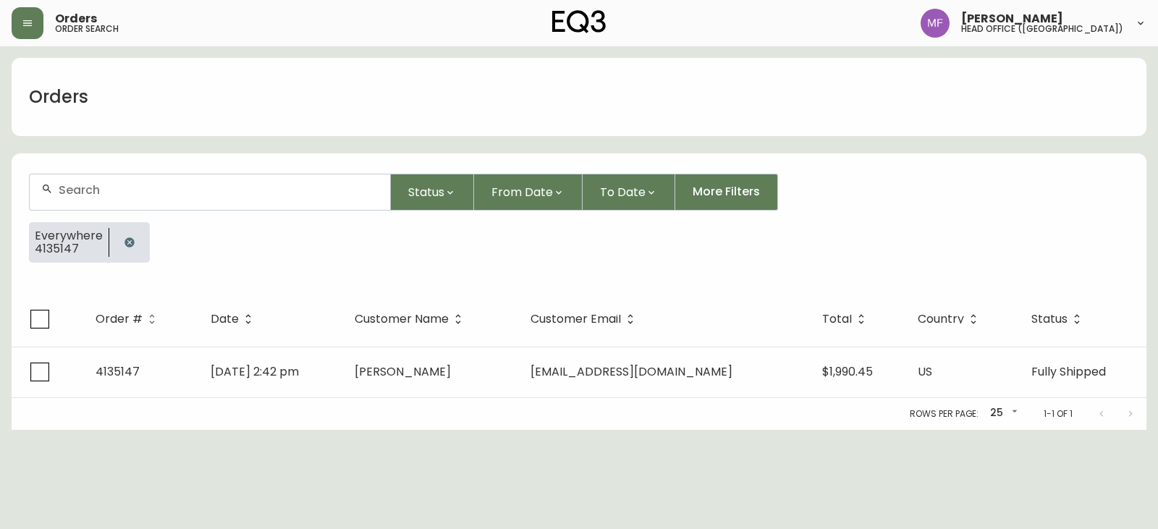
click at [123, 248] on button "button" at bounding box center [129, 242] width 29 height 29
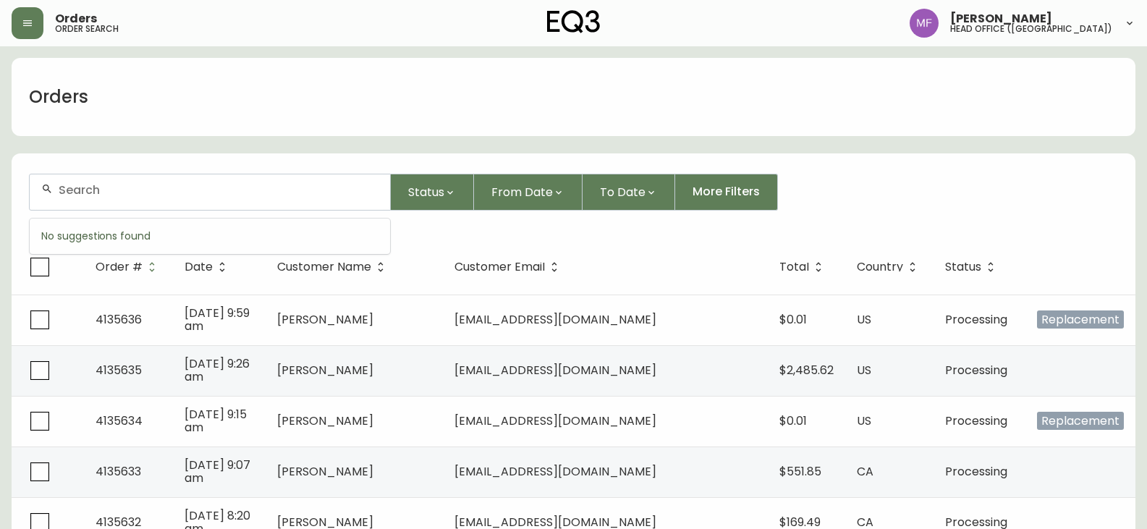
click at [137, 192] on input "text" at bounding box center [219, 190] width 320 height 14
type input "4135363"
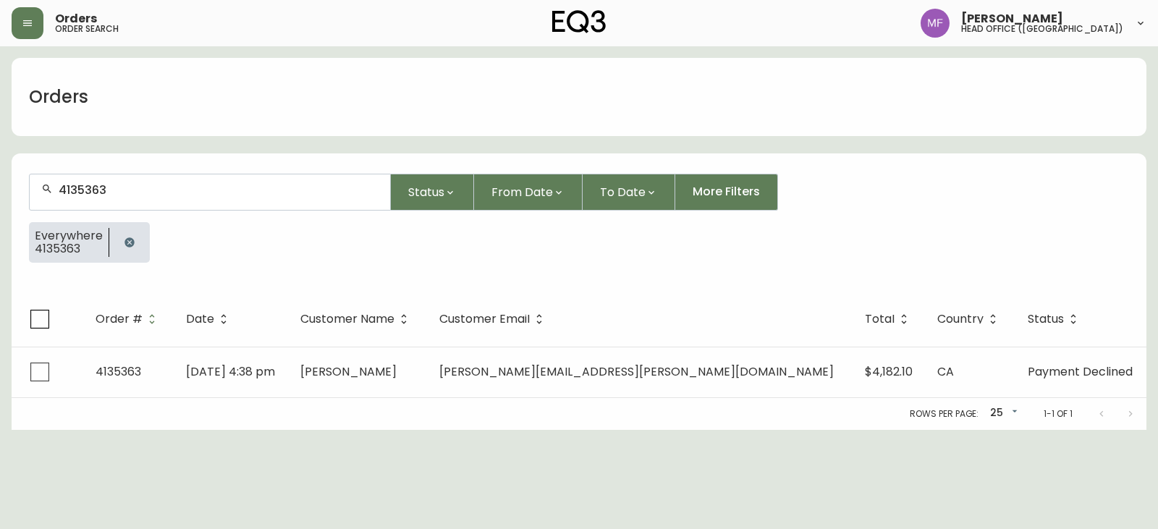
click at [121, 241] on button "button" at bounding box center [129, 242] width 29 height 29
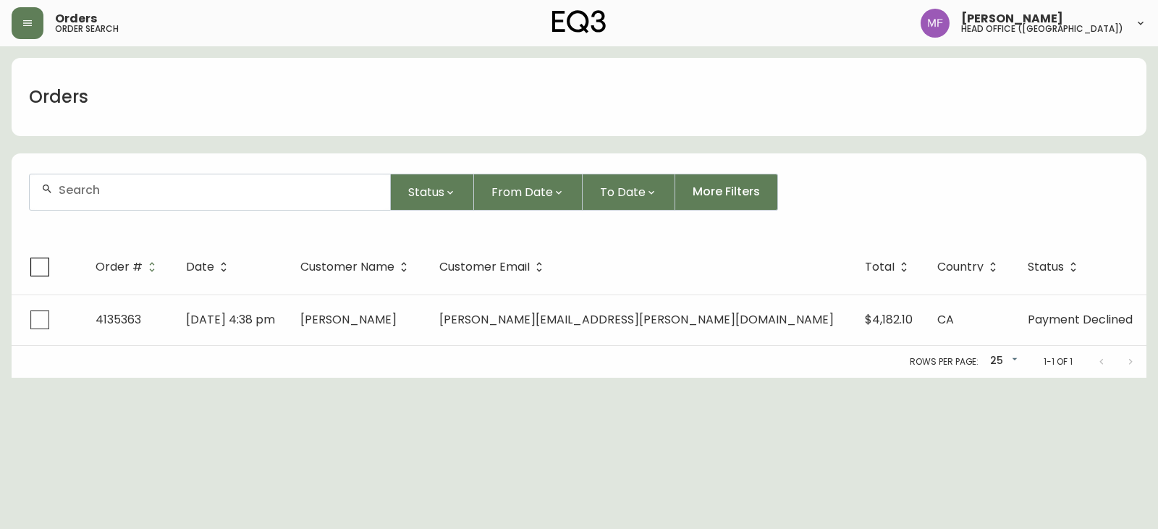
click at [121, 206] on div at bounding box center [210, 191] width 360 height 35
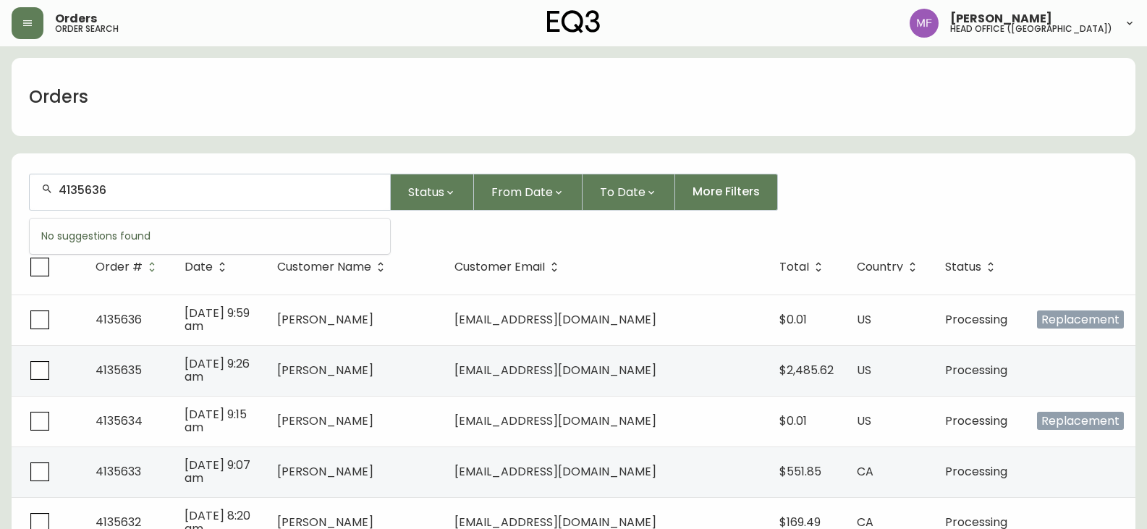
type input "4135636"
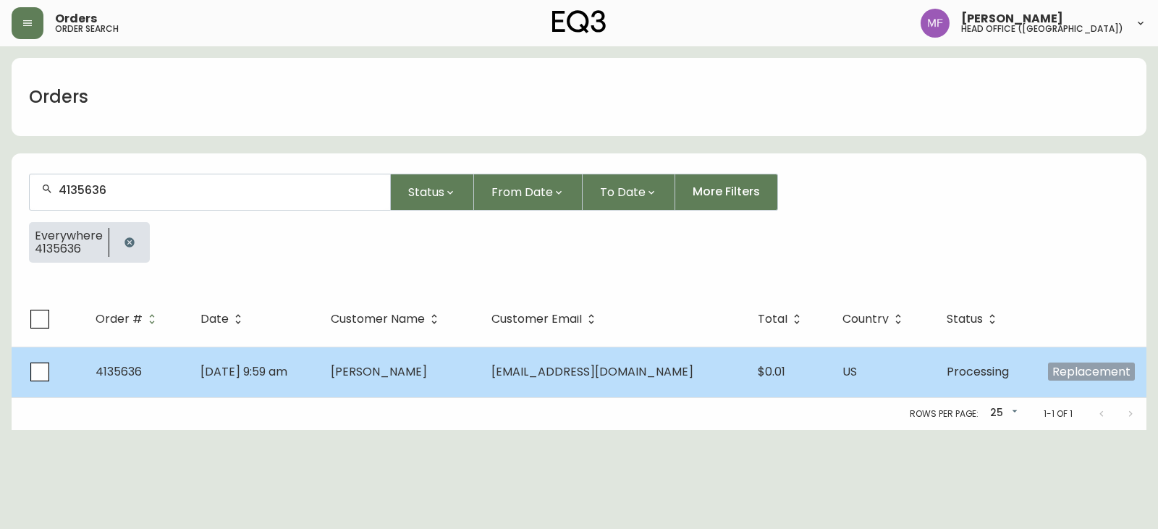
click at [319, 367] on td "[DATE] 9:59 am" at bounding box center [254, 372] width 130 height 51
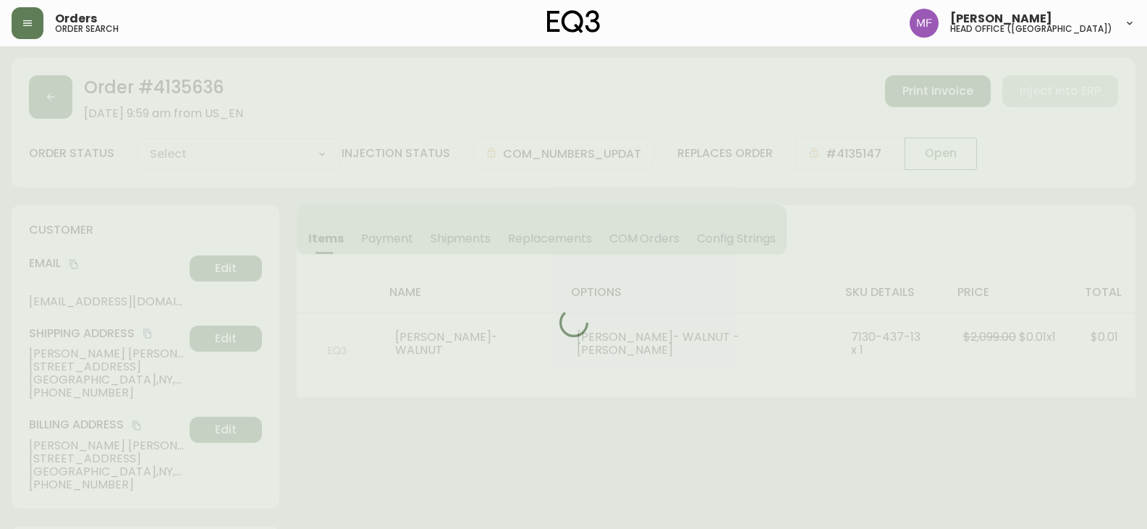
type input "Processing"
select select "PROCESSING"
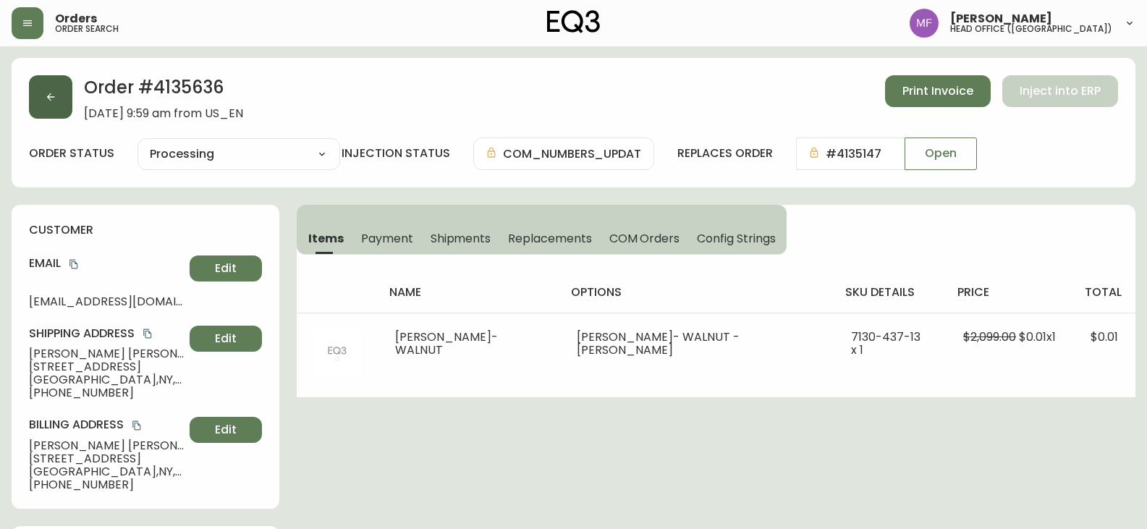
click at [65, 95] on button "button" at bounding box center [50, 96] width 43 height 43
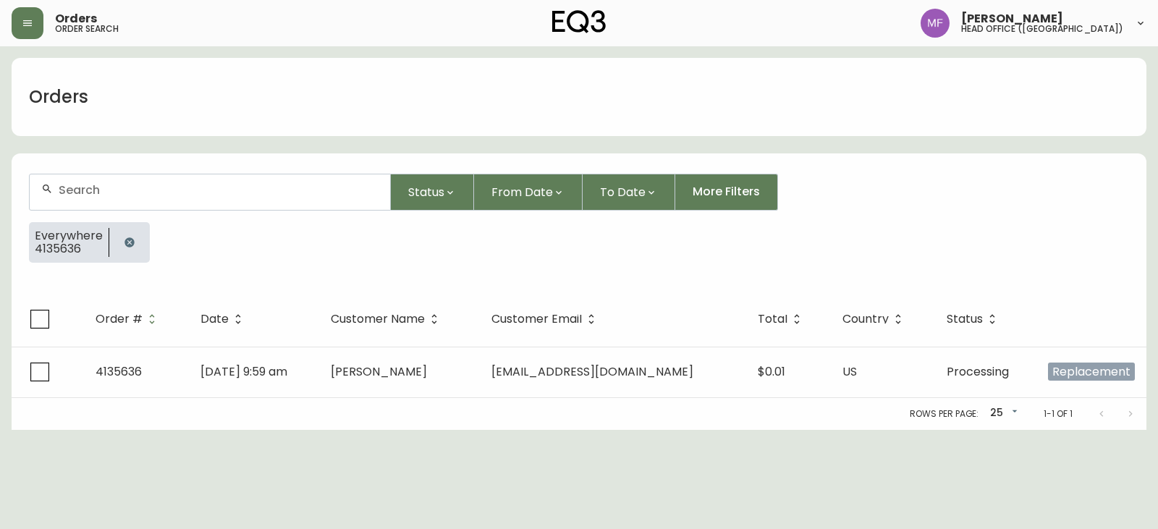
click at [122, 232] on button "button" at bounding box center [129, 242] width 29 height 29
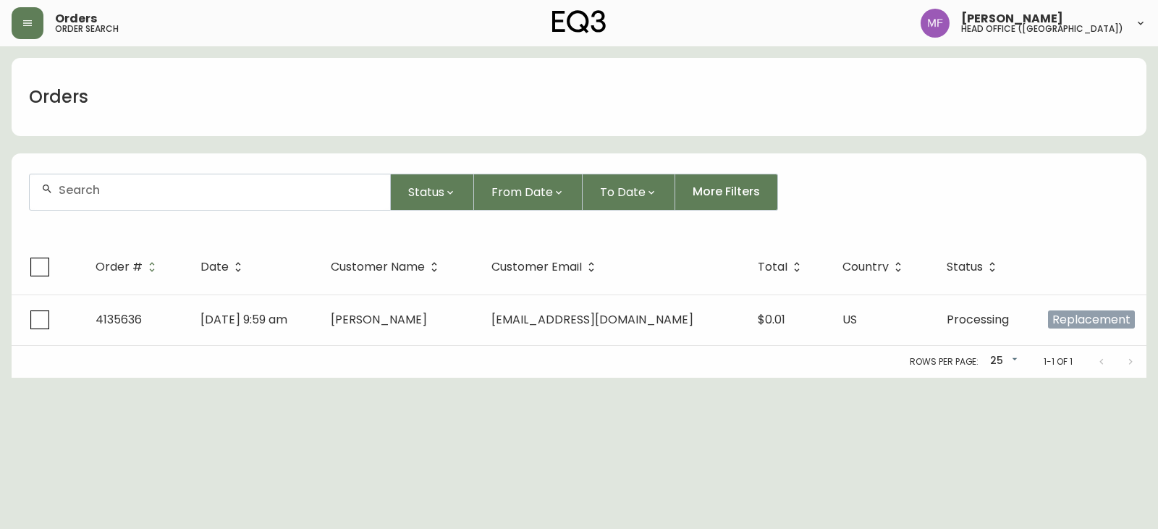
click at [108, 192] on input "text" at bounding box center [219, 190] width 320 height 14
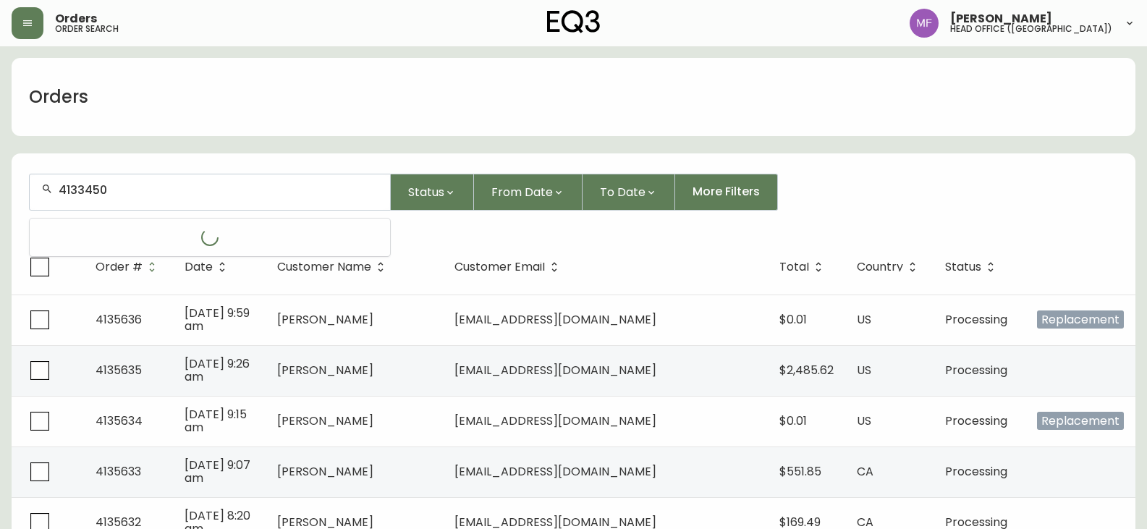
type input "4133450"
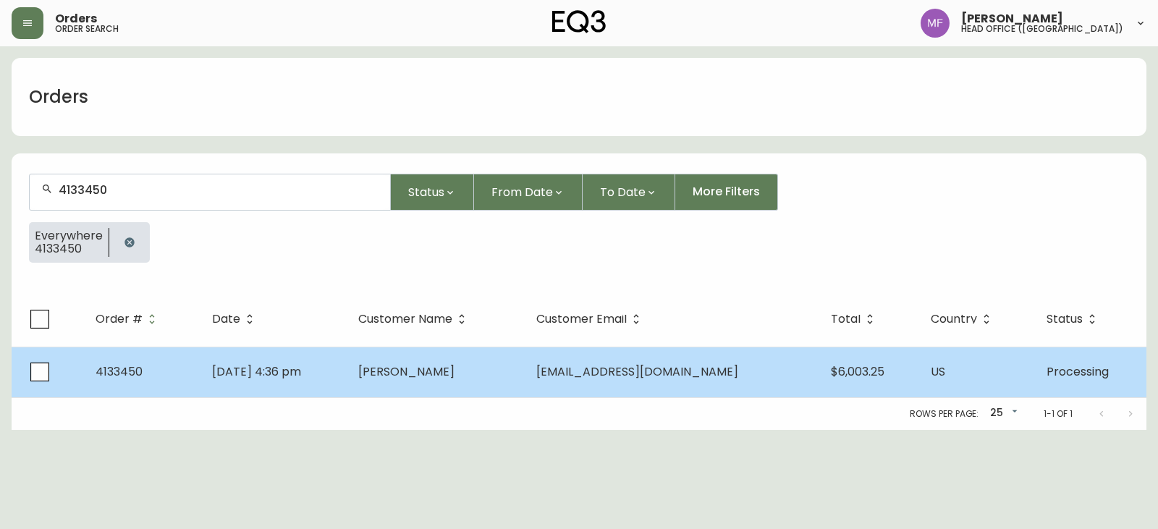
click at [410, 380] on td "Wing Yi Yau" at bounding box center [436, 372] width 178 height 51
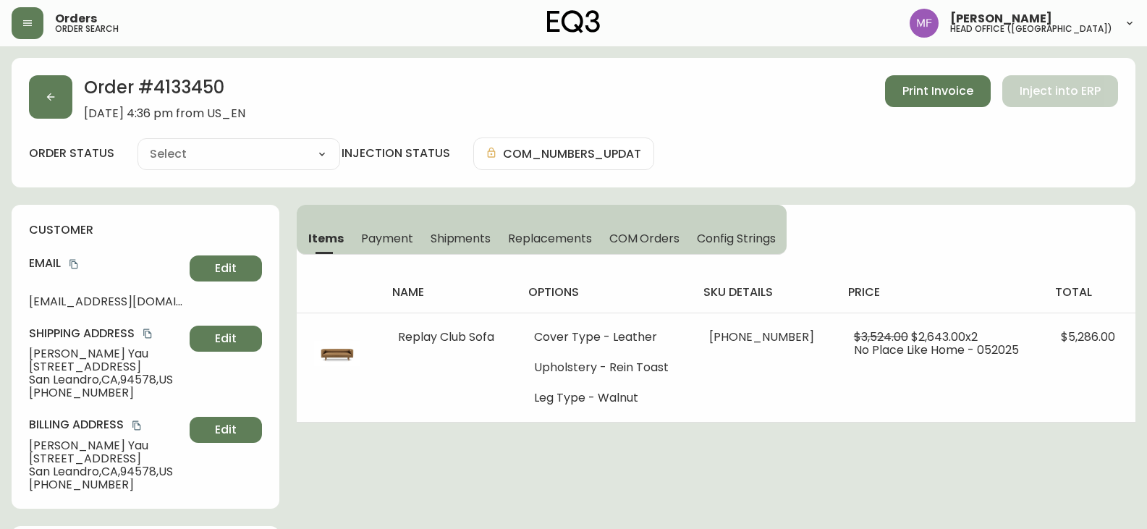
type input "Processing"
select select "PROCESSING"
click at [43, 106] on button "button" at bounding box center [50, 96] width 43 height 43
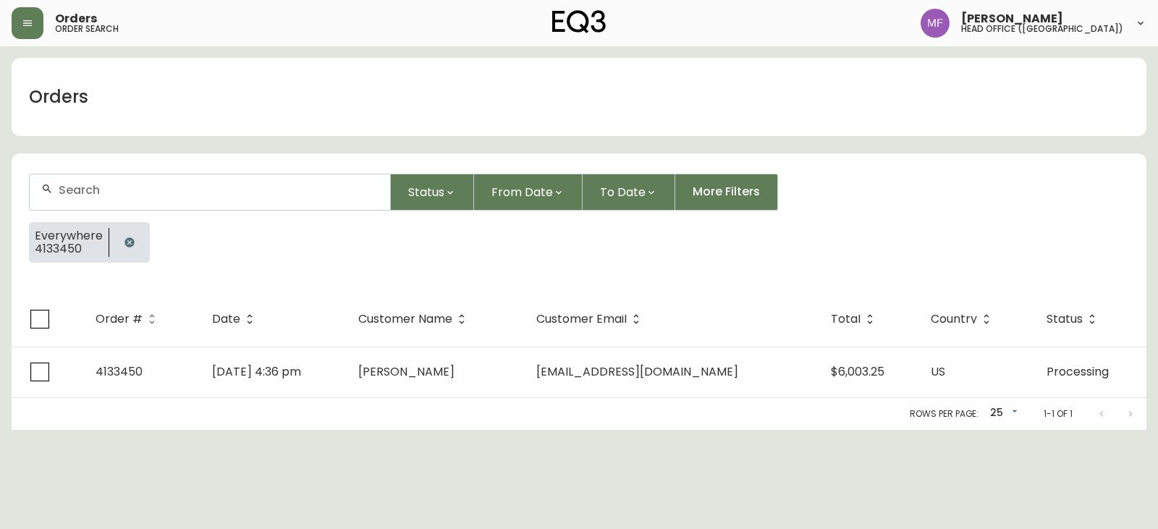
click at [122, 234] on button "button" at bounding box center [129, 242] width 29 height 29
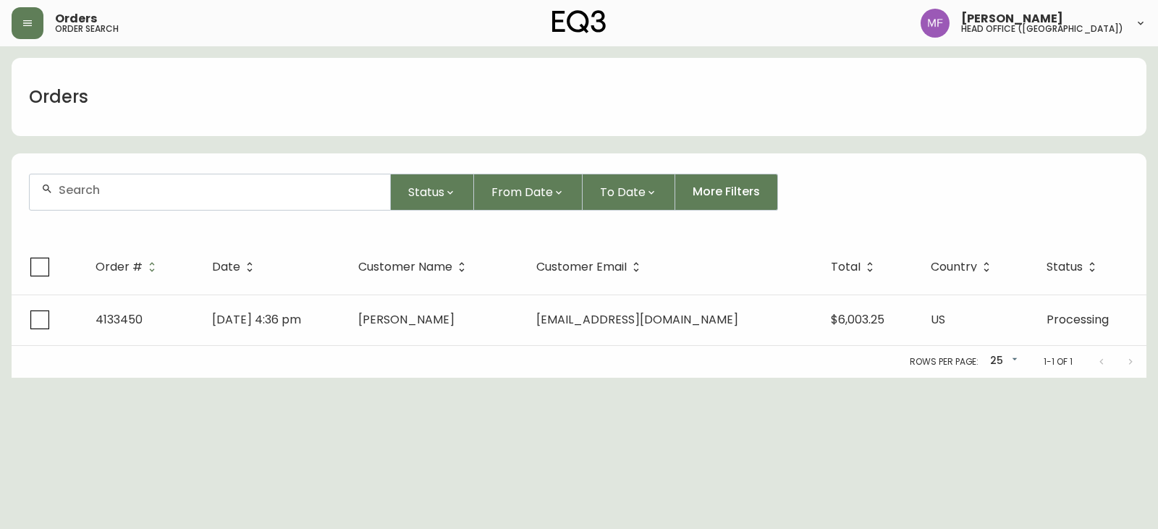
click at [129, 206] on div at bounding box center [210, 191] width 360 height 35
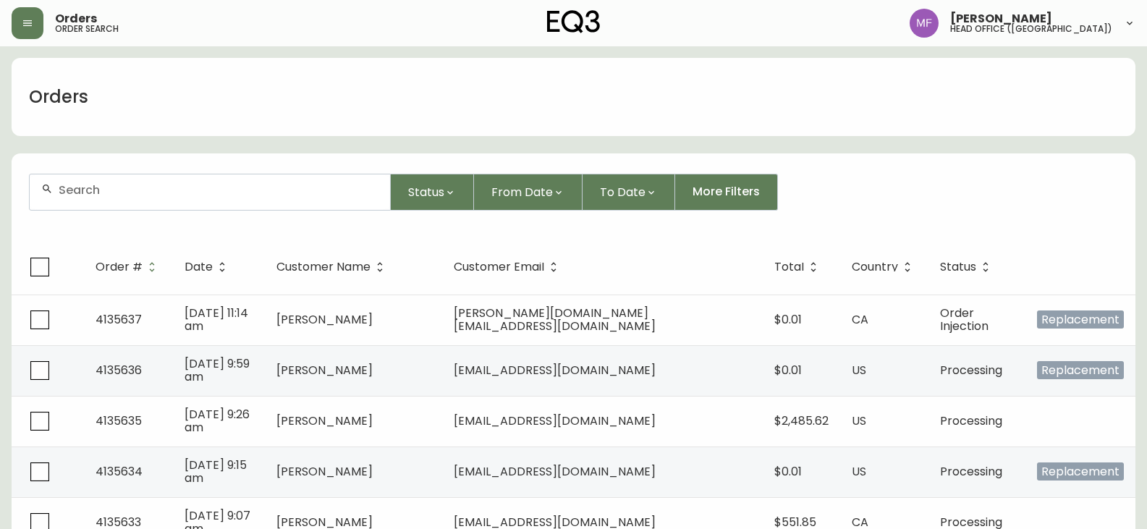
paste input "4135637"
type input "4135637"
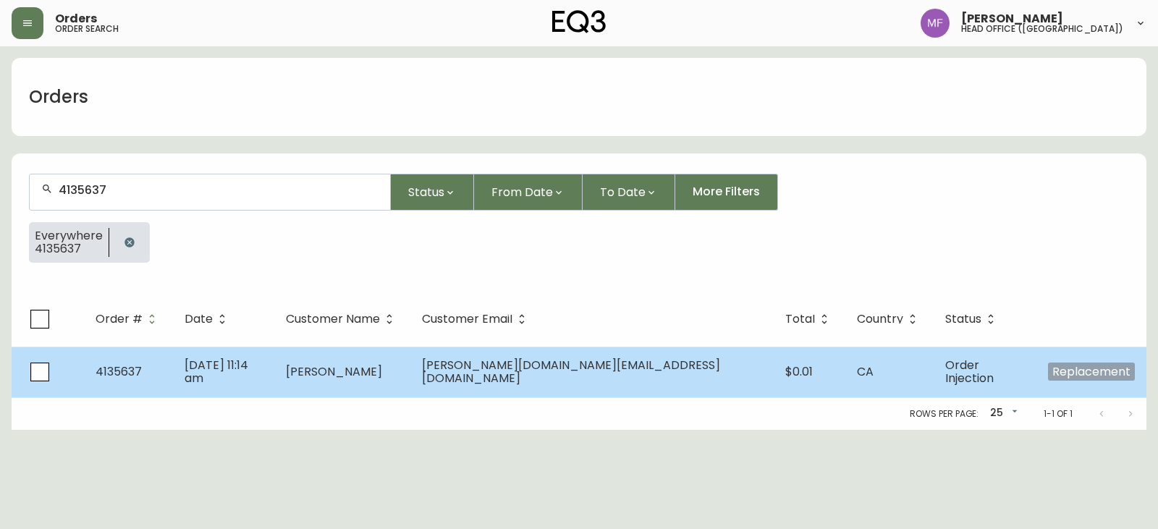
click at [534, 375] on span "[PERSON_NAME][DOMAIN_NAME][EMAIL_ADDRESS][DOMAIN_NAME]" at bounding box center [571, 372] width 298 height 30
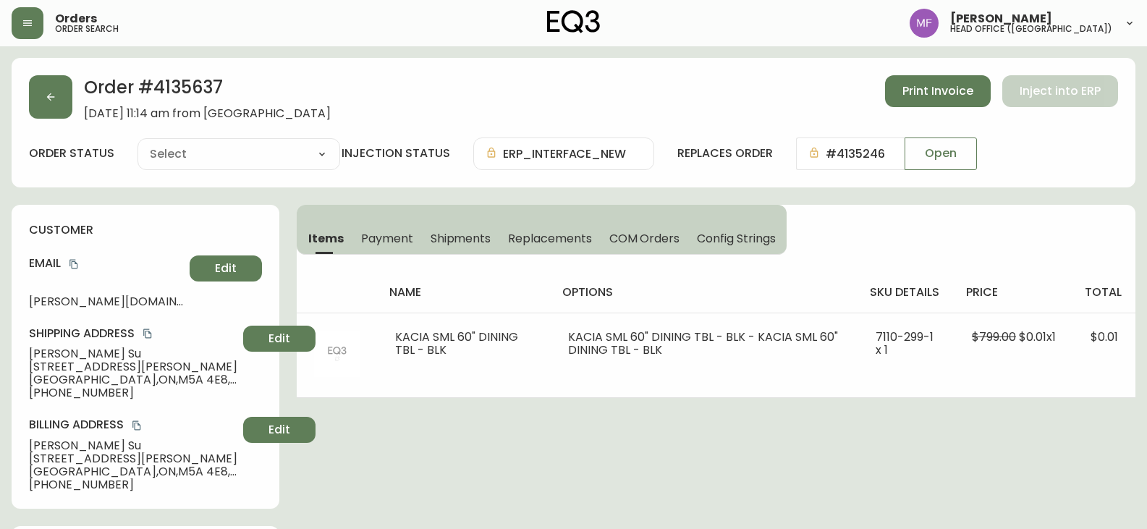
type input "Order Injection"
select select "ORDER_INJECTION"
click at [53, 110] on button "button" at bounding box center [50, 96] width 43 height 43
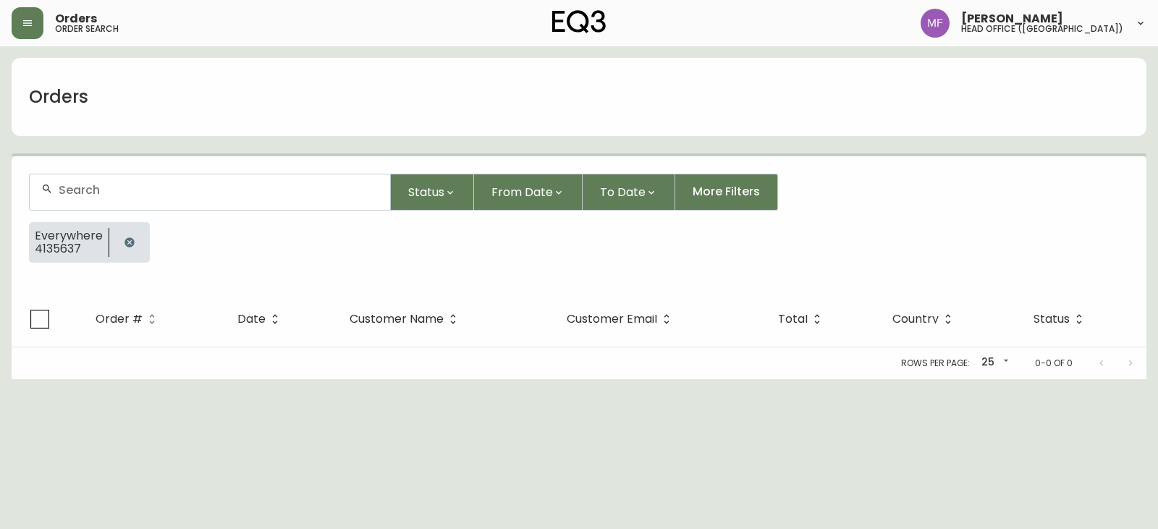
click at [124, 246] on icon "button" at bounding box center [130, 243] width 12 height 12
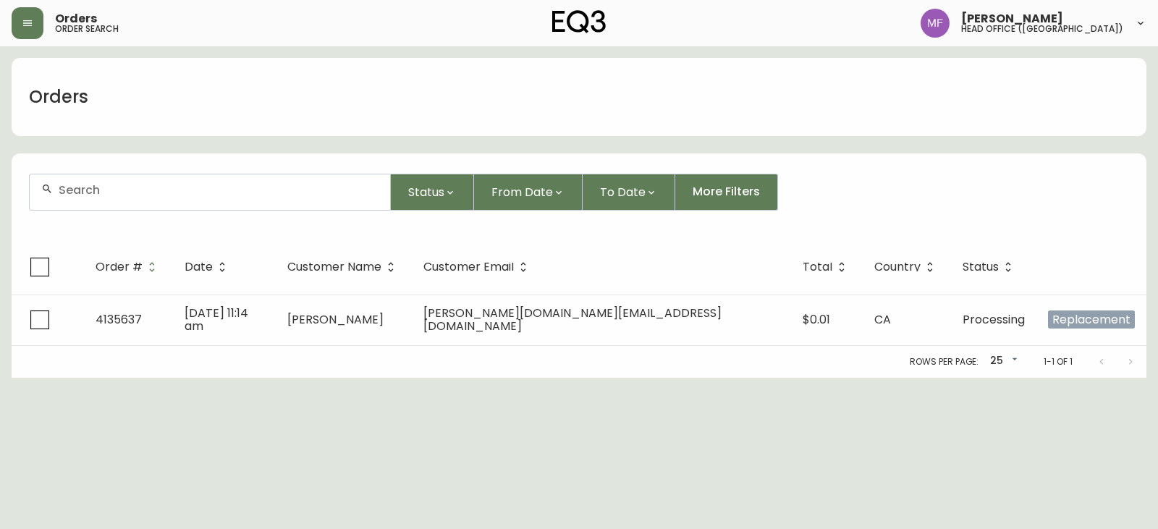
click at [124, 200] on div at bounding box center [210, 191] width 360 height 35
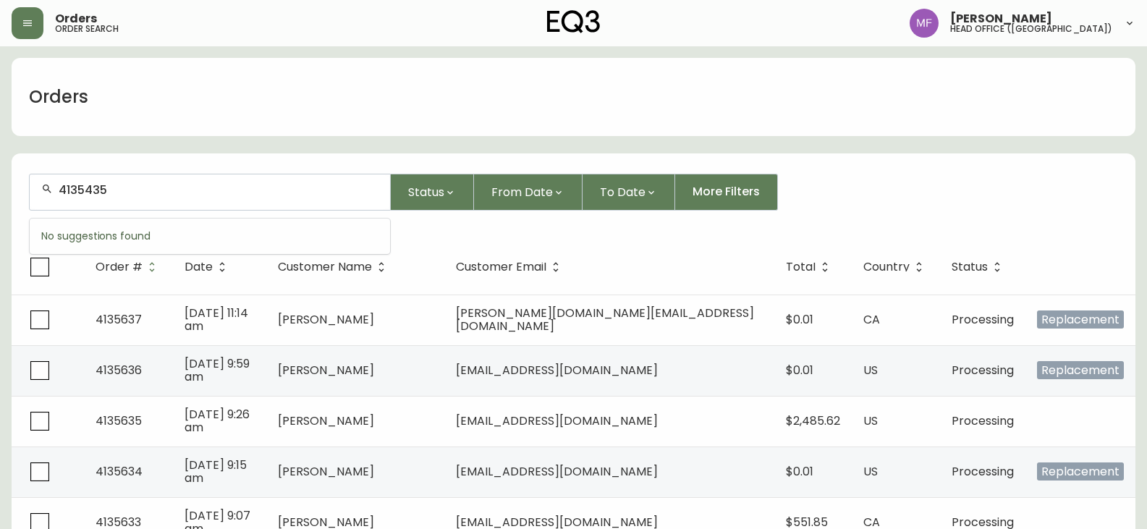
type input "4135435"
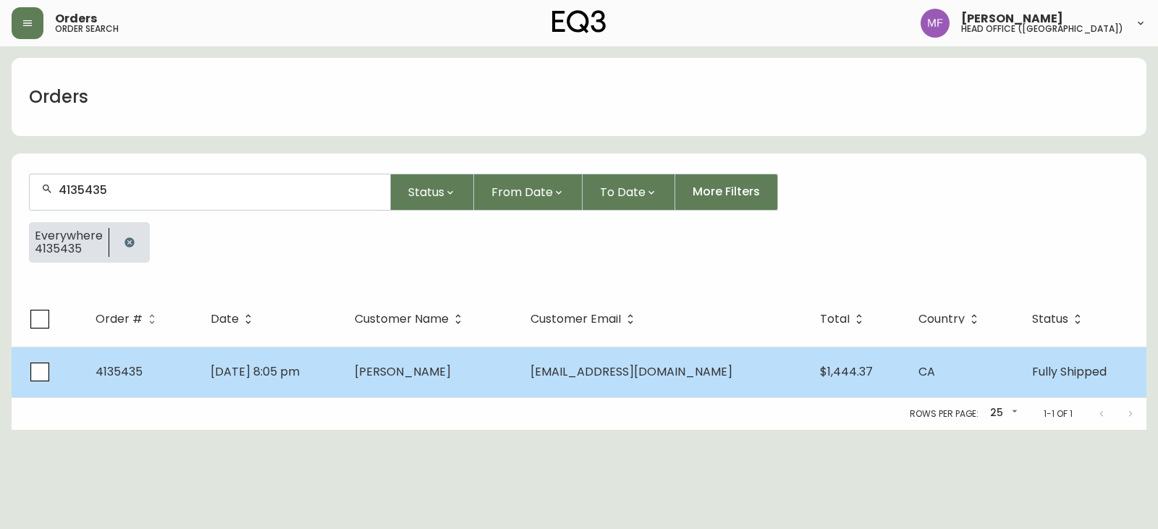
click at [416, 386] on td "Erin Haid" at bounding box center [430, 372] width 175 height 51
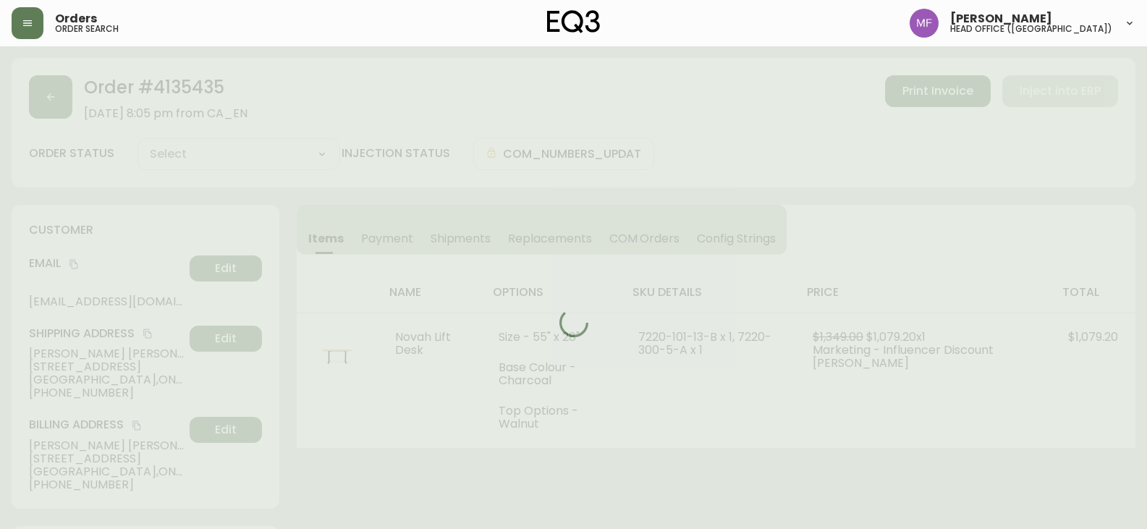
type input "Fully Shipped"
select select "FULLY_SHIPPED"
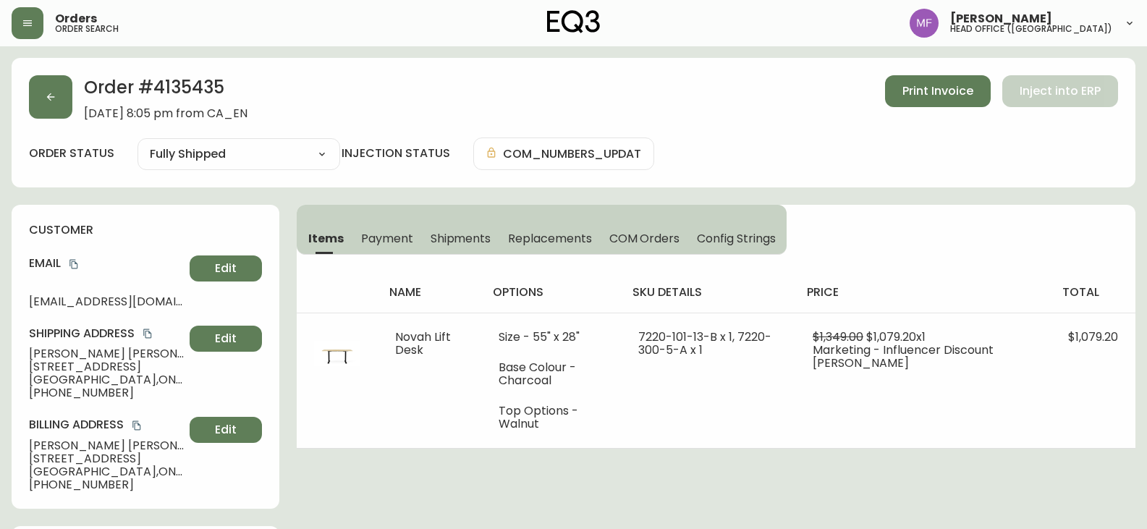
click at [219, 92] on h2 "Order # 4135435" at bounding box center [166, 91] width 164 height 32
click at [187, 84] on h2 "Order # 4135435" at bounding box center [166, 91] width 164 height 32
click at [60, 98] on button "button" at bounding box center [50, 96] width 43 height 43
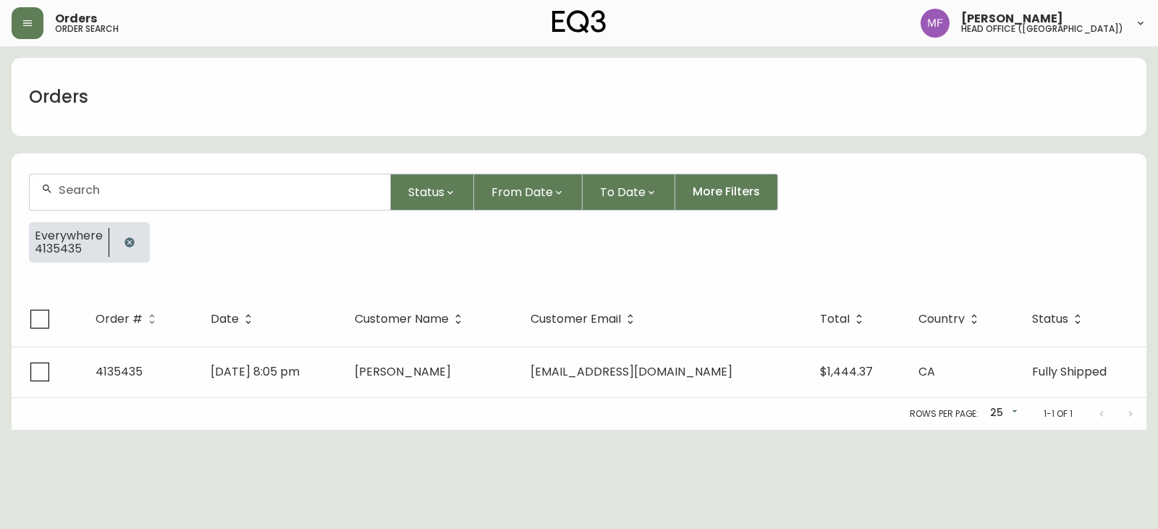
click at [118, 245] on button "button" at bounding box center [129, 242] width 29 height 29
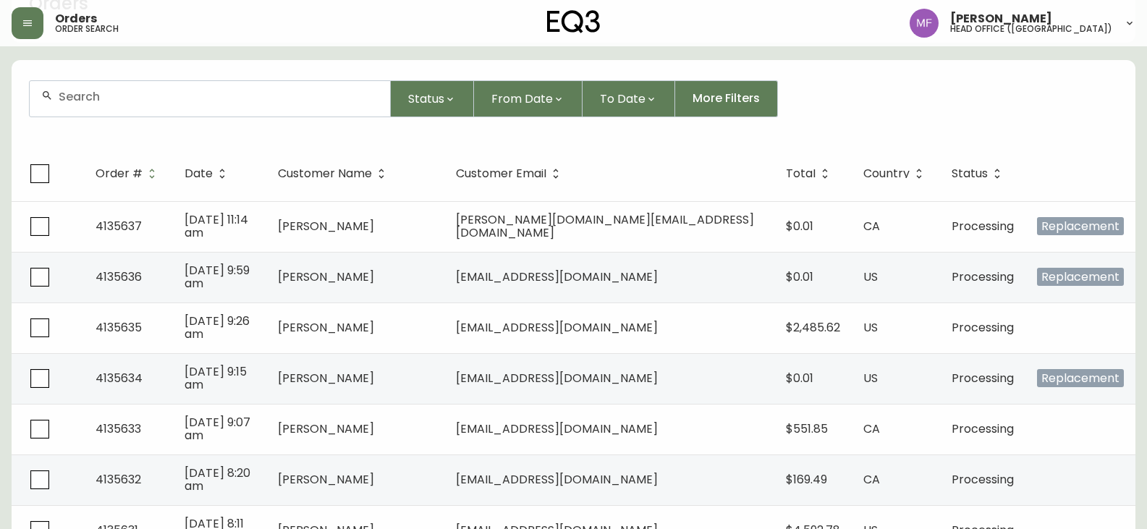
scroll to position [145, 0]
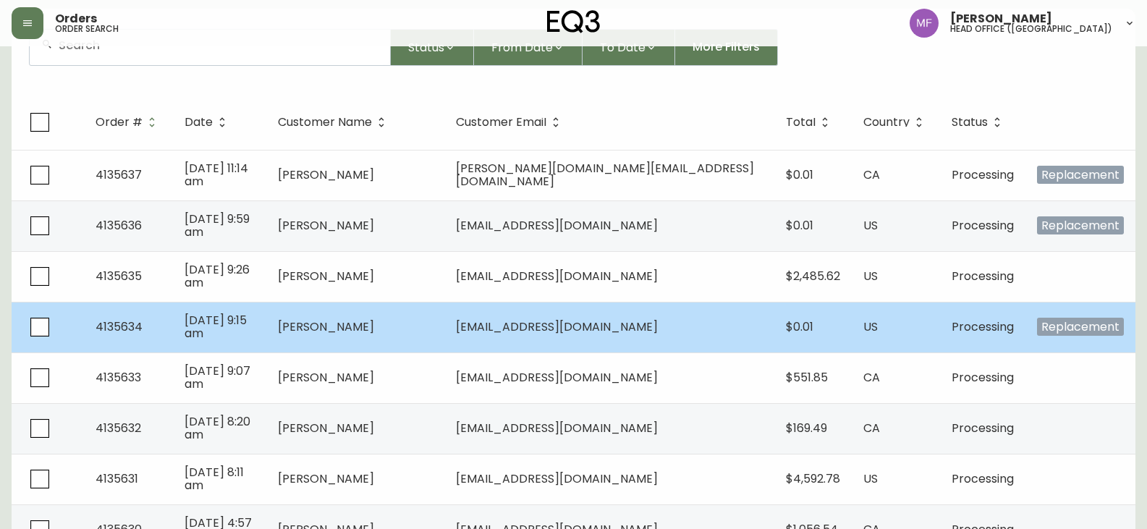
click at [445, 317] on td "[PERSON_NAME]" at bounding box center [355, 327] width 179 height 51
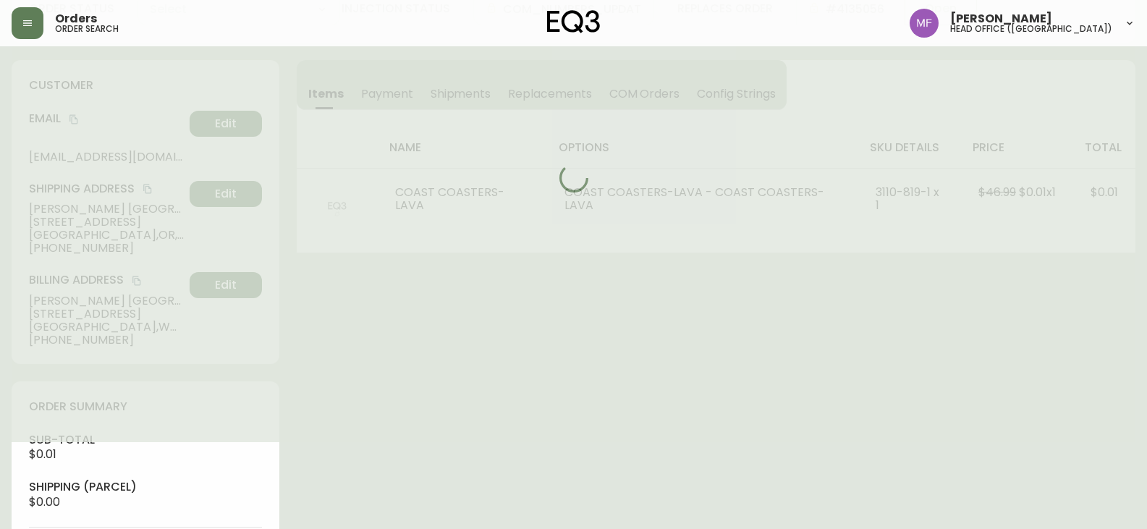
type input "Processing"
select select "PROCESSING"
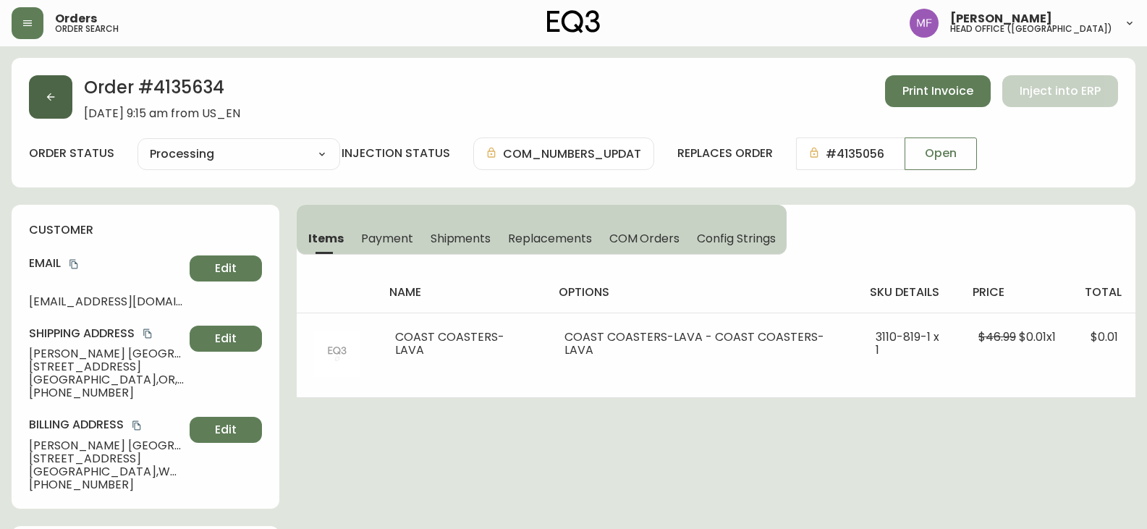
click at [59, 102] on button "button" at bounding box center [50, 96] width 43 height 43
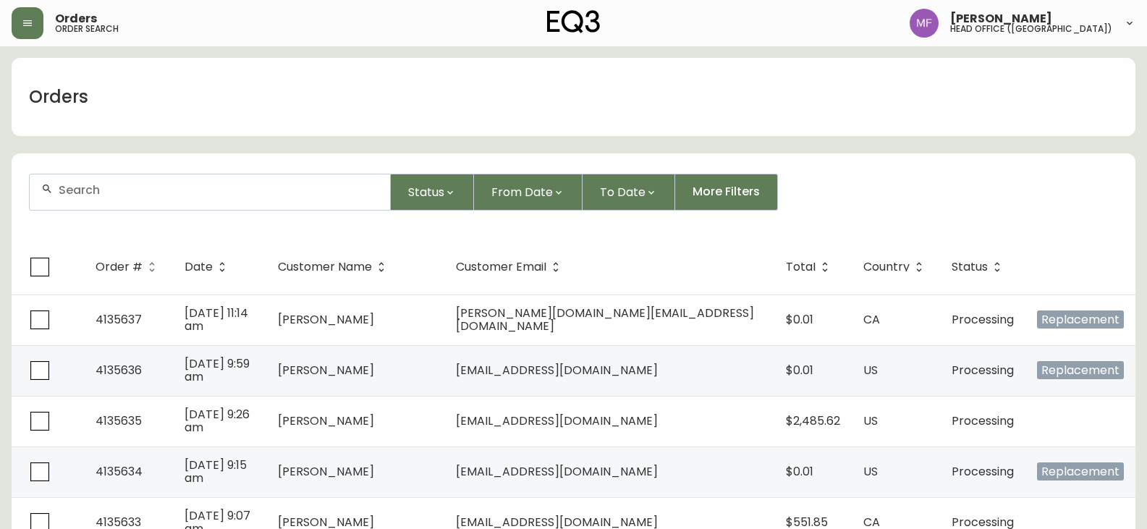
click at [145, 191] on input "text" at bounding box center [219, 190] width 320 height 14
paste input "PROCESSED REPLACEMENT PO: 4135636 - NIR FOR CLAIM. - Closing ticket -"
type input "PROCESSED REPLACEMENT PO: 4135636 - NIR FOR CLAIM. - Closing ticket -"
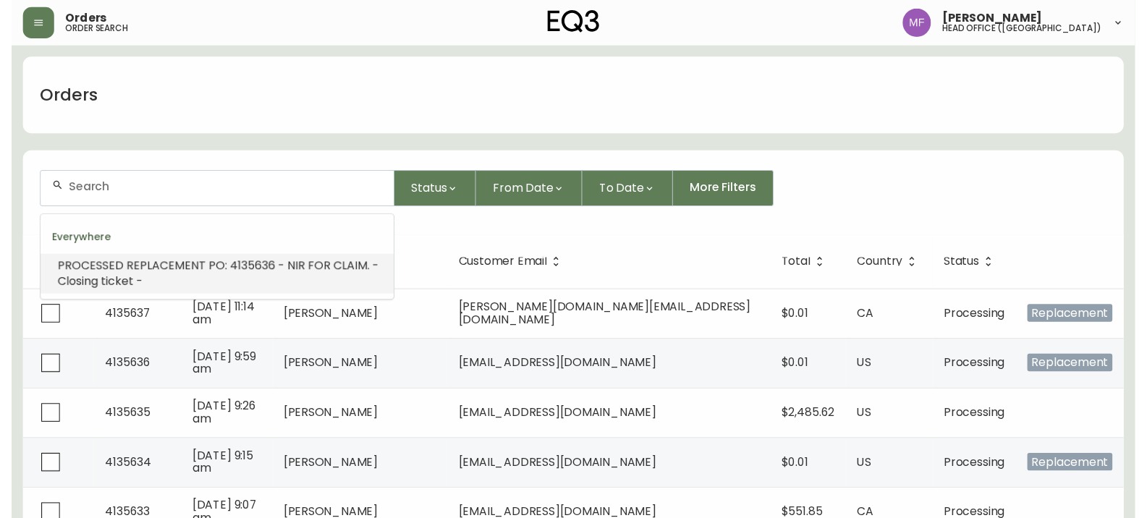
scroll to position [0, 0]
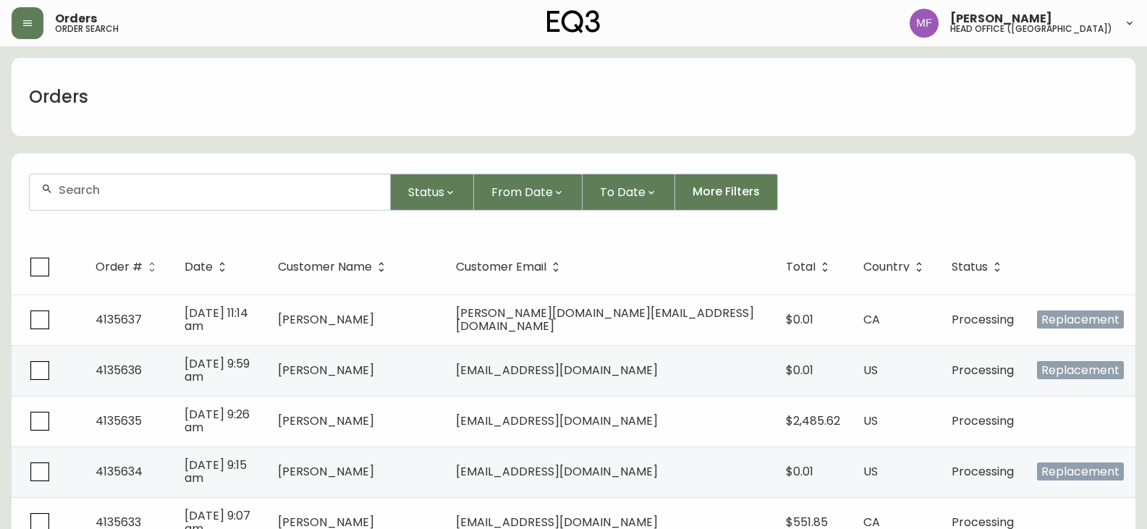
click at [202, 188] on input "text" at bounding box center [219, 190] width 320 height 14
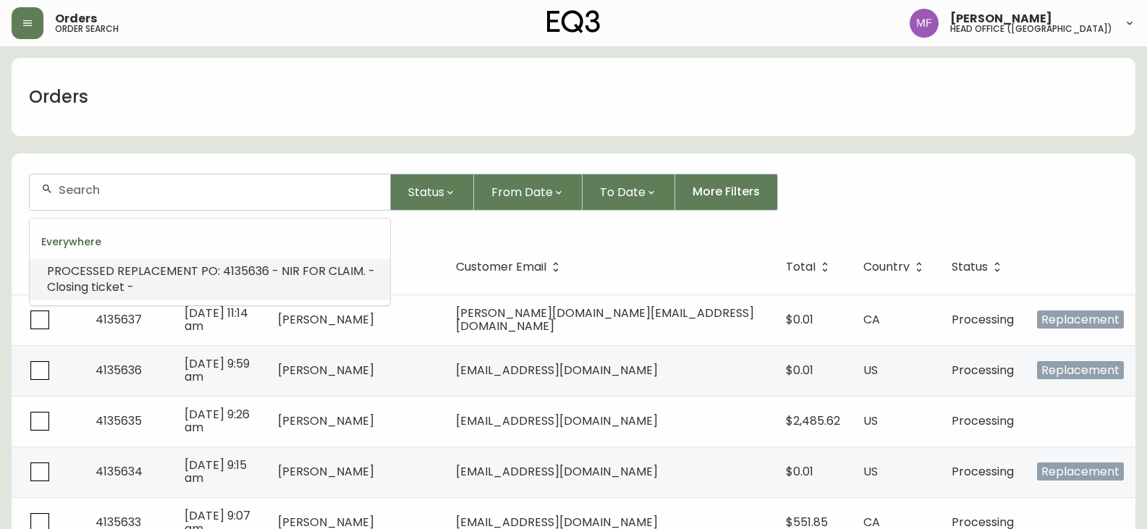
paste input "8527520"
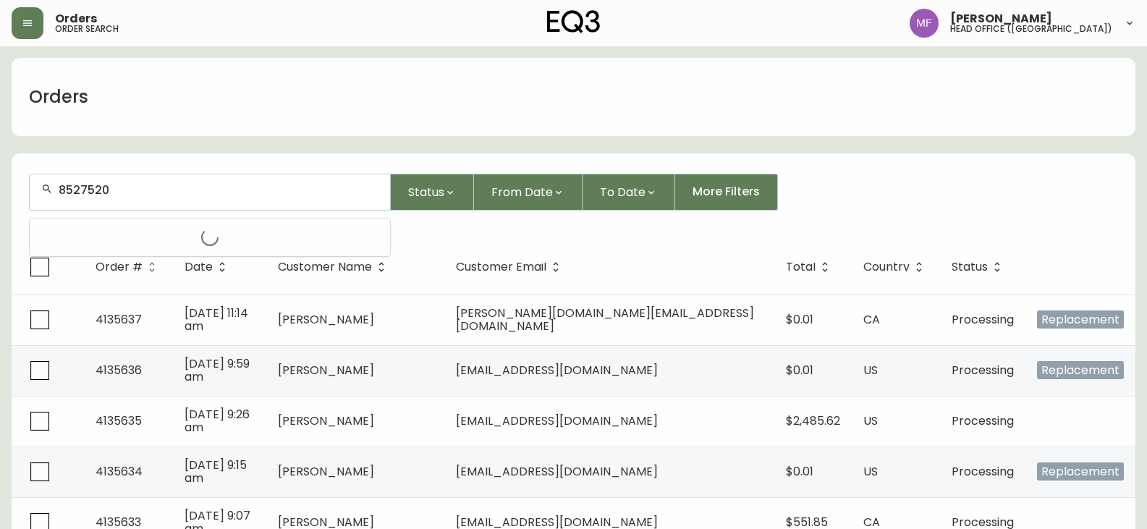
type input "8527520"
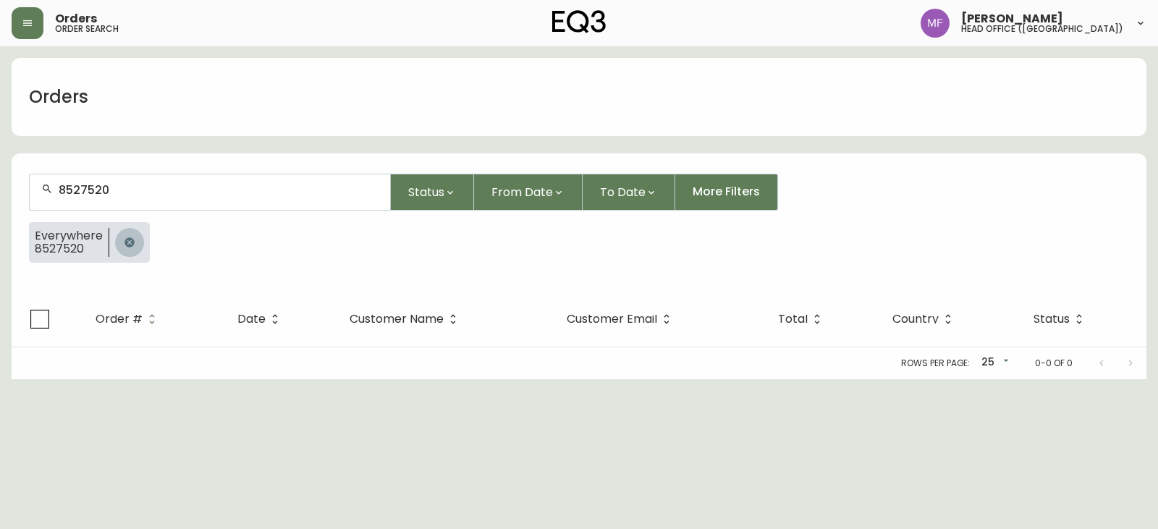
click at [129, 234] on button "button" at bounding box center [129, 242] width 29 height 29
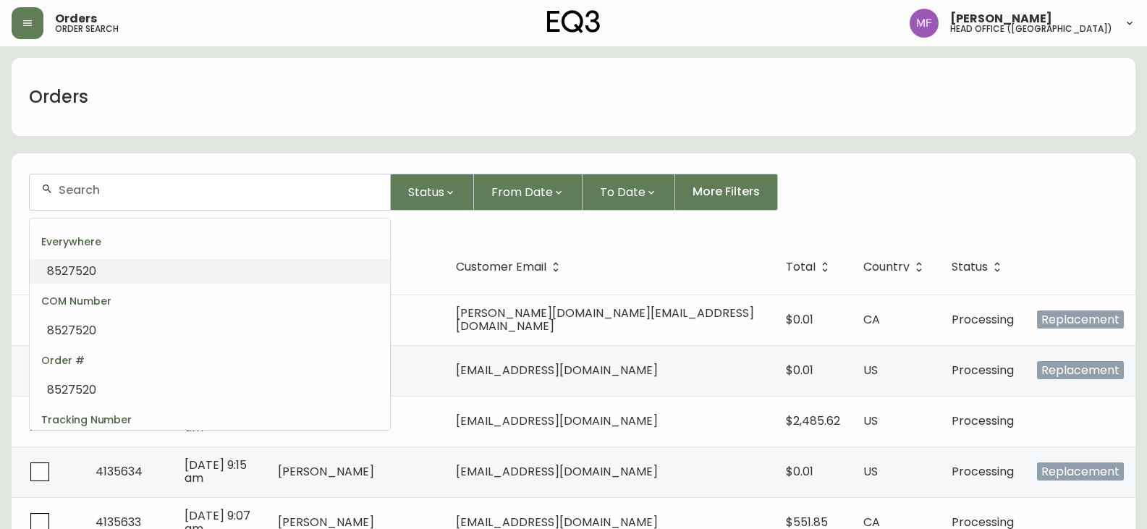
click at [81, 189] on input "text" at bounding box center [219, 190] width 320 height 14
paste input "8527820"
type input "8527820"
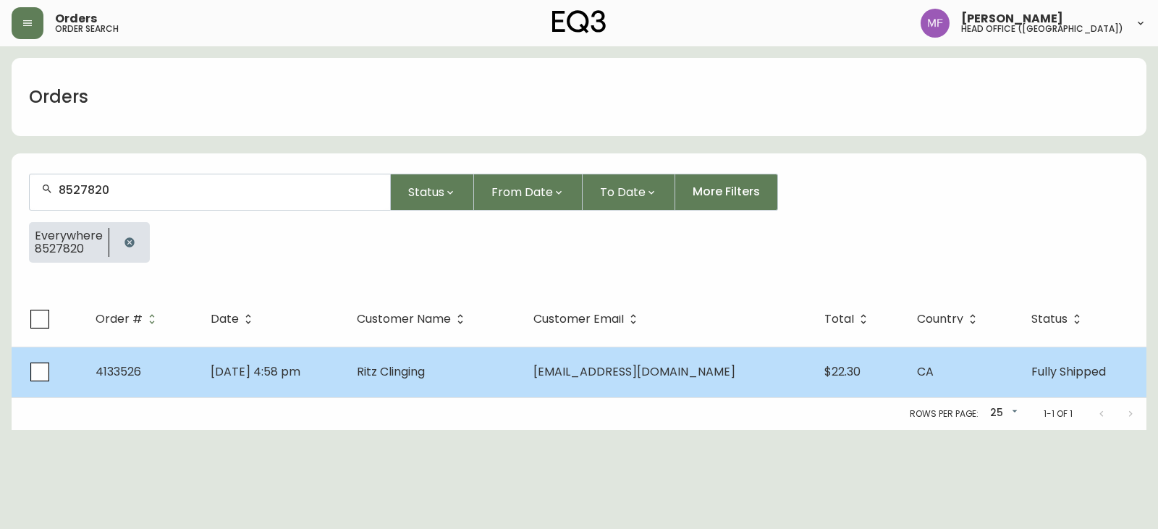
click at [509, 372] on td "Ritz Clinging" at bounding box center [433, 372] width 176 height 51
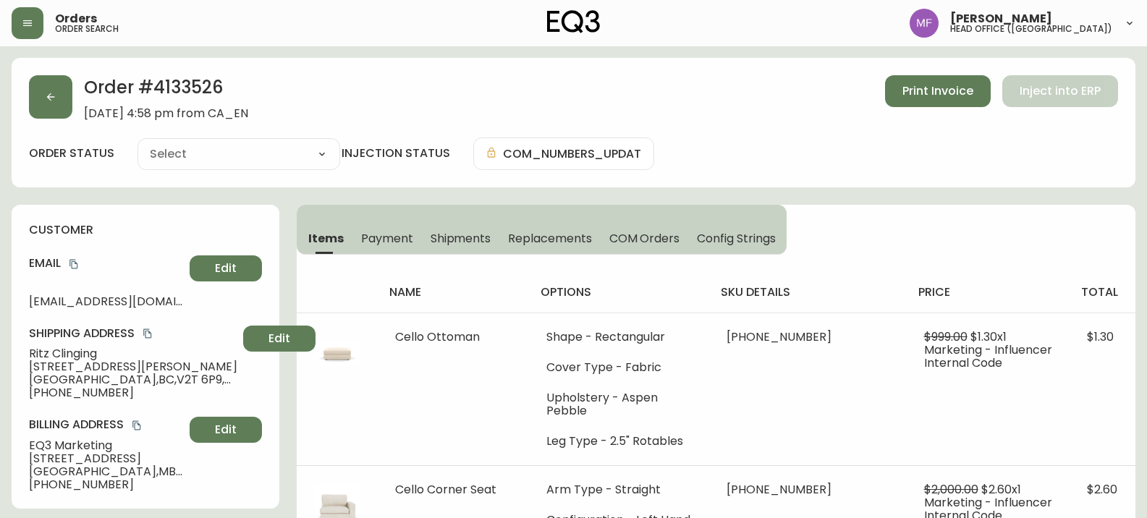
type input "Fully Shipped"
select select "FULLY_SHIPPED"
click at [185, 93] on h2 "Order # 4133526" at bounding box center [166, 91] width 164 height 32
drag, startPoint x: 185, startPoint y: 93, endPoint x: 241, endPoint y: 96, distance: 56.5
click at [185, 93] on h2 "Order # 4133526" at bounding box center [166, 91] width 164 height 32
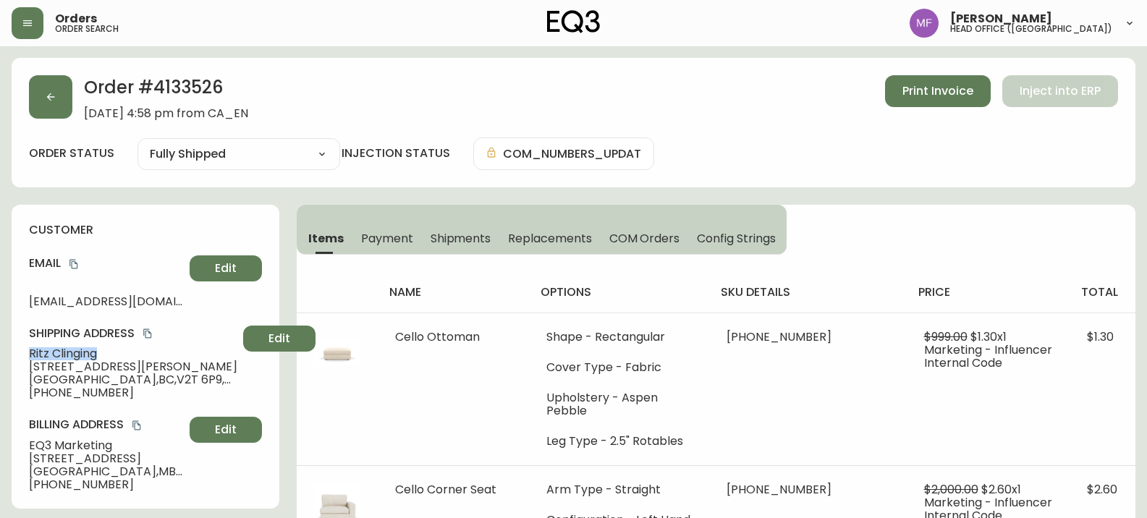
drag, startPoint x: 106, startPoint y: 354, endPoint x: 10, endPoint y: 350, distance: 95.6
click at [214, 82] on h2 "Order # 4133526" at bounding box center [166, 91] width 164 height 32
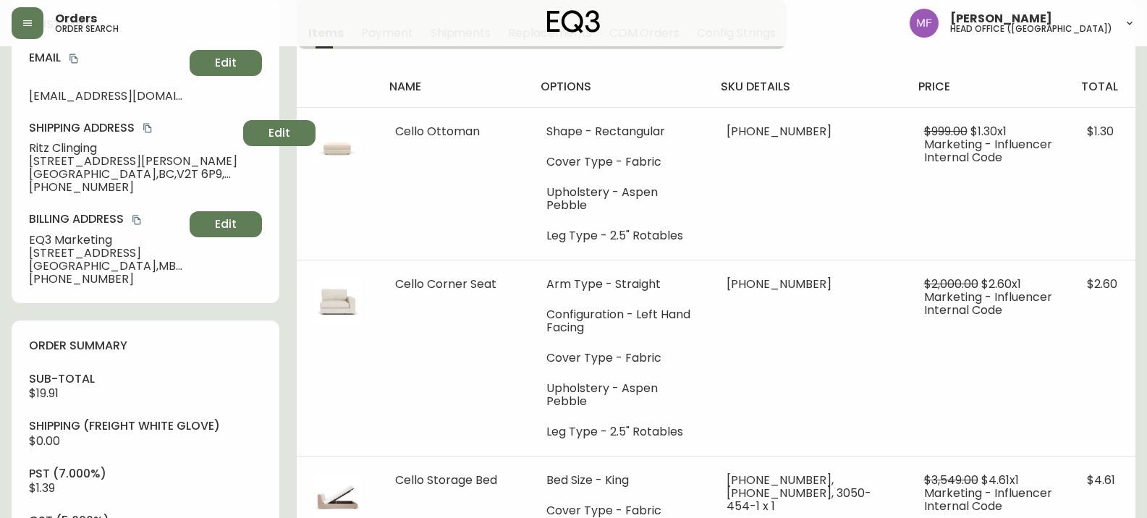
scroll to position [579, 0]
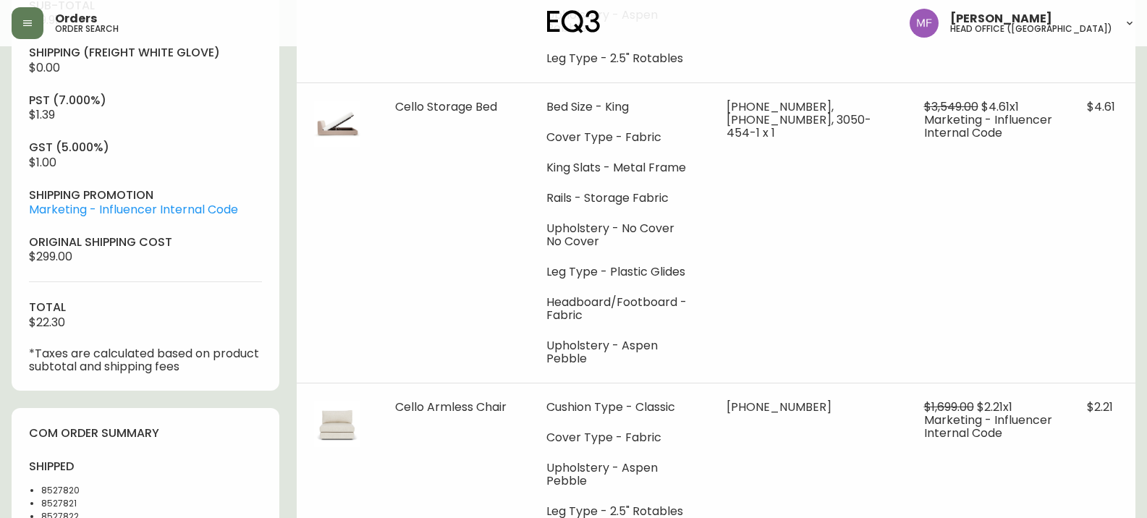
click at [64, 489] on li "8527820" at bounding box center [89, 490] width 96 height 13
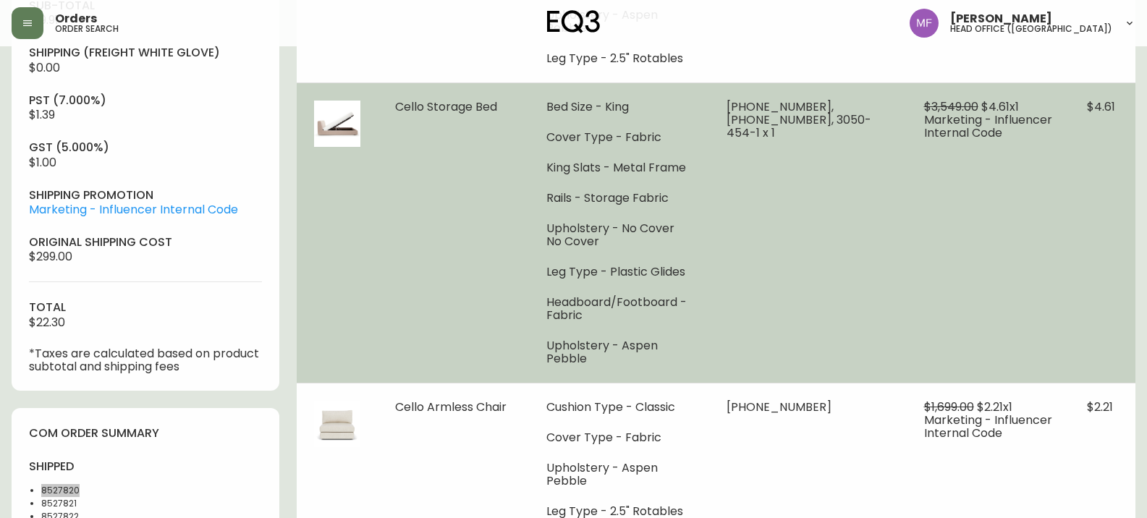
scroll to position [72, 0]
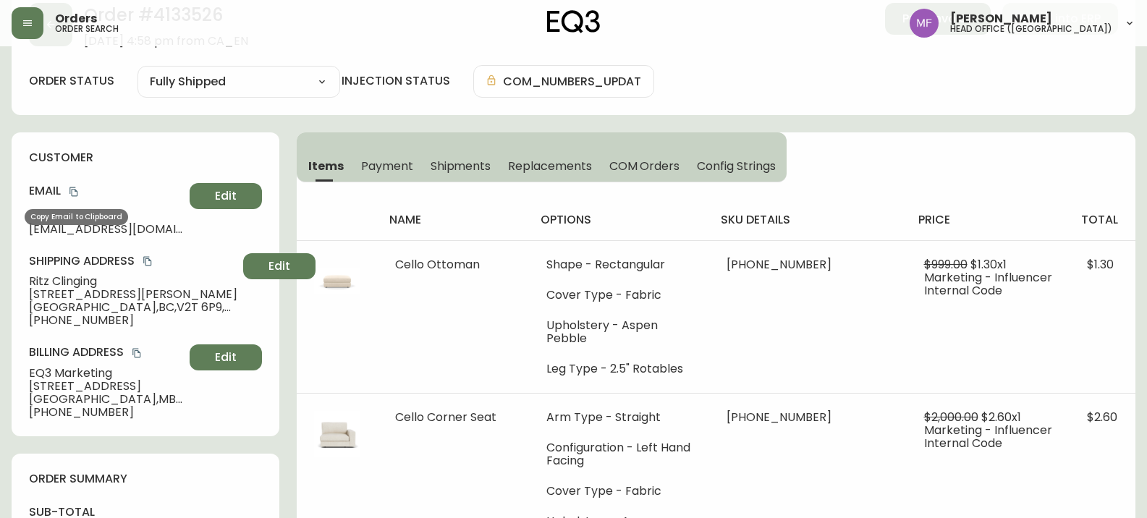
drag, startPoint x: 75, startPoint y: 187, endPoint x: 286, endPoint y: 212, distance: 212.7
click at [75, 187] on icon "copy" at bounding box center [73, 191] width 8 height 9
click at [70, 187] on icon "copy" at bounding box center [74, 192] width 10 height 10
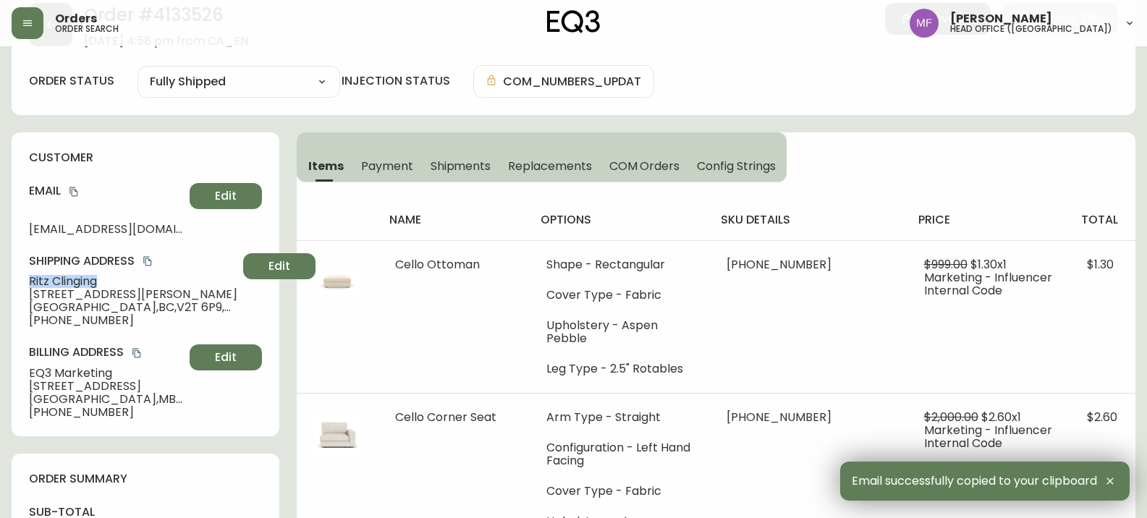
drag, startPoint x: 107, startPoint y: 281, endPoint x: 29, endPoint y: 276, distance: 78.3
click at [29, 276] on span "Ritz Clinging" at bounding box center [133, 281] width 208 height 13
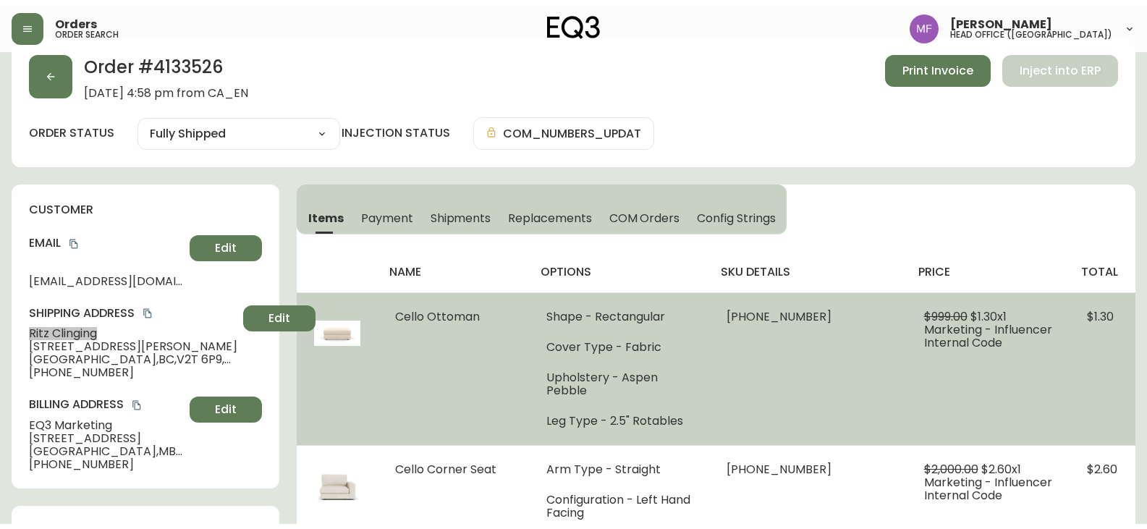
scroll to position [0, 0]
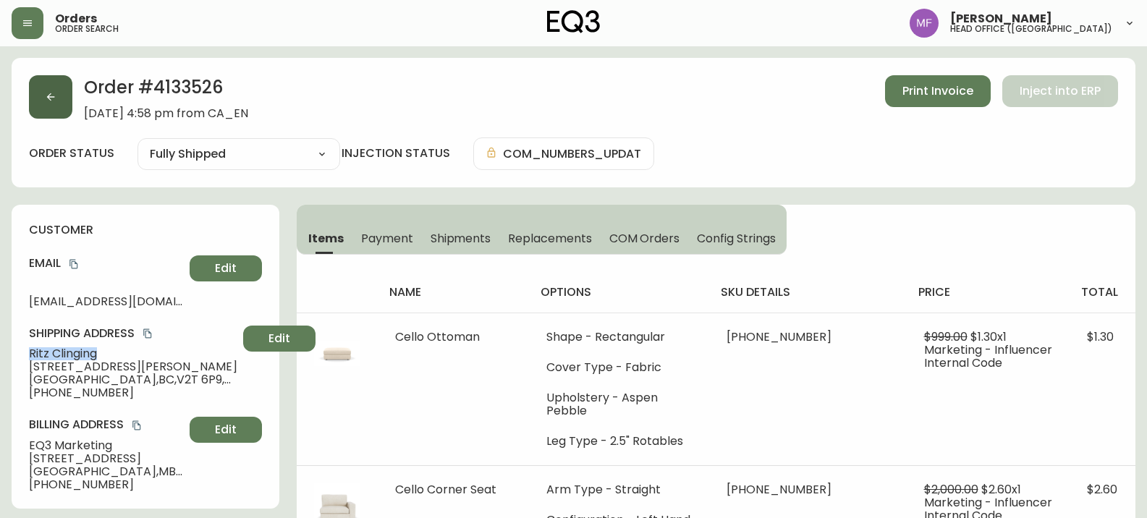
click at [31, 102] on button "button" at bounding box center [50, 96] width 43 height 43
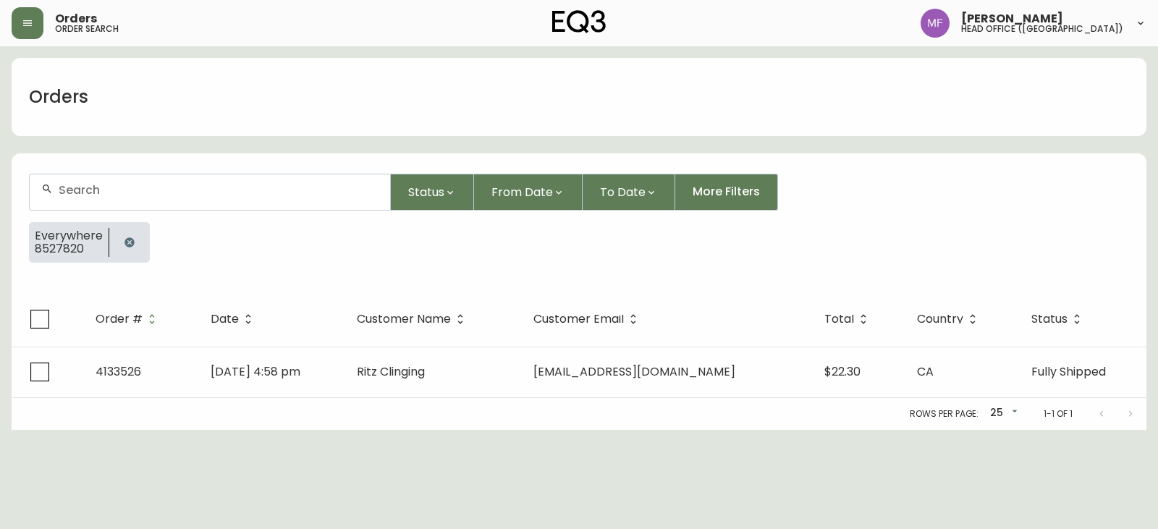
click at [124, 244] on icon "button" at bounding box center [128, 241] width 9 height 9
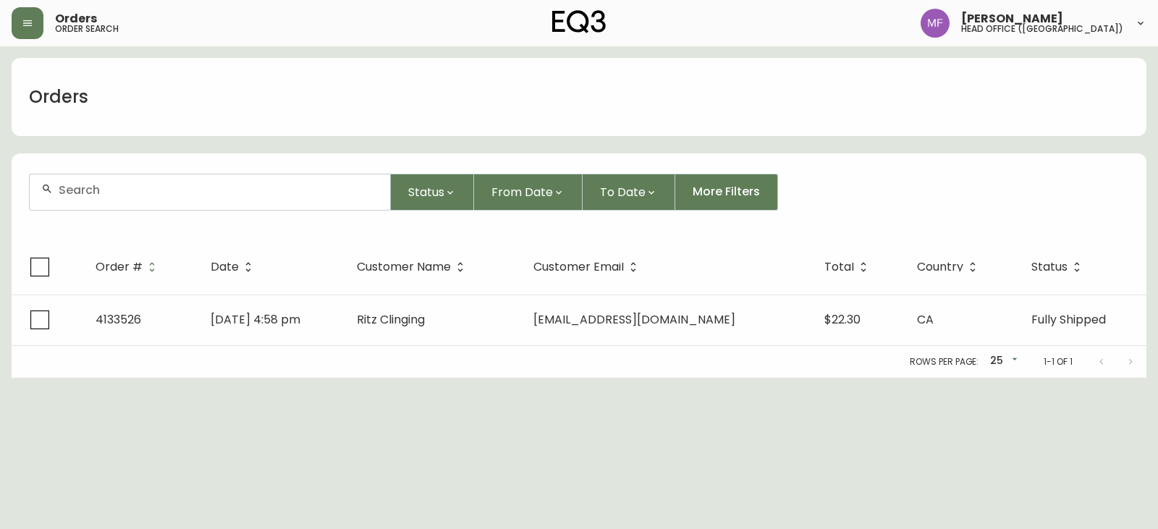
click at [109, 194] on input "text" at bounding box center [219, 190] width 320 height 14
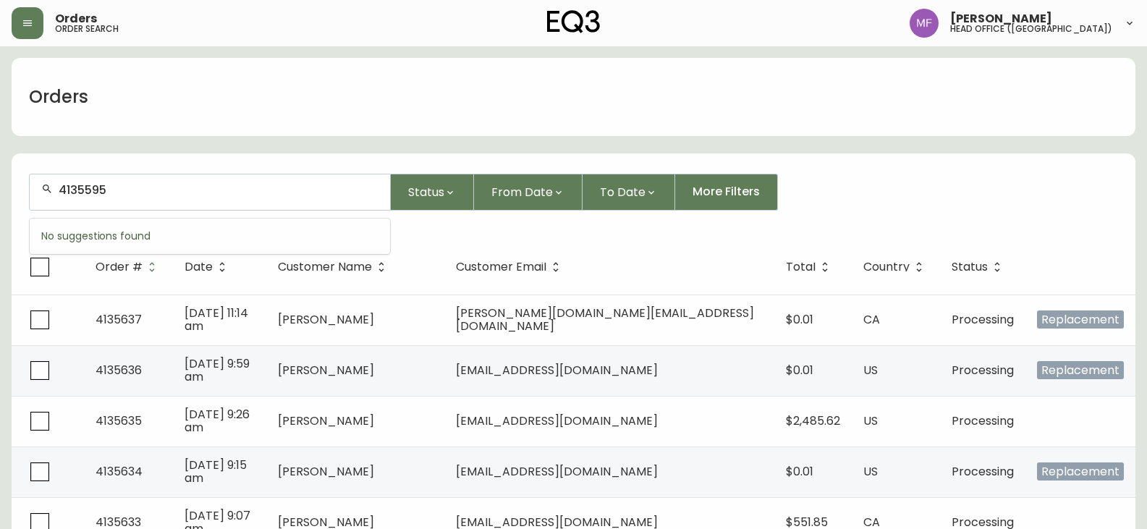
type input "4135595"
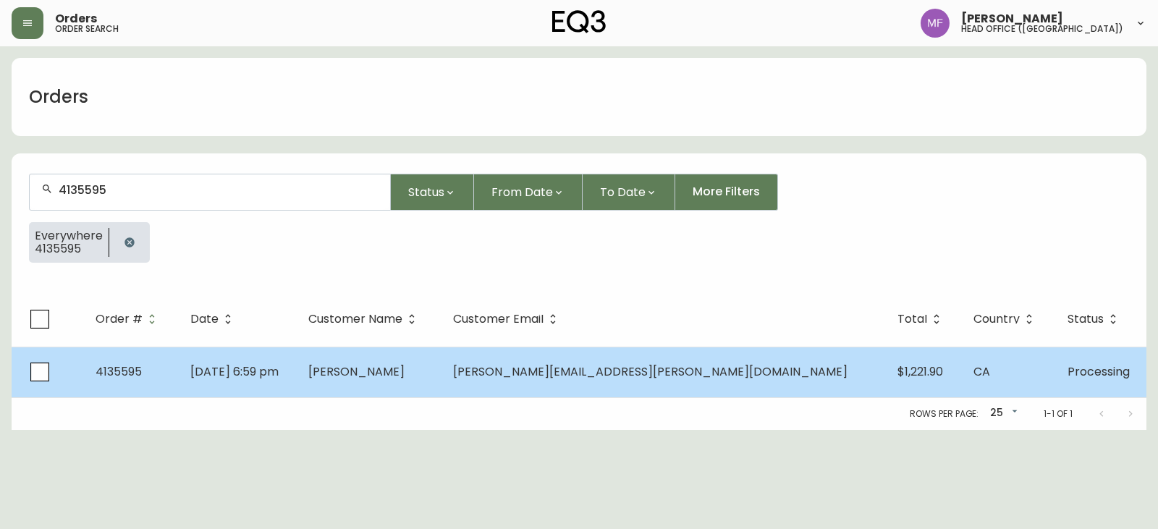
click at [441, 366] on td "Leanne Hewlin" at bounding box center [369, 372] width 145 height 51
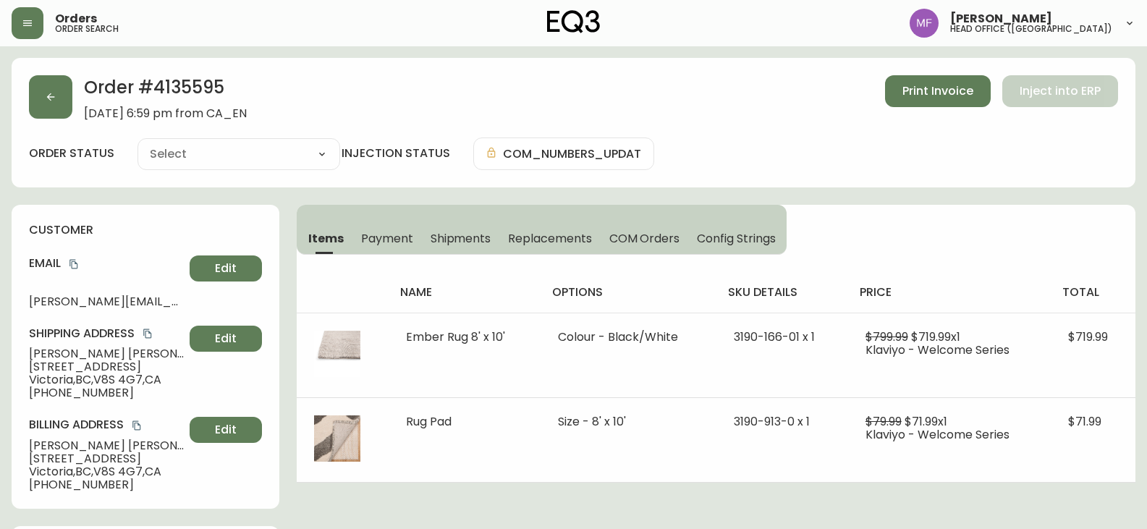
type input "Processing"
select select "PROCESSING"
click at [71, 96] on button "button" at bounding box center [50, 96] width 43 height 43
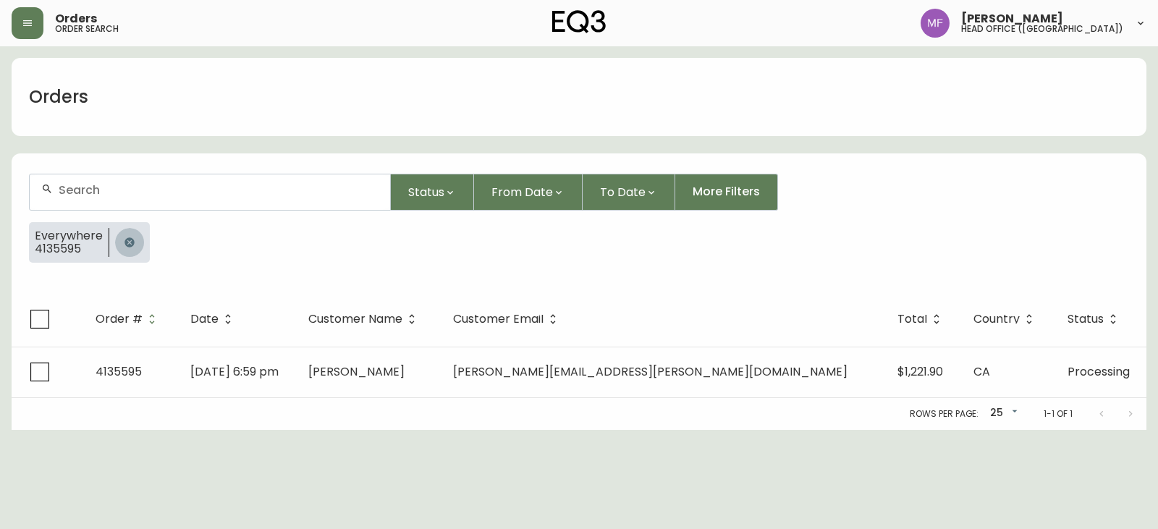
click at [124, 235] on button "button" at bounding box center [129, 242] width 29 height 29
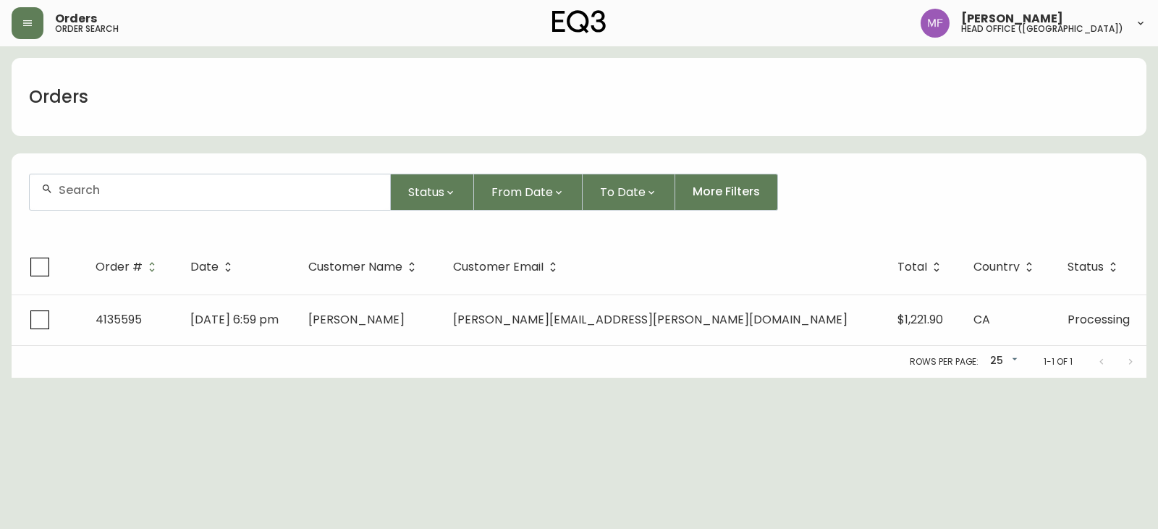
click at [124, 198] on div at bounding box center [210, 191] width 360 height 35
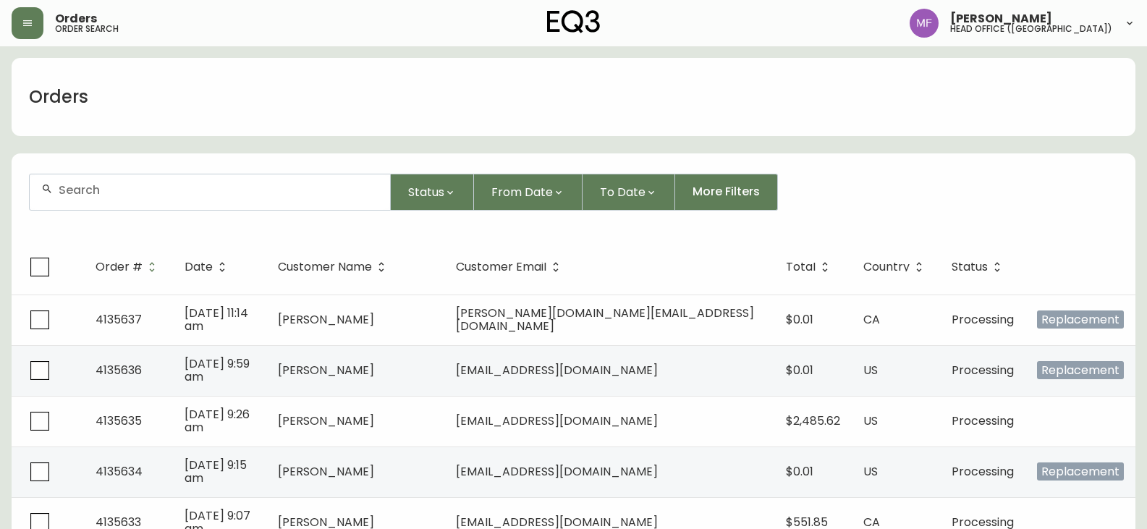
paste input "4135595"
type input "4135595"
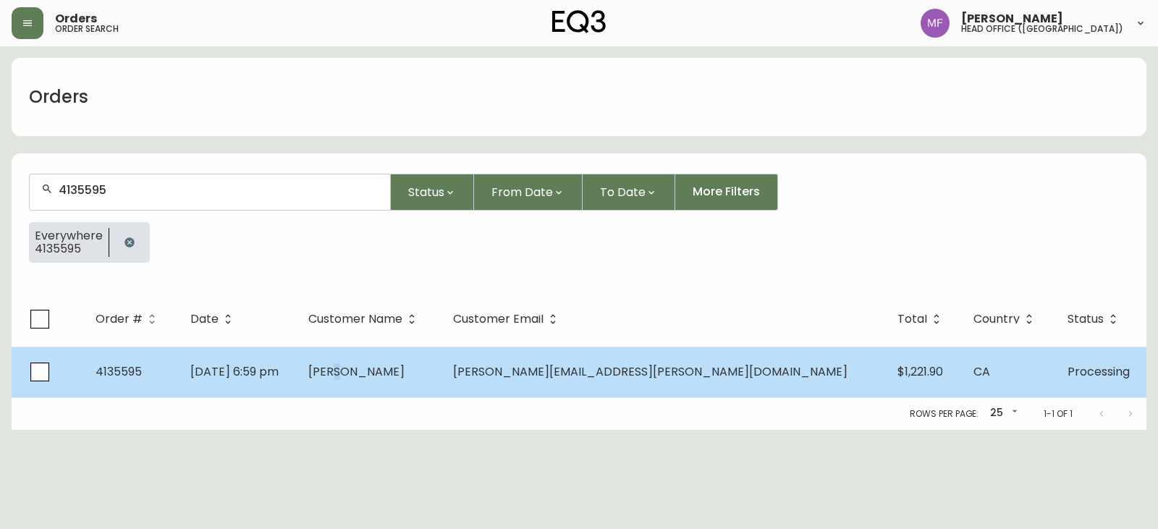
click at [405, 371] on span "Leanne Hewlin" at bounding box center [356, 371] width 96 height 17
click at [441, 381] on td "Leanne Hewlin" at bounding box center [369, 372] width 145 height 51
click at [405, 370] on span "Leanne Hewlin" at bounding box center [356, 371] width 96 height 17
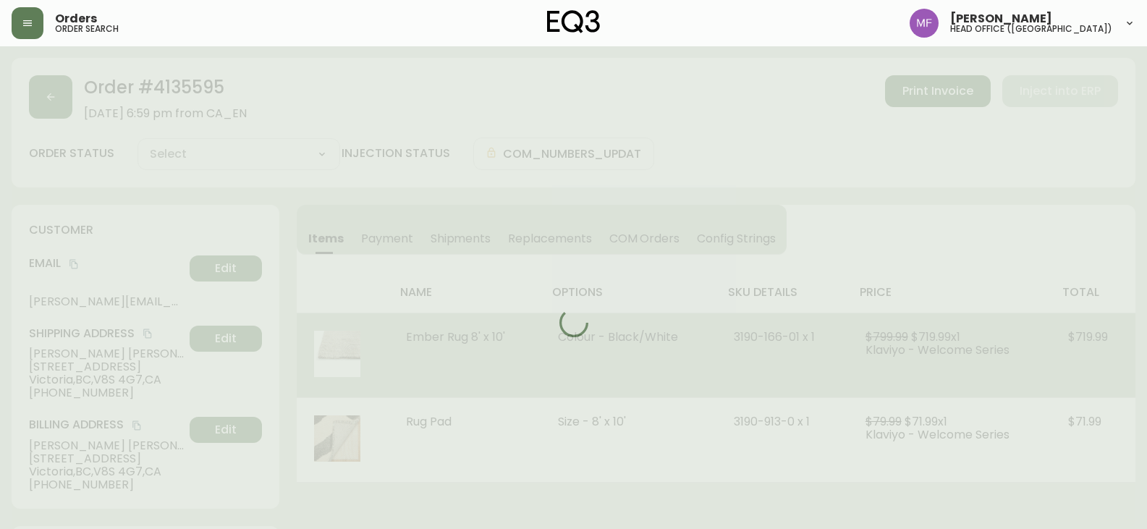
type input "Processing"
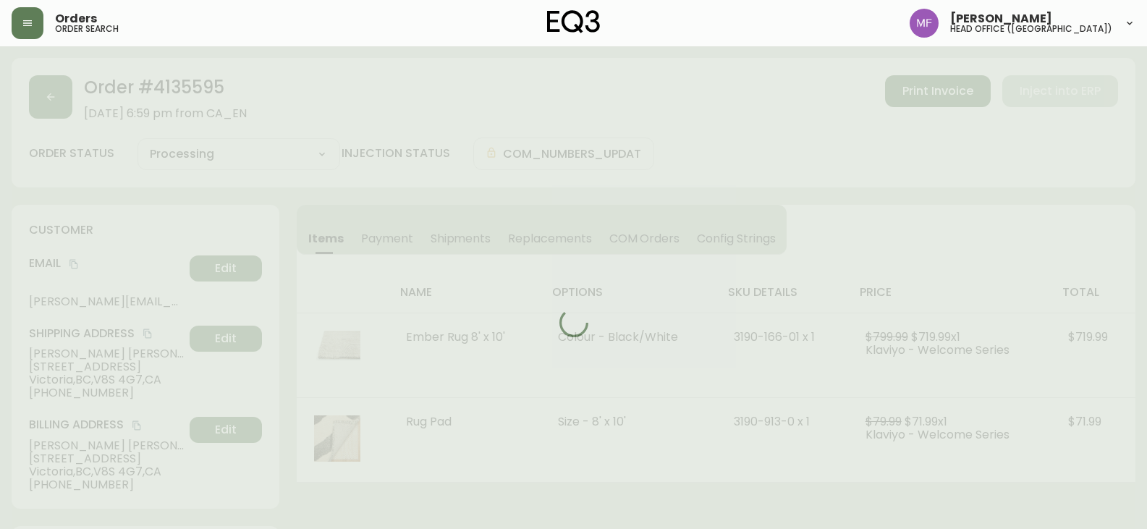
select select "PROCESSING"
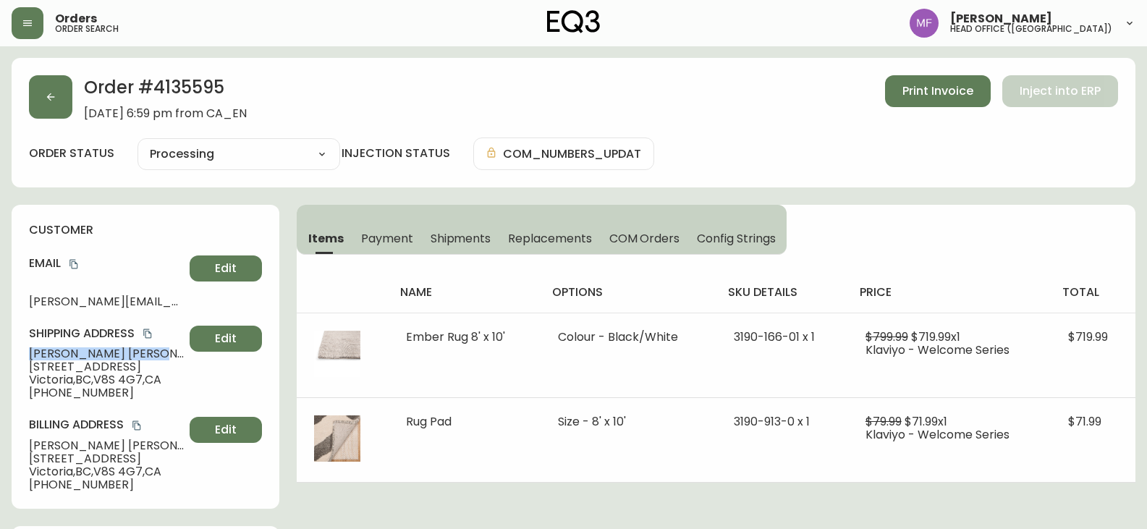
drag, startPoint x: 124, startPoint y: 353, endPoint x: 28, endPoint y: 353, distance: 96.2
click at [28, 353] on div "customer Email leanne@hewlin.net Edit Shipping Address Leanne Hewlin 338 Foul B…" at bounding box center [146, 357] width 268 height 304
click at [173, 82] on h2 "Order # 4135595" at bounding box center [165, 91] width 163 height 32
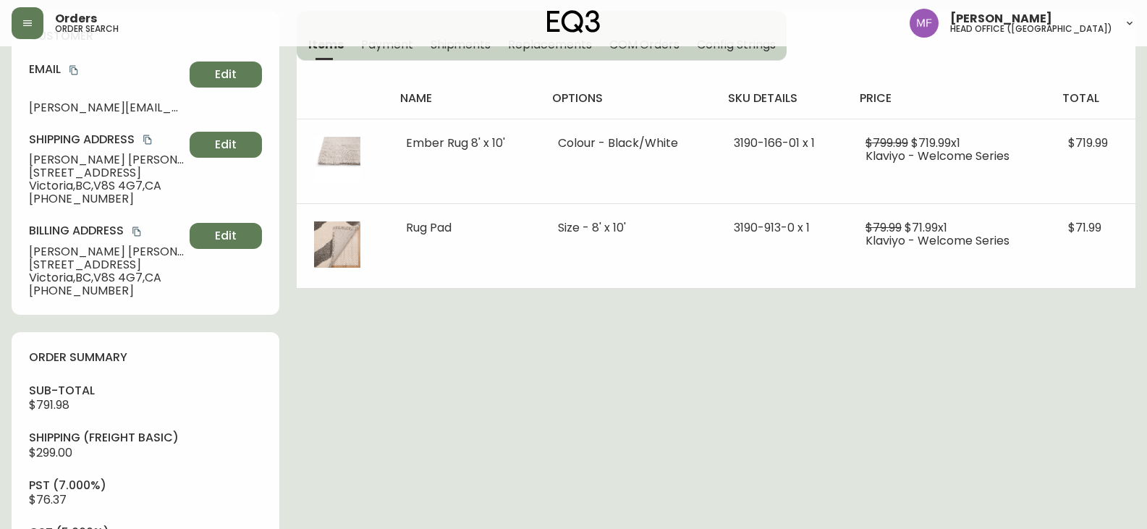
scroll to position [507, 0]
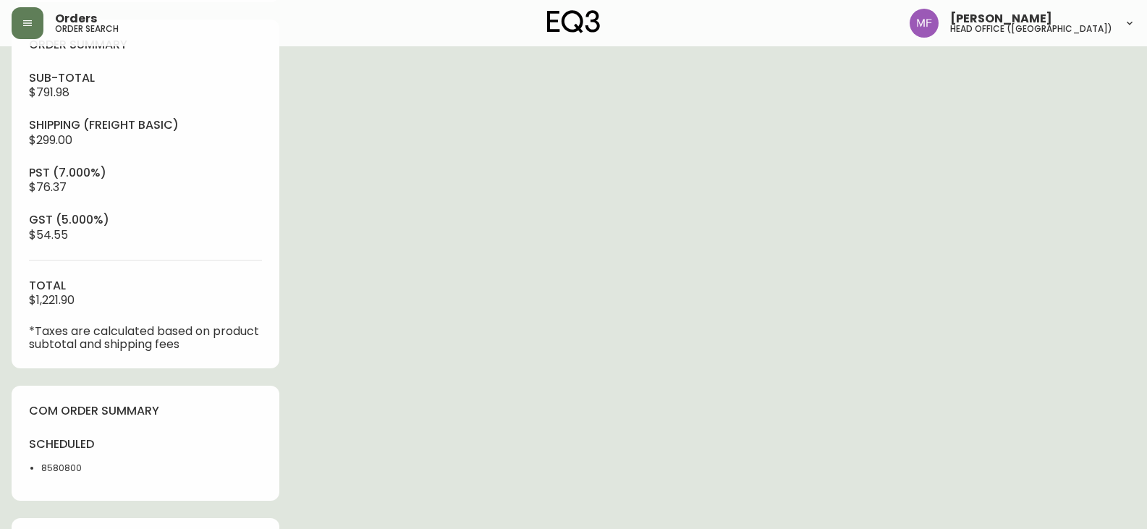
click at [51, 472] on li "8580800" at bounding box center [89, 468] width 96 height 13
click at [693, 316] on div "Order # 4135595 September 29, 2025 at 6:59 pm from CA_EN Print Invoice Inject i…" at bounding box center [574, 123] width 1124 height 1145
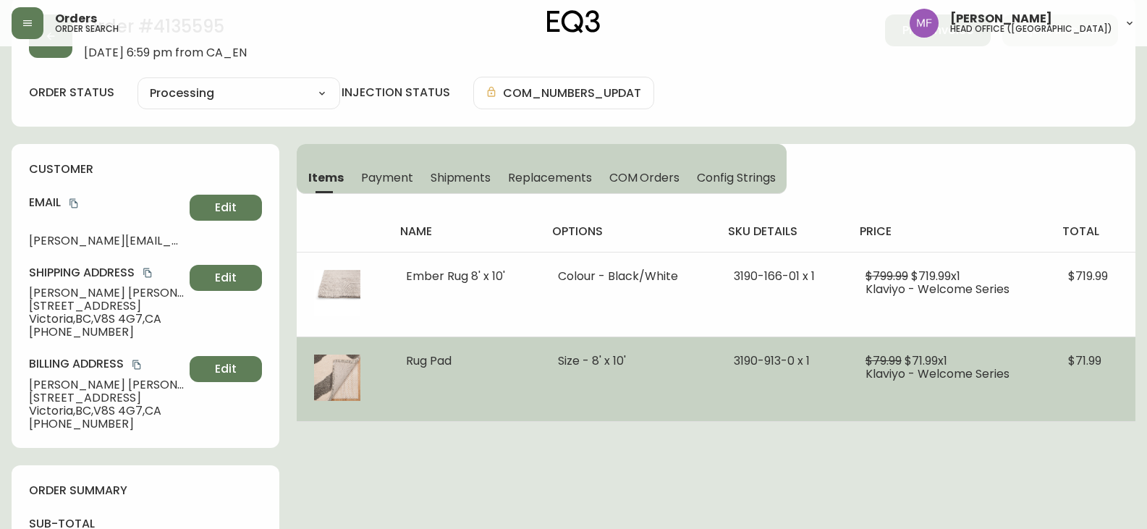
scroll to position [0, 0]
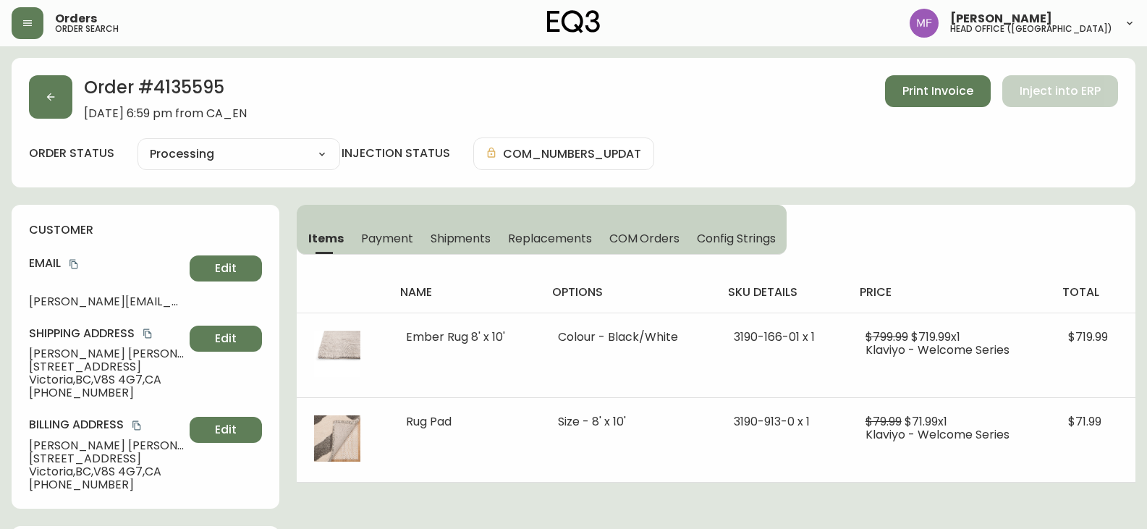
click at [162, 77] on h2 "Order # 4135595" at bounding box center [165, 91] width 163 height 32
click at [161, 77] on h2 "Order # 4135595" at bounding box center [165, 91] width 163 height 32
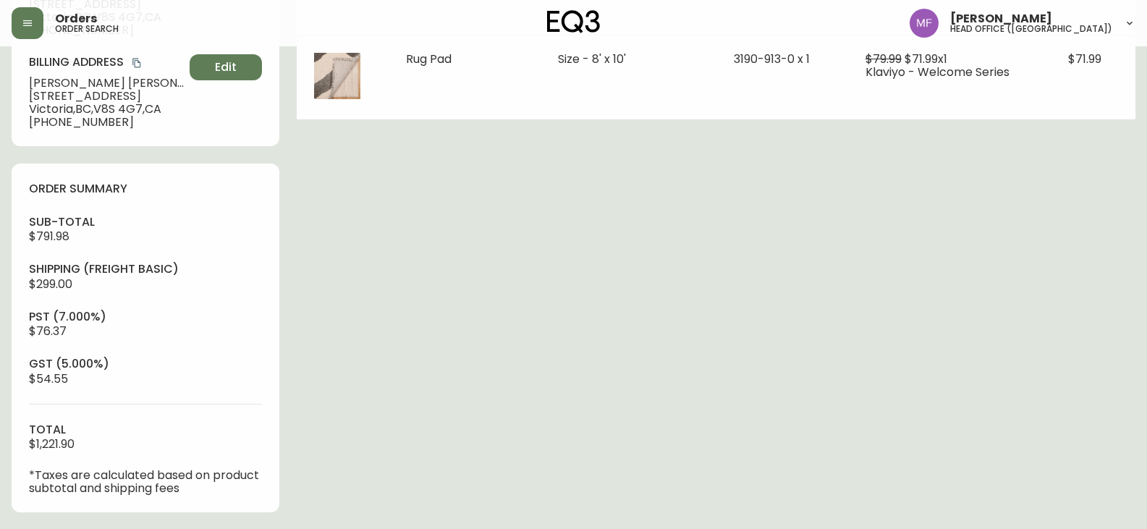
scroll to position [362, 0]
drag, startPoint x: 88, startPoint y: 239, endPoint x: 31, endPoint y: 239, distance: 56.4
click at [31, 239] on div "sub-total $791.98 Shipping ( Freight Basic ) $299.00 pst (7.000%) $76.37 gst (5…" at bounding box center [145, 355] width 233 height 281
drag, startPoint x: 77, startPoint y: 443, endPoint x: 17, endPoint y: 442, distance: 60.1
click at [17, 442] on div "order summary sub-total $791.98 Shipping ( Freight Basic ) $299.00 pst (7.000%)…" at bounding box center [146, 338] width 268 height 349
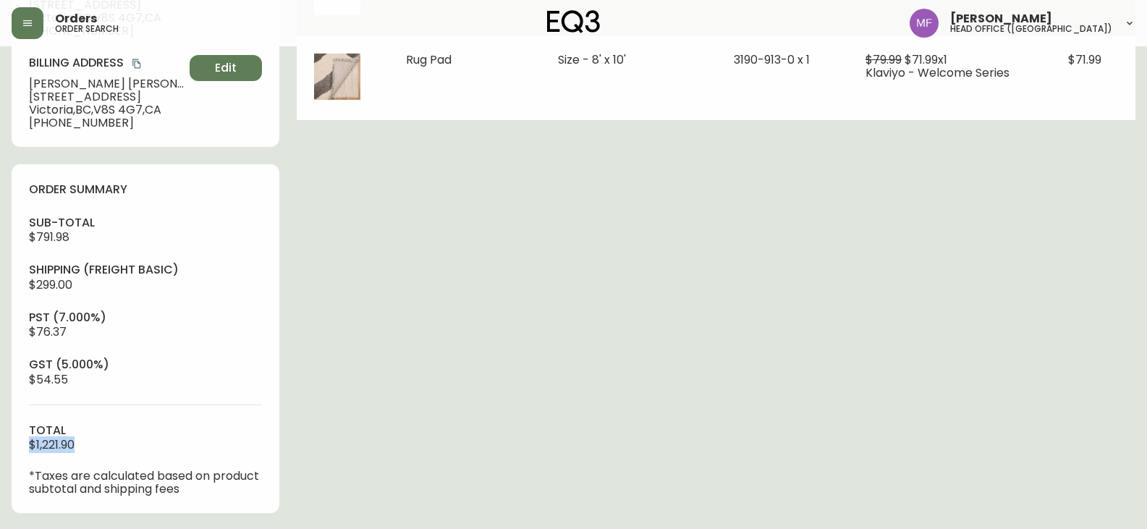
scroll to position [0, 0]
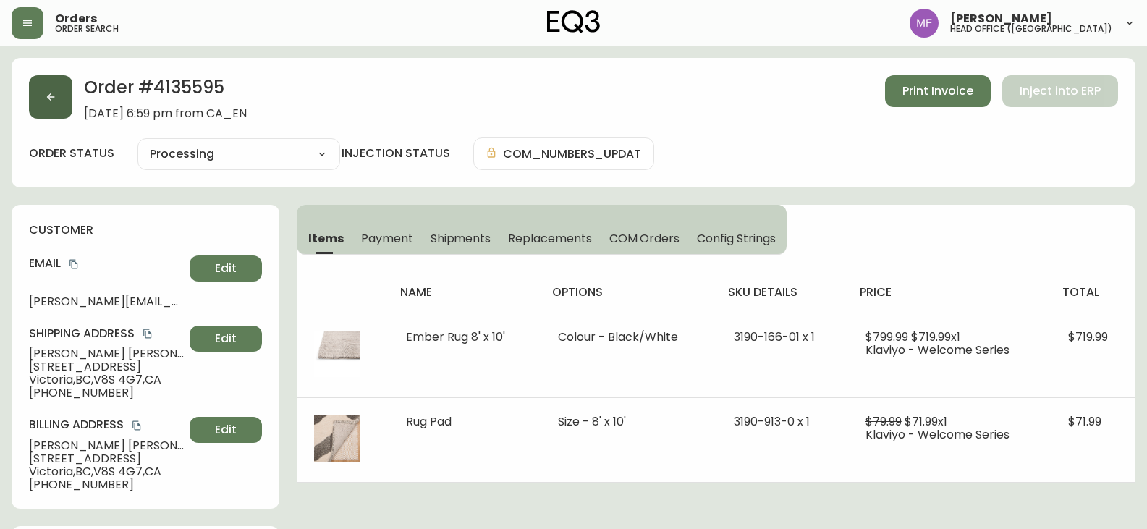
click at [50, 99] on icon "button" at bounding box center [51, 97] width 8 height 8
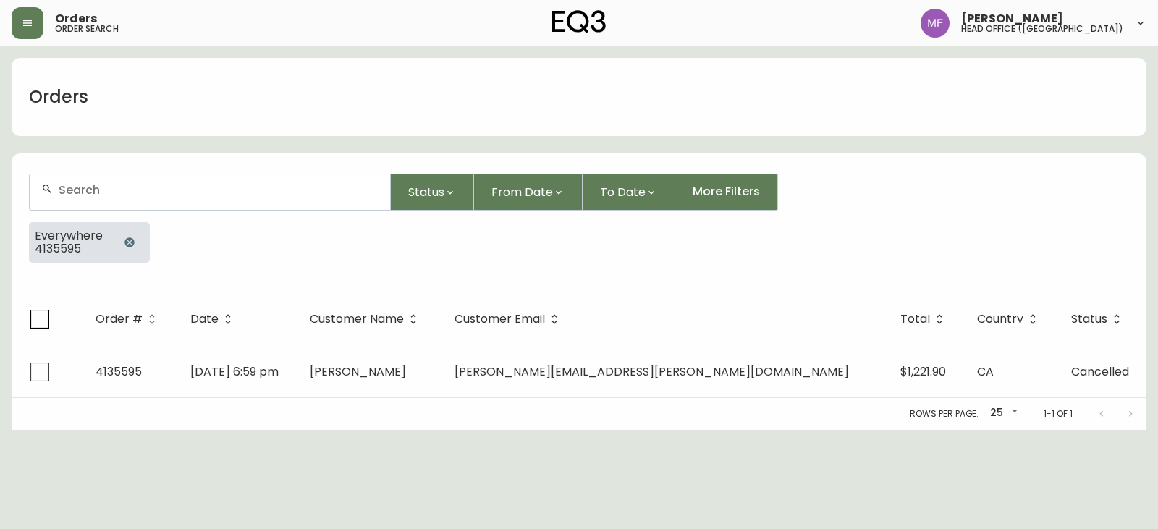
click at [127, 242] on icon "button" at bounding box center [128, 241] width 9 height 9
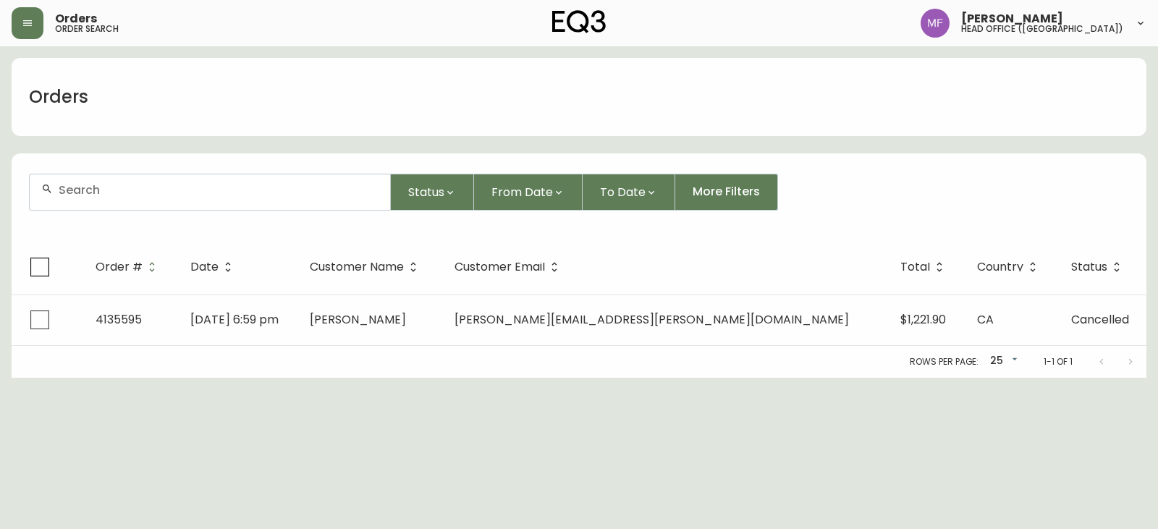
drag, startPoint x: 131, startPoint y: 203, endPoint x: 124, endPoint y: 195, distance: 10.8
click at [132, 201] on div at bounding box center [210, 191] width 360 height 35
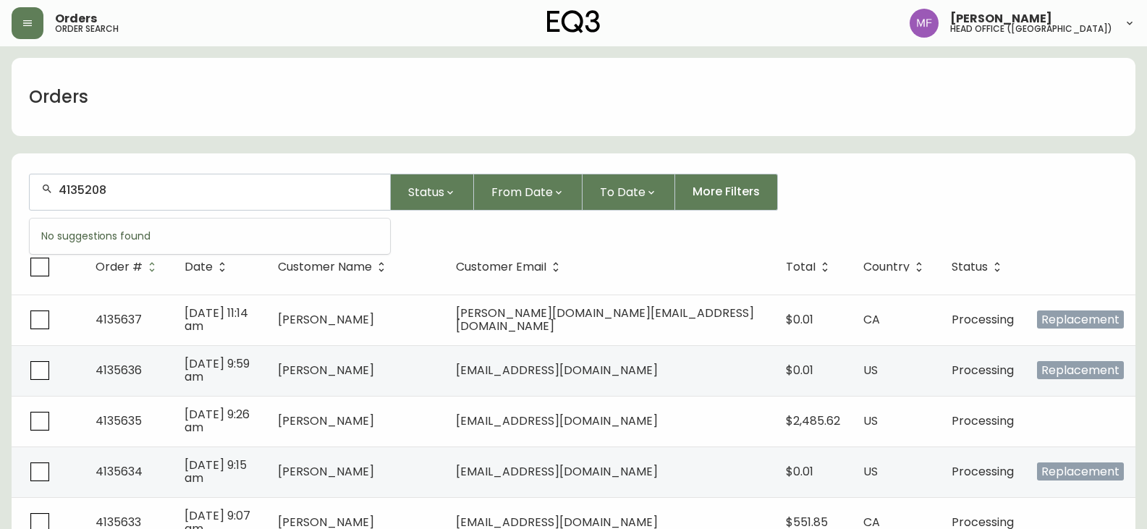
type input "4135208"
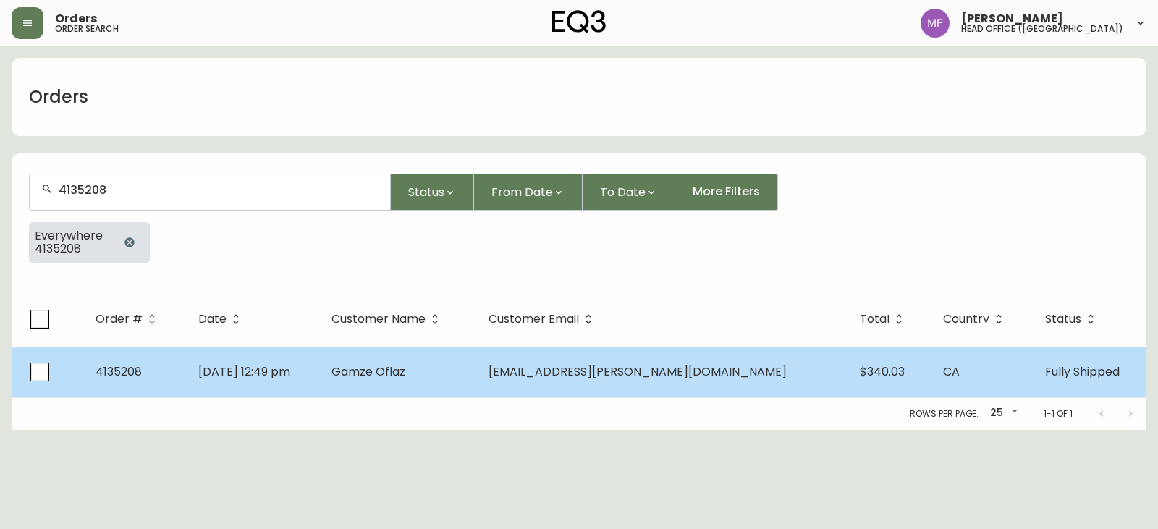
click at [320, 382] on td "Sep 08 2025, 12:49 pm" at bounding box center [253, 372] width 133 height 51
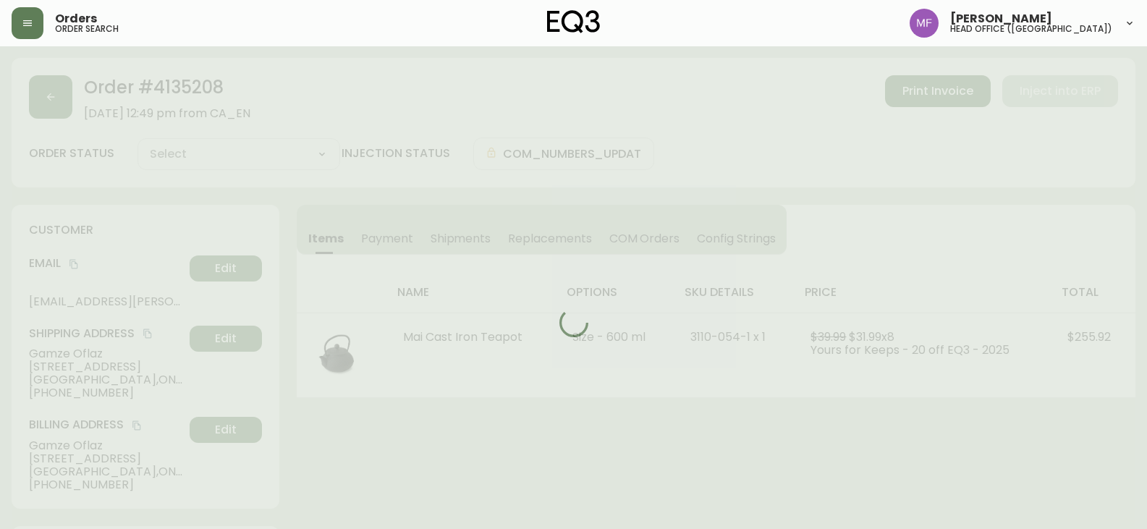
type input "Fully Shipped"
select select "FULLY_SHIPPED"
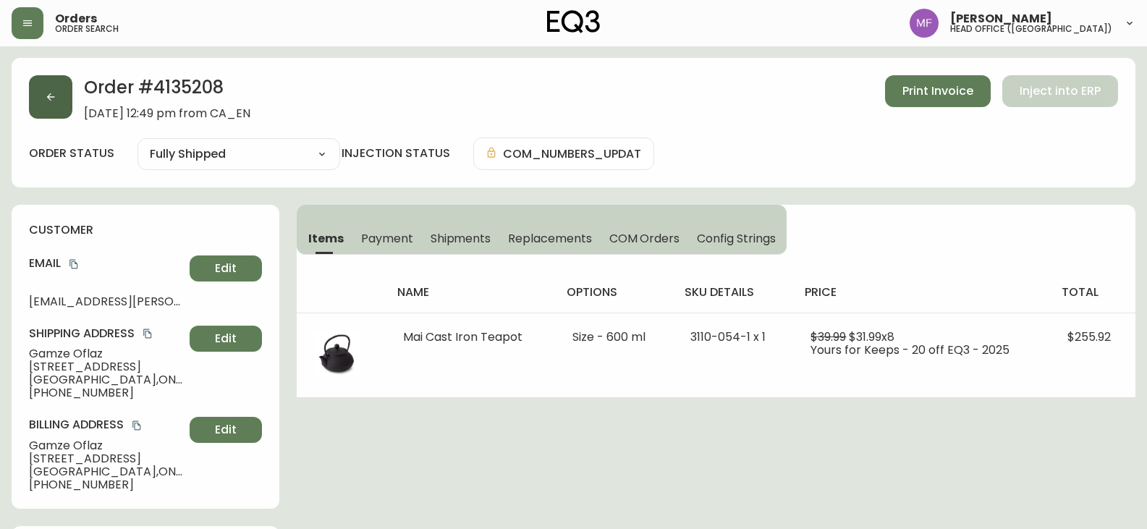
click at [63, 101] on button "button" at bounding box center [50, 96] width 43 height 43
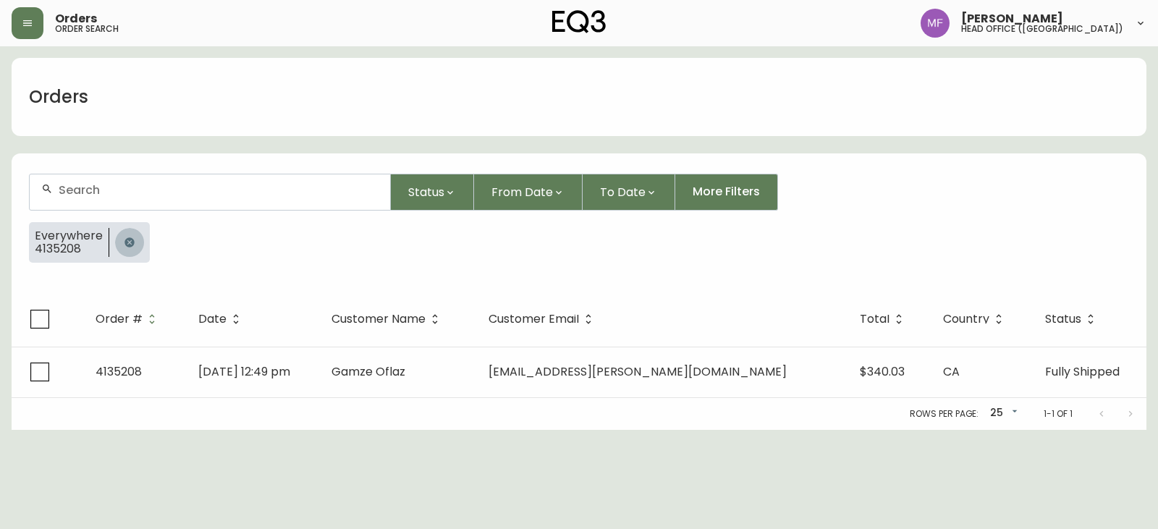
click at [125, 238] on icon "button" at bounding box center [130, 243] width 12 height 12
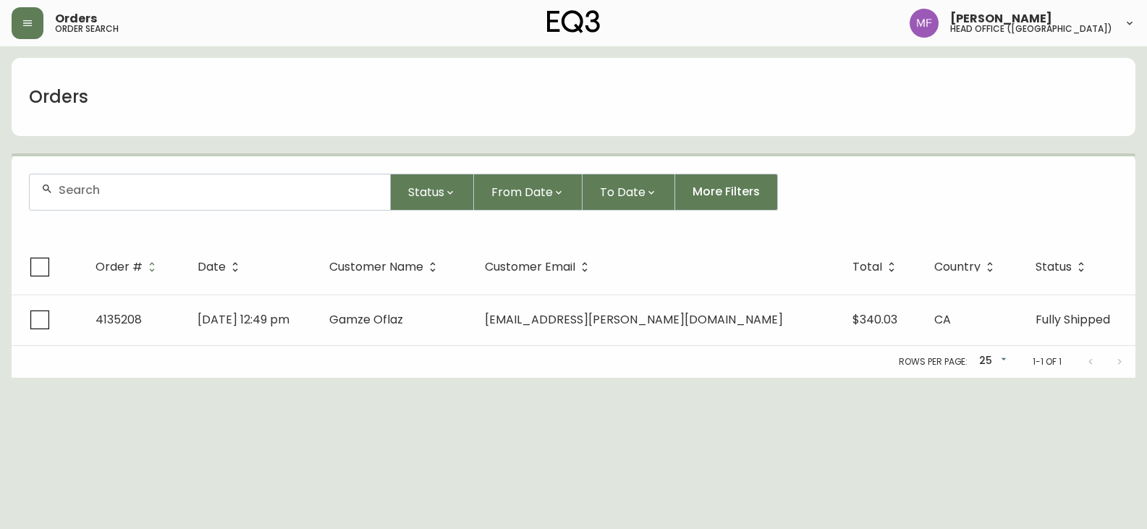
click at [136, 190] on input "text" at bounding box center [219, 190] width 320 height 14
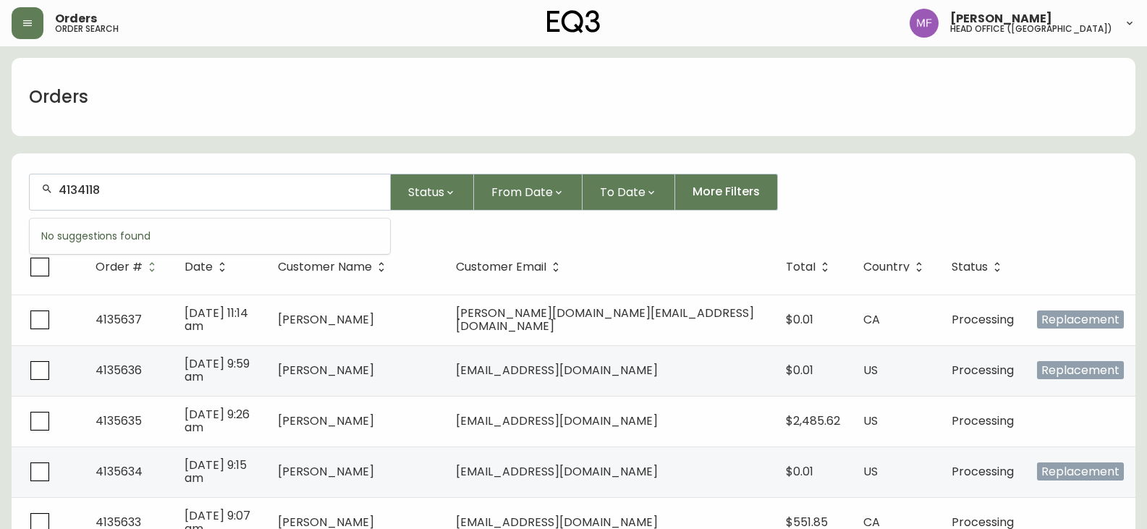
type input "4134118"
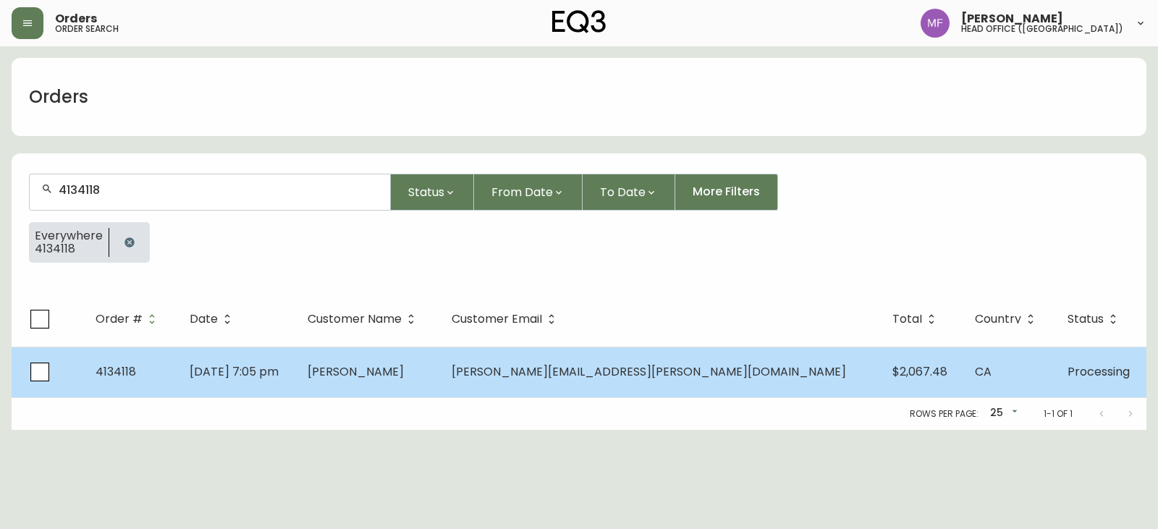
click at [439, 365] on td "Laurence Darveau" at bounding box center [367, 372] width 143 height 51
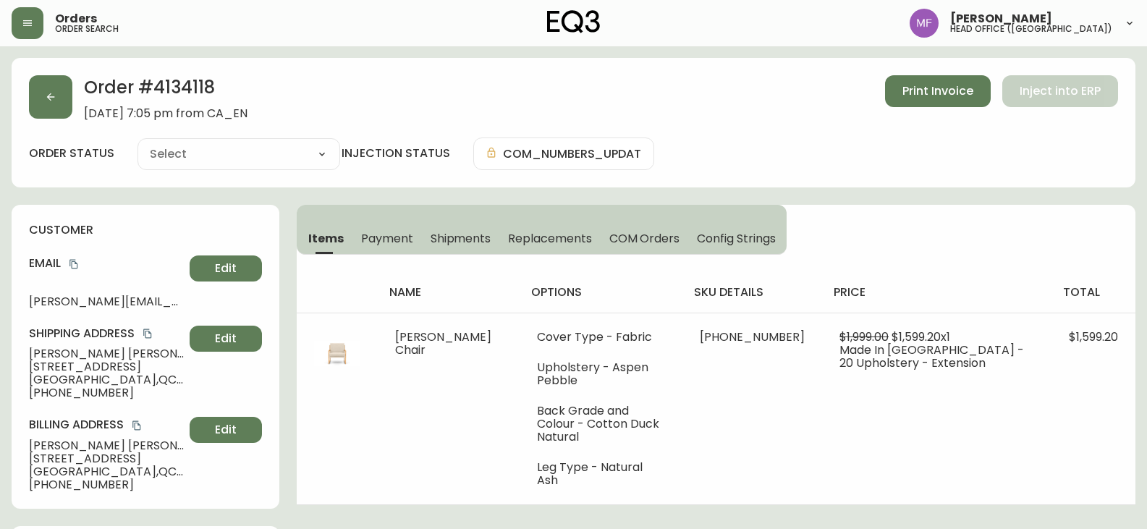
type input "Processing"
select select "PROCESSING"
click at [843, 219] on div "Items Payment Shipments Replacements COM Orders Config Strings name options sku…" at bounding box center [716, 355] width 839 height 300
drag, startPoint x: 148, startPoint y: 354, endPoint x: 23, endPoint y: 355, distance: 125.2
click at [23, 355] on div "customer Email laurence.darveau@usherbrooke.ca Edit Shipping Address Laurence D…" at bounding box center [146, 357] width 268 height 304
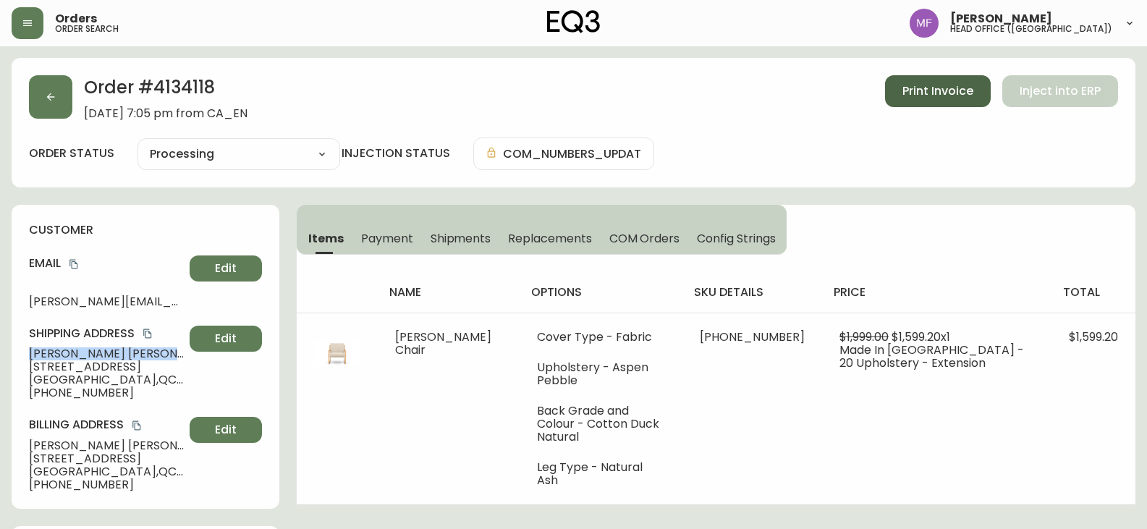
click at [915, 91] on span "Print Invoice" at bounding box center [937, 91] width 71 height 16
click at [40, 102] on button "button" at bounding box center [50, 96] width 43 height 43
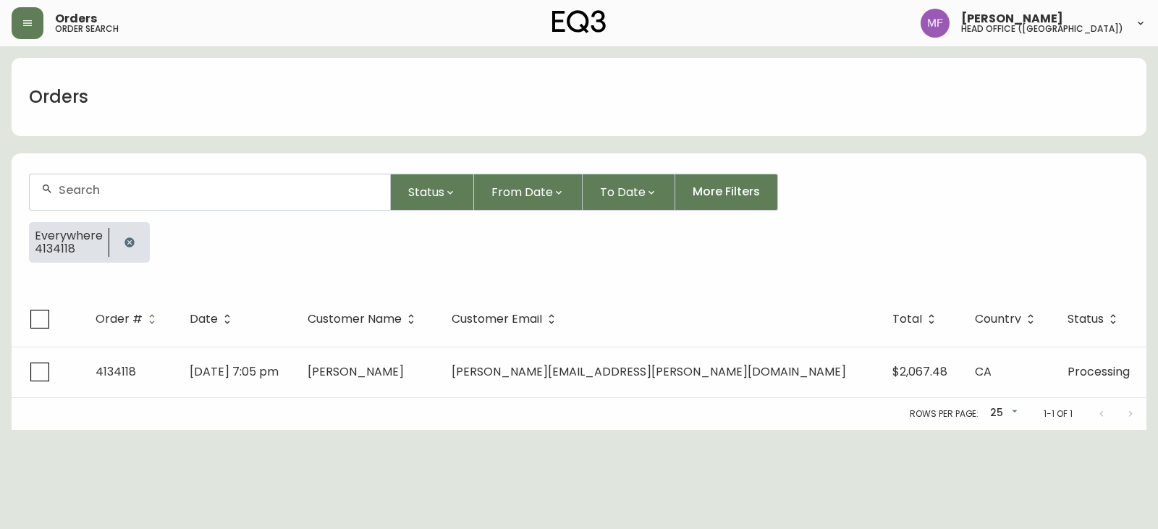
click at [128, 249] on button "button" at bounding box center [129, 242] width 29 height 29
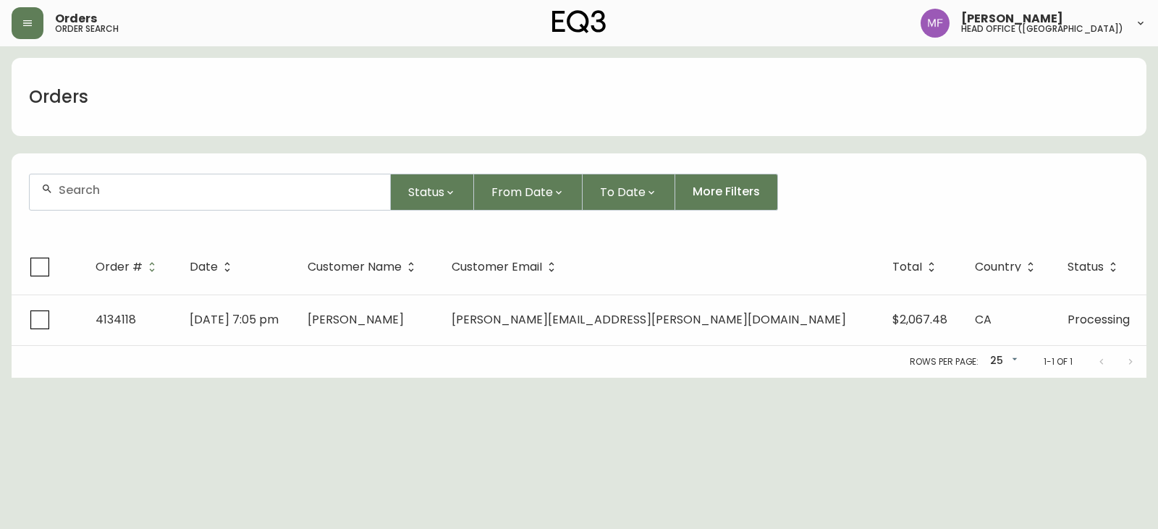
click at [106, 195] on input "text" at bounding box center [219, 190] width 320 height 14
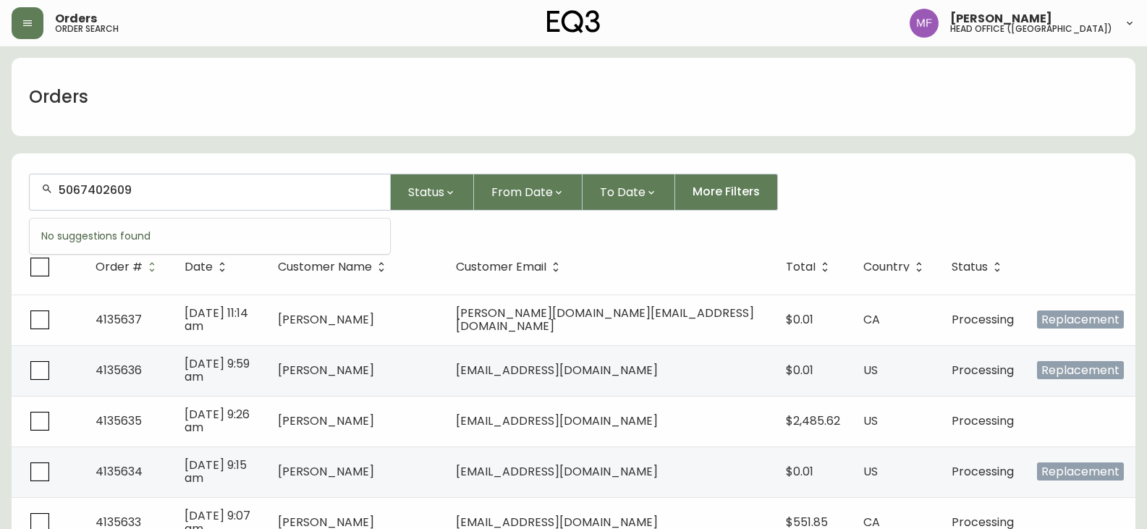
type input "5067402609"
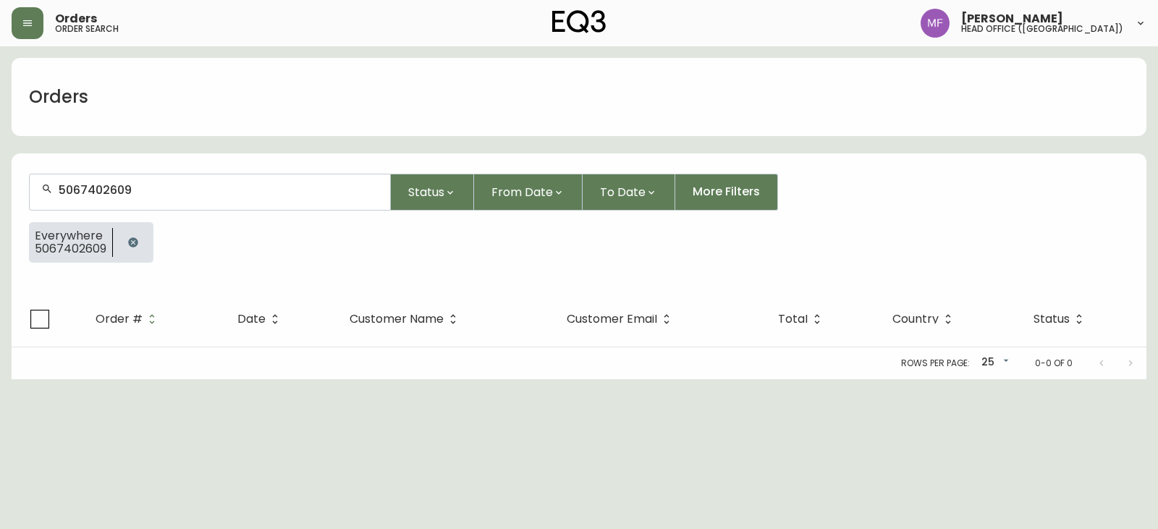
click at [137, 237] on icon "button" at bounding box center [133, 243] width 12 height 12
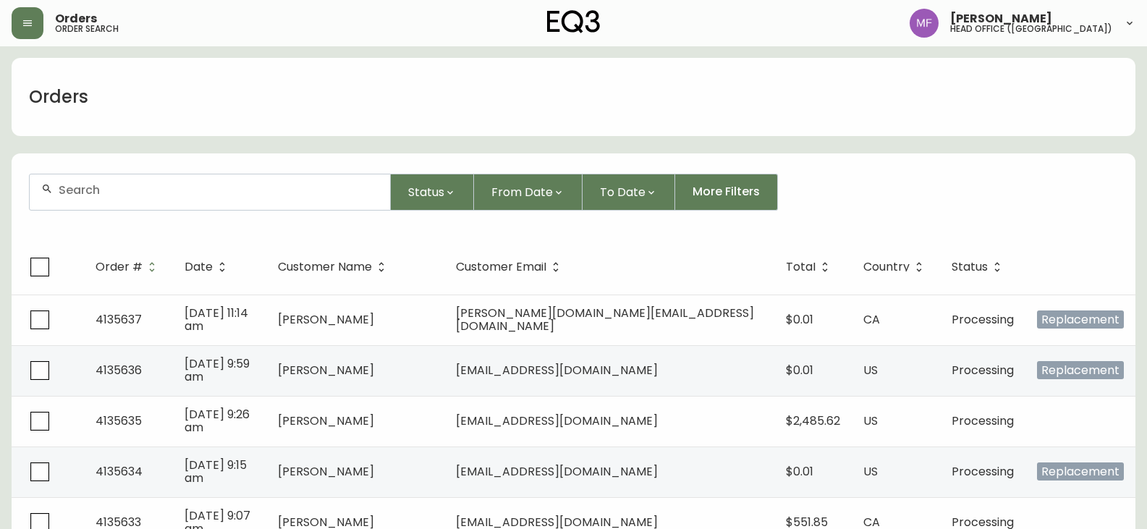
click at [267, 200] on div at bounding box center [210, 191] width 360 height 35
paste input "4135452"
type input "4135452"
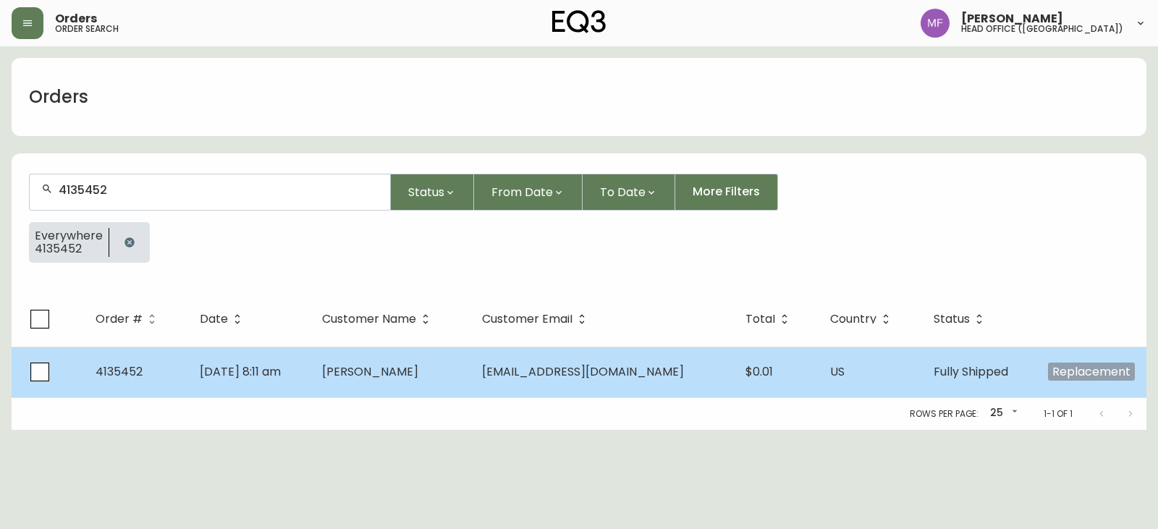
click at [448, 389] on td "Javier Rank" at bounding box center [390, 372] width 160 height 51
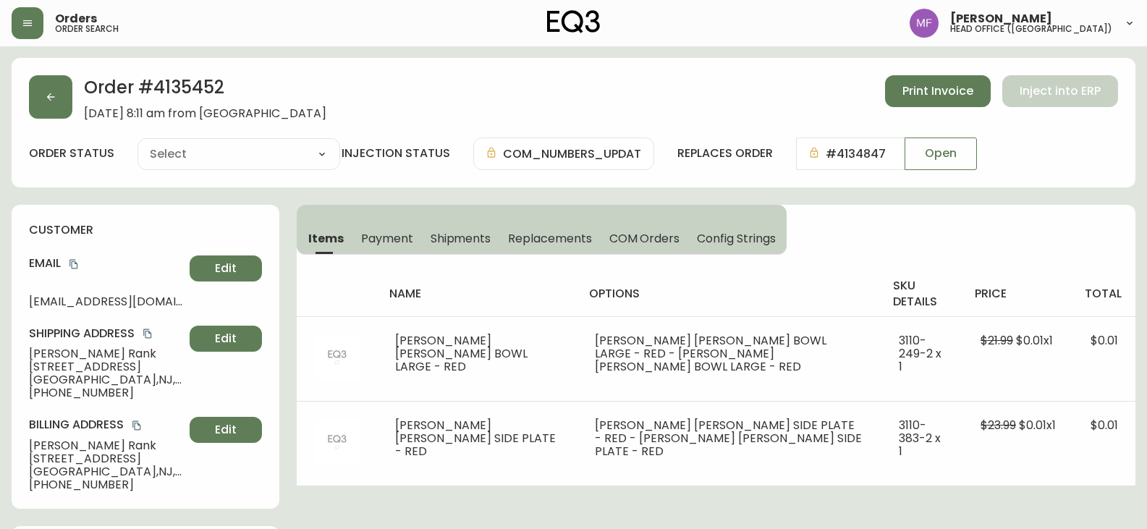
type input "Fully Shipped"
select select "FULLY_SHIPPED"
click at [457, 232] on span "Shipments" at bounding box center [461, 238] width 61 height 15
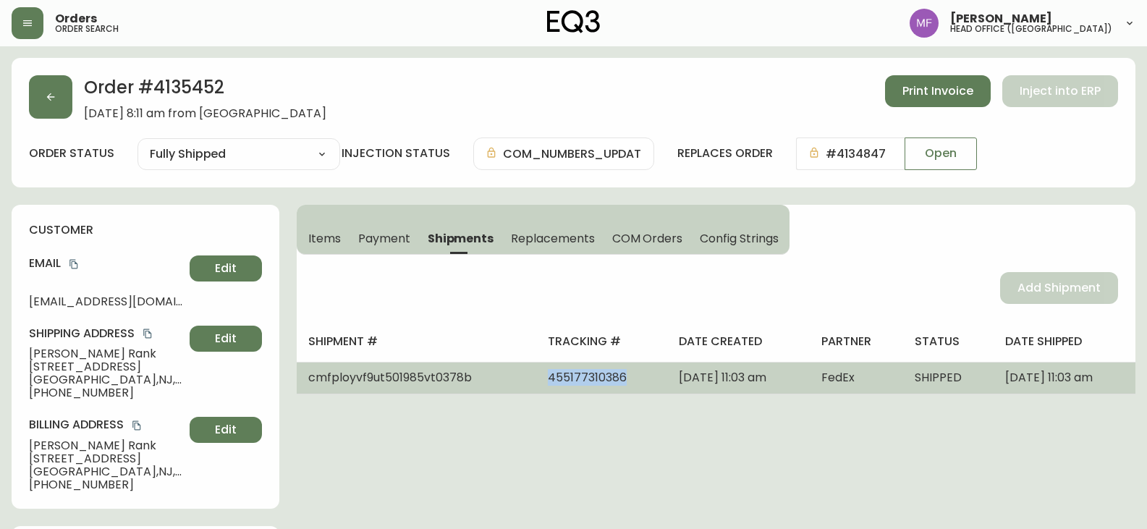
drag, startPoint x: 580, startPoint y: 380, endPoint x: 485, endPoint y: 381, distance: 95.5
click at [536, 381] on td "455177310386" at bounding box center [601, 378] width 131 height 32
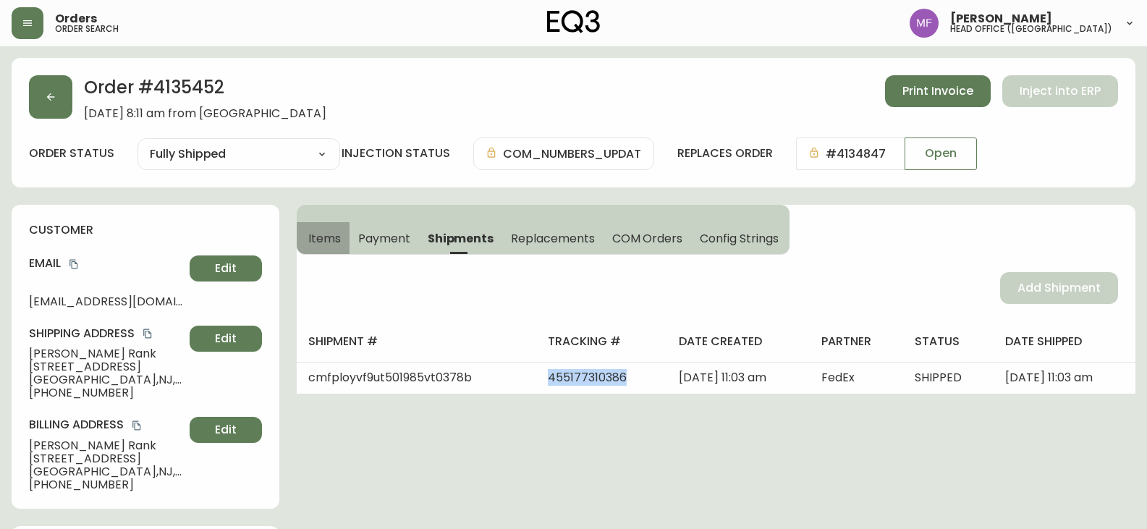
click at [342, 238] on button "Items" at bounding box center [323, 238] width 53 height 32
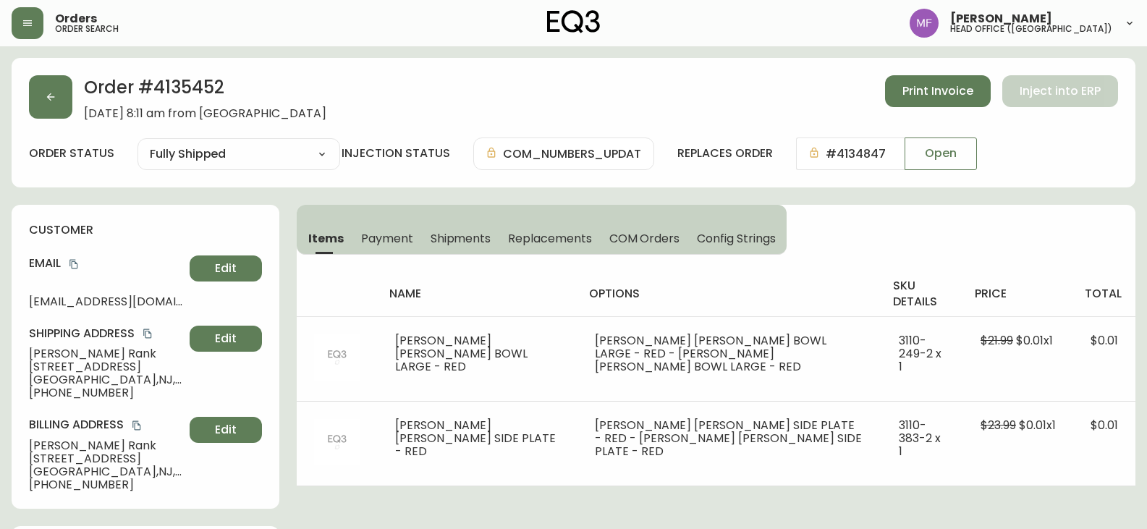
click at [226, 92] on h2 "Order # 4135452" at bounding box center [205, 91] width 242 height 32
click at [223, 90] on h2 "Order # 4135452" at bounding box center [205, 91] width 242 height 32
click at [200, 84] on h2 "Order # 4135452" at bounding box center [205, 91] width 242 height 32
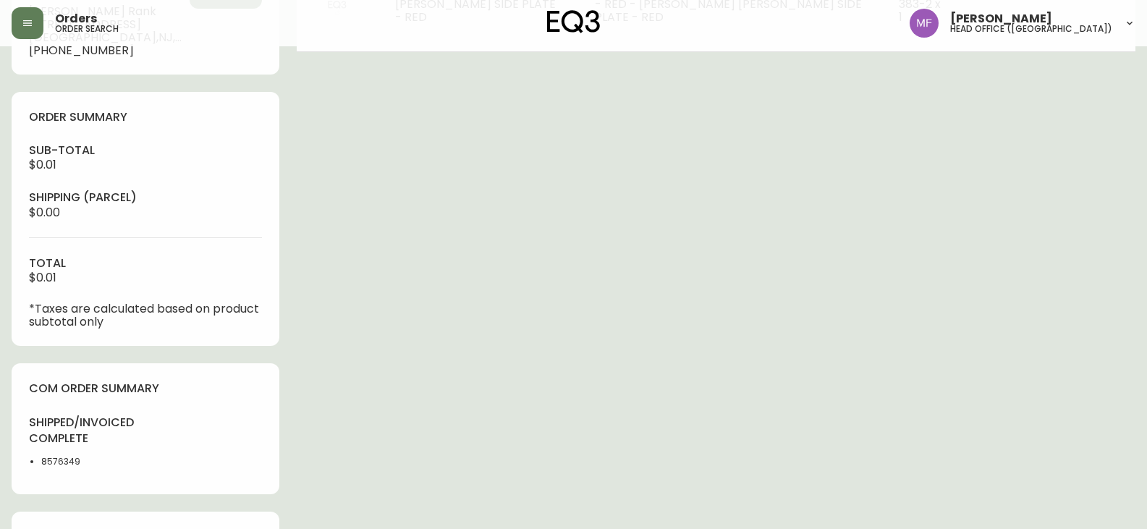
click at [51, 463] on li "8576349" at bounding box center [89, 461] width 96 height 13
click at [446, 390] on div "Order # 4135452 September 18, 2025 at 8:11 am from US_EN Print Invoice Inject i…" at bounding box center [574, 307] width 1124 height 1367
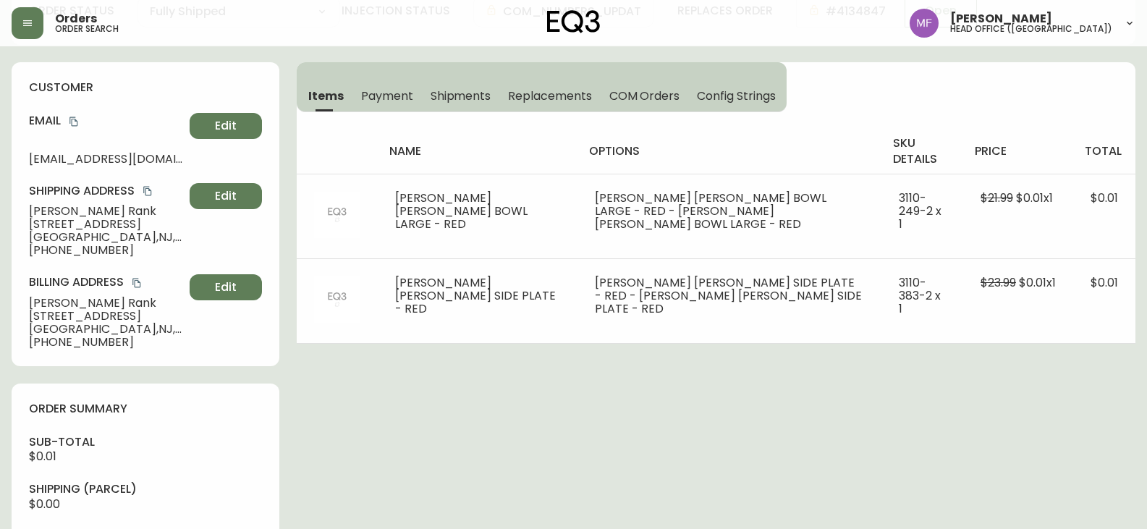
scroll to position [72, 0]
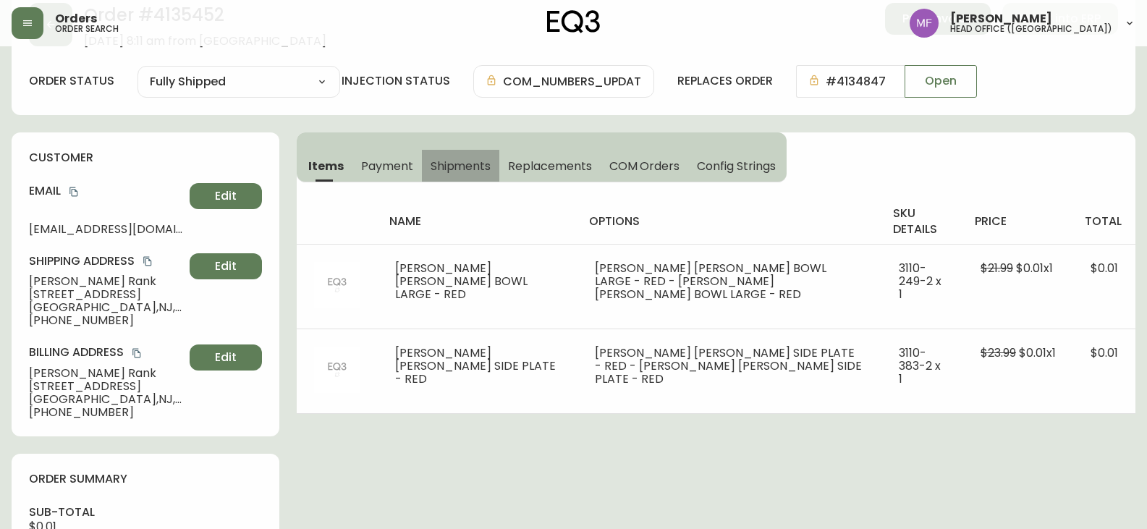
click at [470, 160] on span "Shipments" at bounding box center [461, 165] width 61 height 15
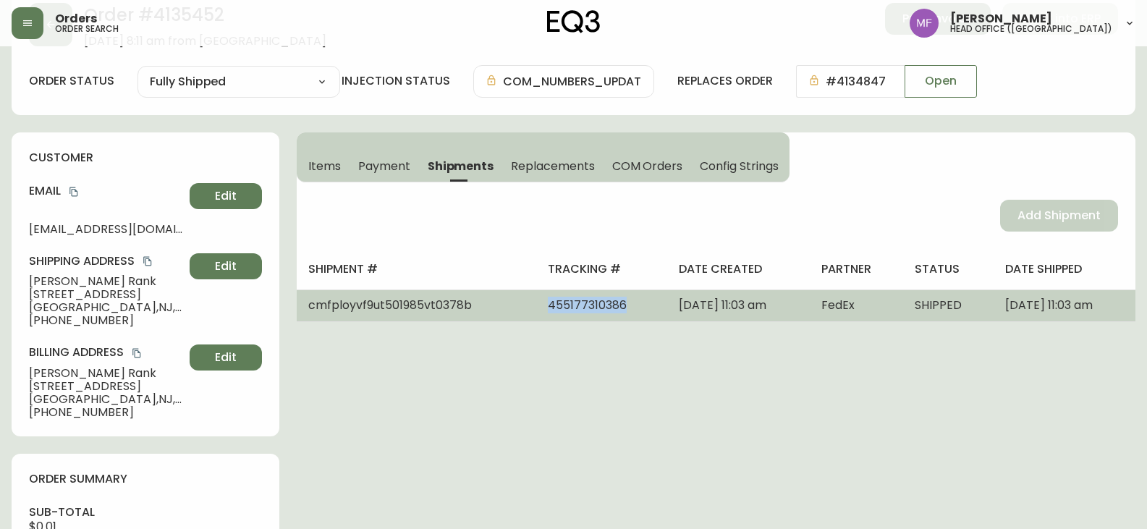
drag, startPoint x: 581, startPoint y: 313, endPoint x: 473, endPoint y: 315, distance: 107.8
click at [473, 315] on tr "cmfployvf9ut501985vt0378b 455177310386 September 18, 2025 at 11:03 am FedEx SHI…" at bounding box center [716, 305] width 839 height 32
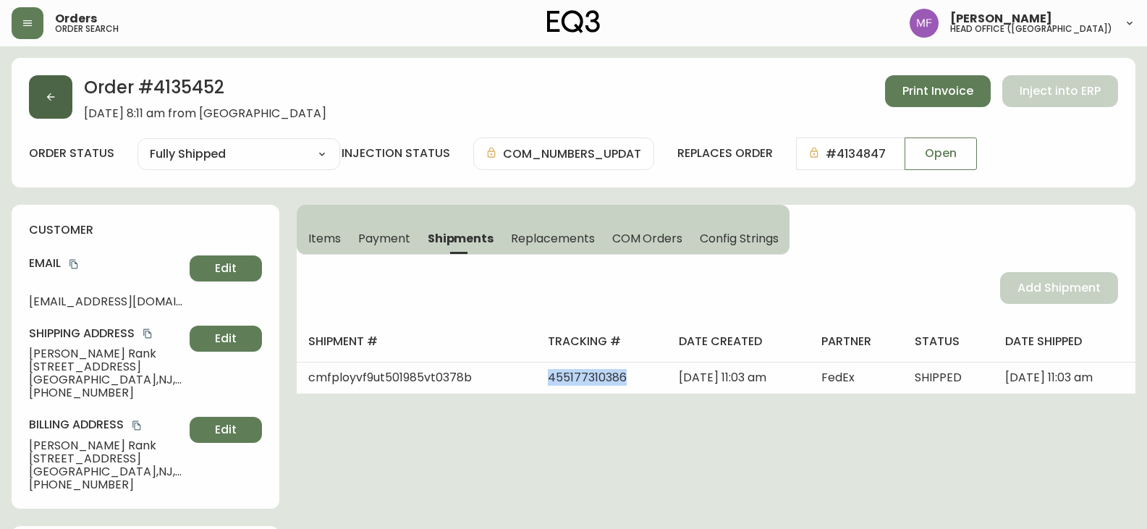
click at [33, 112] on button "button" at bounding box center [50, 96] width 43 height 43
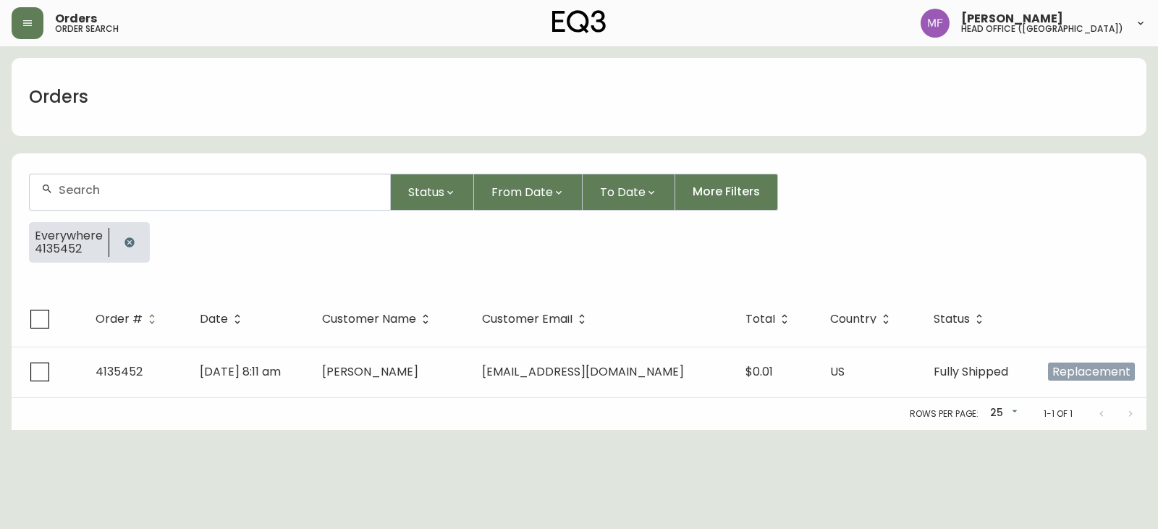
click at [135, 239] on button "button" at bounding box center [129, 242] width 29 height 29
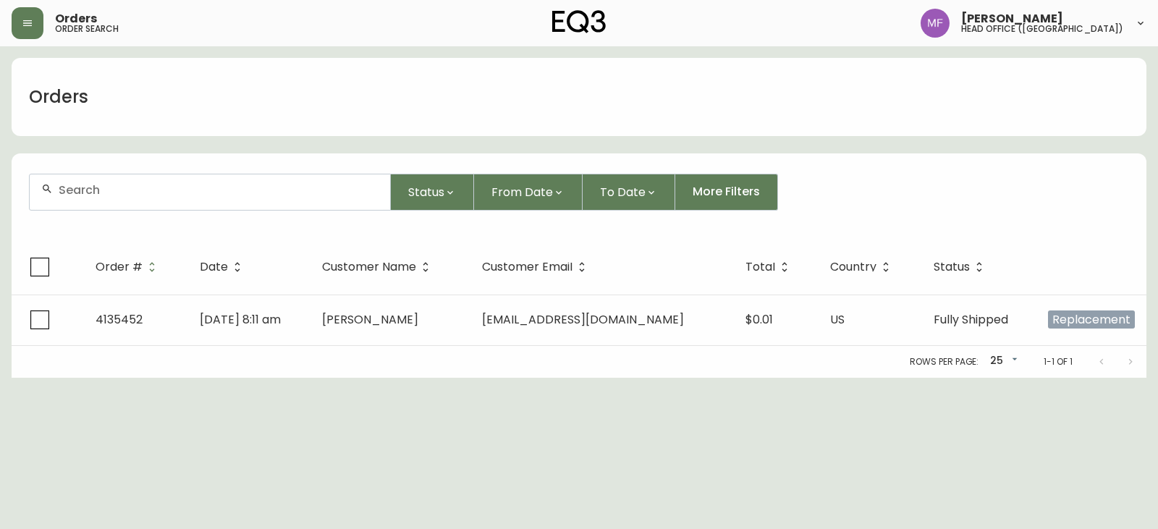
click at [117, 202] on div at bounding box center [210, 191] width 360 height 35
paste input "4135222"
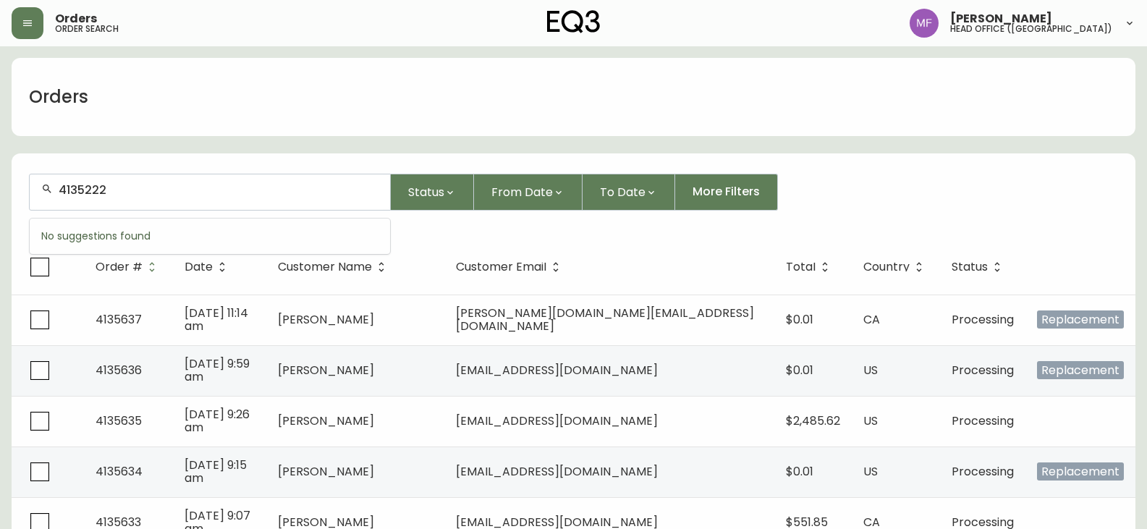
type input "4135222"
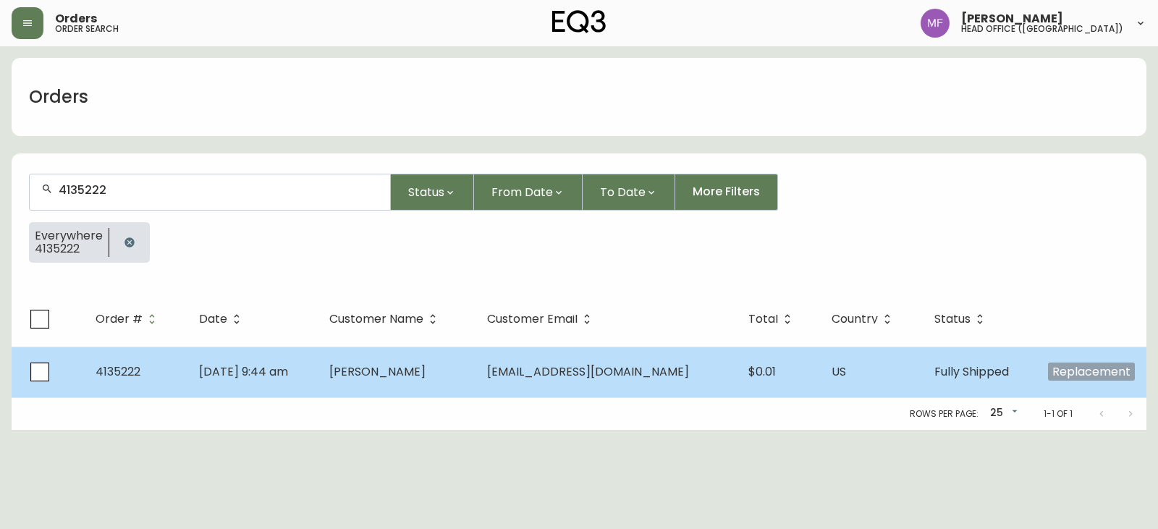
click at [404, 375] on span "Javier Rank" at bounding box center [377, 371] width 96 height 17
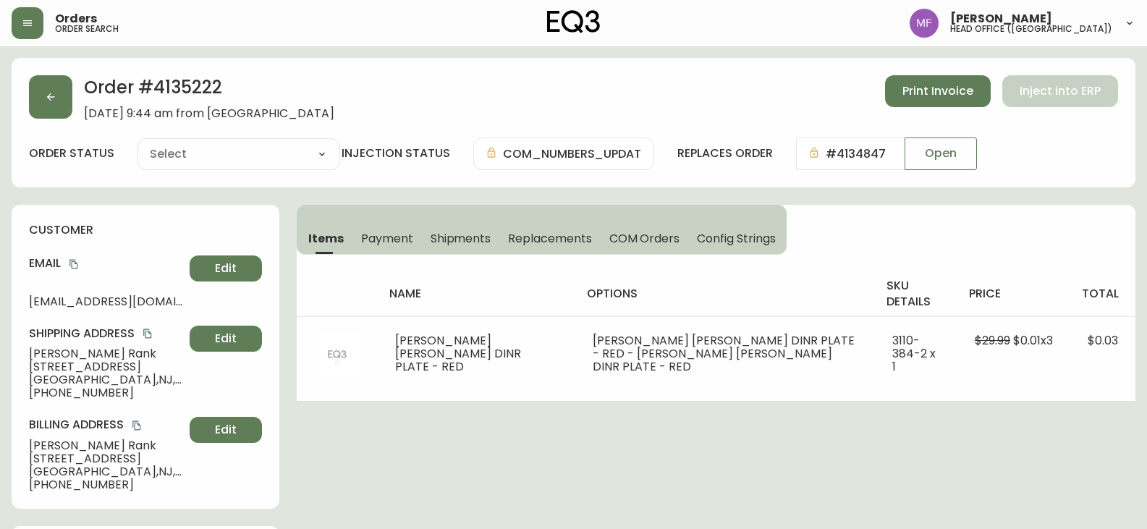
type input "Fully Shipped"
select select "FULLY_SHIPPED"
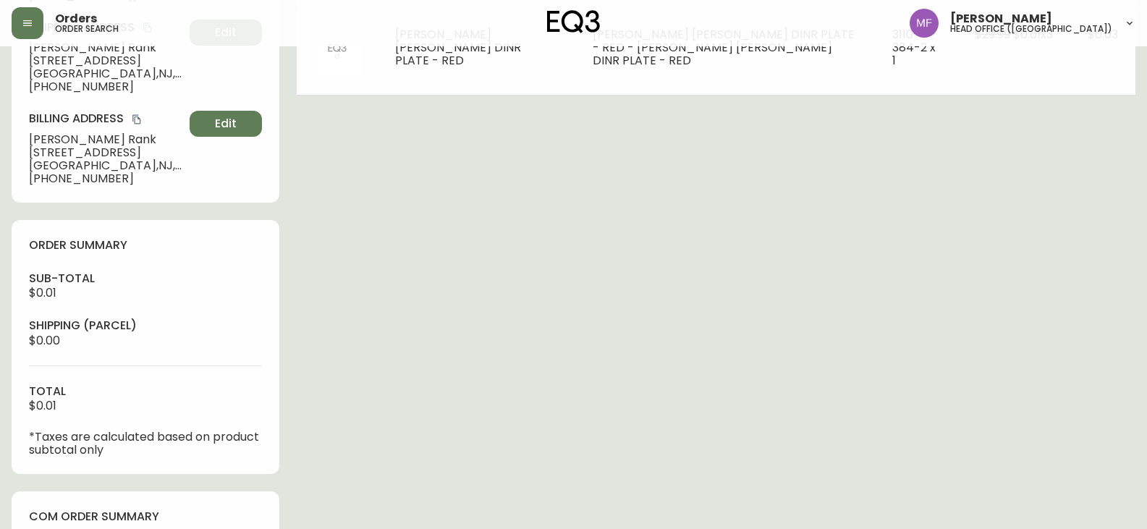
scroll to position [434, 0]
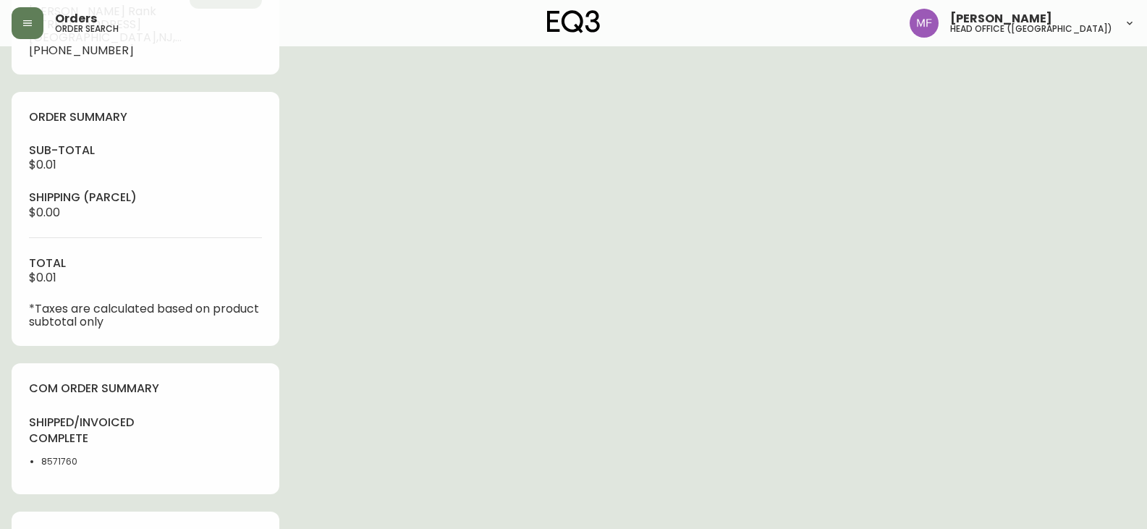
click at [60, 462] on li "8571760" at bounding box center [89, 461] width 96 height 13
click at [528, 378] on div "Order # 4135222 September 9, 2025 at 9:44 am from US_EN Print Invoice Inject in…" at bounding box center [574, 294] width 1124 height 1341
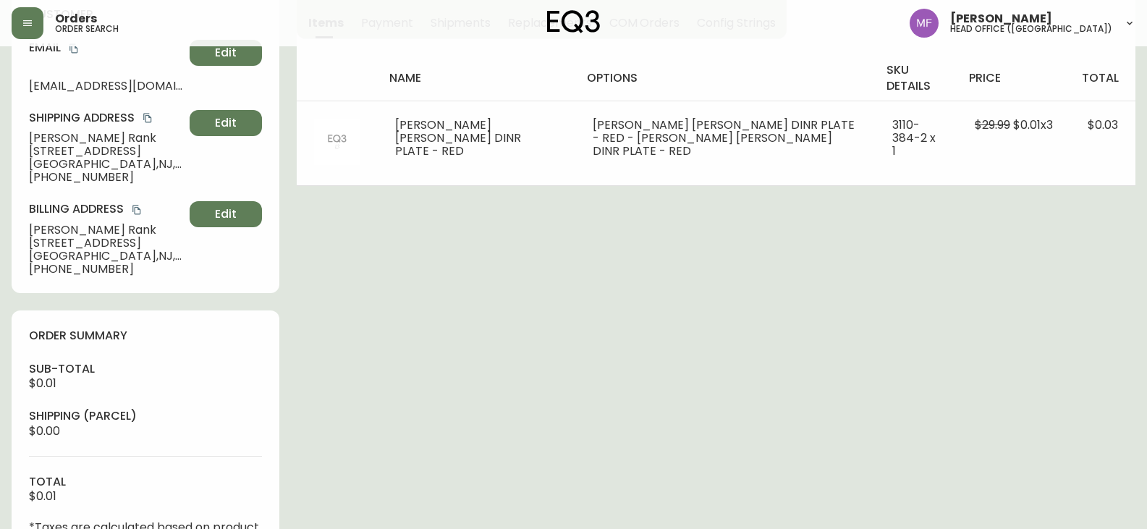
scroll to position [72, 0]
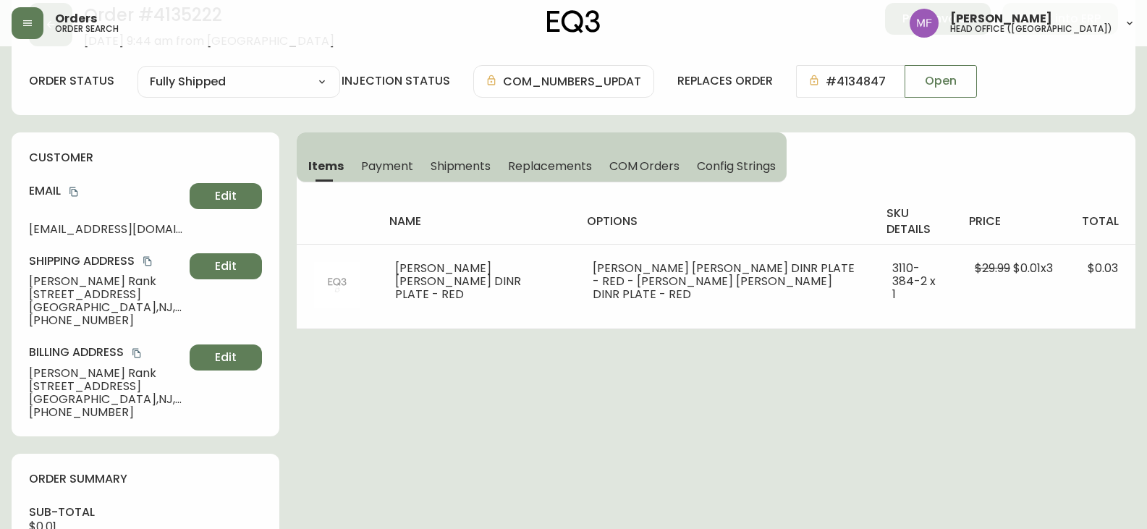
drag, startPoint x: 449, startPoint y: 162, endPoint x: 466, endPoint y: 175, distance: 21.1
click at [449, 162] on span "Shipments" at bounding box center [461, 165] width 61 height 15
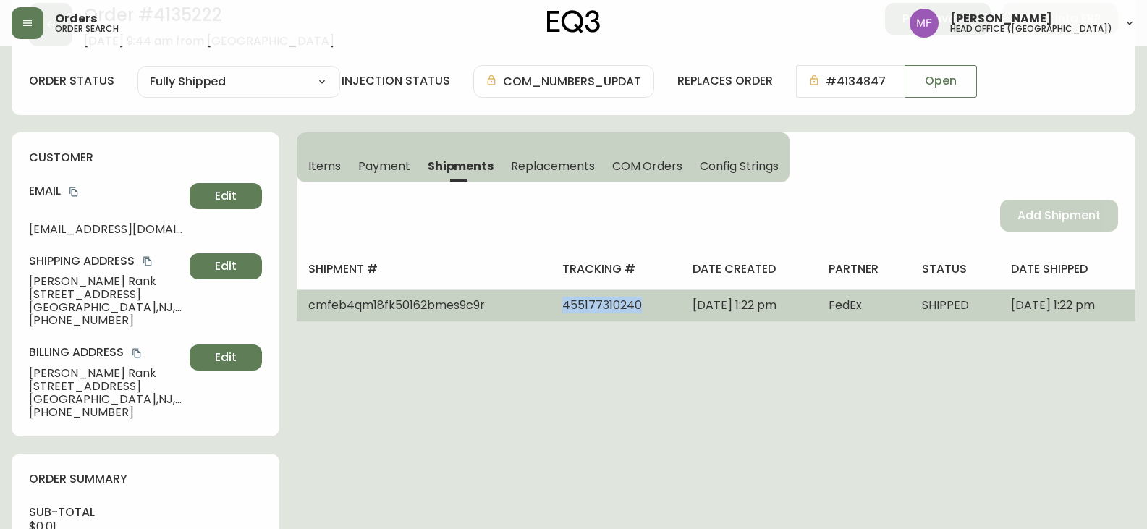
drag, startPoint x: 590, startPoint y: 308, endPoint x: 509, endPoint y: 307, distance: 80.3
click at [551, 307] on td "455177310240" at bounding box center [616, 305] width 130 height 32
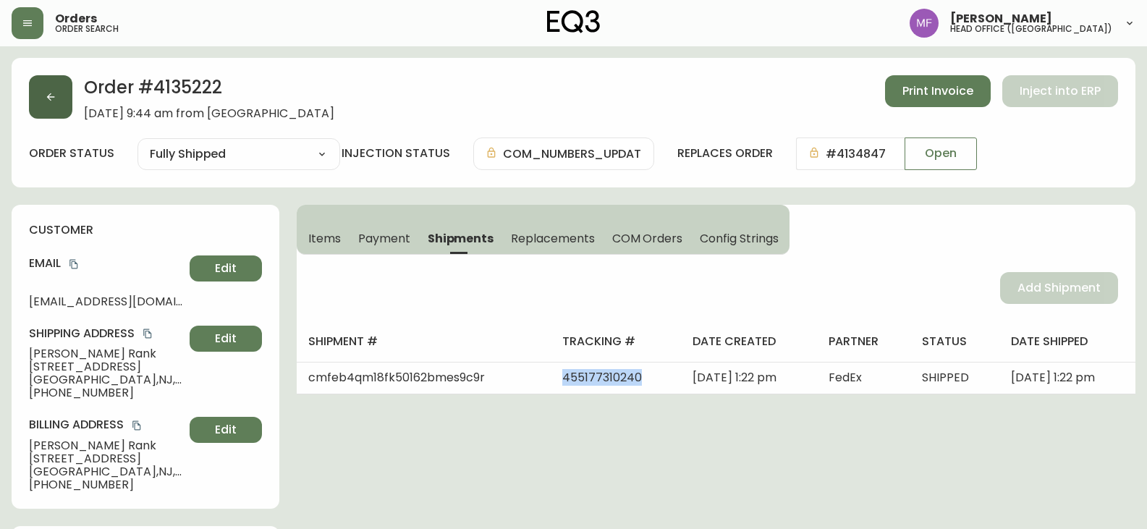
click at [67, 109] on button "button" at bounding box center [50, 96] width 43 height 43
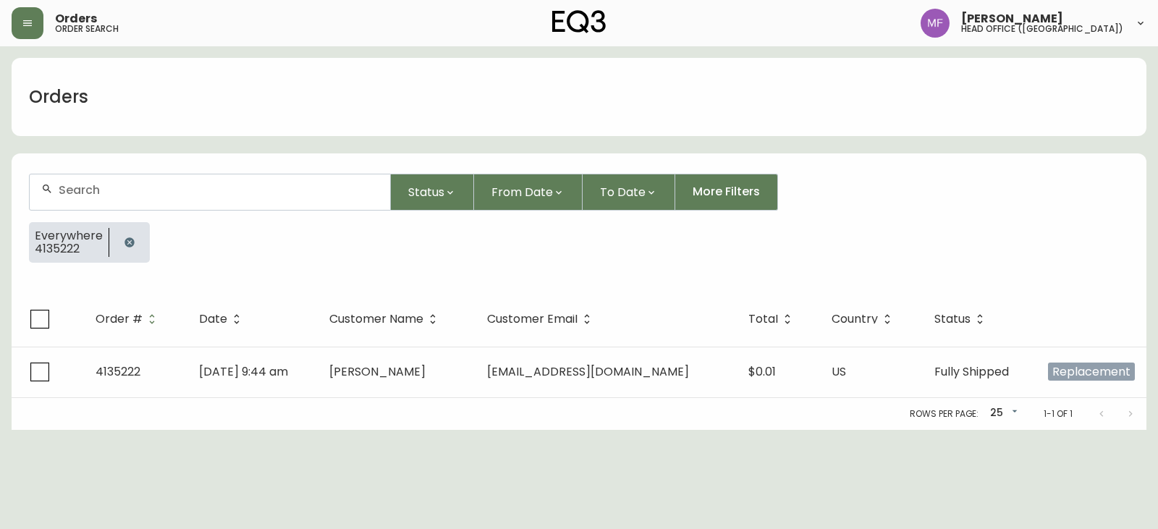
click at [124, 245] on icon "button" at bounding box center [130, 243] width 12 height 12
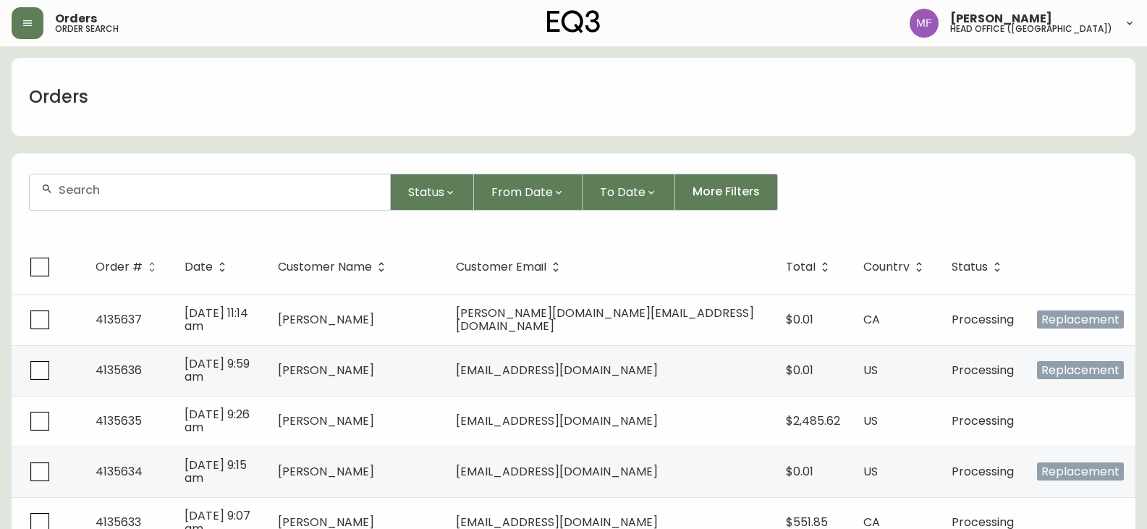
click at [114, 196] on input "text" at bounding box center [219, 190] width 320 height 14
type input "4133526"
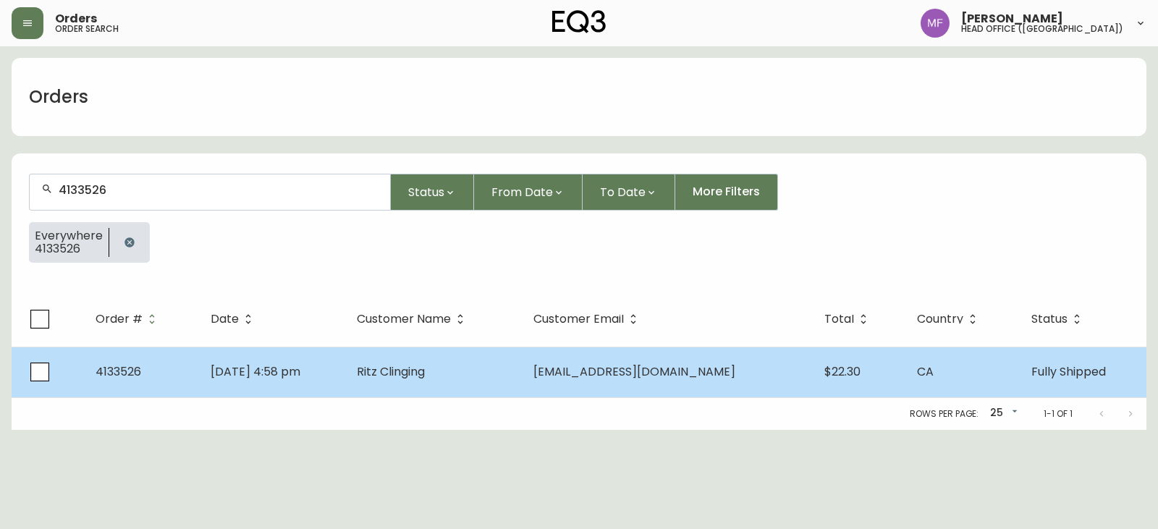
click at [521, 376] on td "Ritz Clinging" at bounding box center [433, 372] width 176 height 51
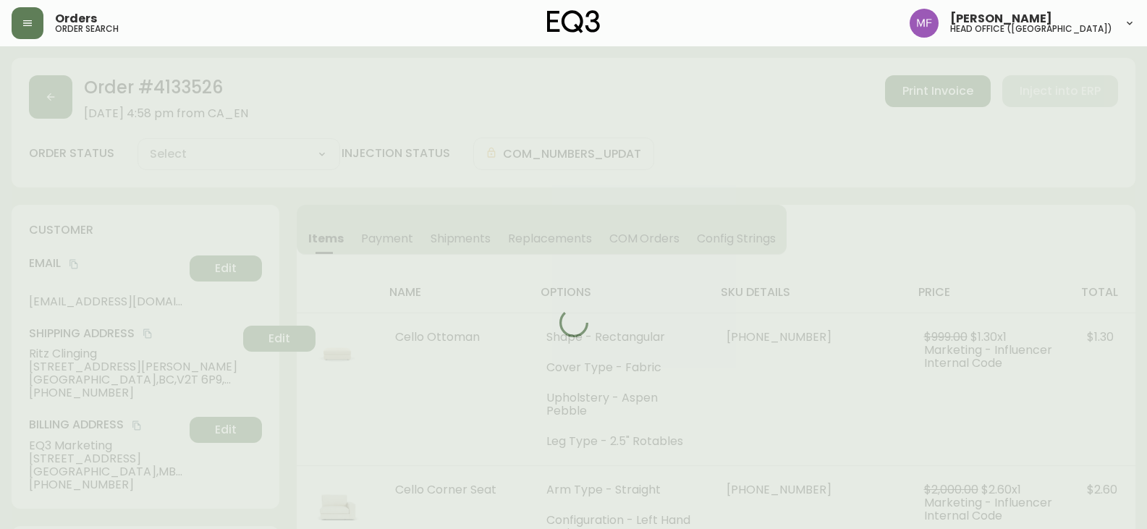
type input "Fully Shipped"
select select "FULLY_SHIPPED"
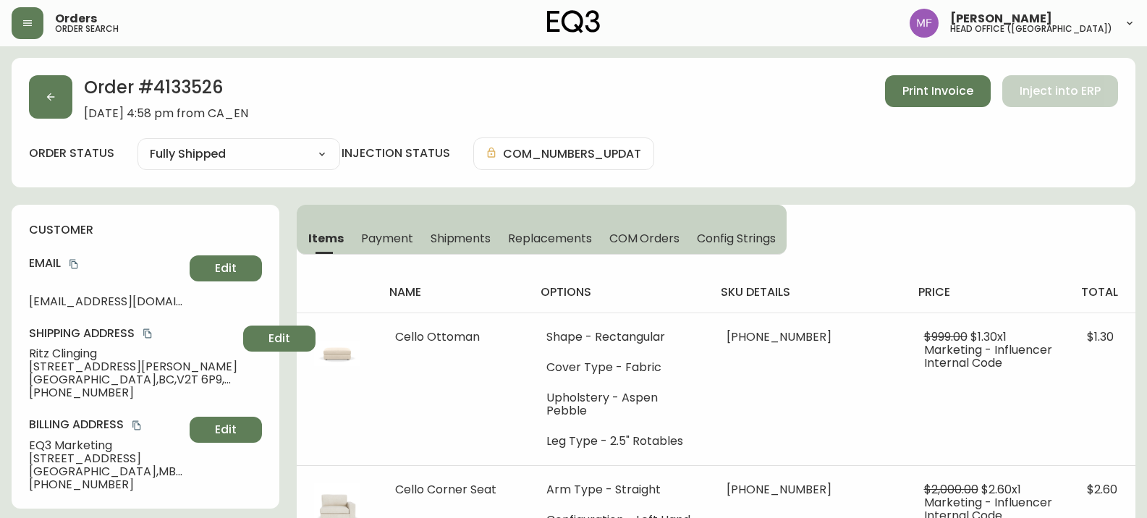
click at [185, 90] on h2 "Order # 4133526" at bounding box center [166, 91] width 164 height 32
click at [61, 104] on button "button" at bounding box center [50, 96] width 43 height 43
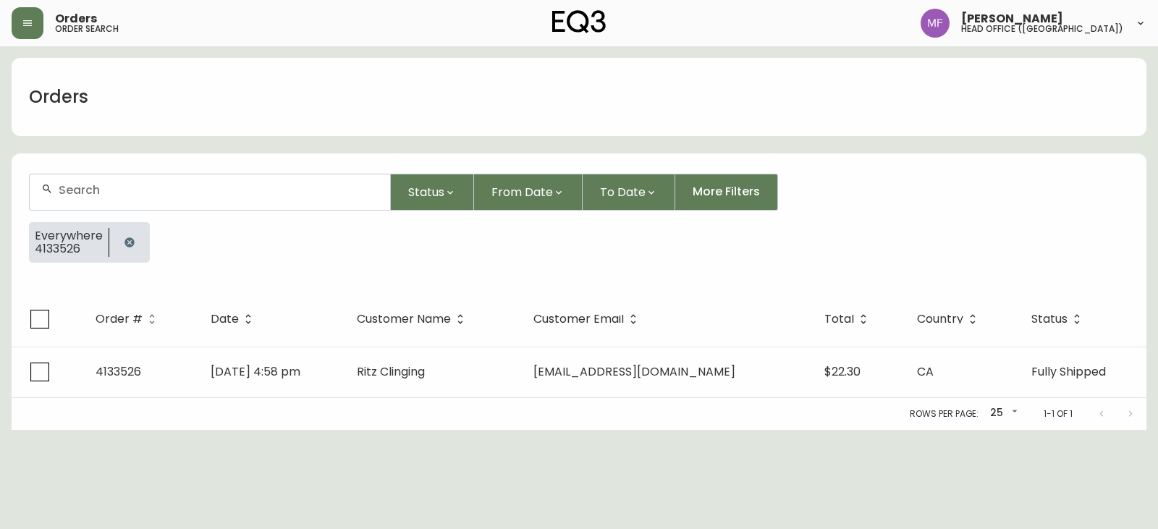
click at [124, 243] on icon "button" at bounding box center [128, 241] width 9 height 9
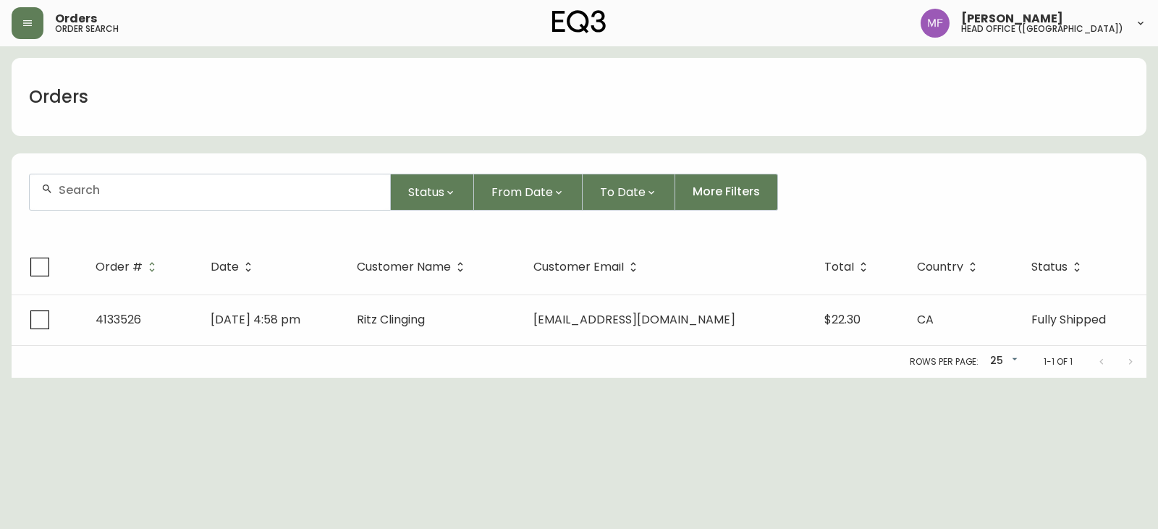
click at [119, 195] on input "text" at bounding box center [219, 190] width 320 height 14
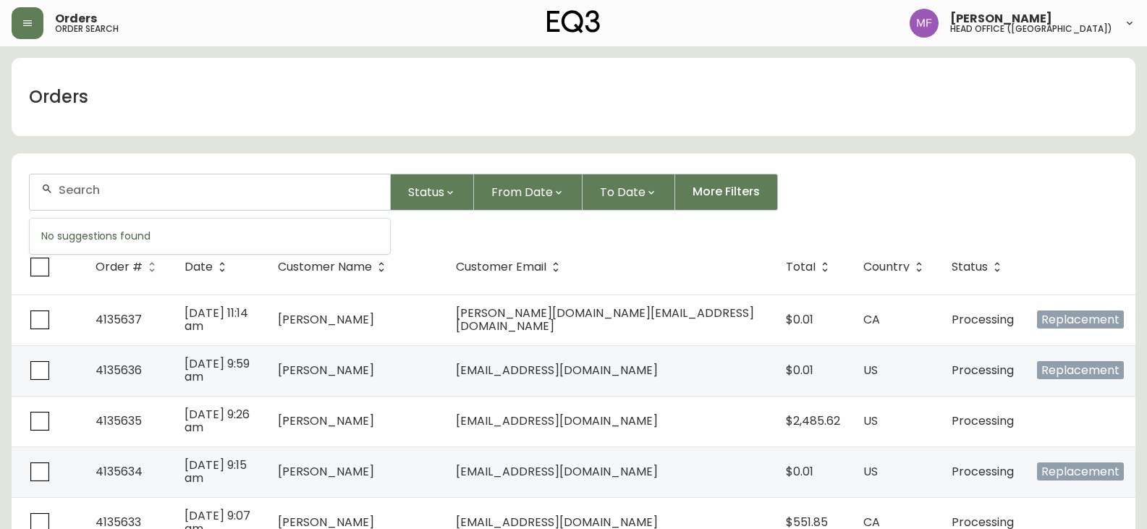
paste input "4135147"
type input "4135147"
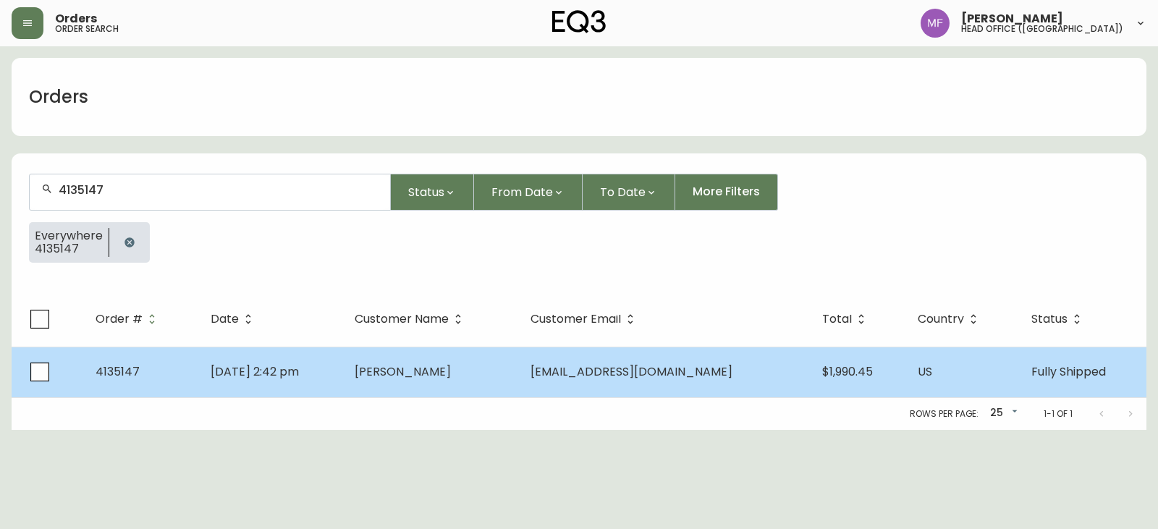
click at [402, 368] on span "[PERSON_NAME]" at bounding box center [403, 371] width 96 height 17
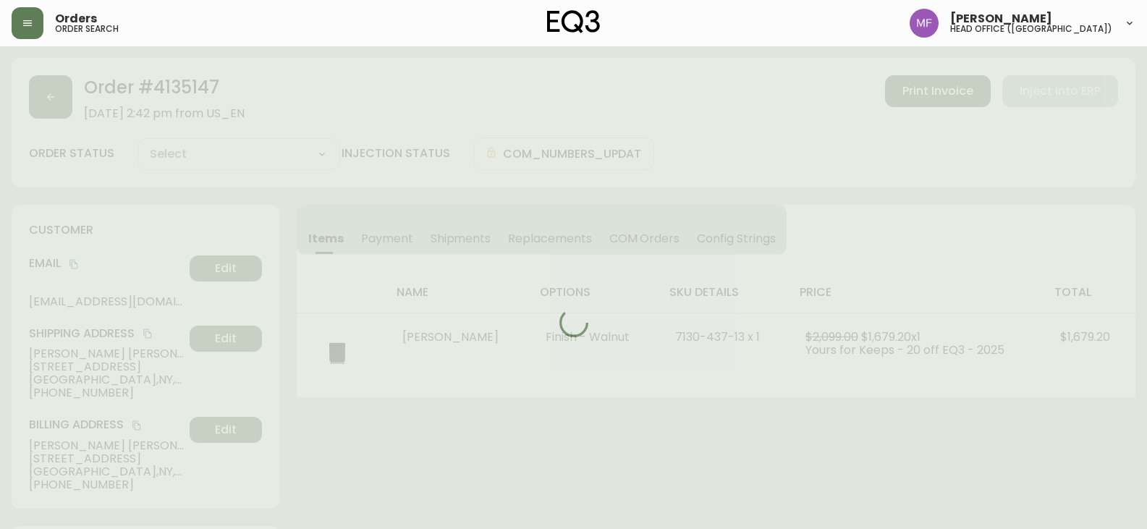
type input "Fully Shipped"
select select "FULLY_SHIPPED"
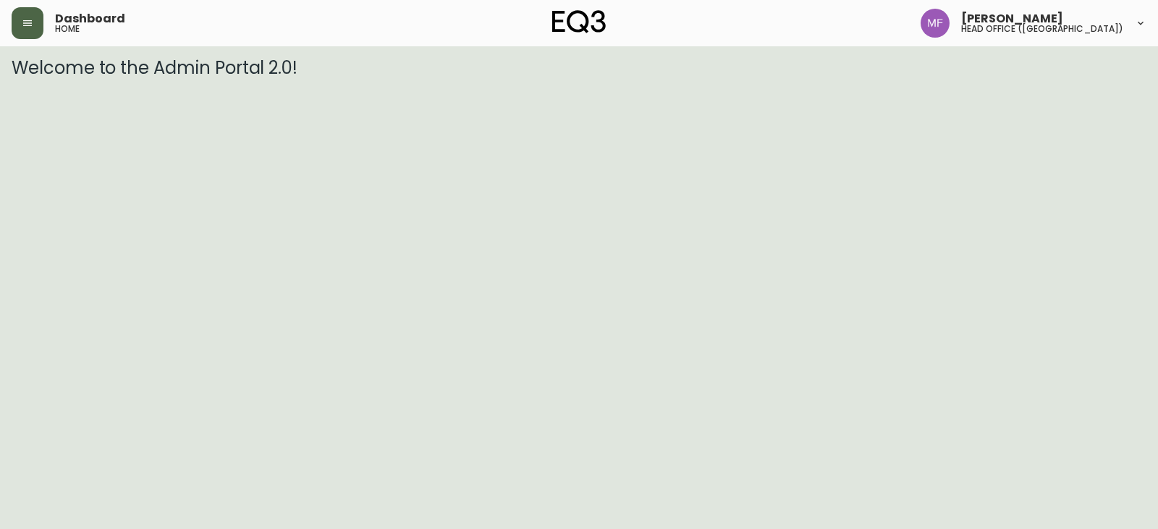
click at [14, 27] on button "button" at bounding box center [28, 23] width 32 height 32
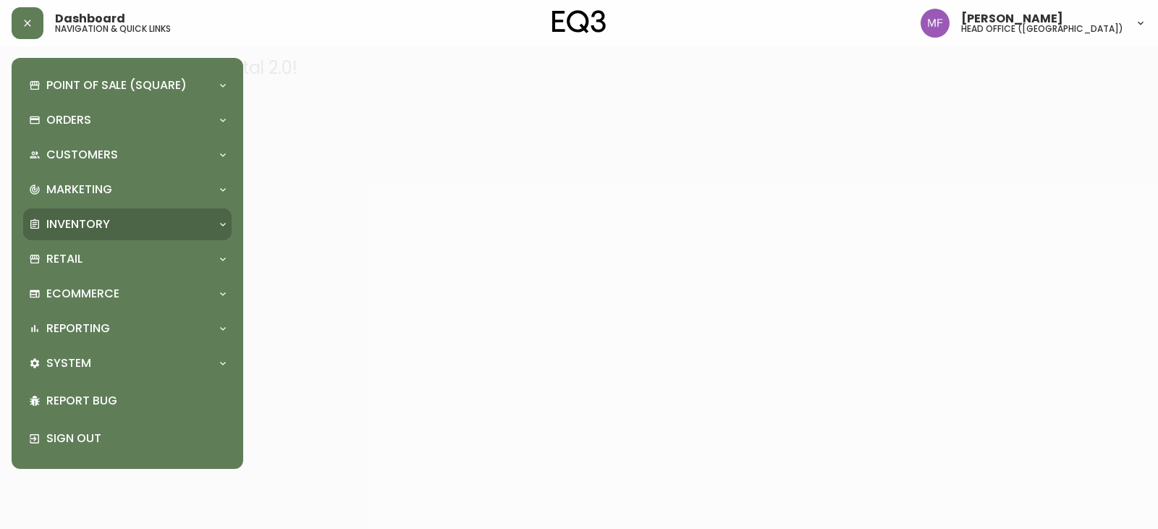
click at [83, 220] on p "Inventory" at bounding box center [78, 224] width 64 height 16
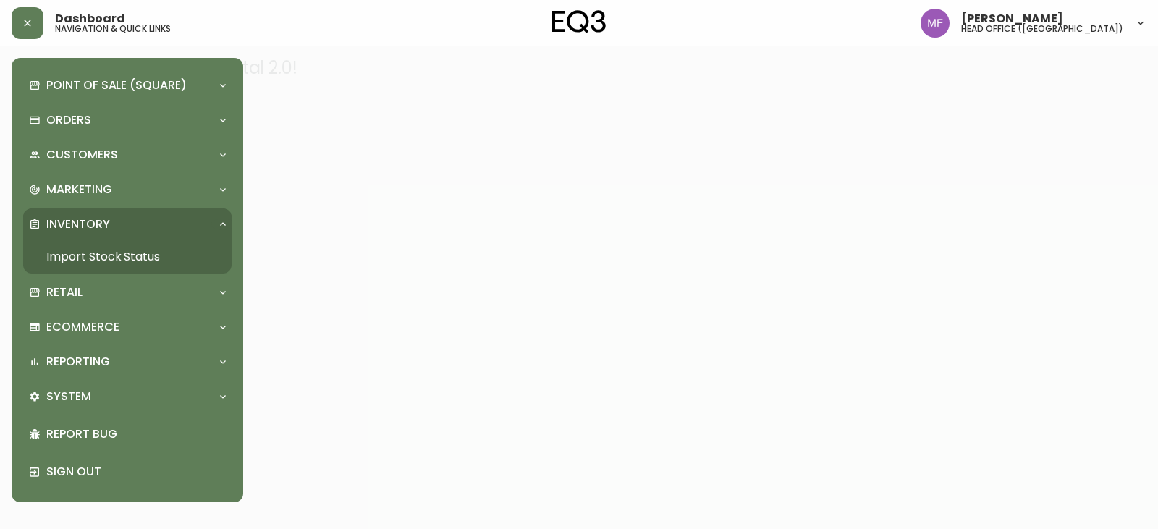
click at [119, 248] on link "Import Stock Status" at bounding box center [127, 256] width 208 height 33
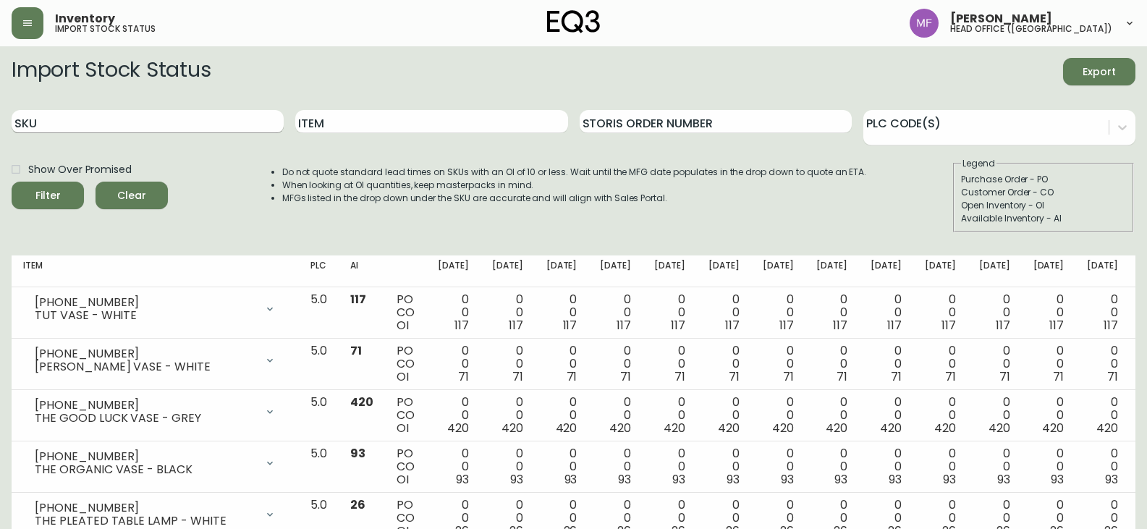
click at [190, 117] on input "SKU" at bounding box center [148, 121] width 272 height 23
paste input "7110-299-49"
click at [12, 182] on button "Filter" at bounding box center [48, 195] width 72 height 27
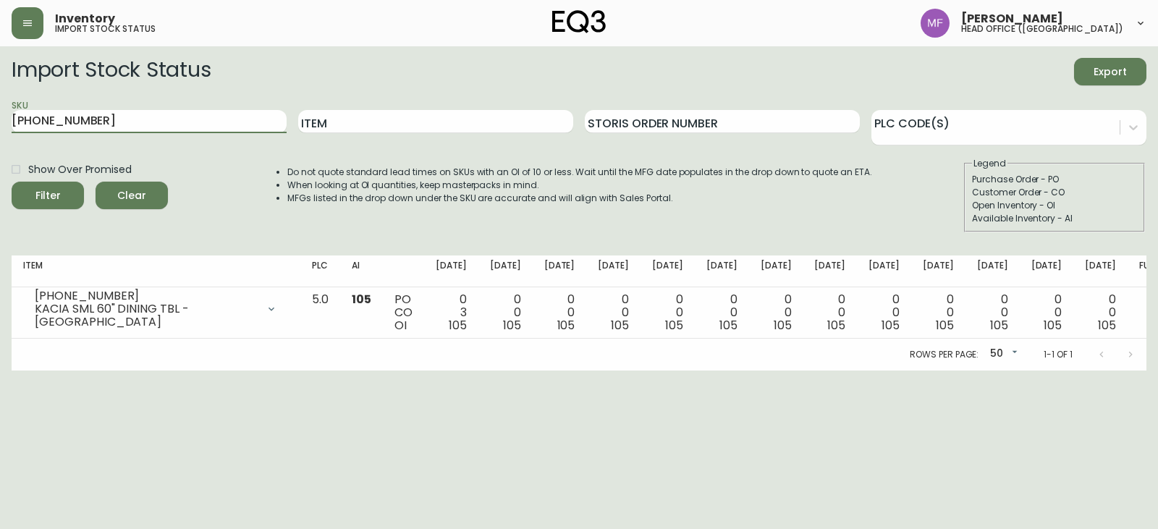
drag, startPoint x: 117, startPoint y: 124, endPoint x: 0, endPoint y: 154, distance: 120.4
click at [0, 154] on main "Import Stock Status Export SKU 7110-299-49 Item Storis Order Number PLC Code(s)…" at bounding box center [579, 208] width 1158 height 324
paste input "7130-437-13"
type input "7130-437-13"
click at [12, 182] on button "Filter" at bounding box center [48, 195] width 72 height 27
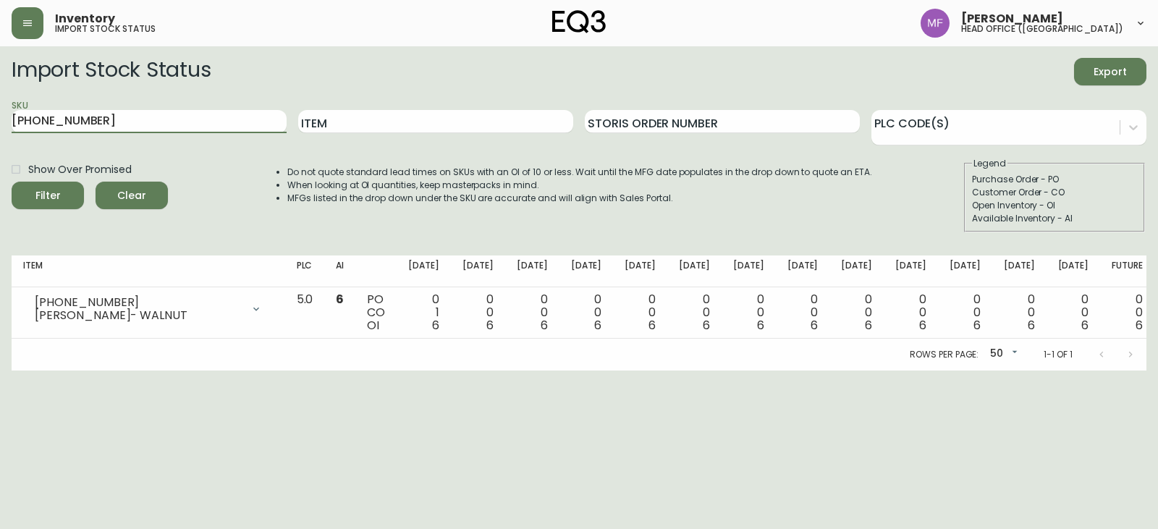
drag, startPoint x: 200, startPoint y: 132, endPoint x: 0, endPoint y: 134, distance: 200.5
click at [0, 134] on main "Import Stock Status Export SKU 7130-437-13 Item Storis Order Number PLC Code(s)…" at bounding box center [579, 208] width 1158 height 324
click at [12, 182] on button "Filter" at bounding box center [48, 195] width 72 height 27
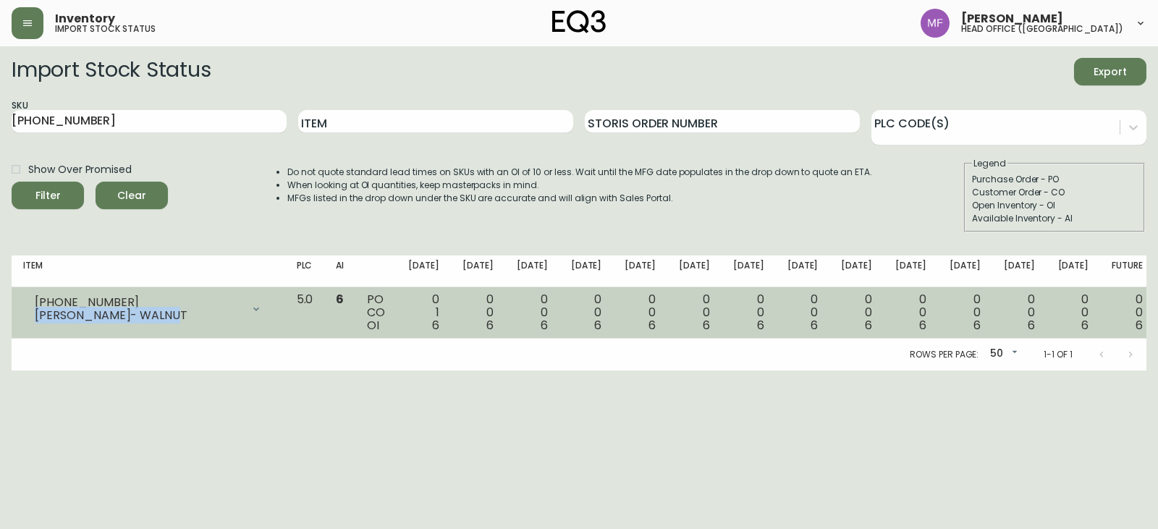
drag, startPoint x: 188, startPoint y: 316, endPoint x: 30, endPoint y: 316, distance: 158.5
click at [30, 316] on div "7130-437-13 MARCEL CHEST- WALNUT" at bounding box center [148, 309] width 250 height 32
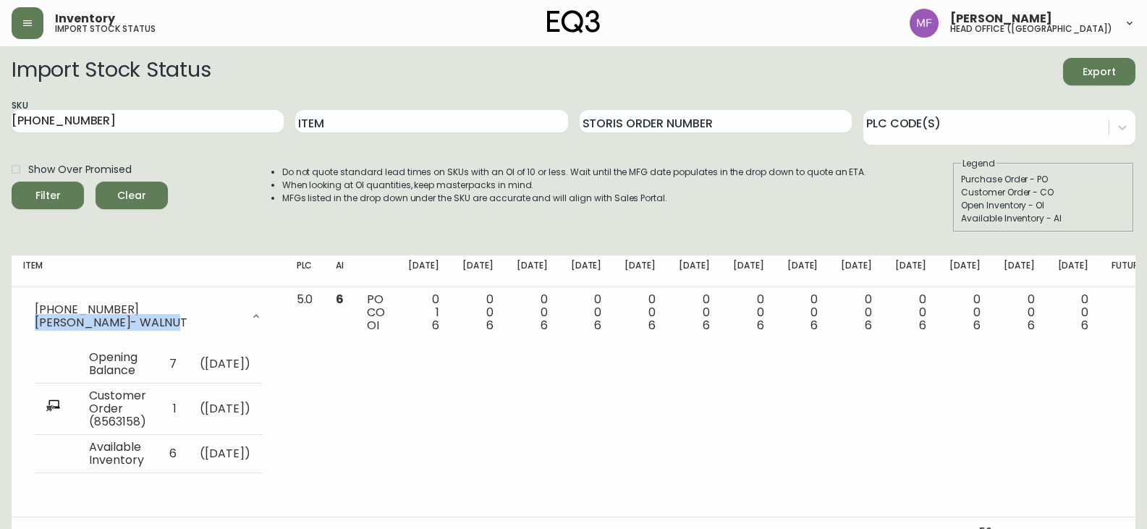
copy div "MARCEL CHEST- WALNUT"
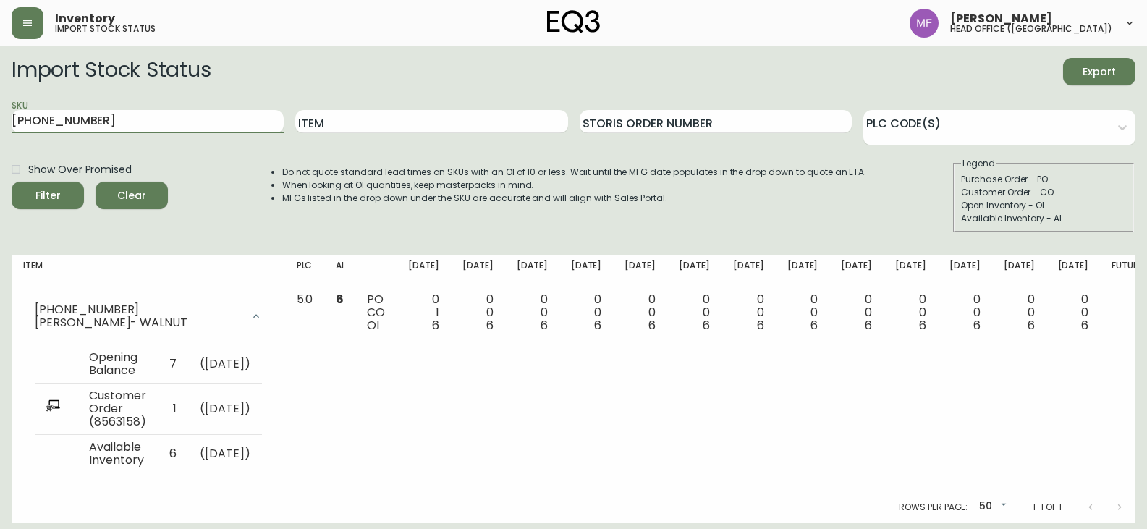
drag, startPoint x: 208, startPoint y: 130, endPoint x: 0, endPoint y: 128, distance: 207.7
click at [0, 128] on main "Import Stock Status Export SKU 7130-437-13 Item Storis Order Number PLC Code(s)…" at bounding box center [573, 284] width 1147 height 477
paste input "3110-819-1"
type input "3110-819-1"
click at [12, 182] on button "Filter" at bounding box center [48, 195] width 72 height 27
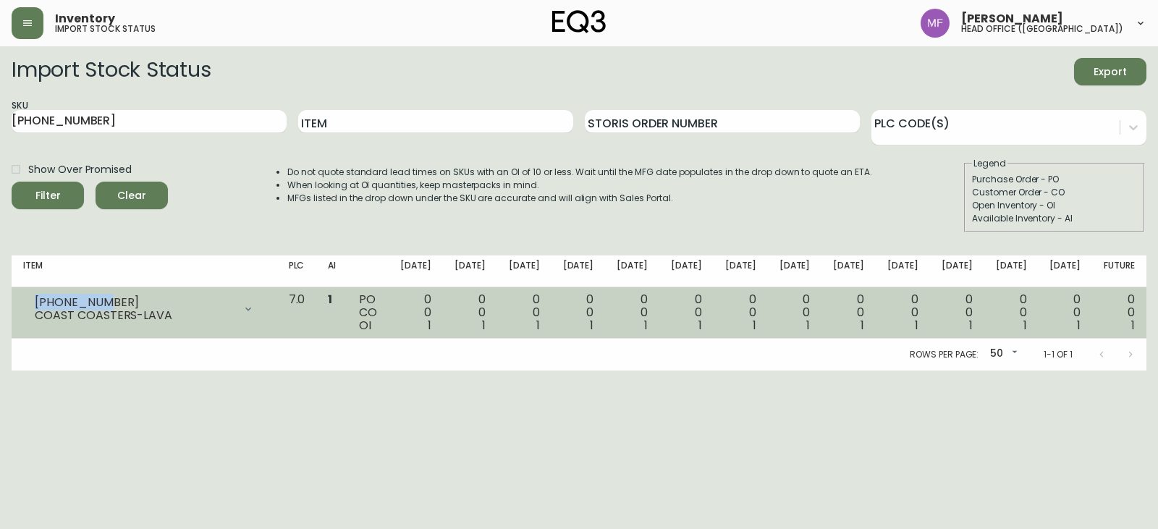
drag, startPoint x: 103, startPoint y: 301, endPoint x: 13, endPoint y: 300, distance: 89.7
click at [13, 300] on td "3110-819-1 COAST COASTERS-LAVA Opening Balance 1 ( Oct 02, 2025 ) Available Inv…" at bounding box center [145, 312] width 266 height 51
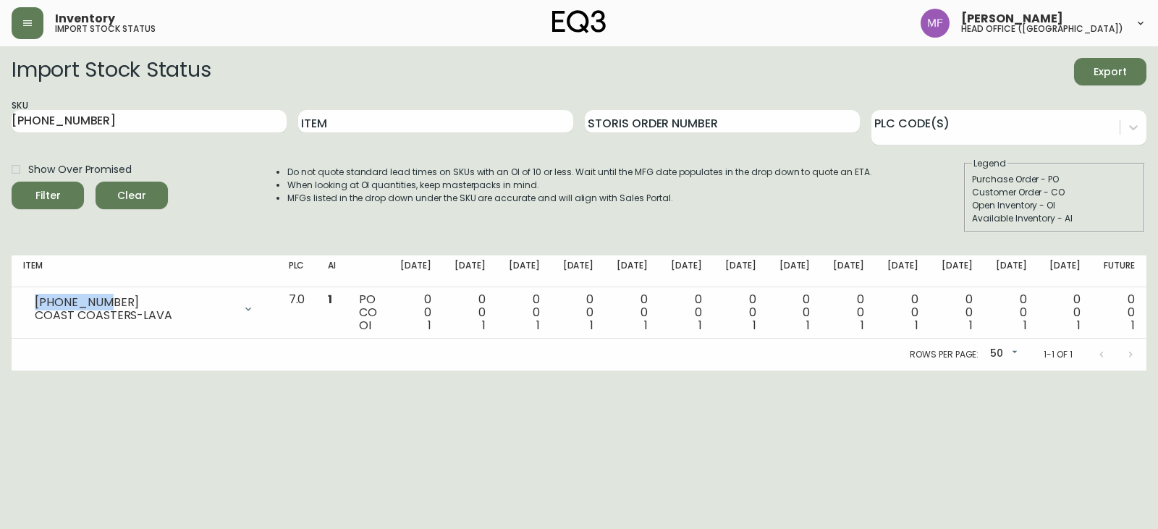
copy div "3110-819-1"
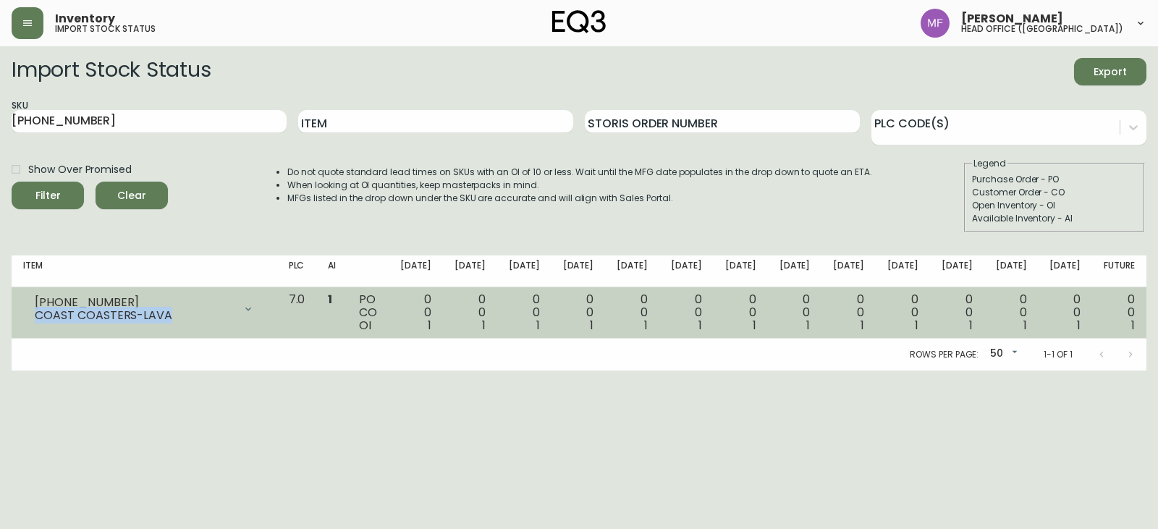
drag, startPoint x: 172, startPoint y: 318, endPoint x: 28, endPoint y: 318, distance: 144.0
click at [28, 318] on div "3110-819-1 COAST COASTERS-LAVA" at bounding box center [144, 309] width 242 height 32
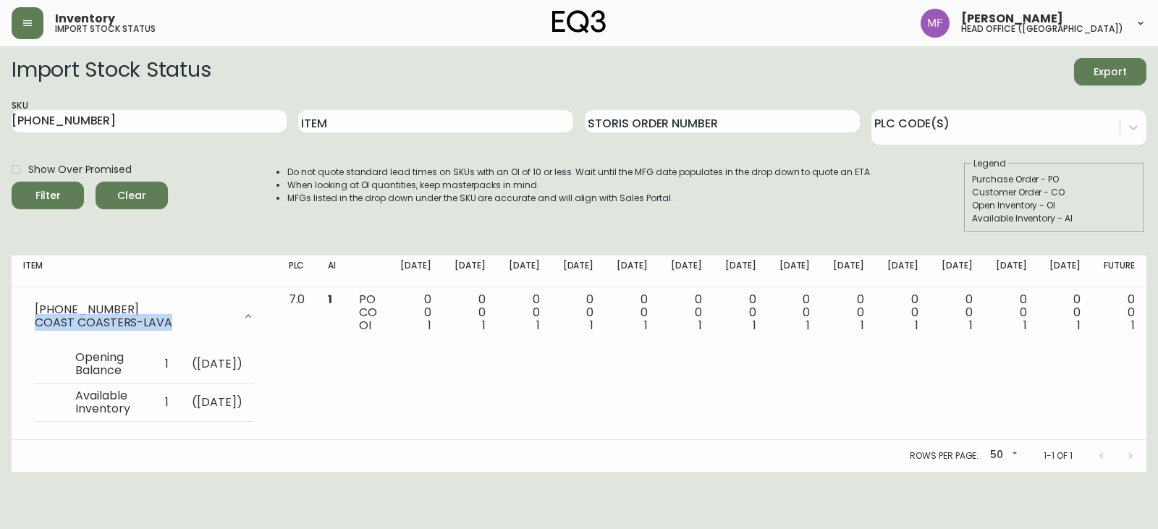
copy div "COAST COASTERS-LAVA"
drag, startPoint x: 0, startPoint y: 0, endPoint x: 0, endPoint y: 122, distance: 122.3
click at [0, 122] on main "Import Stock Status Export SKU 3110-819-1 Item Storis Order Number PLC Code(s) …" at bounding box center [579, 259] width 1158 height 426
paste input "8000-400"
type input "8000-400-1"
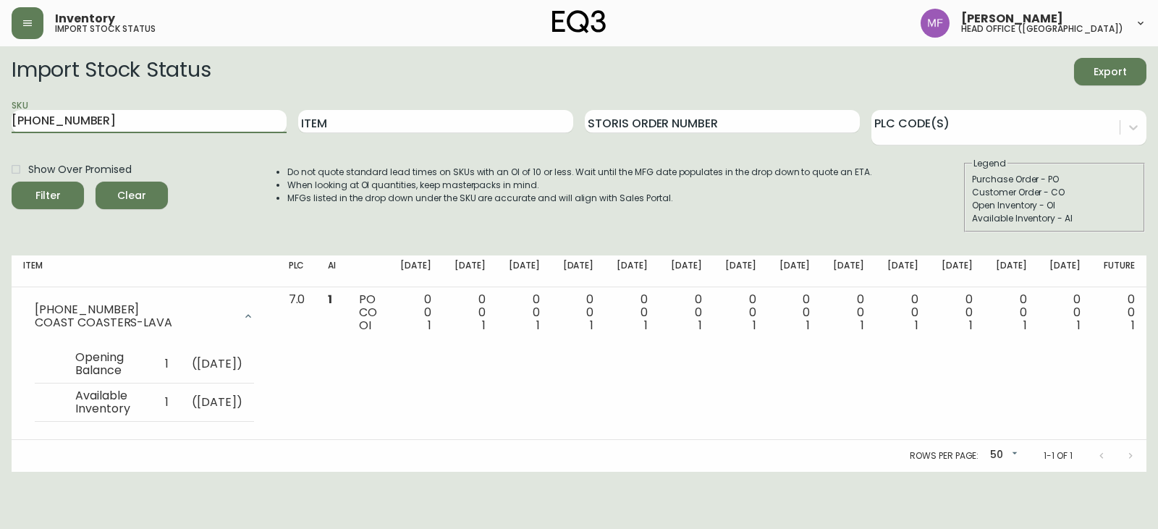
click at [12, 182] on button "Filter" at bounding box center [48, 195] width 72 height 27
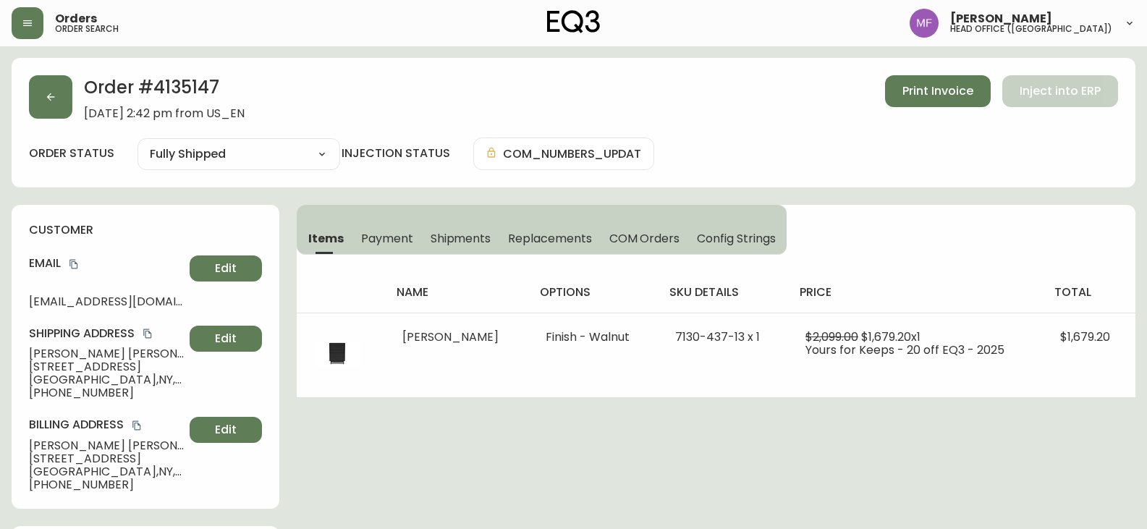
select select "FULLY_SHIPPED"
click at [37, 114] on button "button" at bounding box center [50, 96] width 43 height 43
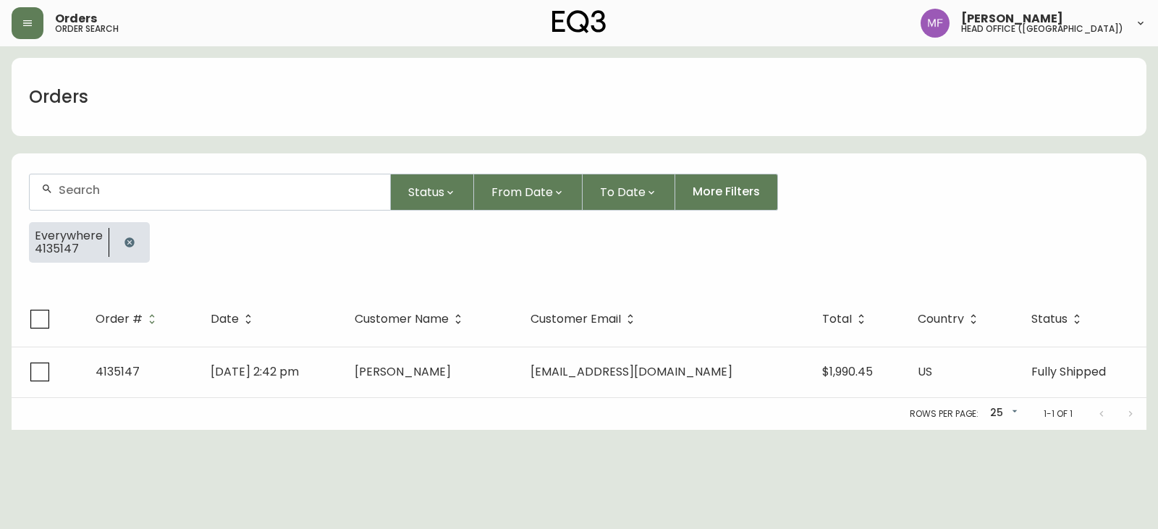
click at [117, 242] on button "button" at bounding box center [129, 242] width 29 height 29
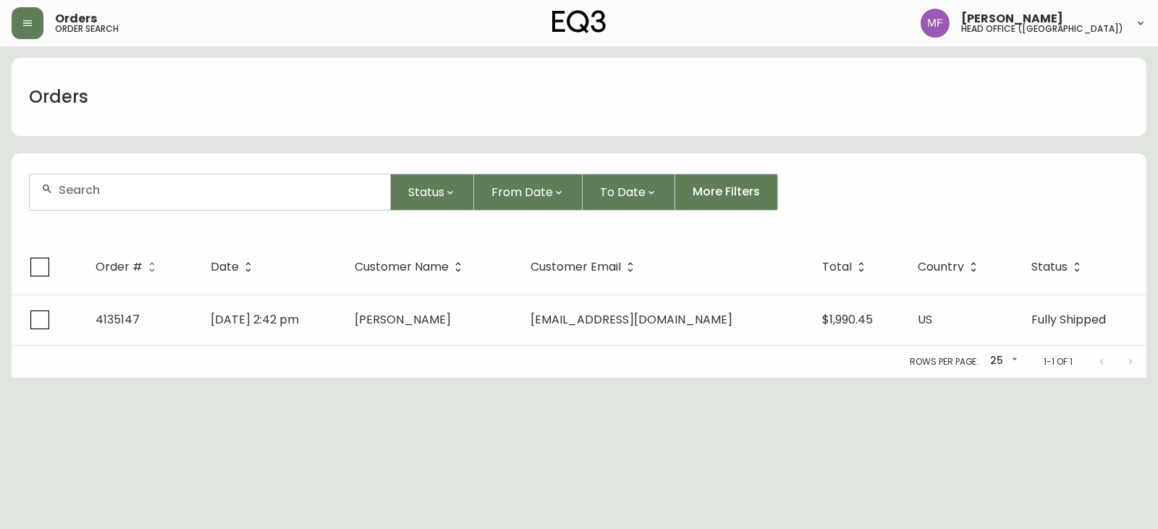
click at [130, 194] on input "text" at bounding box center [219, 190] width 320 height 14
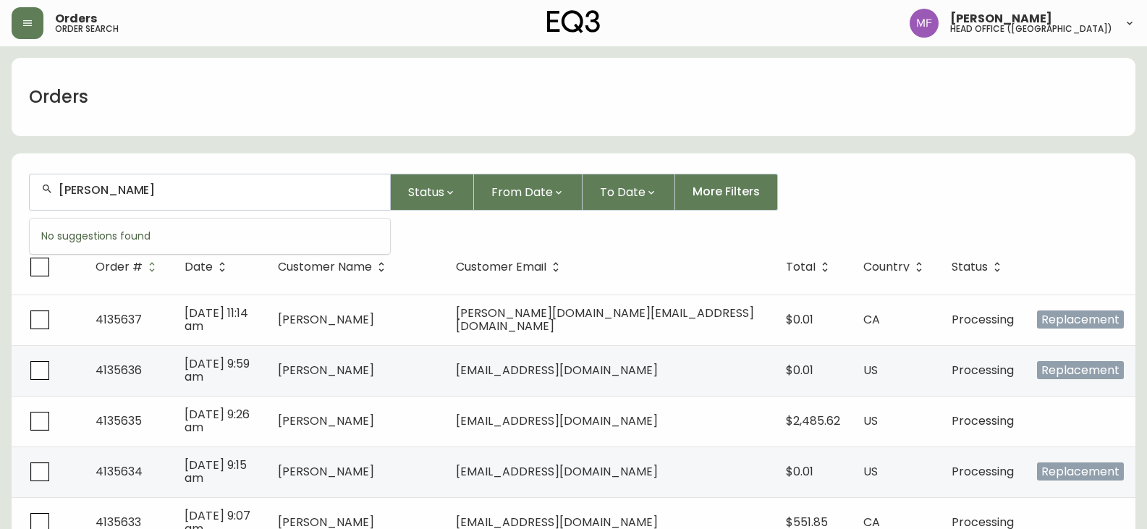
type input "[PERSON_NAME]"
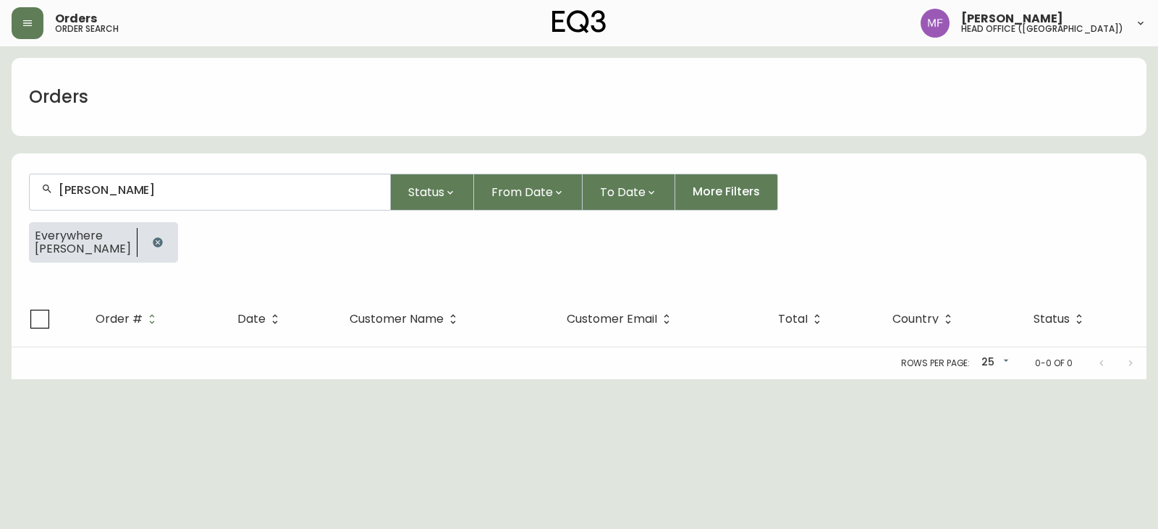
click at [151, 232] on button "button" at bounding box center [157, 242] width 29 height 29
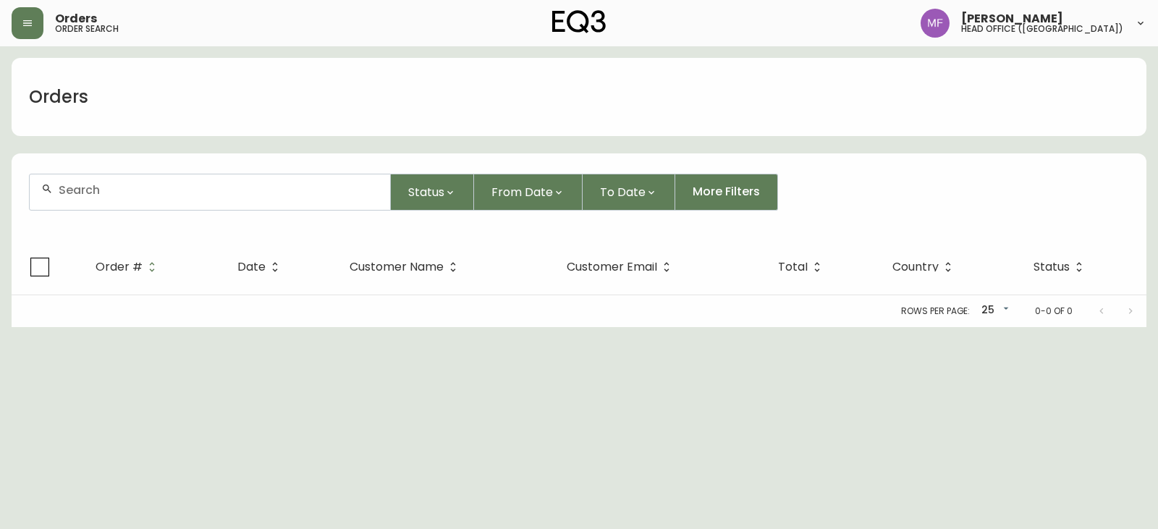
click at [148, 163] on form "Status From Date To Date More Filters" at bounding box center [579, 197] width 1135 height 83
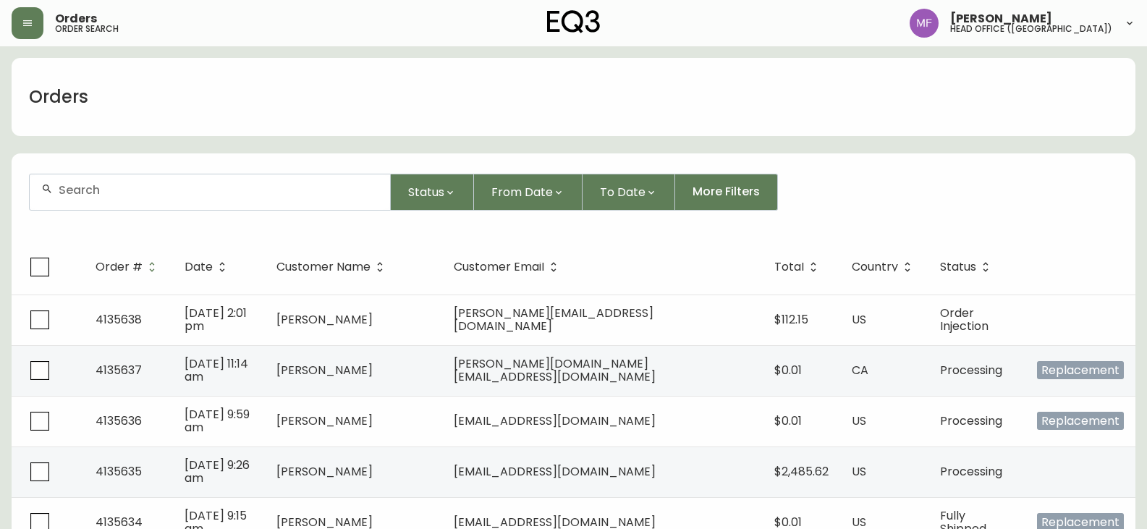
click at [161, 198] on div at bounding box center [210, 191] width 360 height 35
type input "4135548"
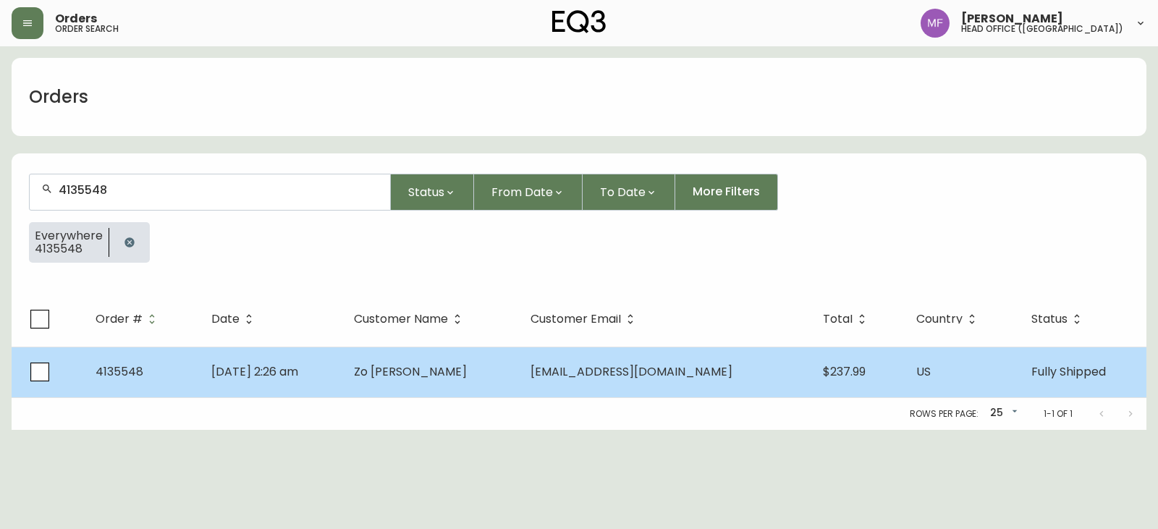
click at [492, 369] on td "Zo [PERSON_NAME]" at bounding box center [430, 372] width 177 height 51
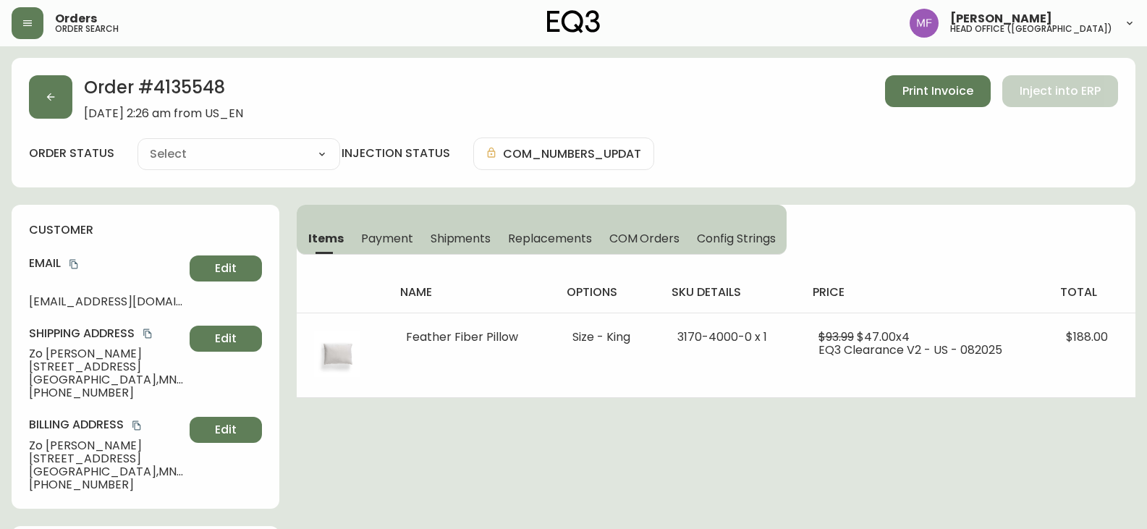
type input "Fully Shipped"
select select "FULLY_SHIPPED"
click at [59, 88] on button "button" at bounding box center [50, 96] width 43 height 43
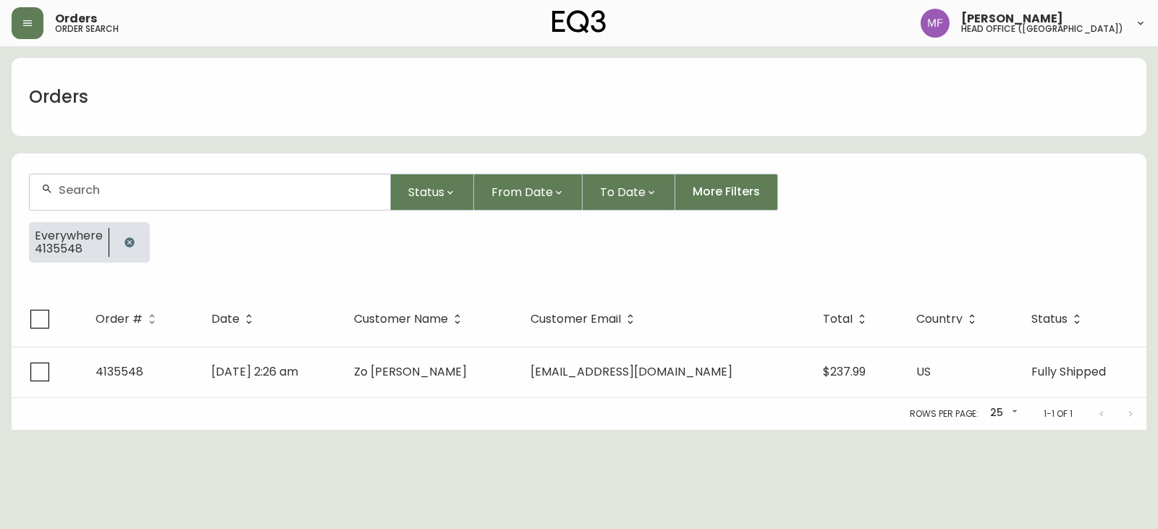
click at [124, 232] on button "button" at bounding box center [129, 242] width 29 height 29
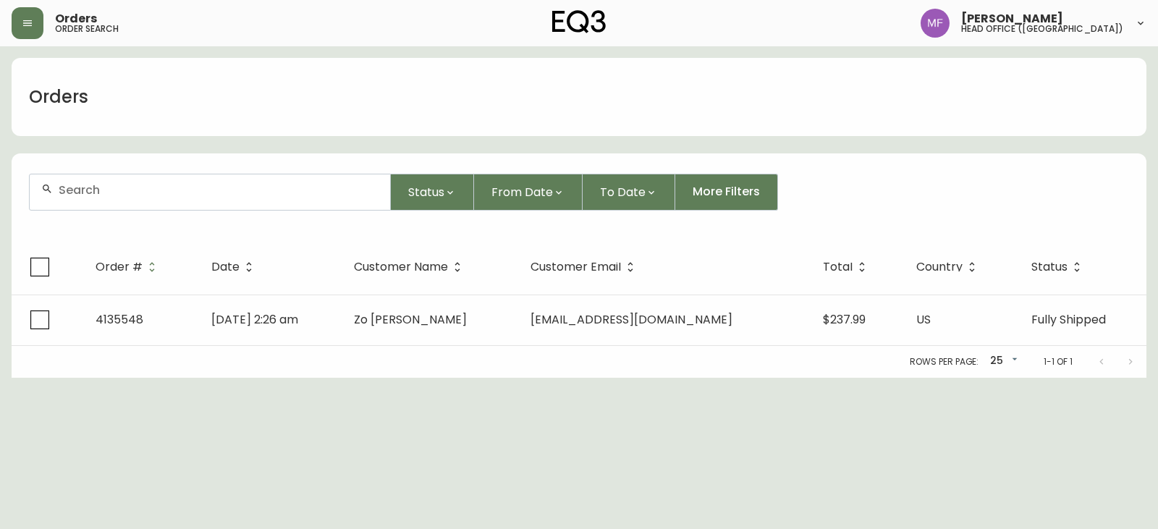
click at [122, 203] on div at bounding box center [210, 191] width 360 height 35
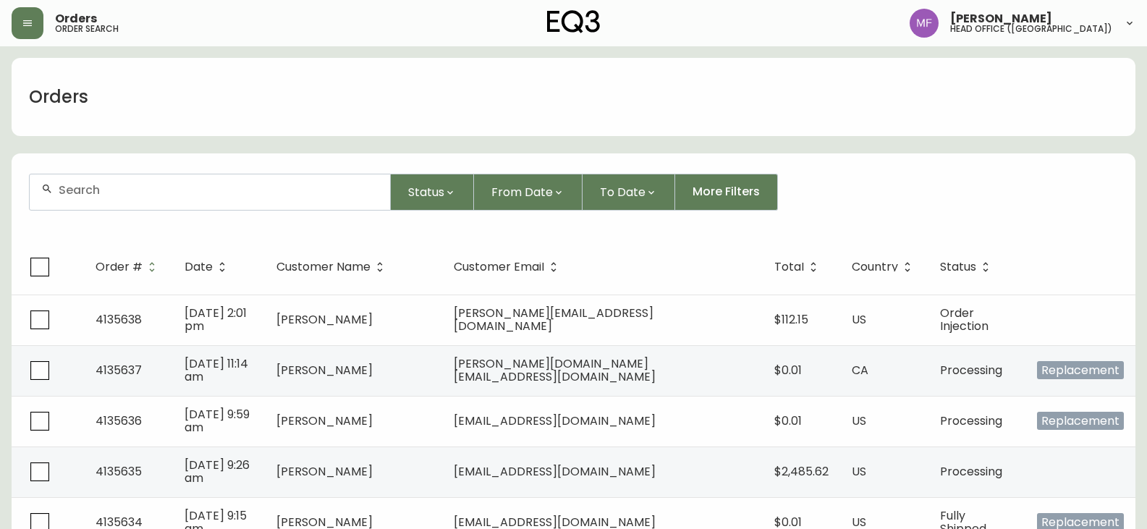
paste input "4135548"
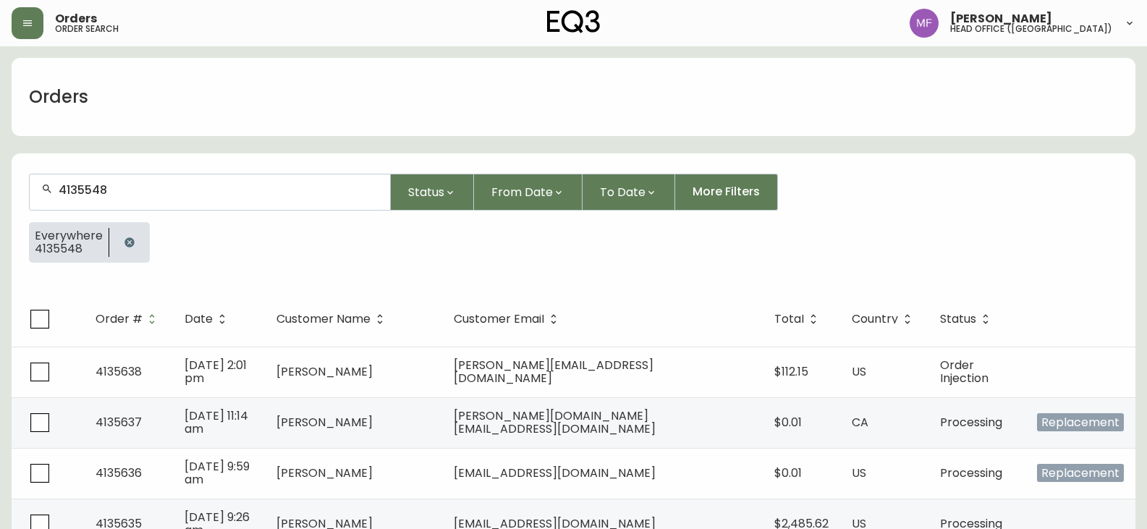
type input "4135548"
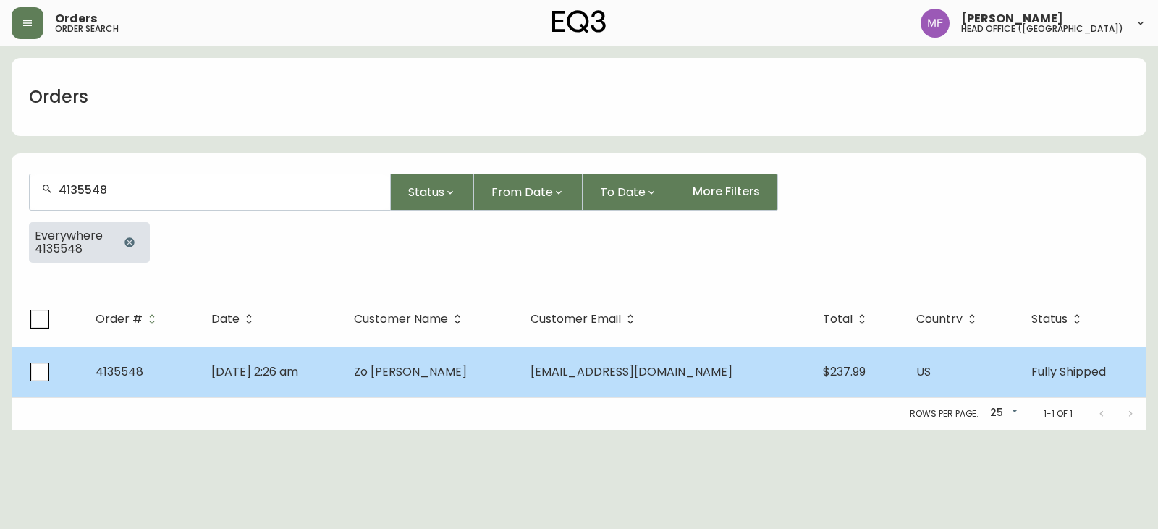
click at [456, 379] on span "Zo [PERSON_NAME]" at bounding box center [410, 371] width 113 height 17
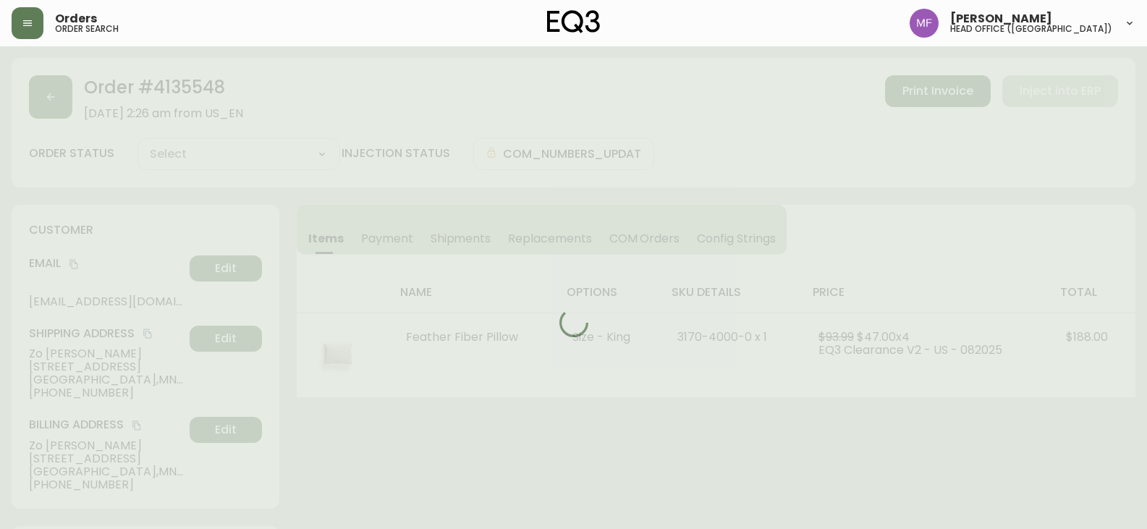
type input "Fully Shipped"
select select "FULLY_SHIPPED"
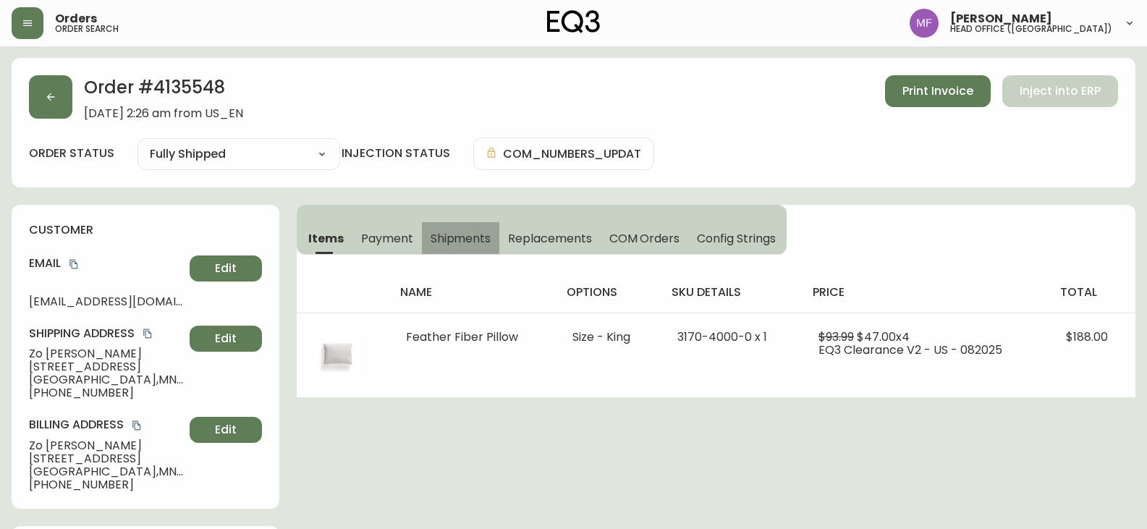
click at [450, 243] on span "Shipments" at bounding box center [461, 238] width 61 height 15
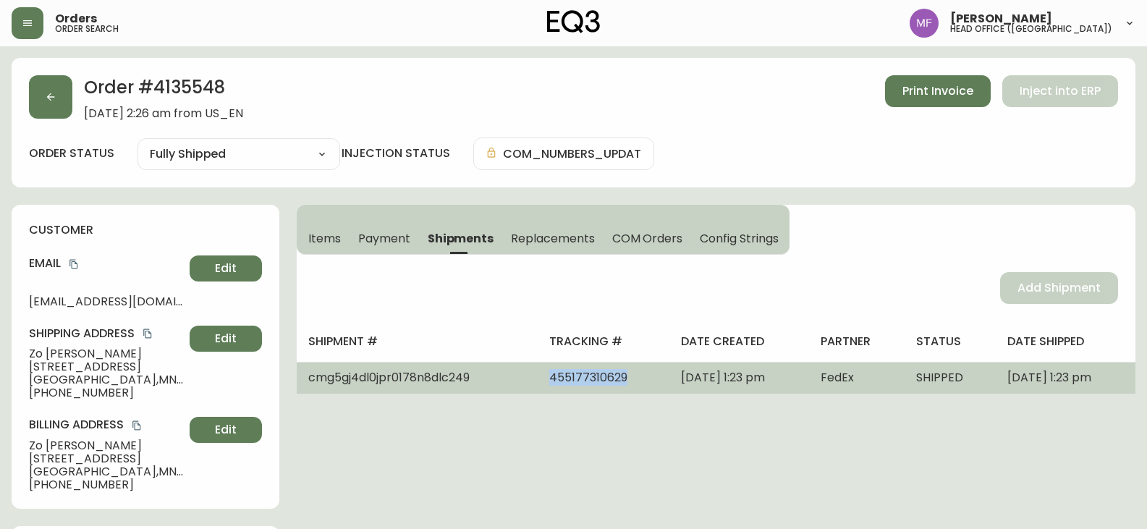
drag, startPoint x: 580, startPoint y: 380, endPoint x: 492, endPoint y: 387, distance: 88.6
click at [538, 387] on td "455177310629" at bounding box center [604, 378] width 132 height 32
copy span "455177310629"
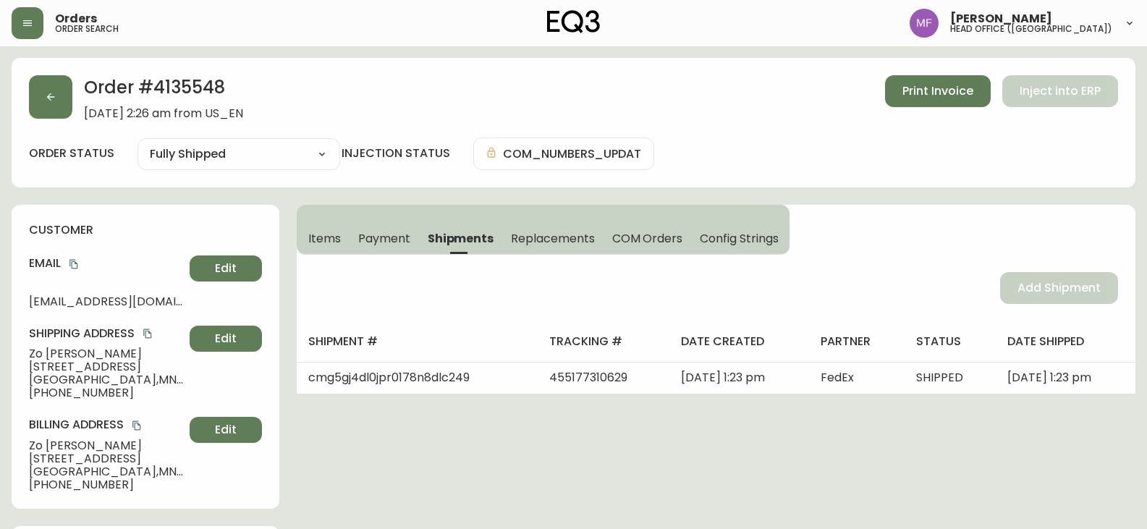
click at [177, 85] on h2 "Order # 4135548" at bounding box center [163, 91] width 159 height 32
click at [175, 86] on h2 "Order # 4135548" at bounding box center [163, 91] width 159 height 32
copy h2 "4135548"
drag, startPoint x: 85, startPoint y: 353, endPoint x: 0, endPoint y: 355, distance: 84.7
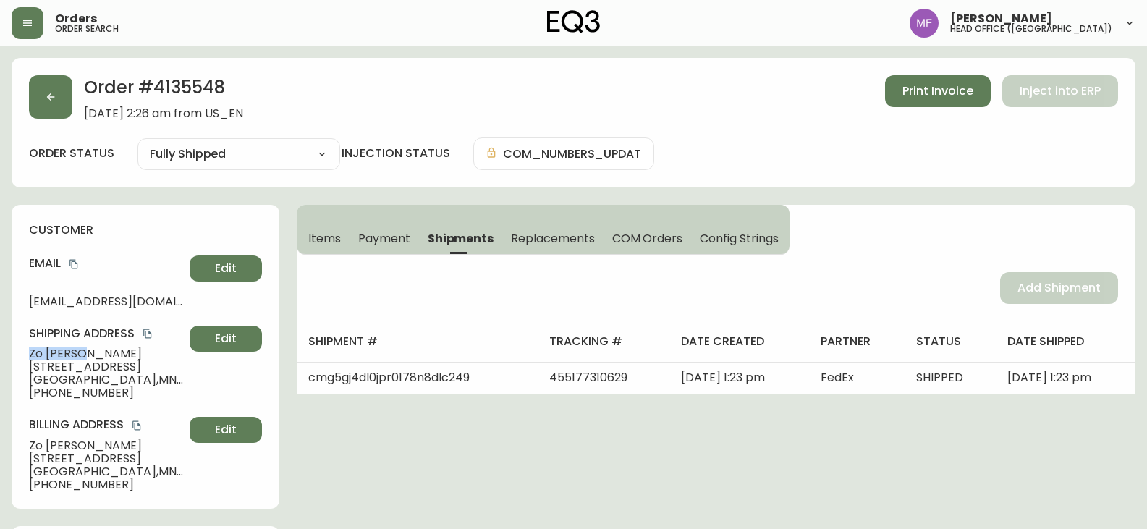
copy span "Zo [PERSON_NAME]"
click at [192, 92] on h2 "Order # 4135548" at bounding box center [163, 91] width 159 height 32
copy h2 "4135548"
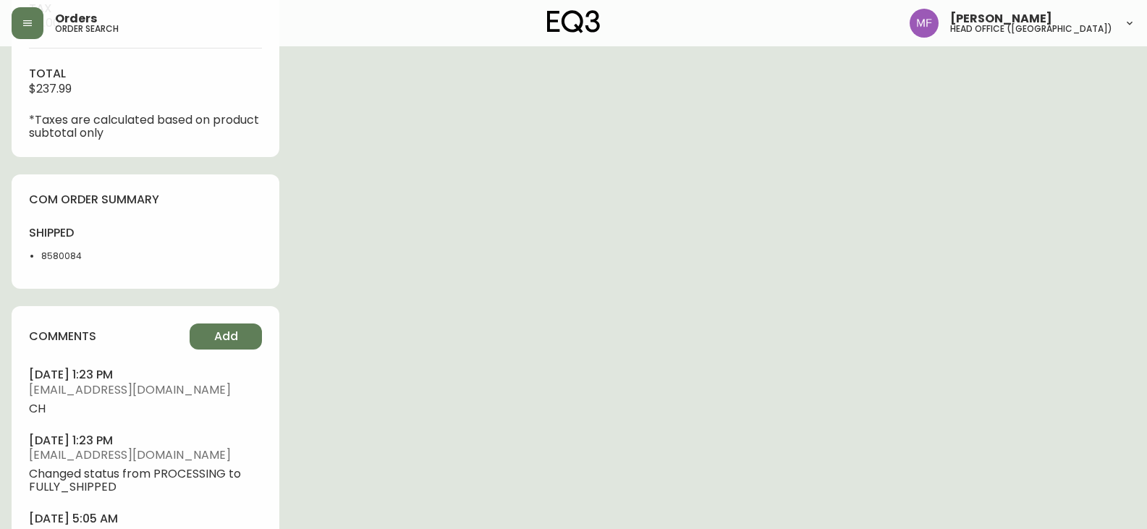
scroll to position [724, 0]
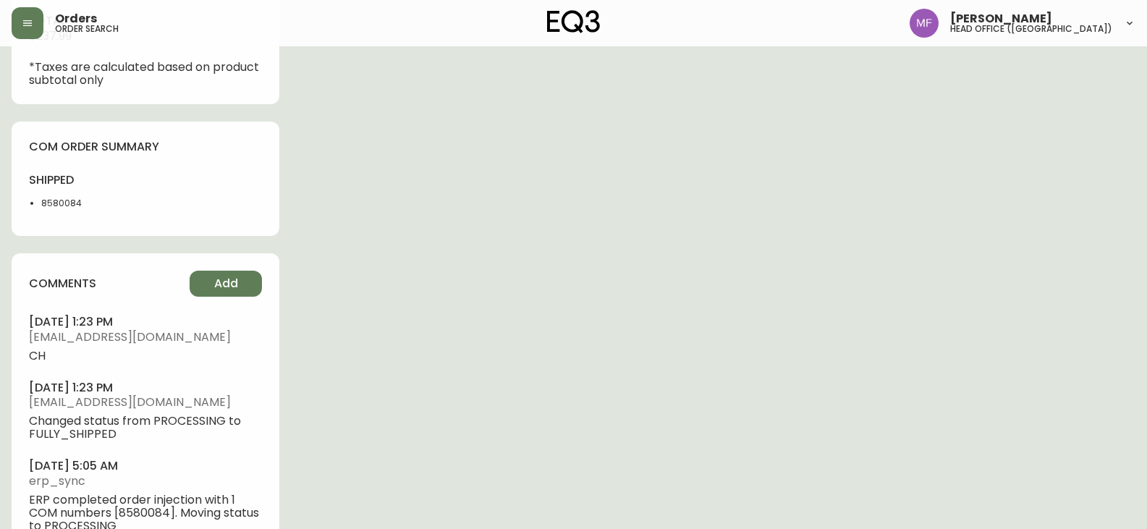
click at [57, 208] on li "8580084" at bounding box center [89, 203] width 96 height 13
copy li "8580084"
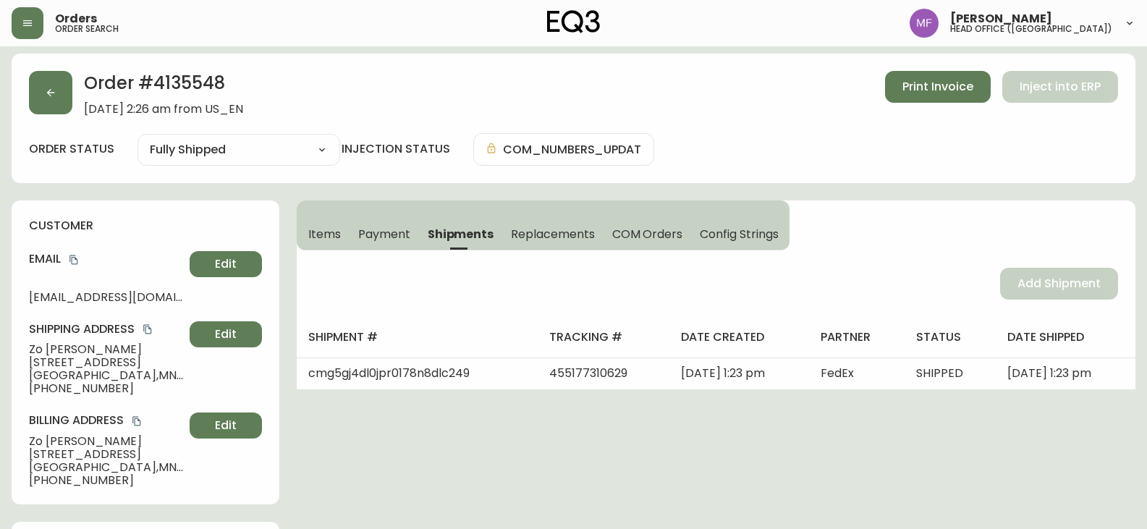
scroll to position [0, 0]
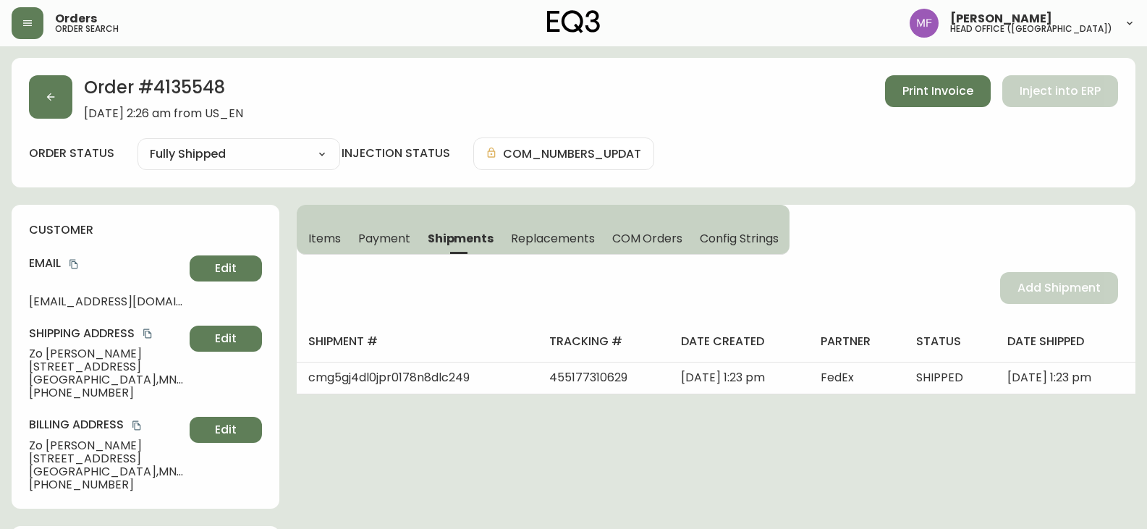
click at [320, 233] on span "Items" at bounding box center [324, 238] width 33 height 15
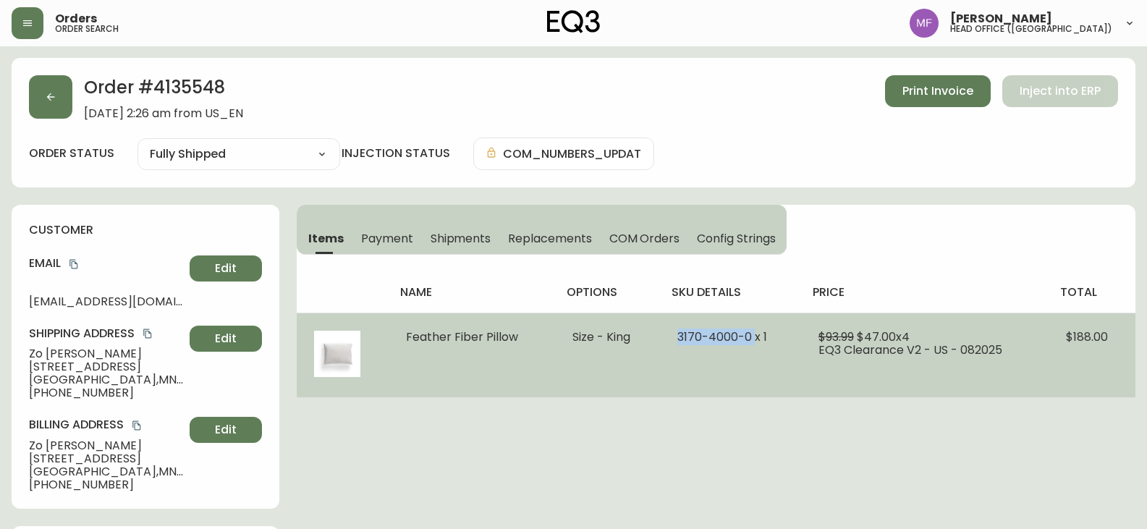
drag, startPoint x: 753, startPoint y: 334, endPoint x: 679, endPoint y: 334, distance: 73.8
click at [679, 334] on span "3170-4000-0 x 1" at bounding box center [722, 337] width 90 height 17
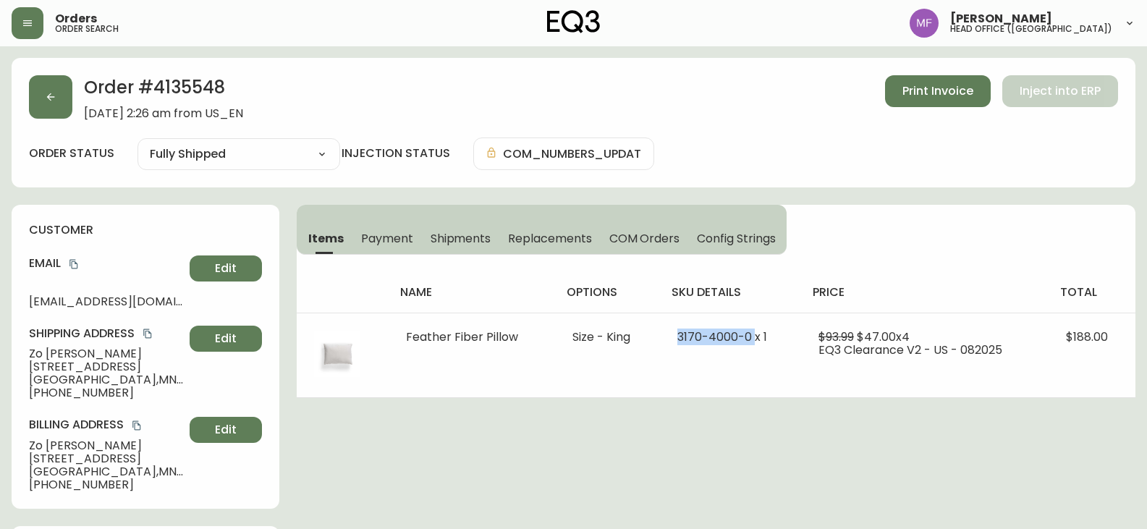
copy span "[PHONE_NUMBER]"
click at [57, 92] on button "button" at bounding box center [50, 96] width 43 height 43
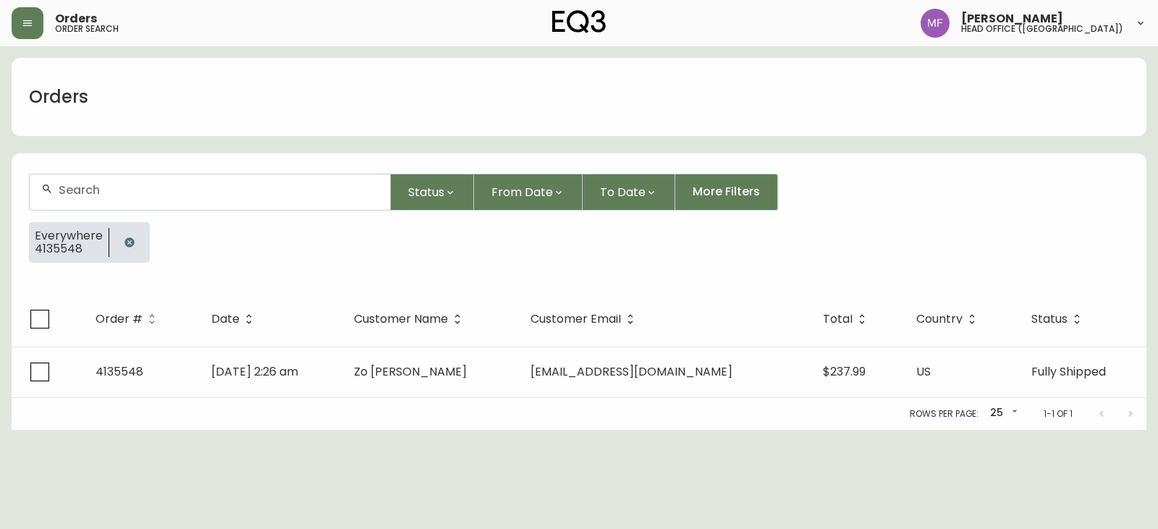
click at [123, 232] on button "button" at bounding box center [129, 242] width 29 height 29
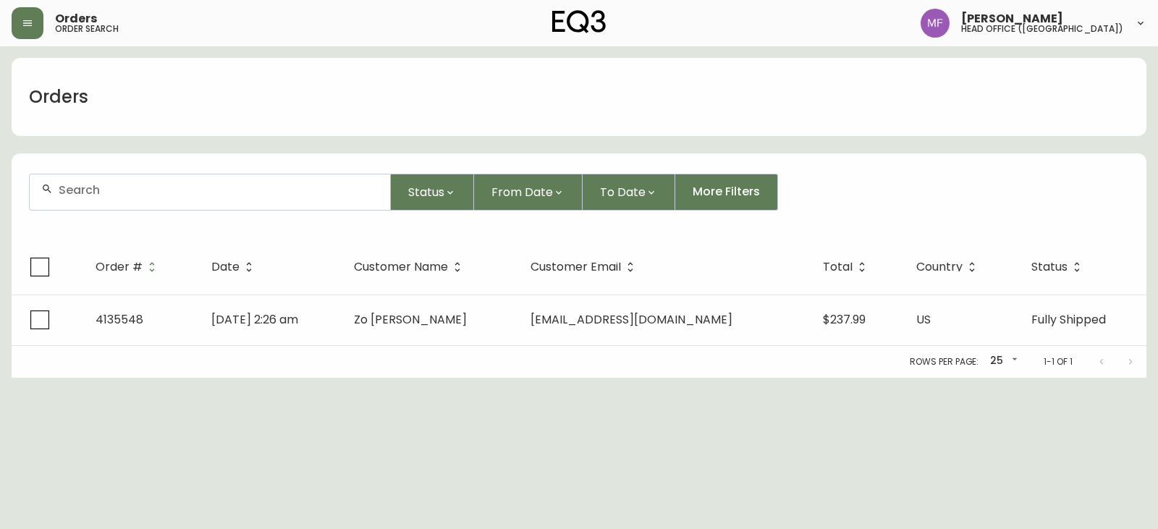
click at [106, 188] on input "text" at bounding box center [219, 190] width 320 height 14
paste input "4134946"
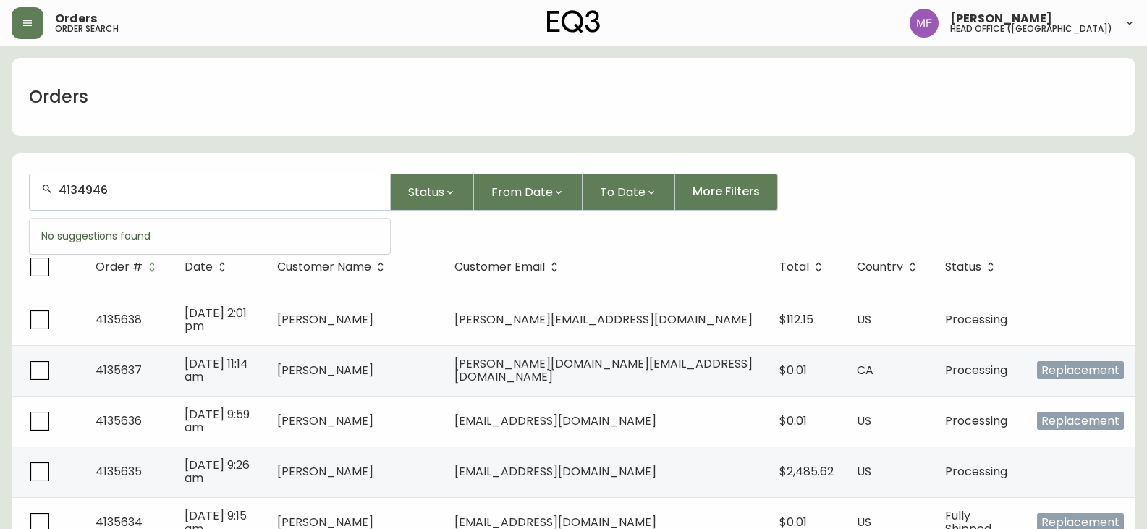
type input "4134946"
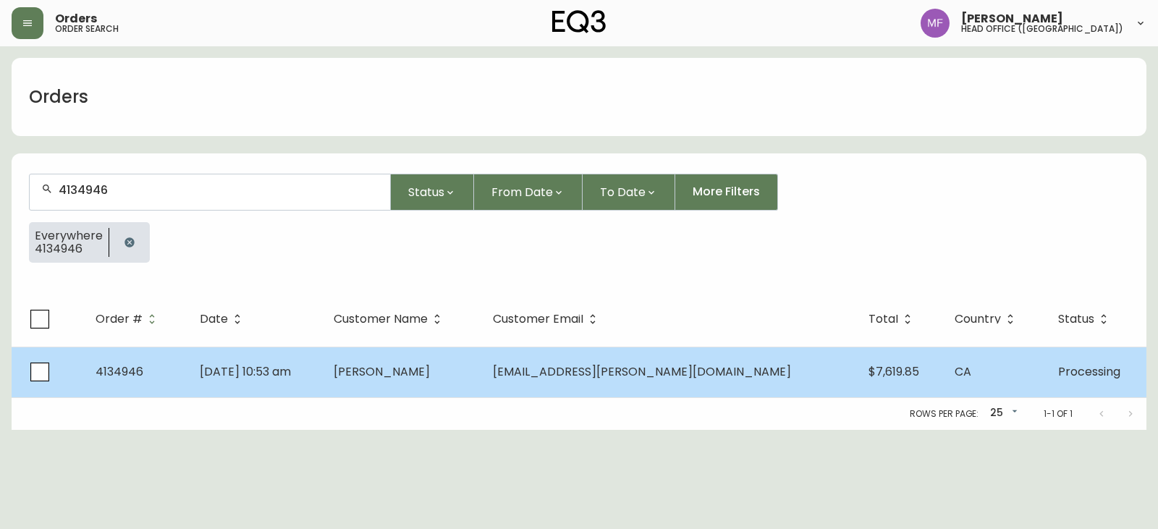
click at [183, 391] on td "4134946" at bounding box center [136, 372] width 104 height 51
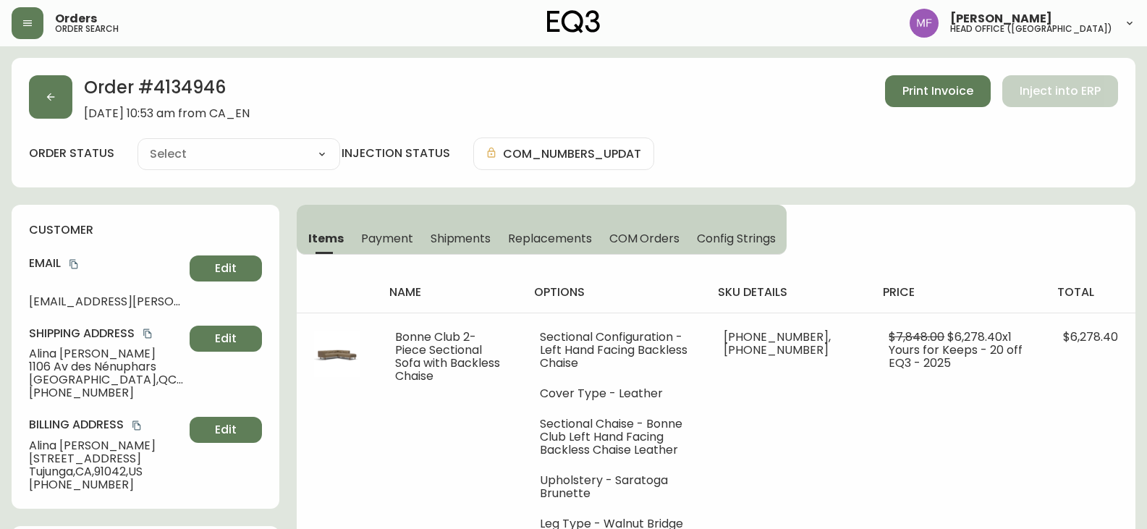
type input "Processing"
select select "PROCESSING"
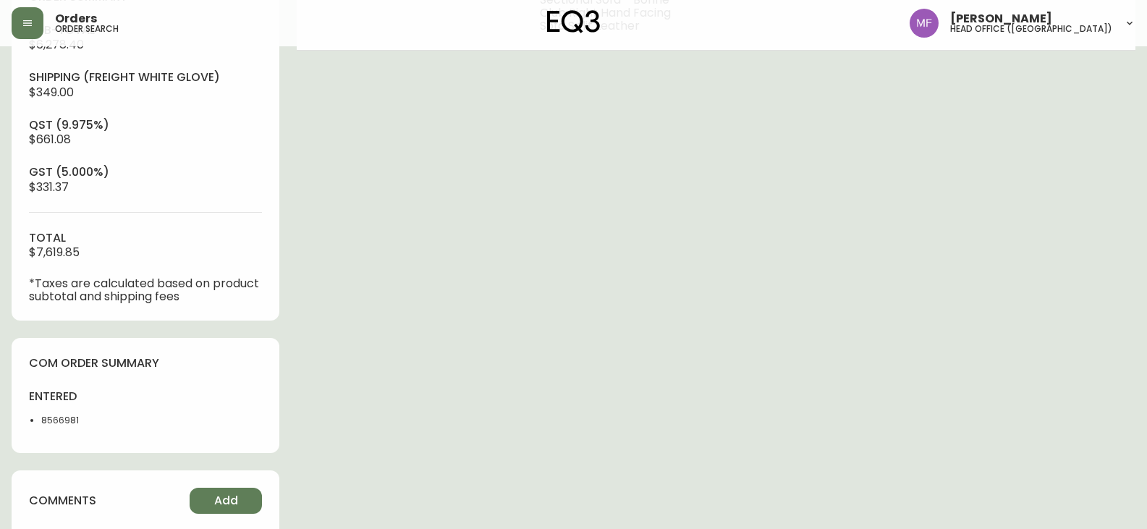
scroll to position [579, 0]
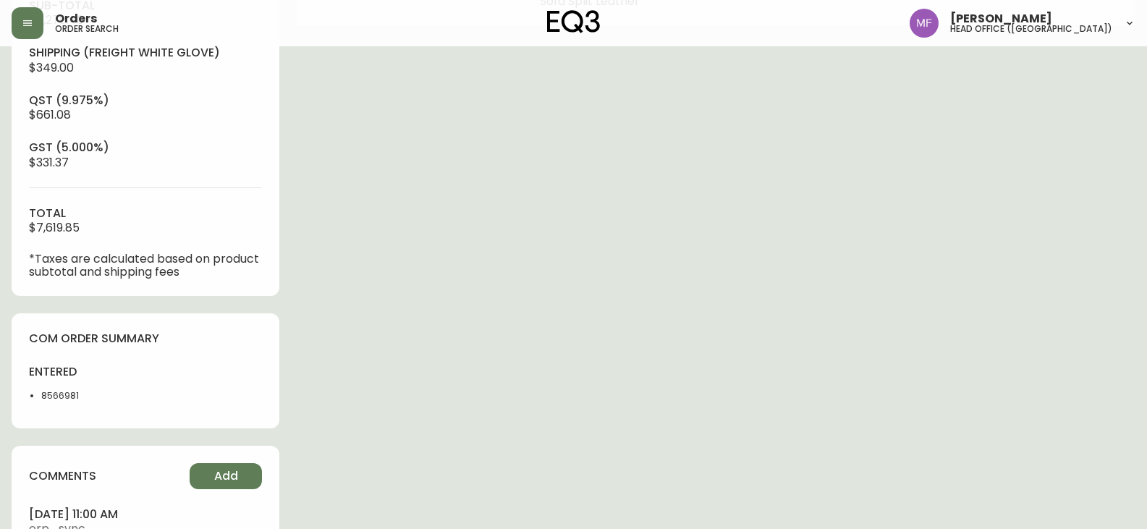
click at [69, 392] on li "8566981" at bounding box center [89, 395] width 96 height 13
drag, startPoint x: 69, startPoint y: 392, endPoint x: 136, endPoint y: 378, distance: 68.6
click at [69, 391] on li "8566981" at bounding box center [89, 395] width 96 height 13
copy li "8566981"
click at [695, 306] on div "Order # 4134946 [DATE] 10:53 am from [GEOGRAPHIC_DATA] Print Invoice Inject int…" at bounding box center [574, 51] width 1124 height 1145
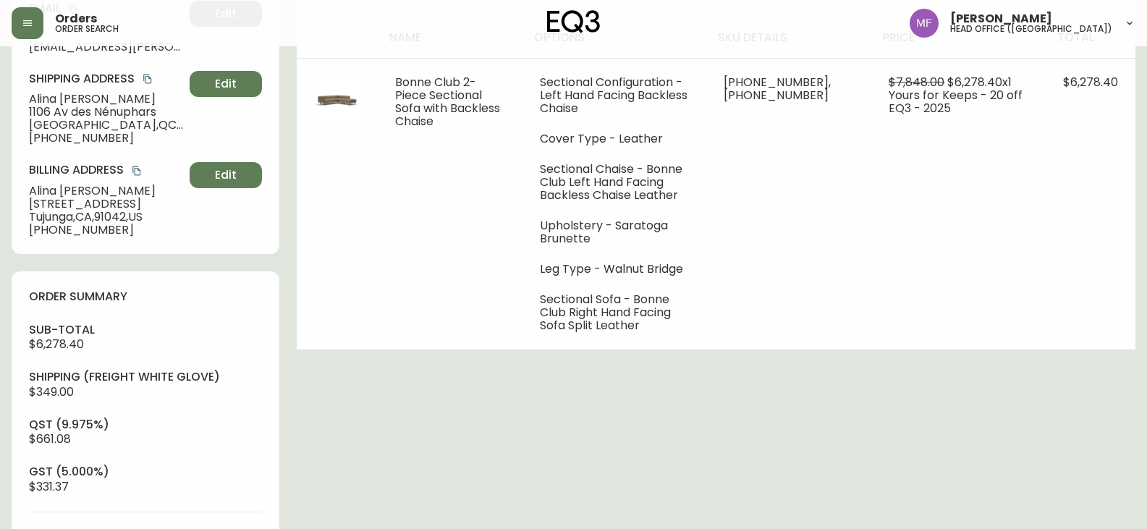
scroll to position [0, 0]
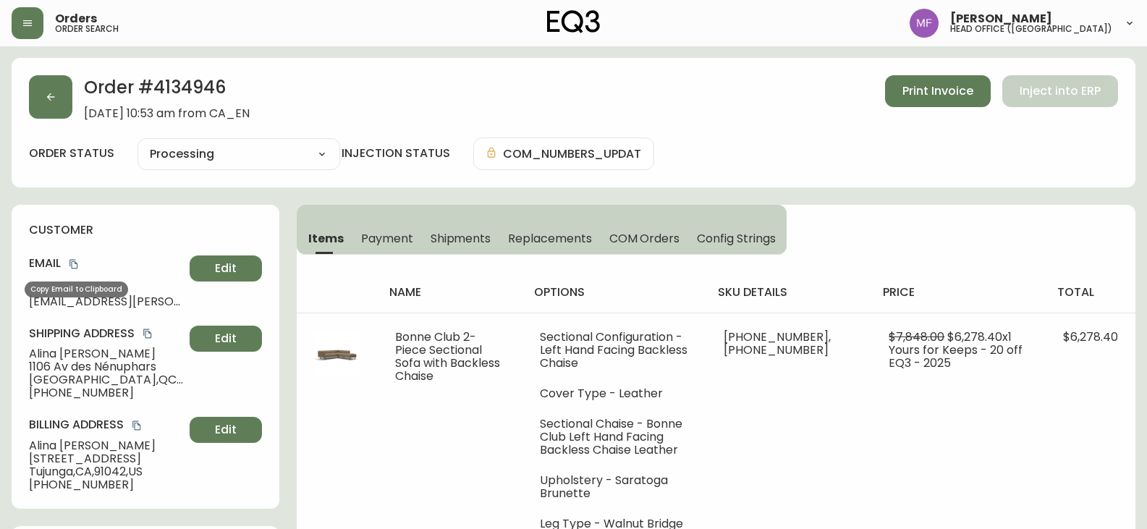
drag, startPoint x: 73, startPoint y: 263, endPoint x: 615, endPoint y: 218, distance: 543.9
click at [73, 263] on icon "copy" at bounding box center [74, 264] width 10 height 10
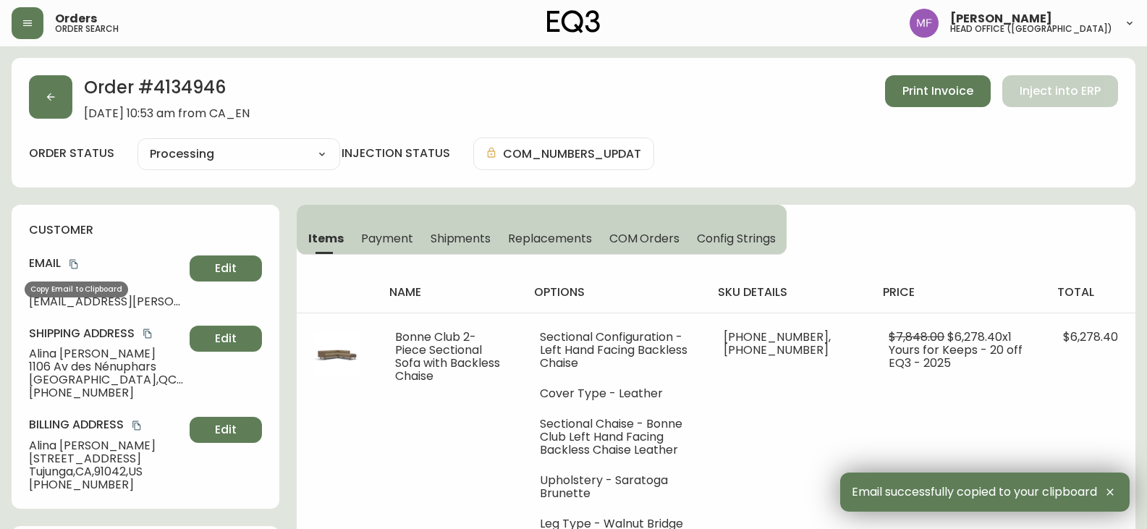
drag, startPoint x: 72, startPoint y: 265, endPoint x: 343, endPoint y: 252, distance: 271.7
click at [72, 265] on icon "copy" at bounding box center [74, 264] width 10 height 10
drag, startPoint x: 114, startPoint y: 355, endPoint x: 27, endPoint y: 355, distance: 87.6
click at [27, 355] on div "customer Email [EMAIL_ADDRESS][PERSON_NAME][DOMAIN_NAME] Edit Shipping Address …" at bounding box center [146, 357] width 268 height 304
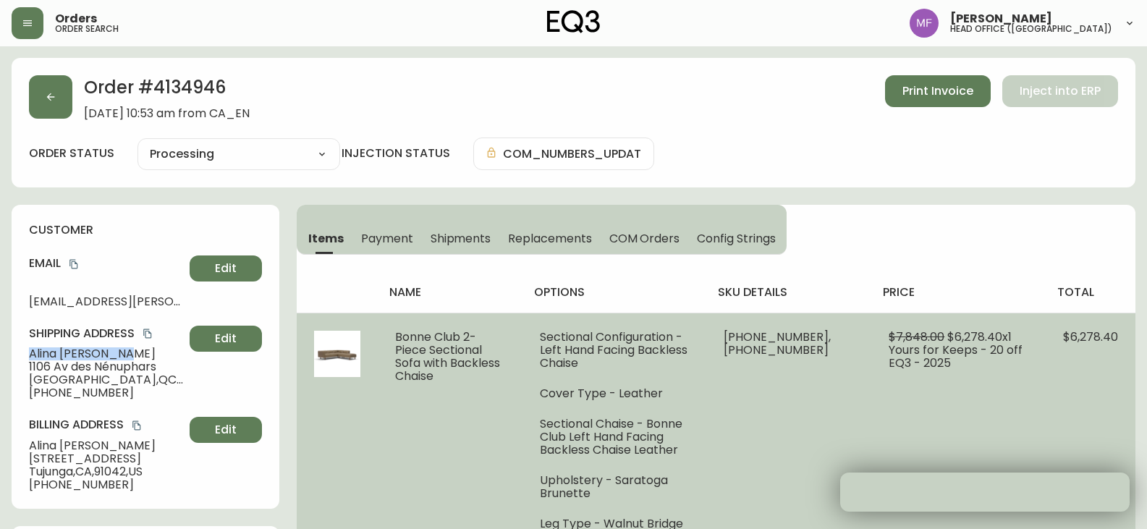
copy span "[PERSON_NAME]"
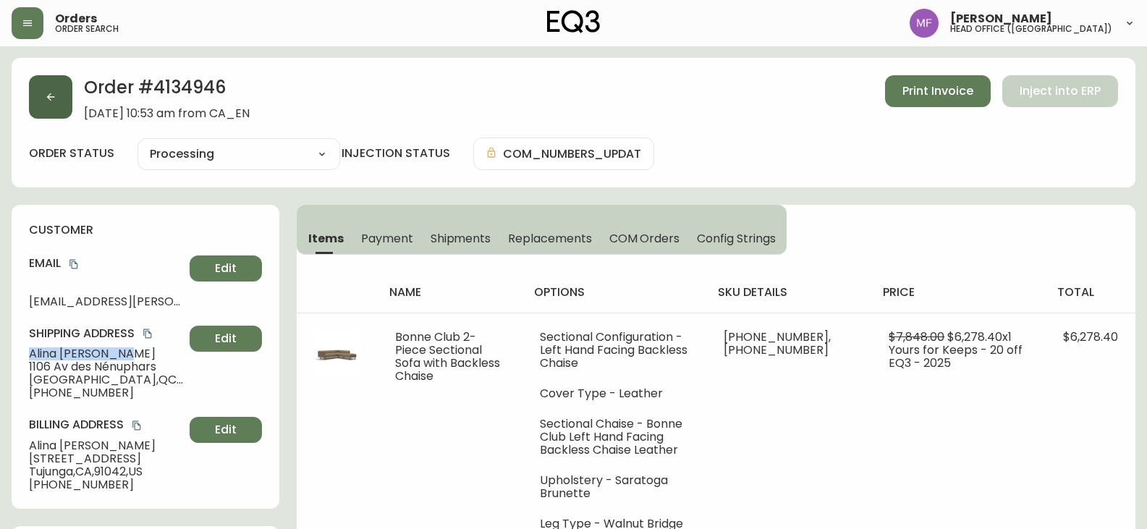
click at [34, 98] on button "button" at bounding box center [50, 96] width 43 height 43
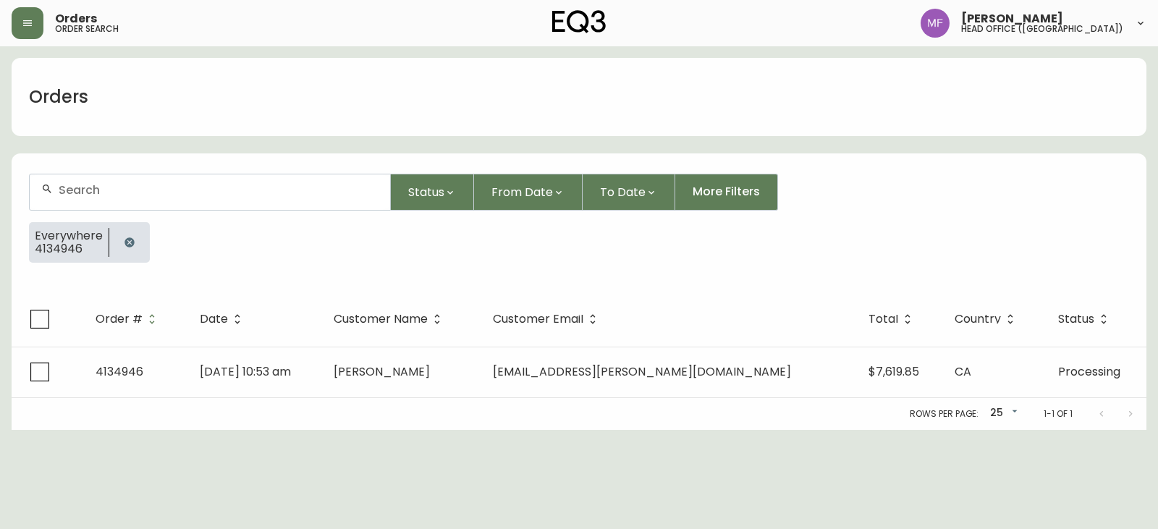
click at [128, 250] on button "button" at bounding box center [129, 242] width 29 height 29
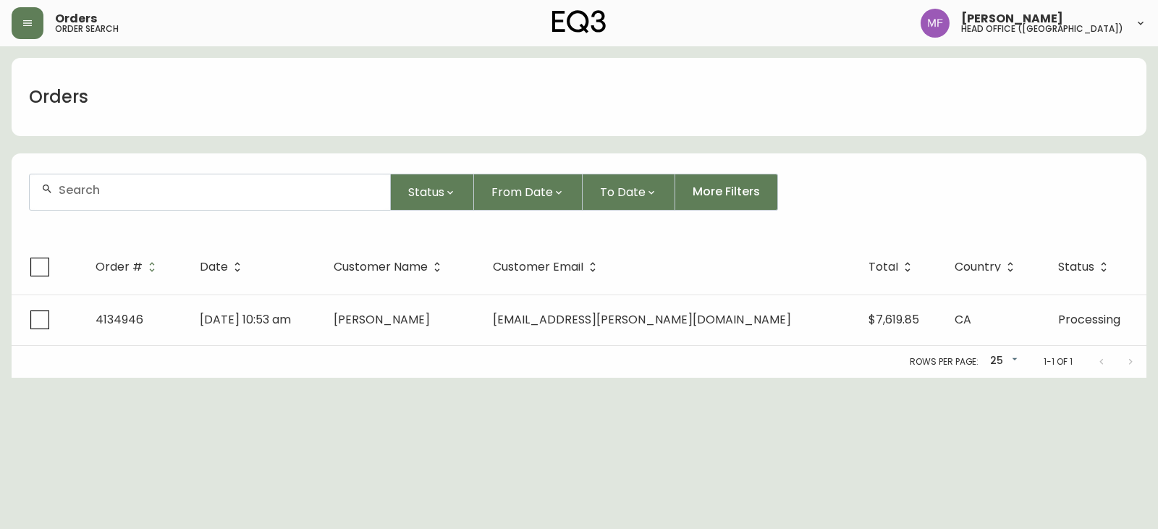
click at [128, 206] on div at bounding box center [210, 191] width 360 height 35
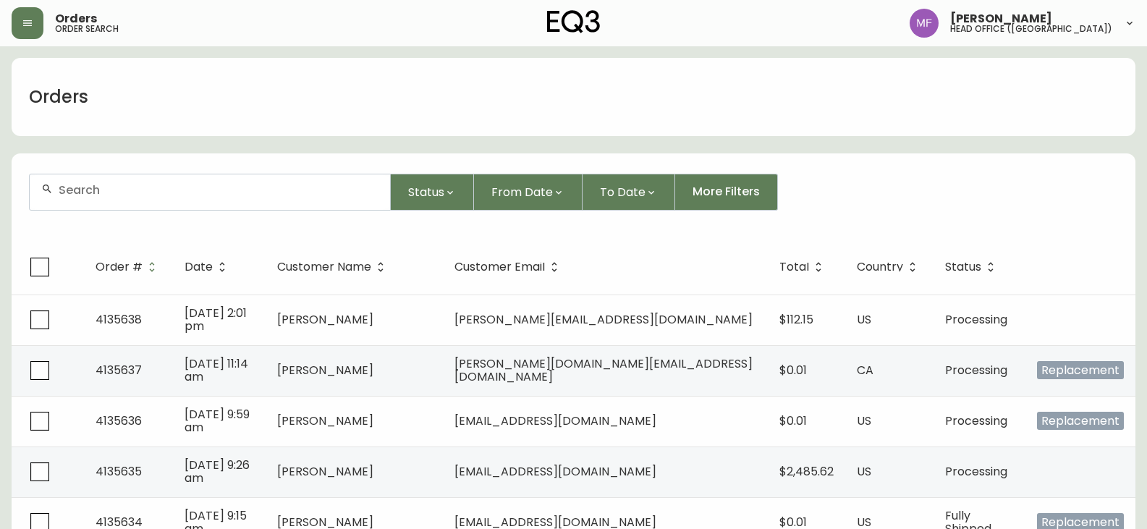
paste input "4133928"
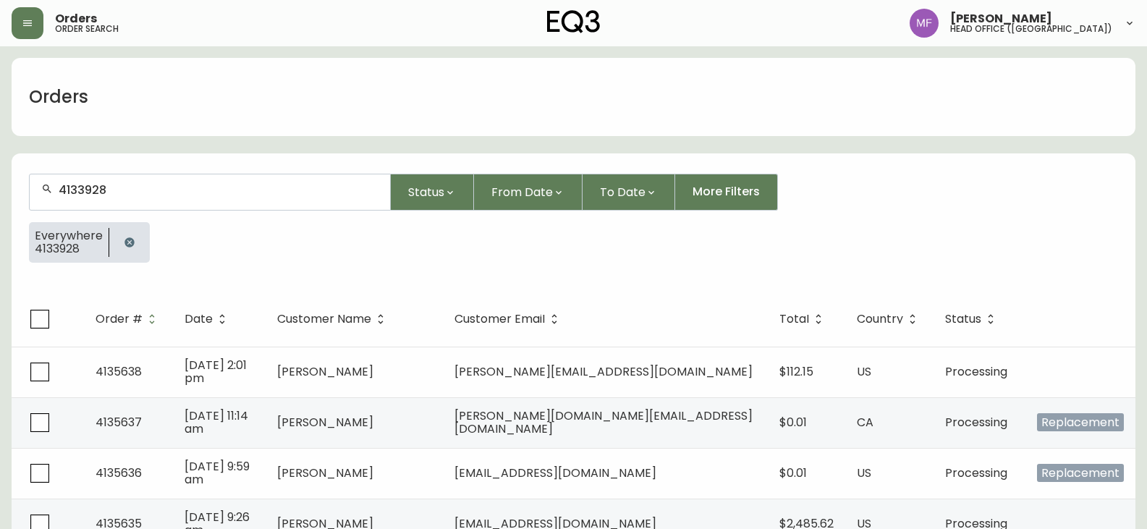
type input "4133928"
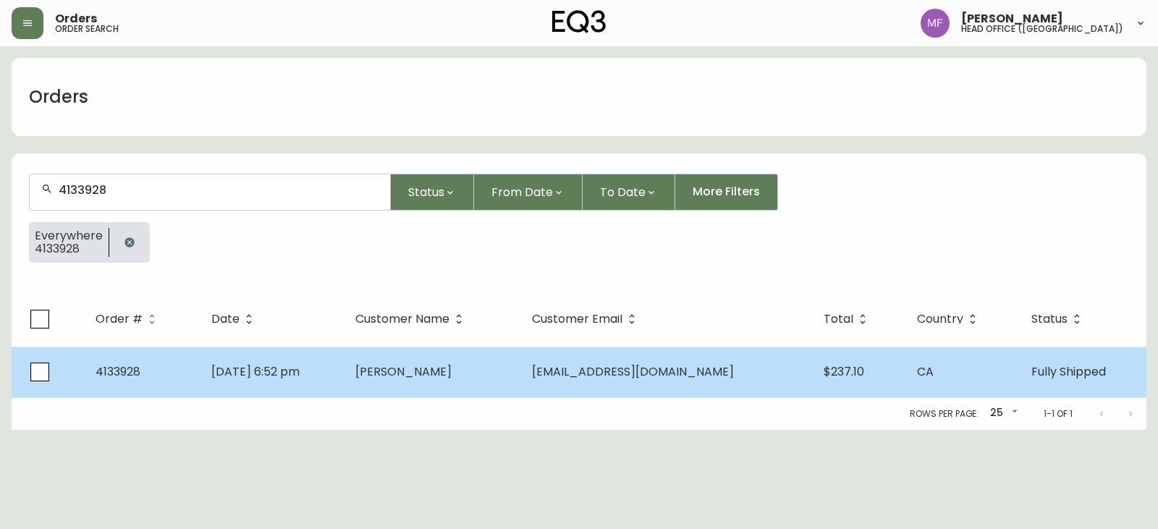
click at [300, 373] on span "[DATE] 6:52 pm" at bounding box center [255, 371] width 88 height 17
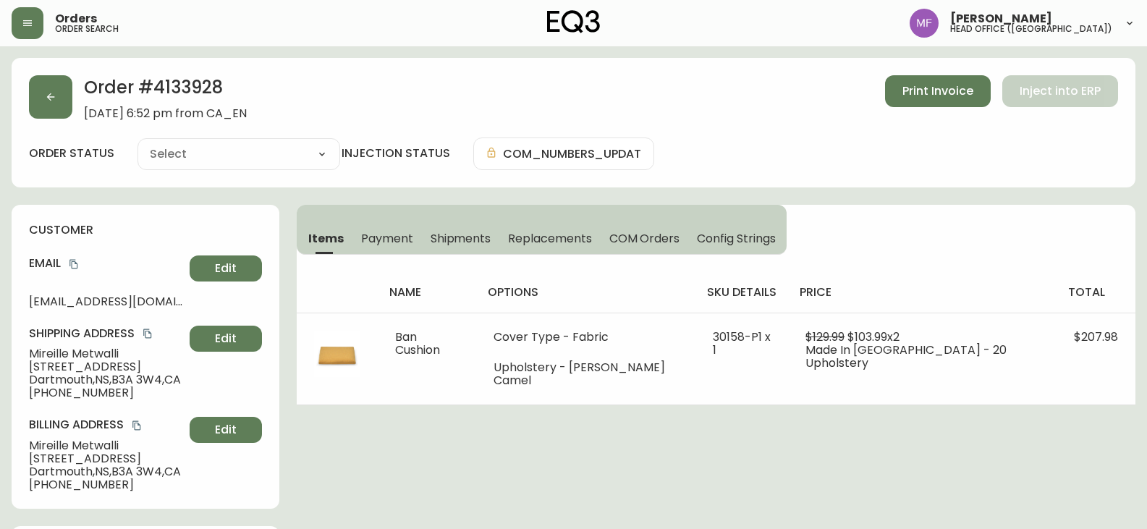
type input "Fully Shipped"
select select "FULLY_SHIPPED"
click at [173, 86] on h2 "Order # 4133928" at bounding box center [165, 91] width 163 height 32
copy h2 "4133928"
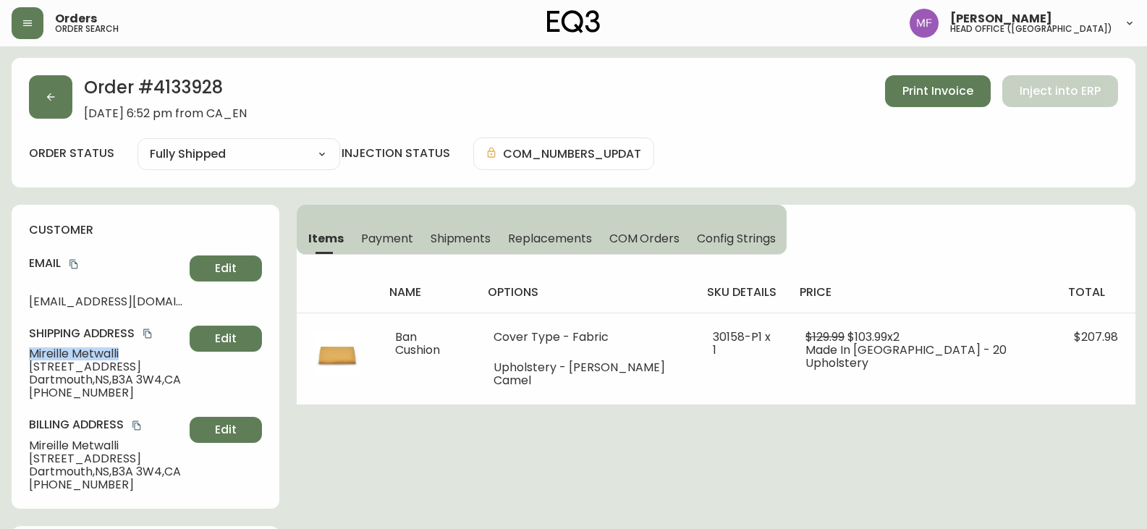
drag, startPoint x: 136, startPoint y: 350, endPoint x: 3, endPoint y: 353, distance: 133.2
copy span "[PERSON_NAME]"
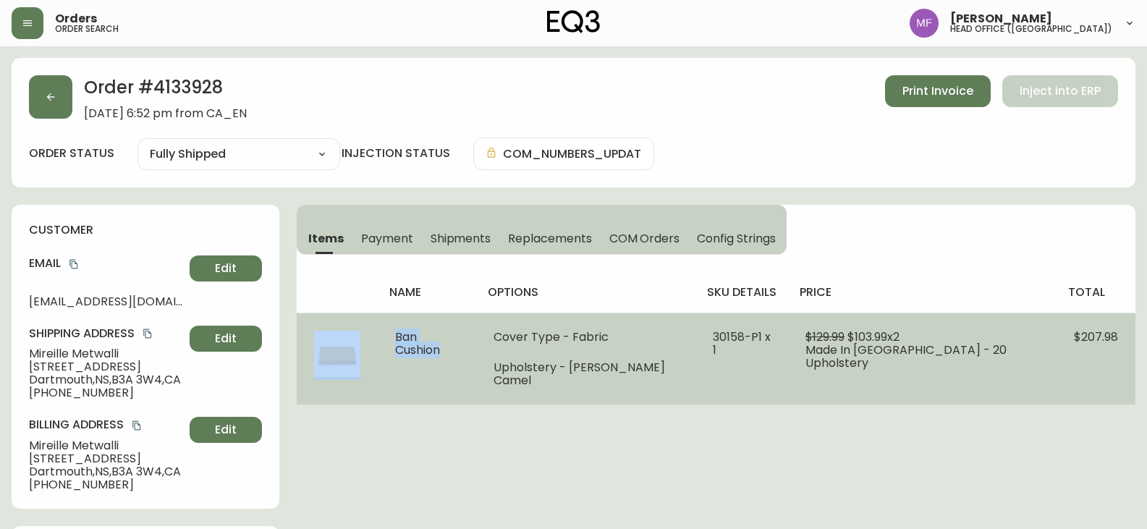
drag, startPoint x: 481, startPoint y: 343, endPoint x: 353, endPoint y: 336, distance: 128.3
click at [353, 336] on tr "Ban Cushion Cover Type - Fabric Upholstery - [PERSON_NAME] Camel 30158-P1 x 1 $…" at bounding box center [716, 359] width 839 height 92
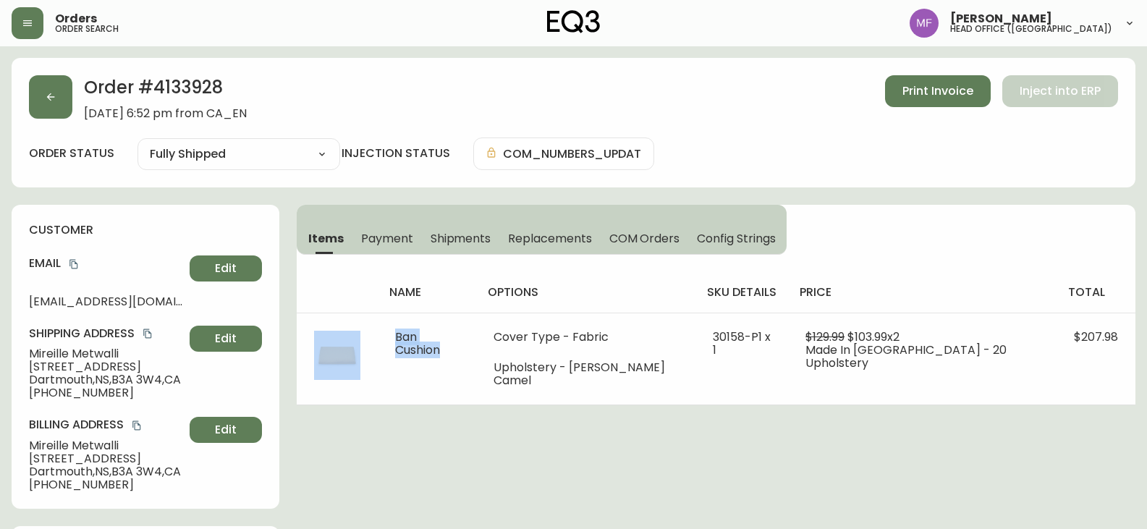
click at [175, 76] on h2 "Order # 4133928" at bounding box center [165, 91] width 163 height 32
click at [176, 76] on h2 "Order # 4133928" at bounding box center [165, 91] width 163 height 32
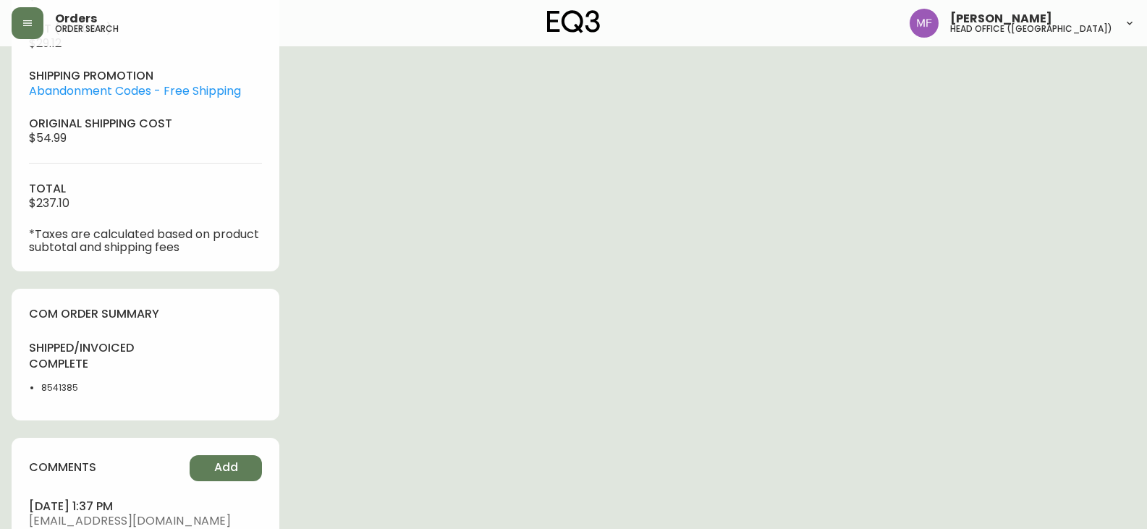
scroll to position [651, 0]
click at [48, 384] on li "8541385" at bounding box center [89, 387] width 96 height 13
drag, startPoint x: 48, startPoint y: 384, endPoint x: 96, endPoint y: 378, distance: 48.1
click at [49, 384] on li "8541385" at bounding box center [89, 387] width 96 height 13
click at [536, 320] on div "Order # 4133928 [DATE] 6:52 pm from CA_EN Print Invoice Inject into ERP order s…" at bounding box center [574, 181] width 1124 height 1548
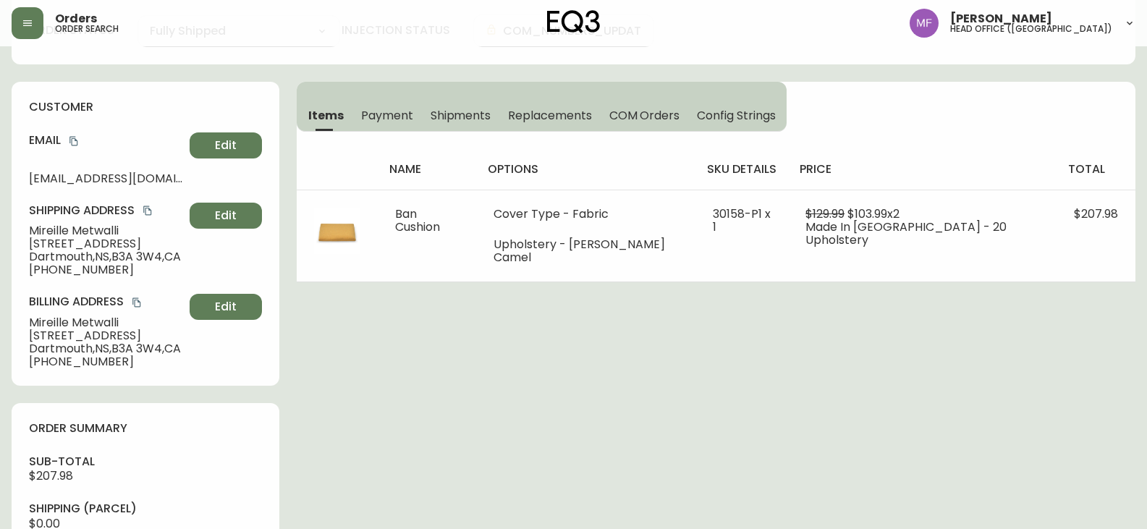
scroll to position [0, 0]
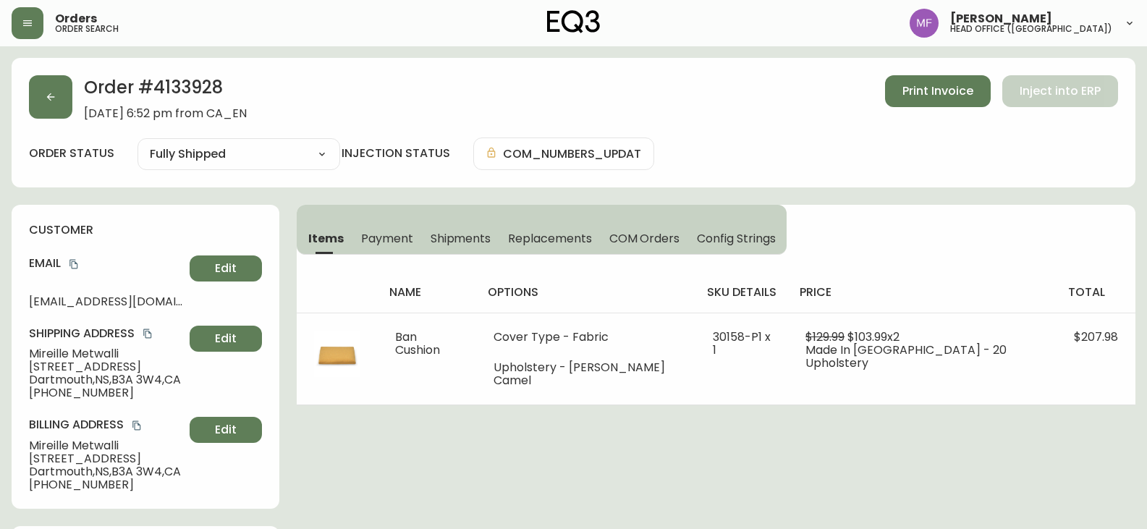
drag, startPoint x: 454, startPoint y: 234, endPoint x: 467, endPoint y: 250, distance: 21.1
click at [454, 234] on span "Shipments" at bounding box center [461, 238] width 61 height 15
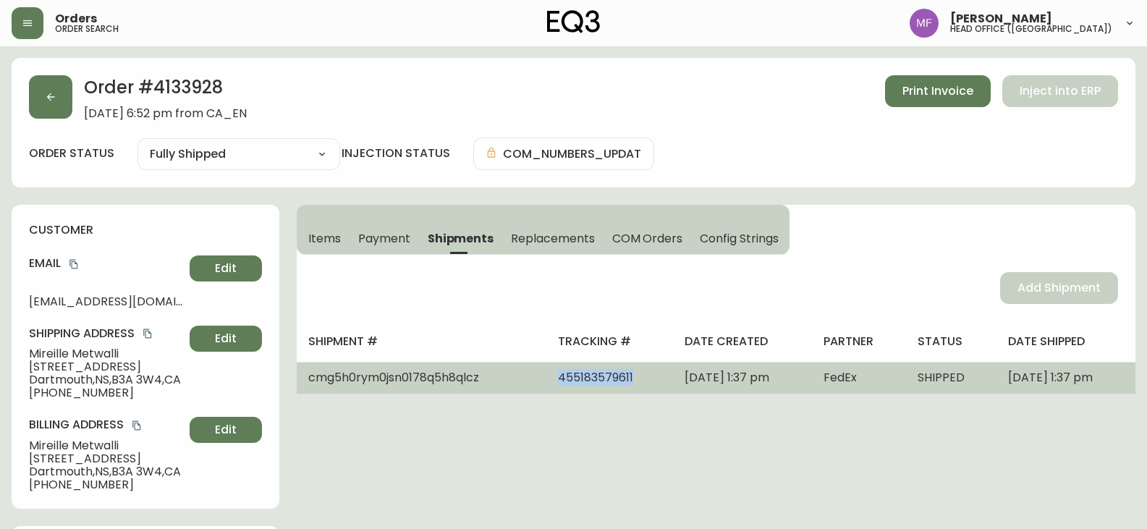
drag, startPoint x: 583, startPoint y: 374, endPoint x: 500, endPoint y: 382, distance: 83.6
click at [546, 382] on td "455183579611" at bounding box center [609, 378] width 127 height 32
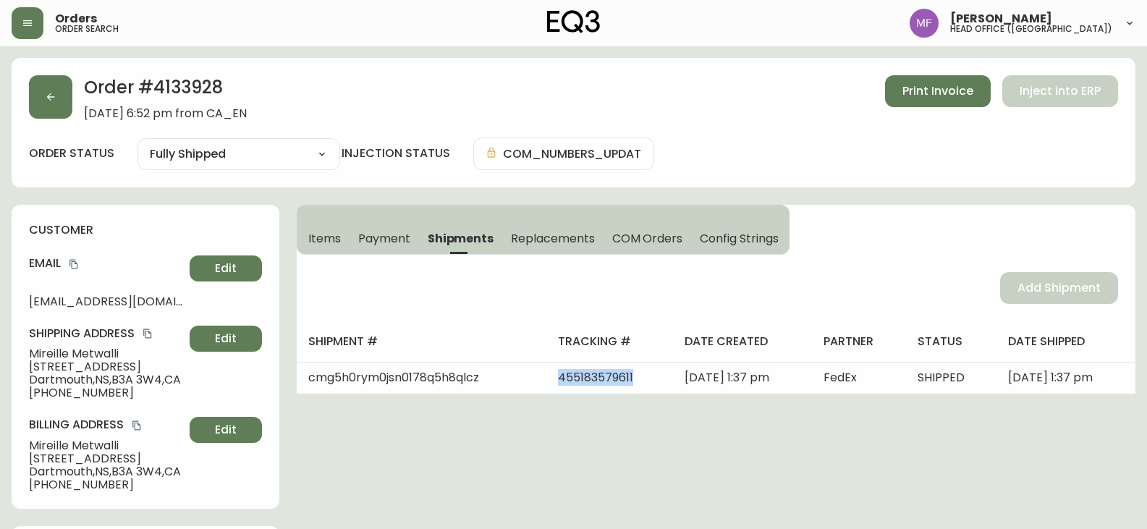
click at [316, 246] on span "Items" at bounding box center [324, 238] width 33 height 15
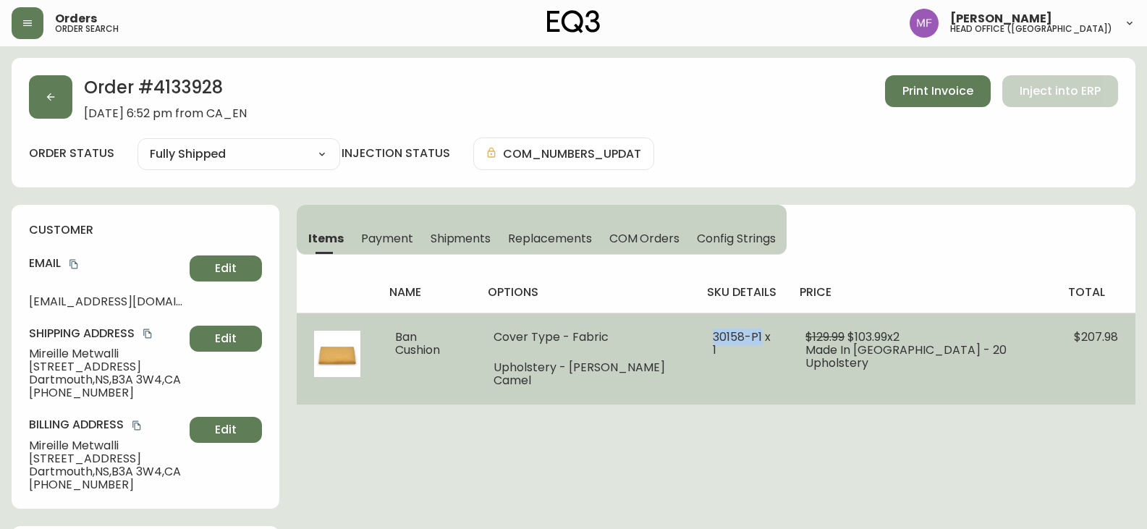
drag, startPoint x: 711, startPoint y: 334, endPoint x: 765, endPoint y: 339, distance: 53.8
click at [765, 339] on td "30158-P1 x 1" at bounding box center [741, 359] width 93 height 92
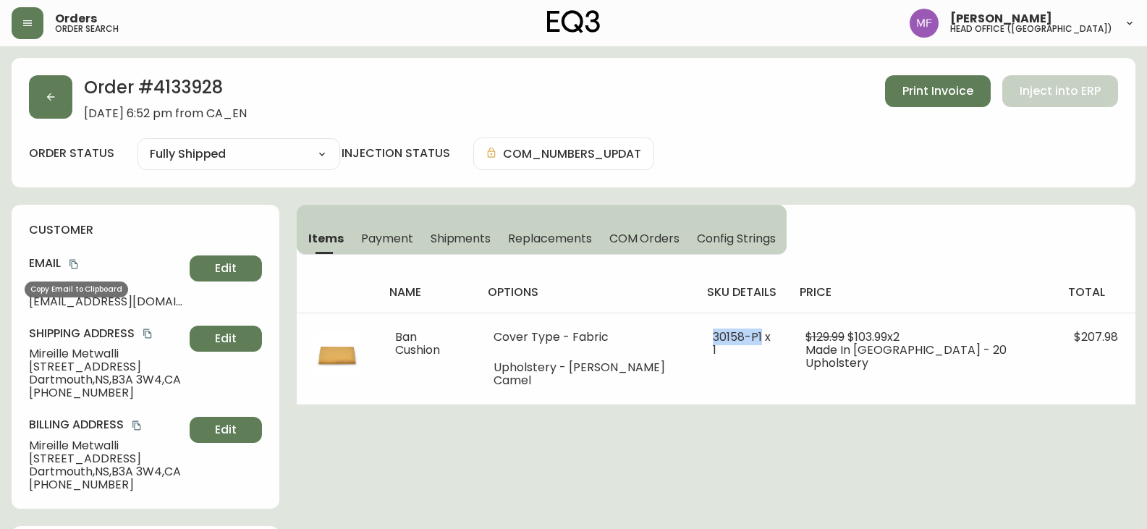
click at [72, 263] on icon "copy" at bounding box center [74, 264] width 10 height 10
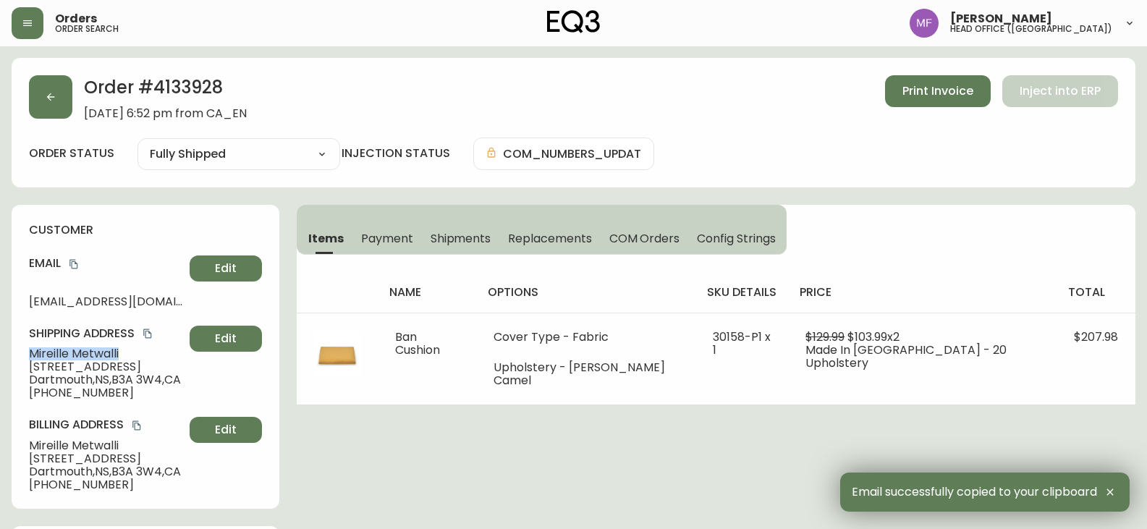
drag, startPoint x: 130, startPoint y: 350, endPoint x: 20, endPoint y: 349, distance: 109.3
click at [20, 349] on div "customer Email [EMAIL_ADDRESS][DOMAIN_NAME] Edit Shipping Address [PERSON_NAME]…" at bounding box center [146, 357] width 268 height 304
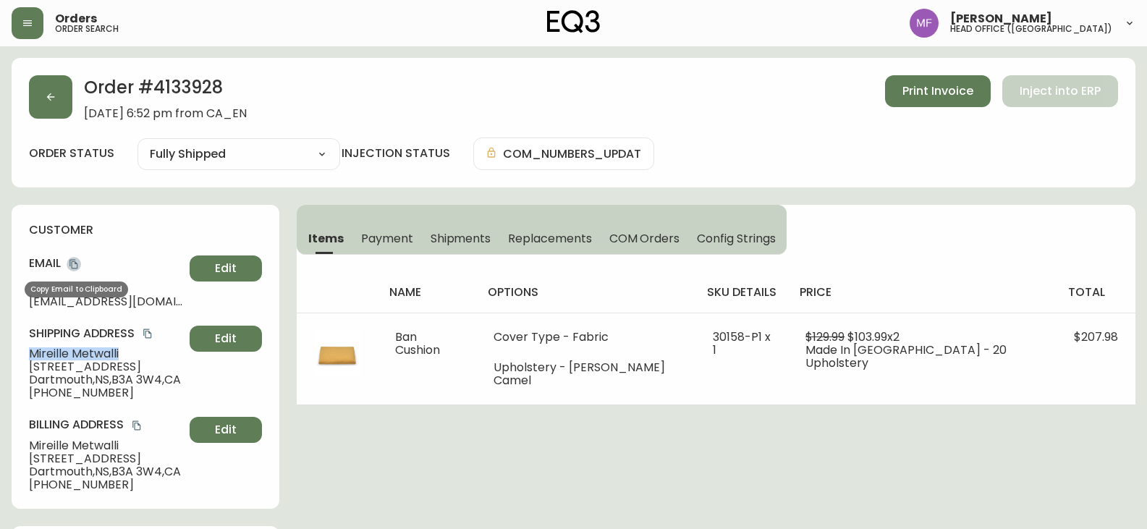
click at [72, 266] on icon "copy" at bounding box center [73, 264] width 8 height 9
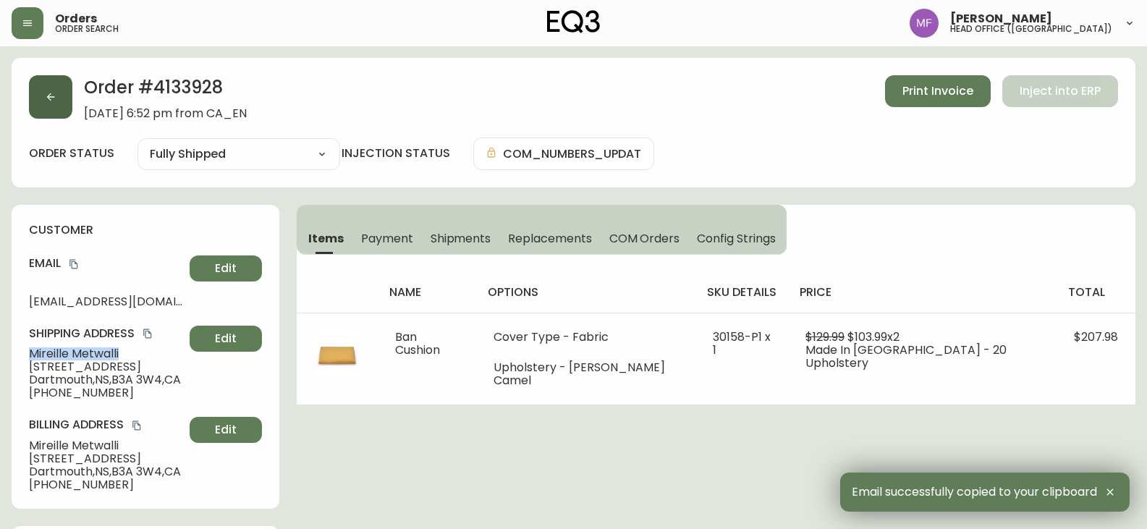
click at [51, 88] on button "button" at bounding box center [50, 96] width 43 height 43
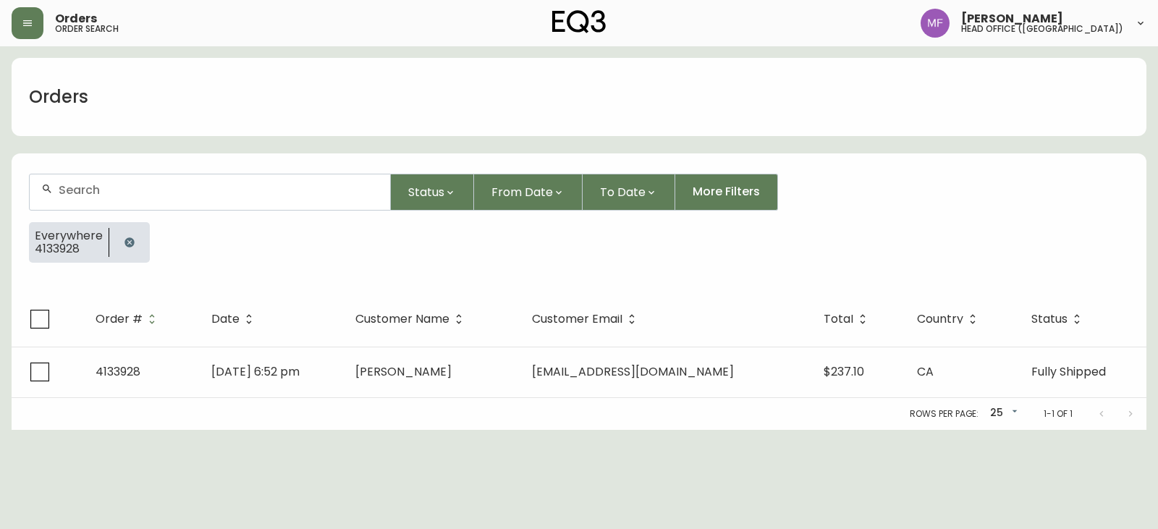
click at [131, 240] on icon "button" at bounding box center [128, 241] width 9 height 9
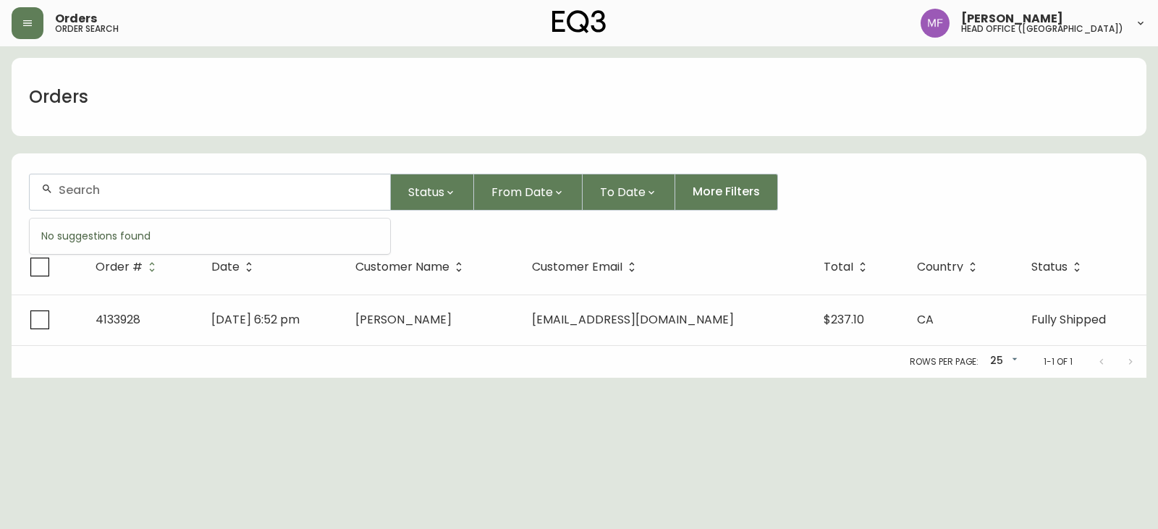
click at [103, 196] on input "text" at bounding box center [219, 190] width 320 height 14
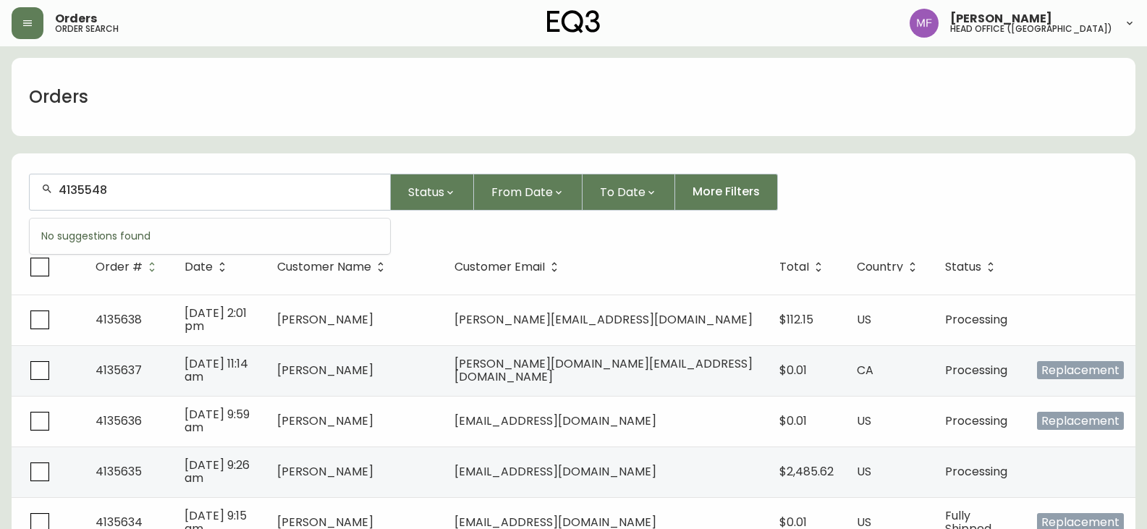
type input "4135548"
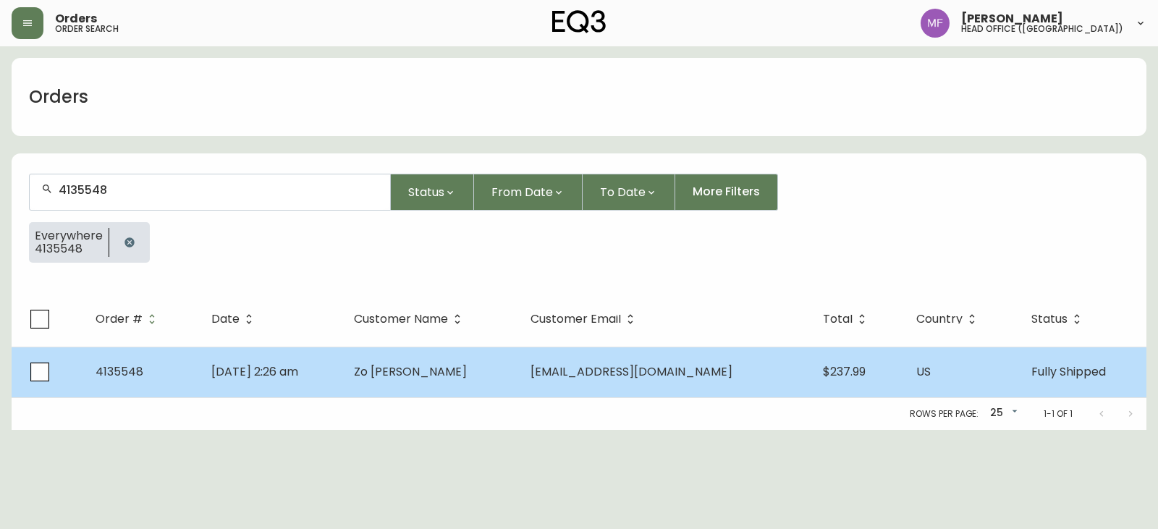
click at [505, 357] on td "Zo [PERSON_NAME]" at bounding box center [430, 372] width 177 height 51
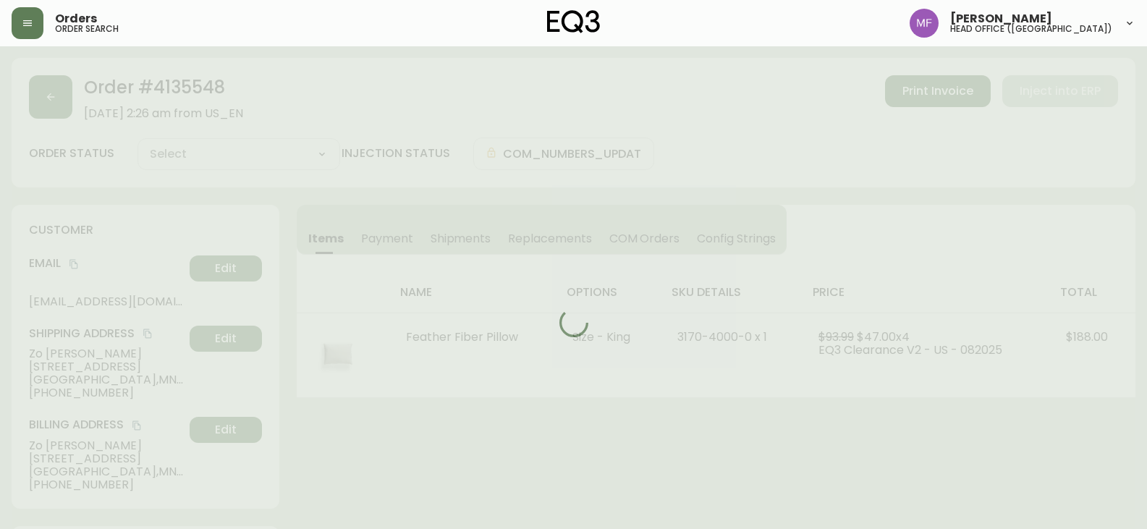
type input "Fully Shipped"
select select "FULLY_SHIPPED"
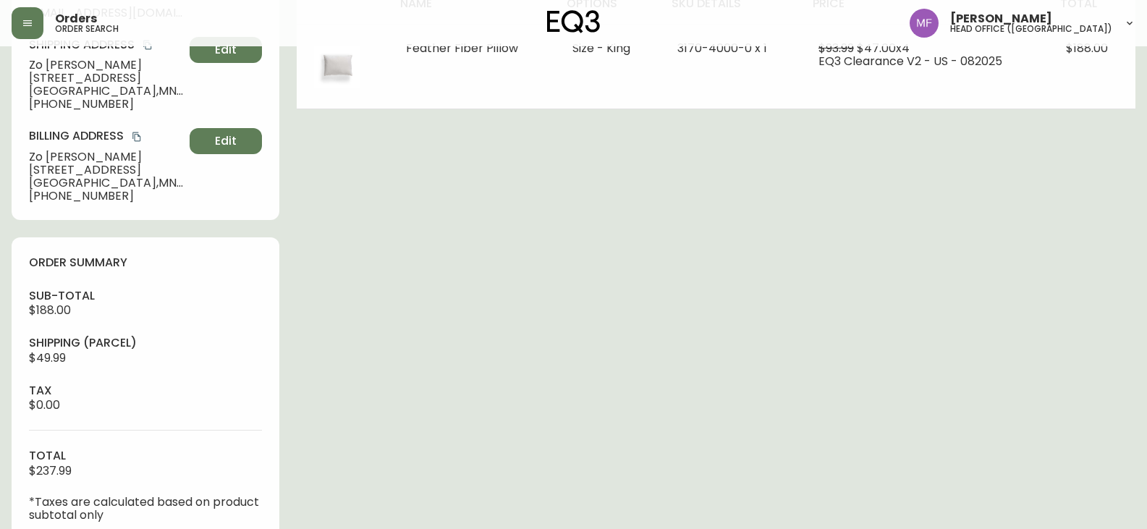
scroll to position [289, 0]
click at [684, 439] on div "Order # 4135548 [DATE] 2:26 am from US_EN Print Invoice Inject into ERP order s…" at bounding box center [574, 389] width 1124 height 1242
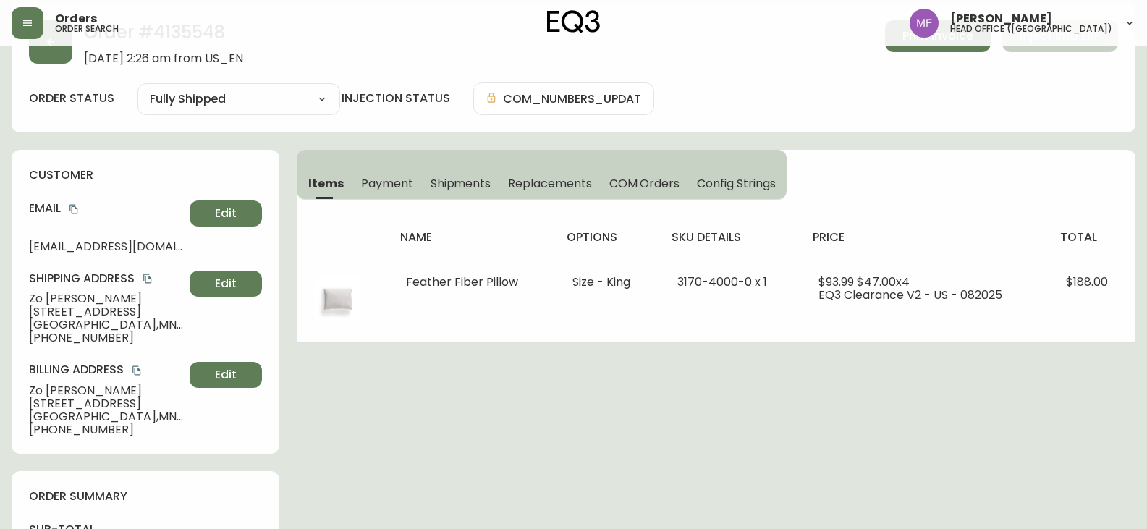
scroll to position [0, 0]
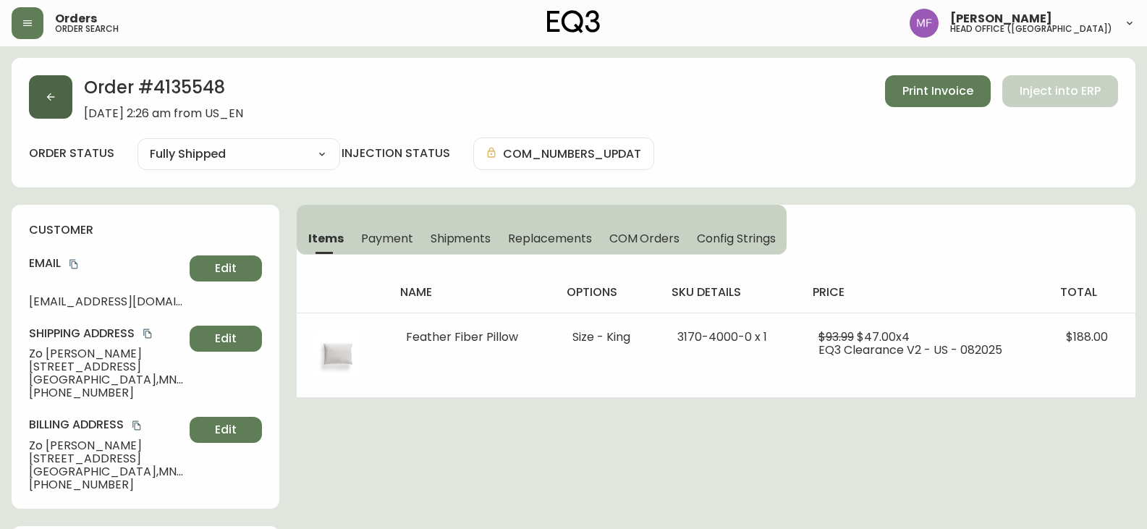
click at [58, 90] on button "button" at bounding box center [50, 96] width 43 height 43
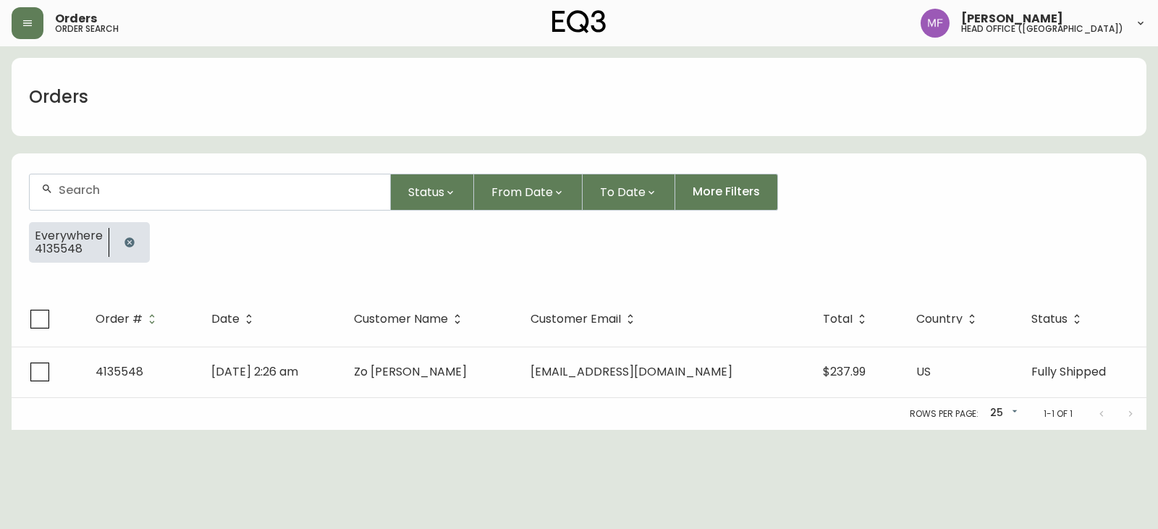
click at [127, 247] on icon "button" at bounding box center [130, 243] width 12 height 12
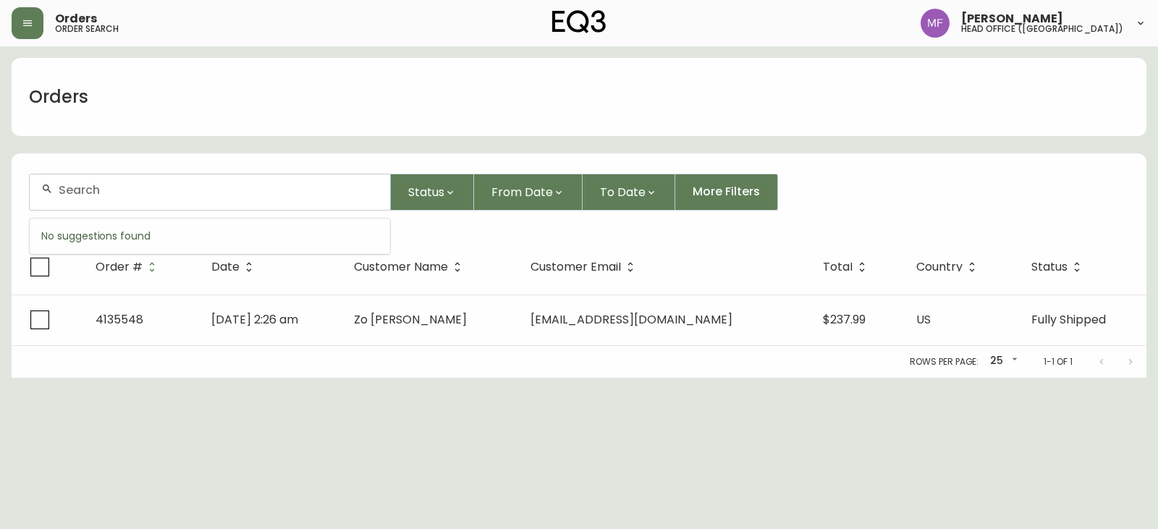
click at [138, 186] on input "text" at bounding box center [219, 190] width 320 height 14
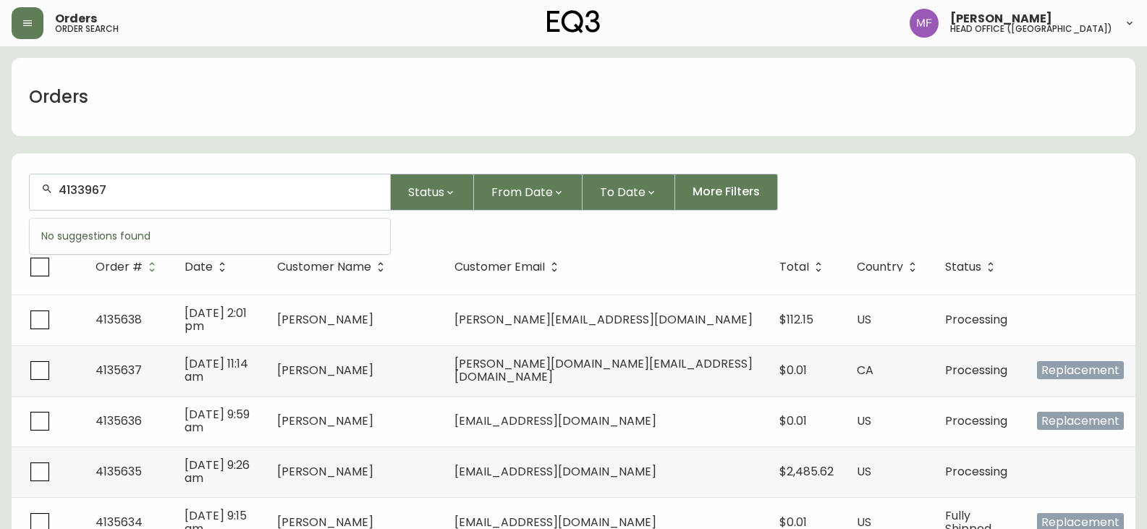
type input "4133967"
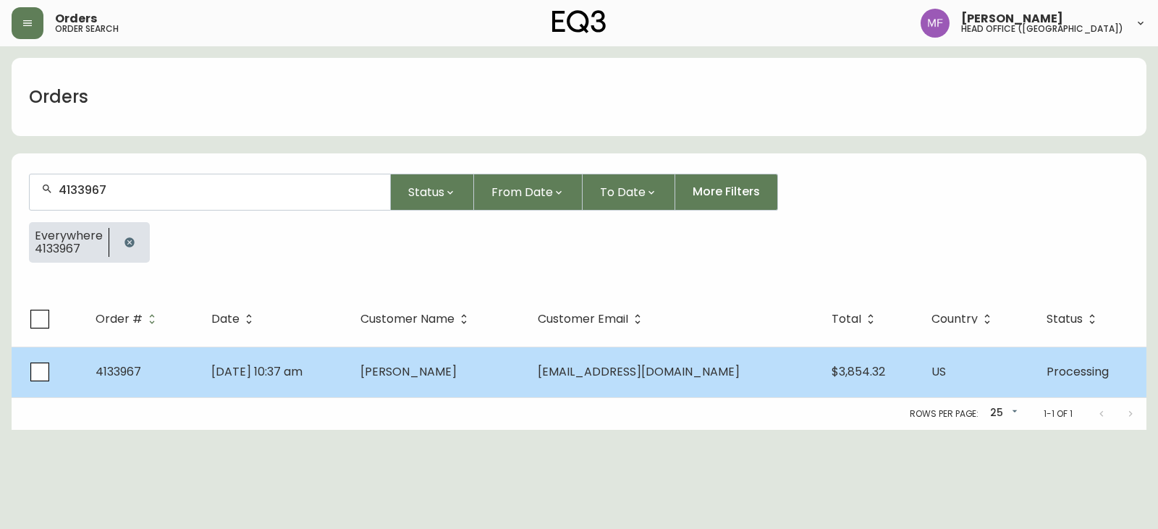
click at [443, 349] on td "[PERSON_NAME]" at bounding box center [437, 372] width 177 height 51
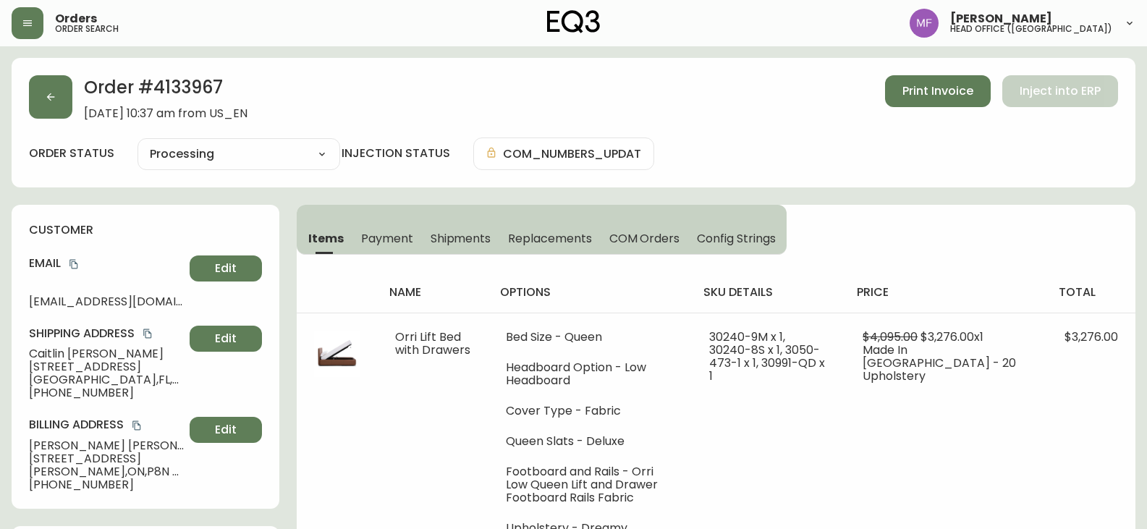
type input "Processing"
select select "PROCESSING"
click at [70, 114] on button "button" at bounding box center [50, 96] width 43 height 43
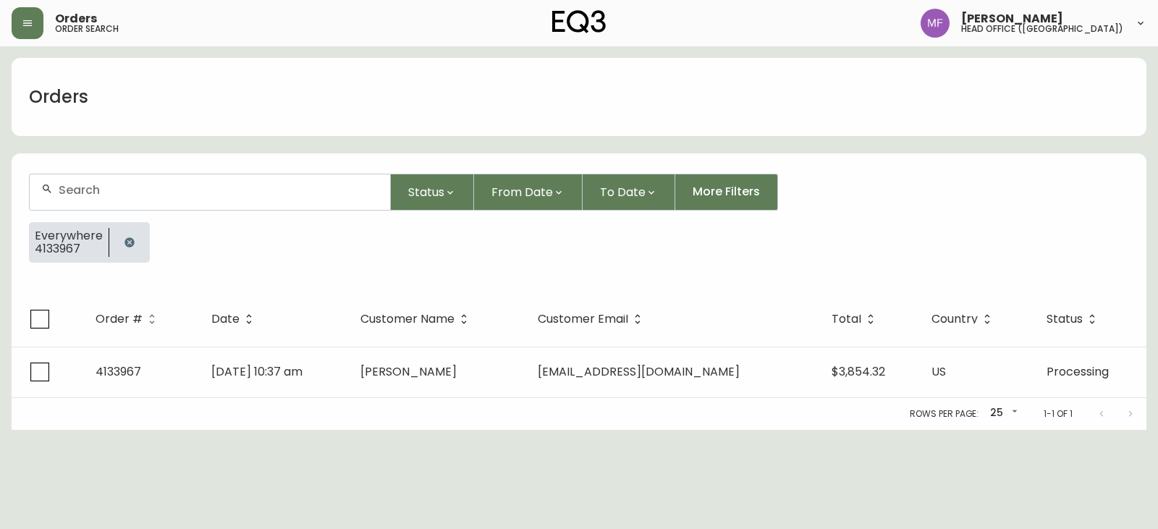
click at [124, 247] on icon "button" at bounding box center [130, 243] width 12 height 12
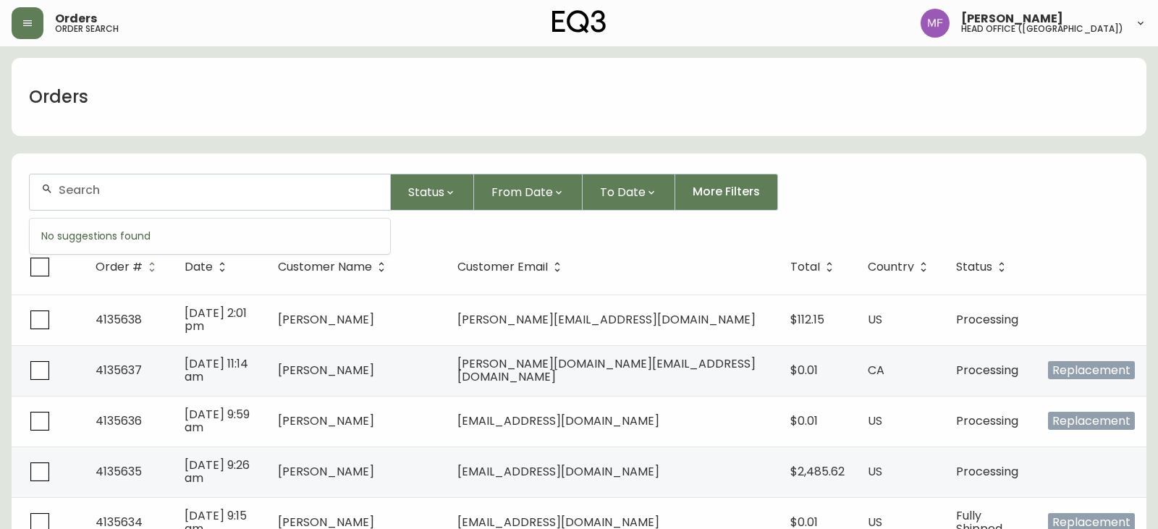
click at [132, 195] on input "text" at bounding box center [219, 190] width 320 height 14
type input "4133928"
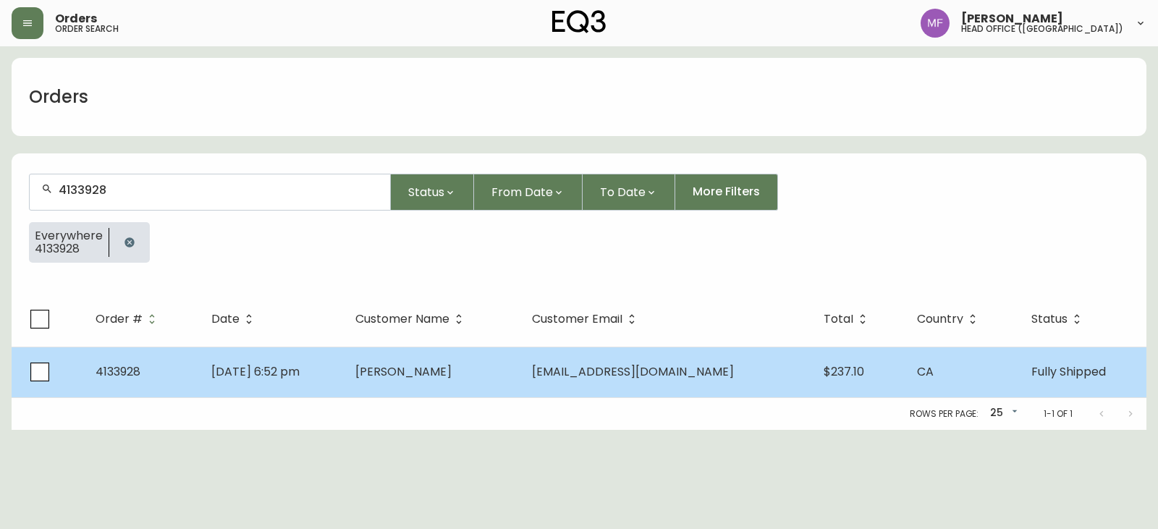
click at [300, 366] on span "[DATE] 6:52 pm" at bounding box center [255, 371] width 88 height 17
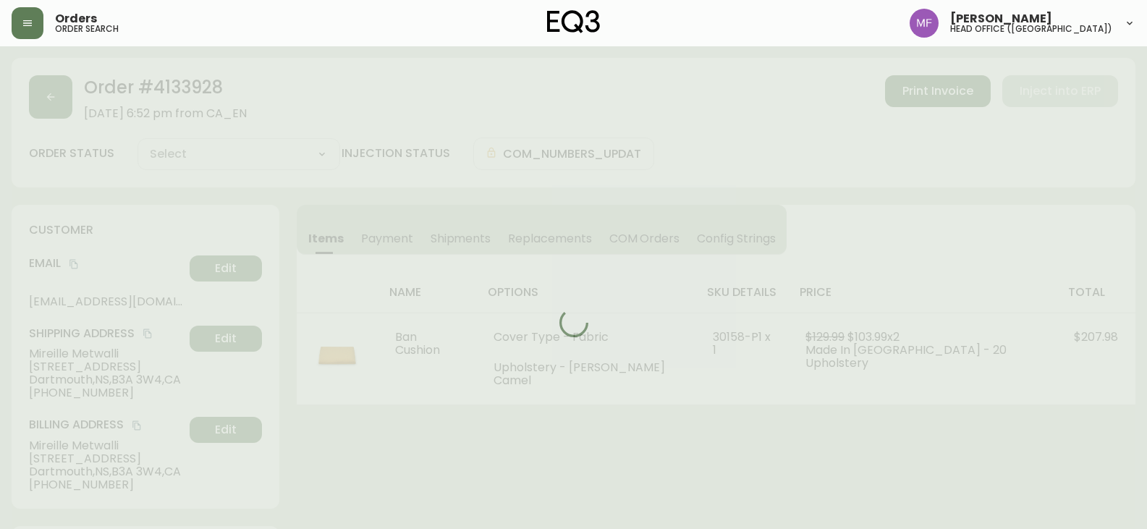
type input "Fully Shipped"
select select "FULLY_SHIPPED"
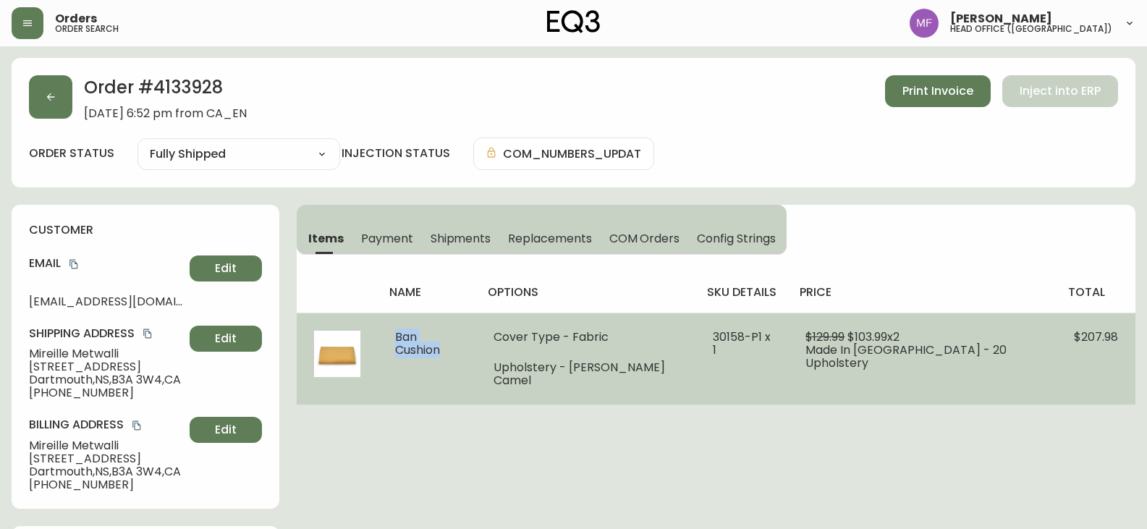
drag, startPoint x: 486, startPoint y: 335, endPoint x: 397, endPoint y: 341, distance: 89.2
click at [395, 338] on td "Ban Cushion" at bounding box center [427, 359] width 98 height 92
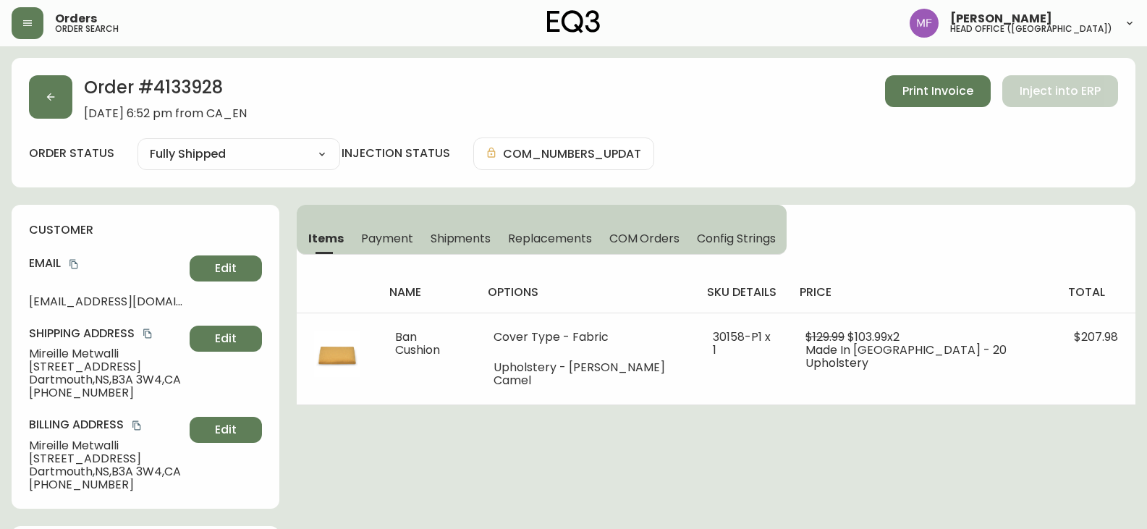
click at [216, 77] on h2 "Order # 4133928" at bounding box center [165, 91] width 163 height 32
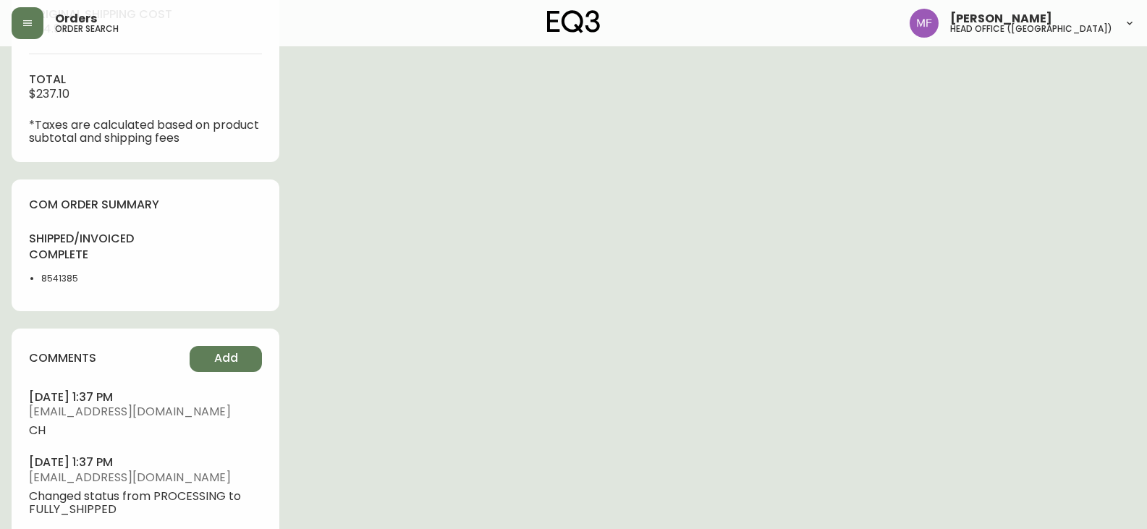
scroll to position [796, 0]
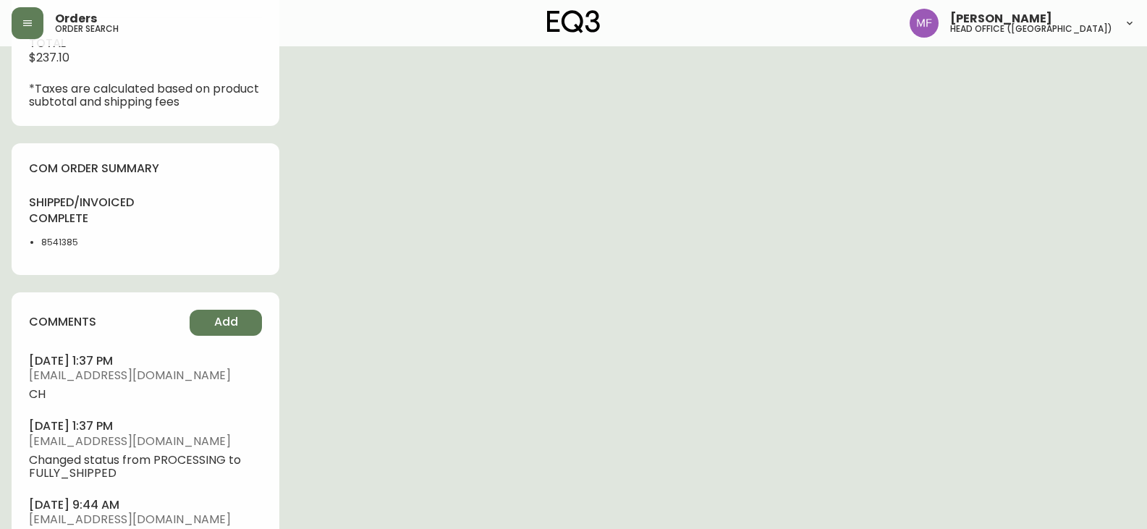
click at [51, 240] on li "8541385" at bounding box center [89, 242] width 96 height 13
drag, startPoint x: 51, startPoint y: 240, endPoint x: 254, endPoint y: 242, distance: 202.6
click at [54, 242] on li "8541385" at bounding box center [89, 242] width 96 height 13
click at [649, 242] on div "Order # 4133928 [DATE] 6:52 pm from CA_EN Print Invoice Inject into ERP order s…" at bounding box center [574, 36] width 1124 height 1548
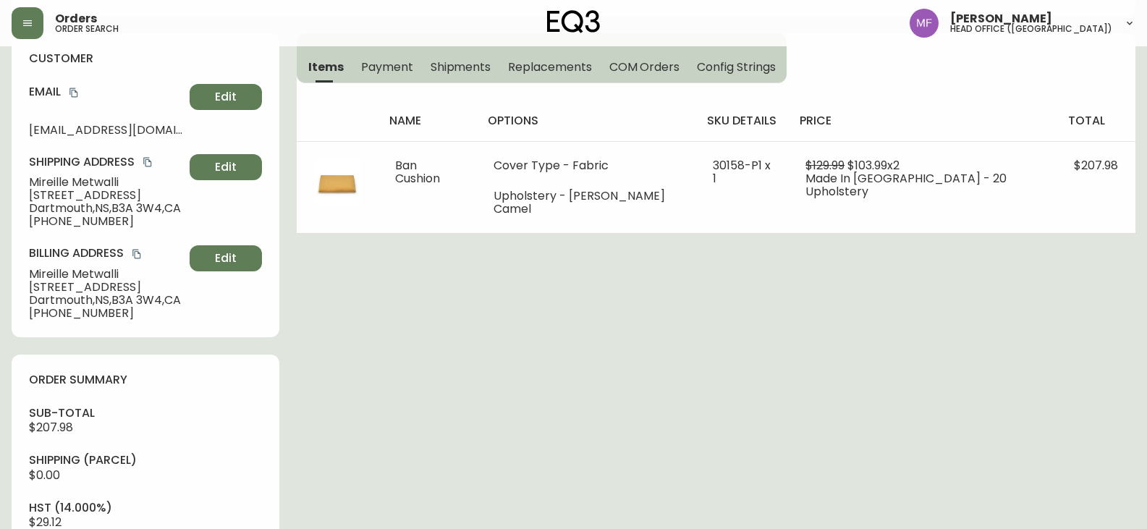
scroll to position [72, 0]
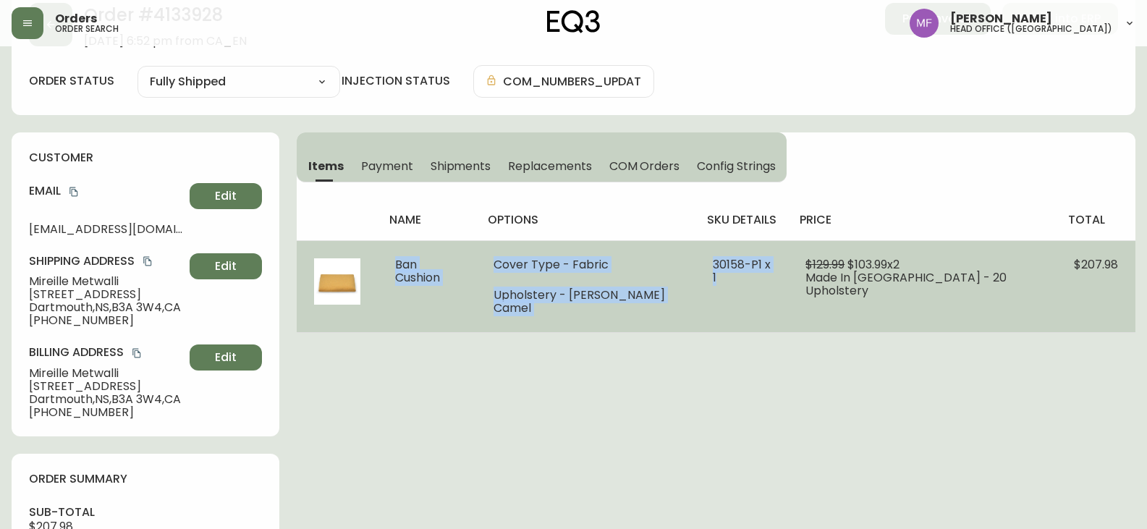
drag, startPoint x: 386, startPoint y: 267, endPoint x: 785, endPoint y: 276, distance: 398.9
click at [785, 276] on tr "Ban Cushion Cover Type - Fabric Upholstery - [PERSON_NAME] Camel 30158-P1 x 1 $…" at bounding box center [716, 286] width 839 height 92
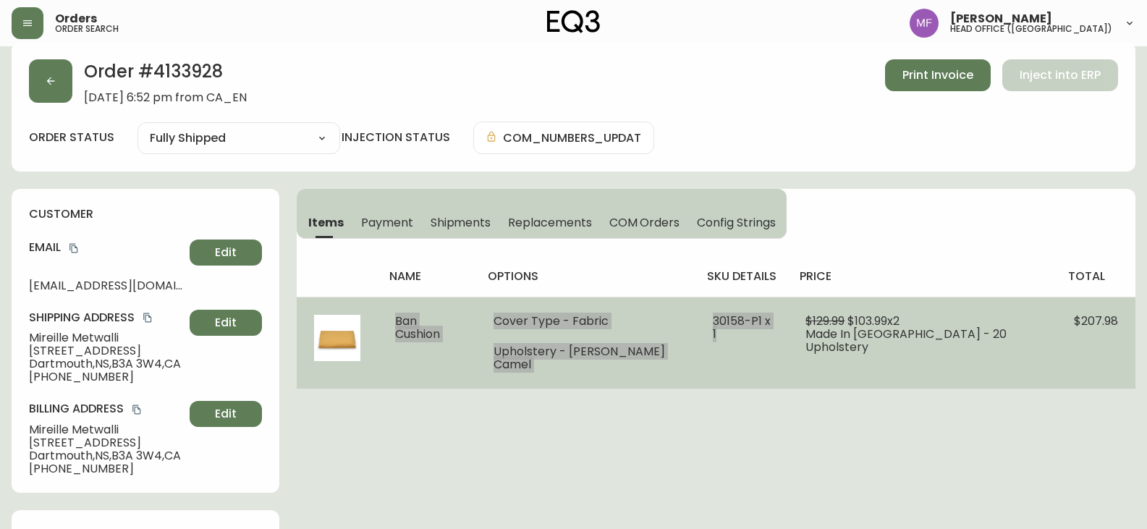
scroll to position [0, 0]
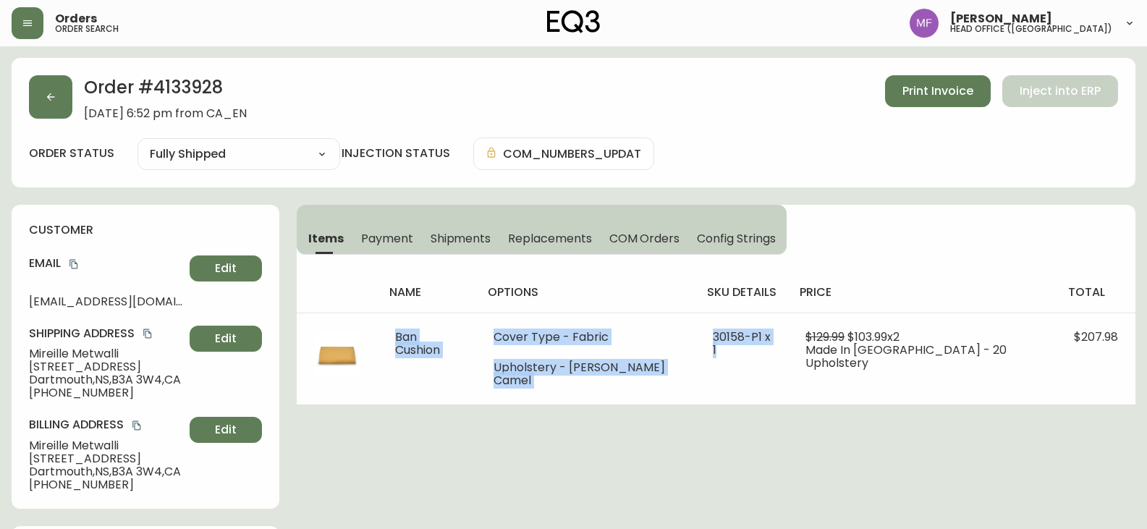
drag, startPoint x: 1134, startPoint y: 311, endPoint x: 203, endPoint y: 80, distance: 959.7
click at [203, 80] on h2 "Order # 4133928" at bounding box center [165, 91] width 163 height 32
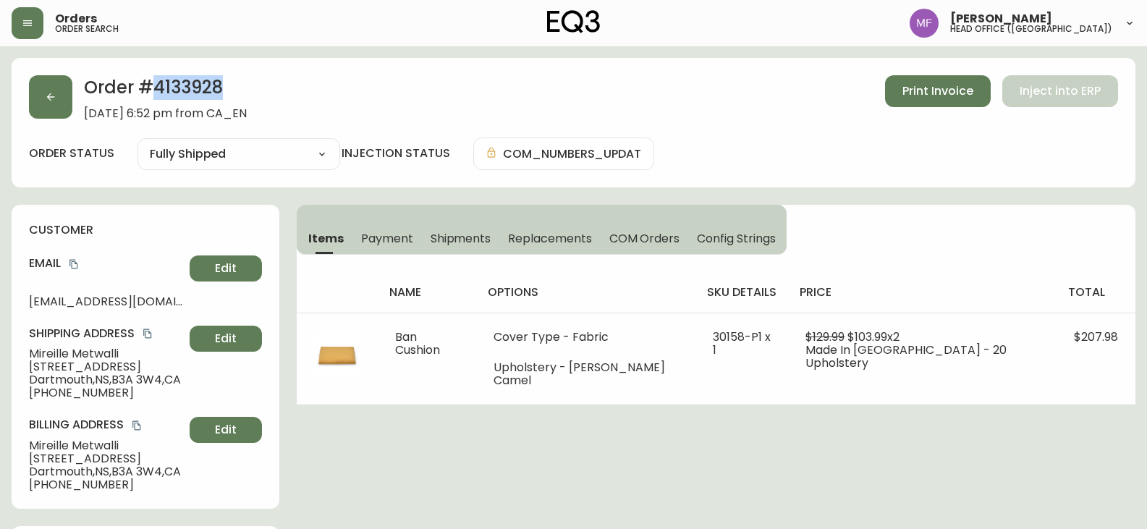
click at [203, 80] on h2 "Order # 4133928" at bounding box center [165, 91] width 163 height 32
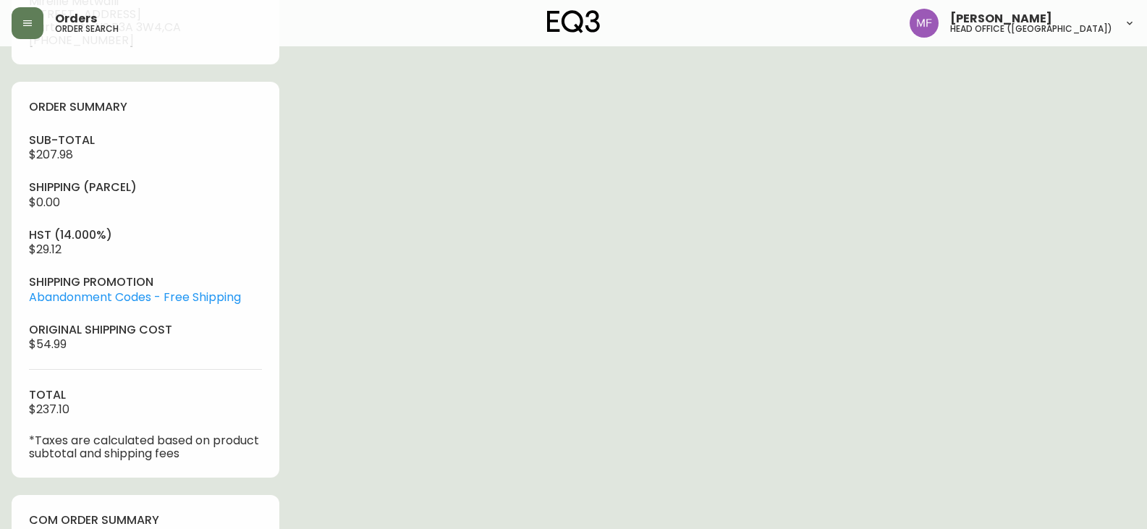
scroll to position [651, 0]
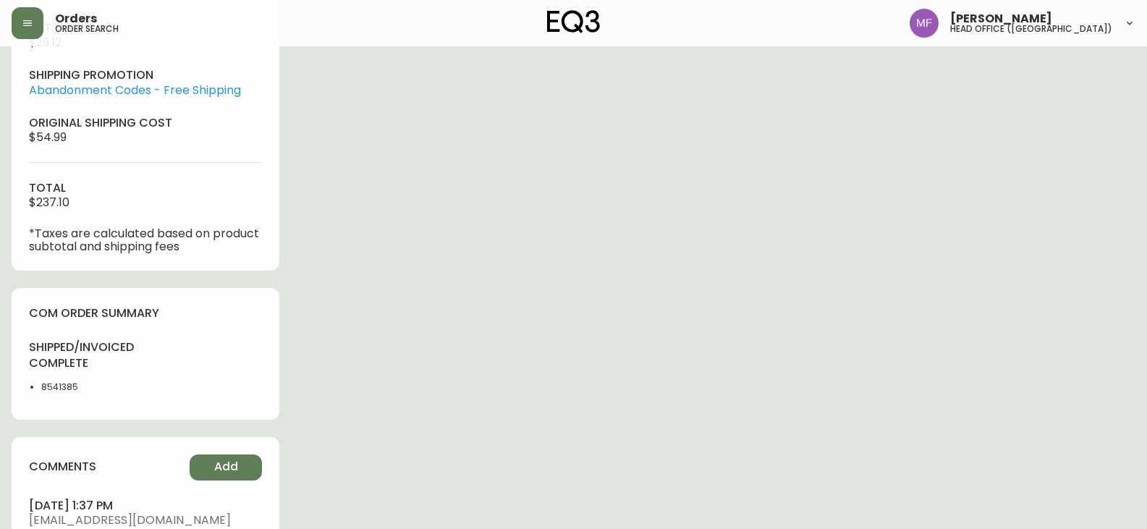
click at [43, 386] on li "8541385" at bounding box center [89, 387] width 96 height 13
click at [43, 387] on li "8541385" at bounding box center [89, 387] width 96 height 13
click at [543, 288] on div "Order # 4133928 [DATE] 6:52 pm from CA_EN Print Invoice Inject into ERP order s…" at bounding box center [574, 181] width 1124 height 1548
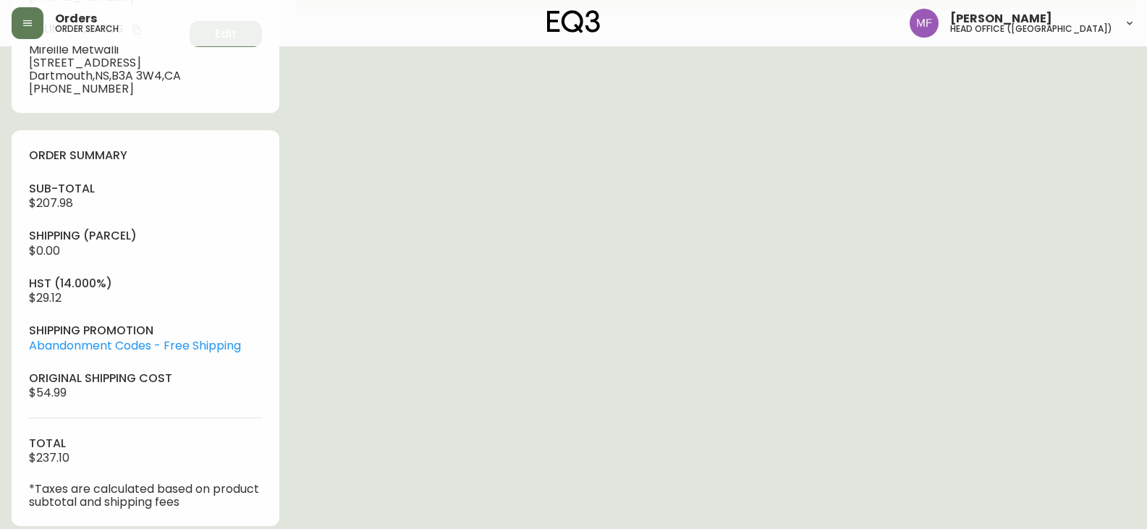
scroll to position [145, 0]
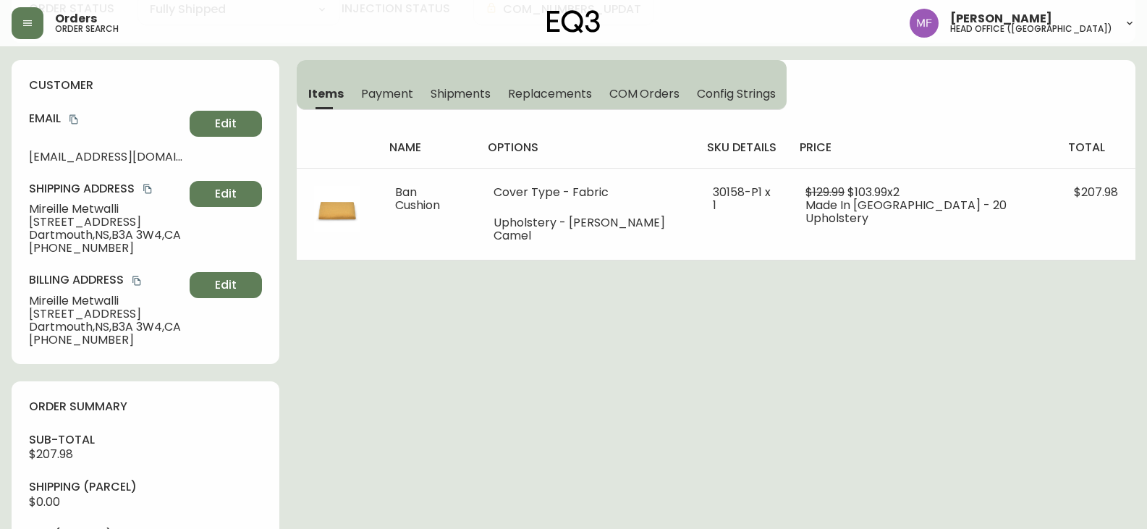
click at [149, 185] on icon "copy" at bounding box center [147, 189] width 8 height 9
